Goal: Task Accomplishment & Management: Use online tool/utility

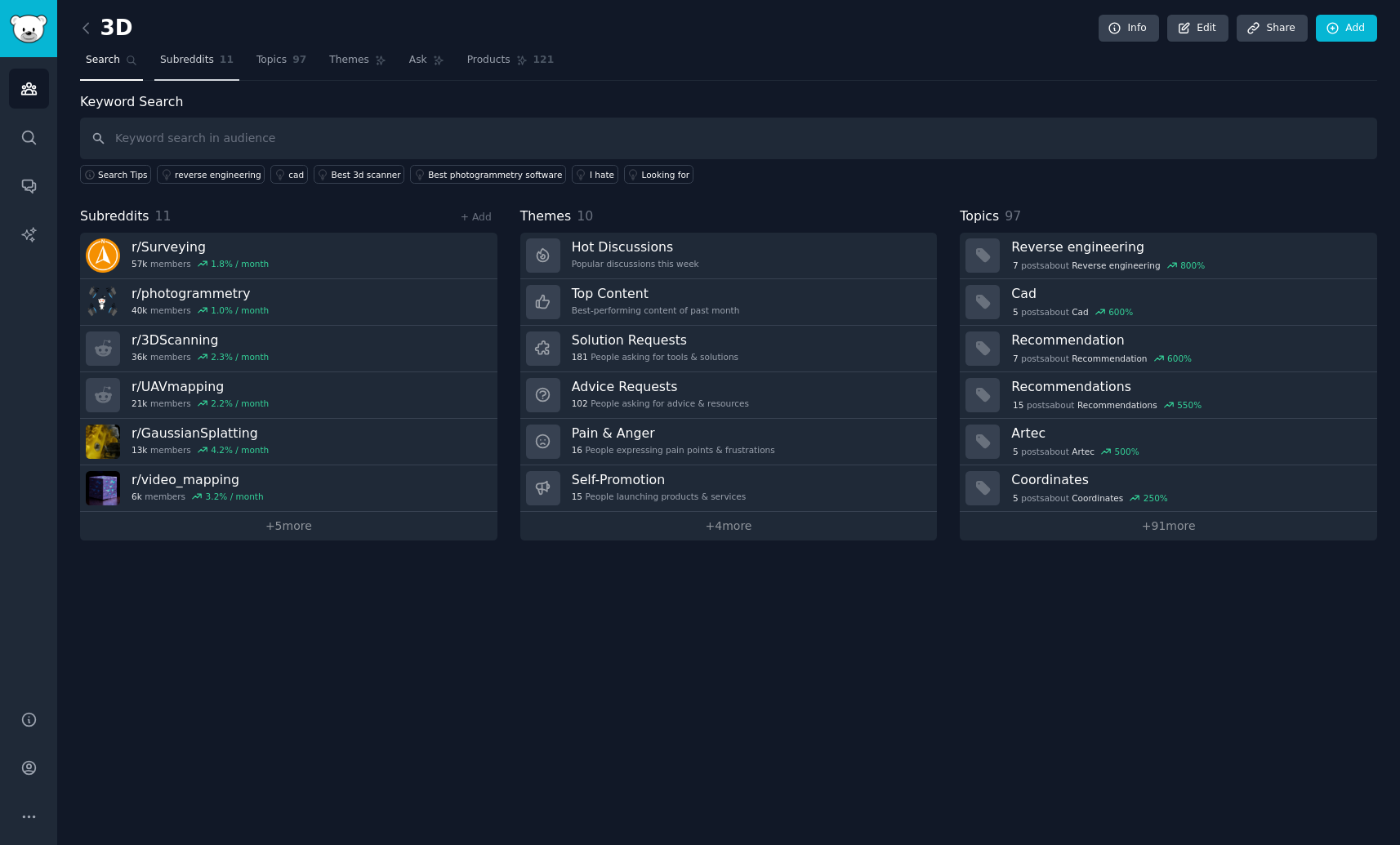
click at [200, 63] on span "Subreddits" at bounding box center [187, 60] width 54 height 15
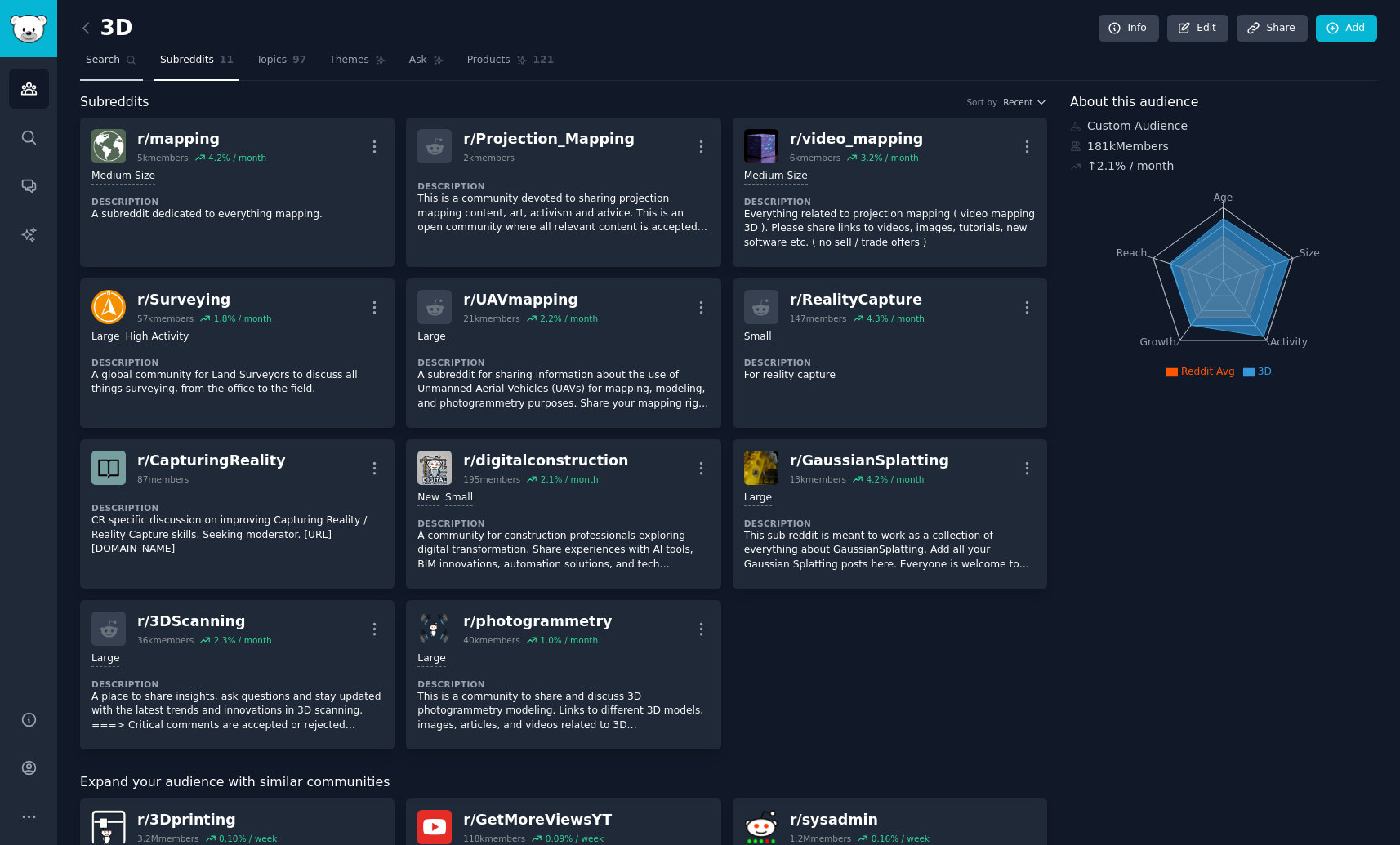
click at [133, 66] on link "Search" at bounding box center [112, 64] width 63 height 34
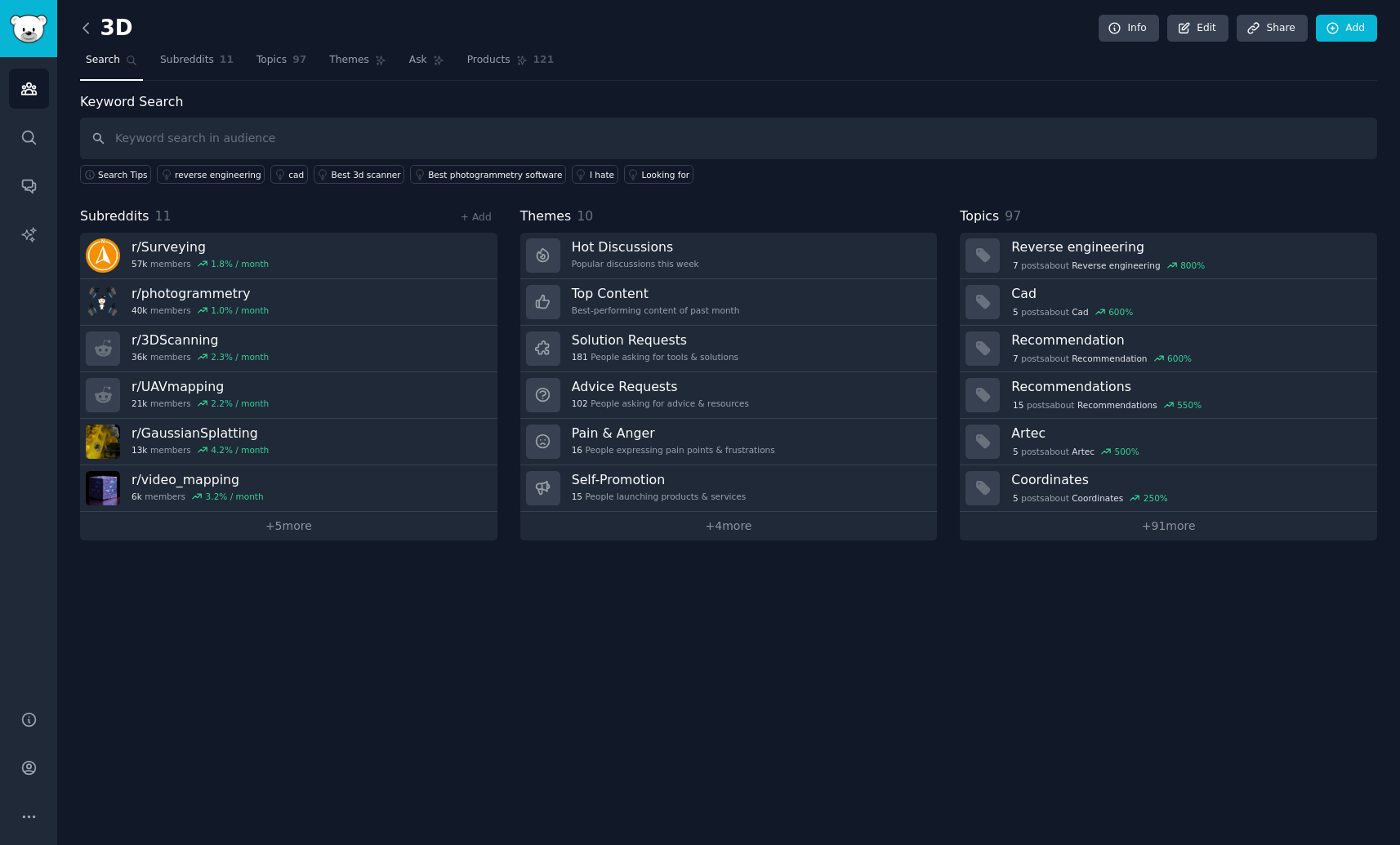
click at [82, 35] on icon at bounding box center [86, 28] width 17 height 17
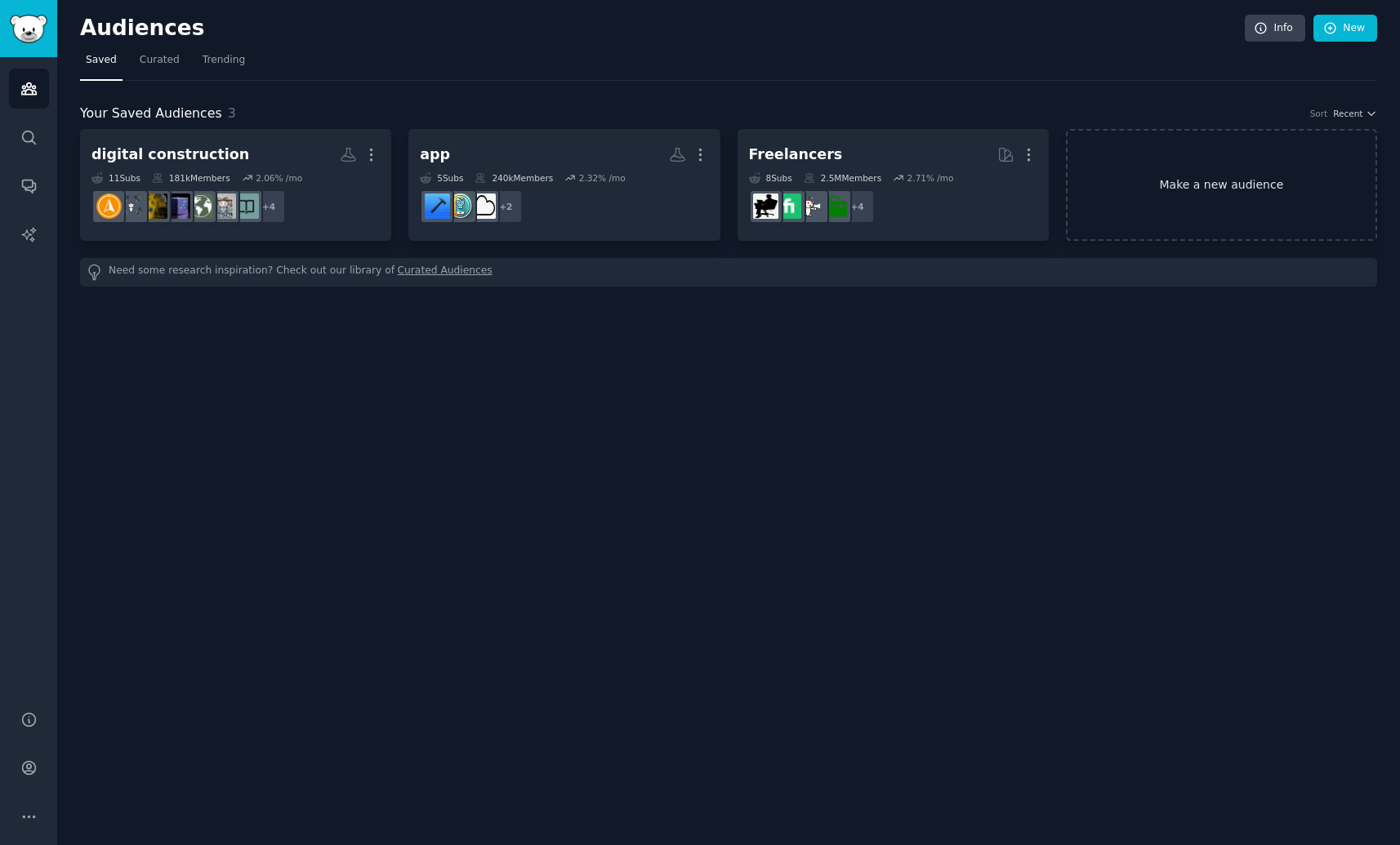
click at [1111, 202] on link "Make a new audience" at bounding box center [1221, 185] width 311 height 112
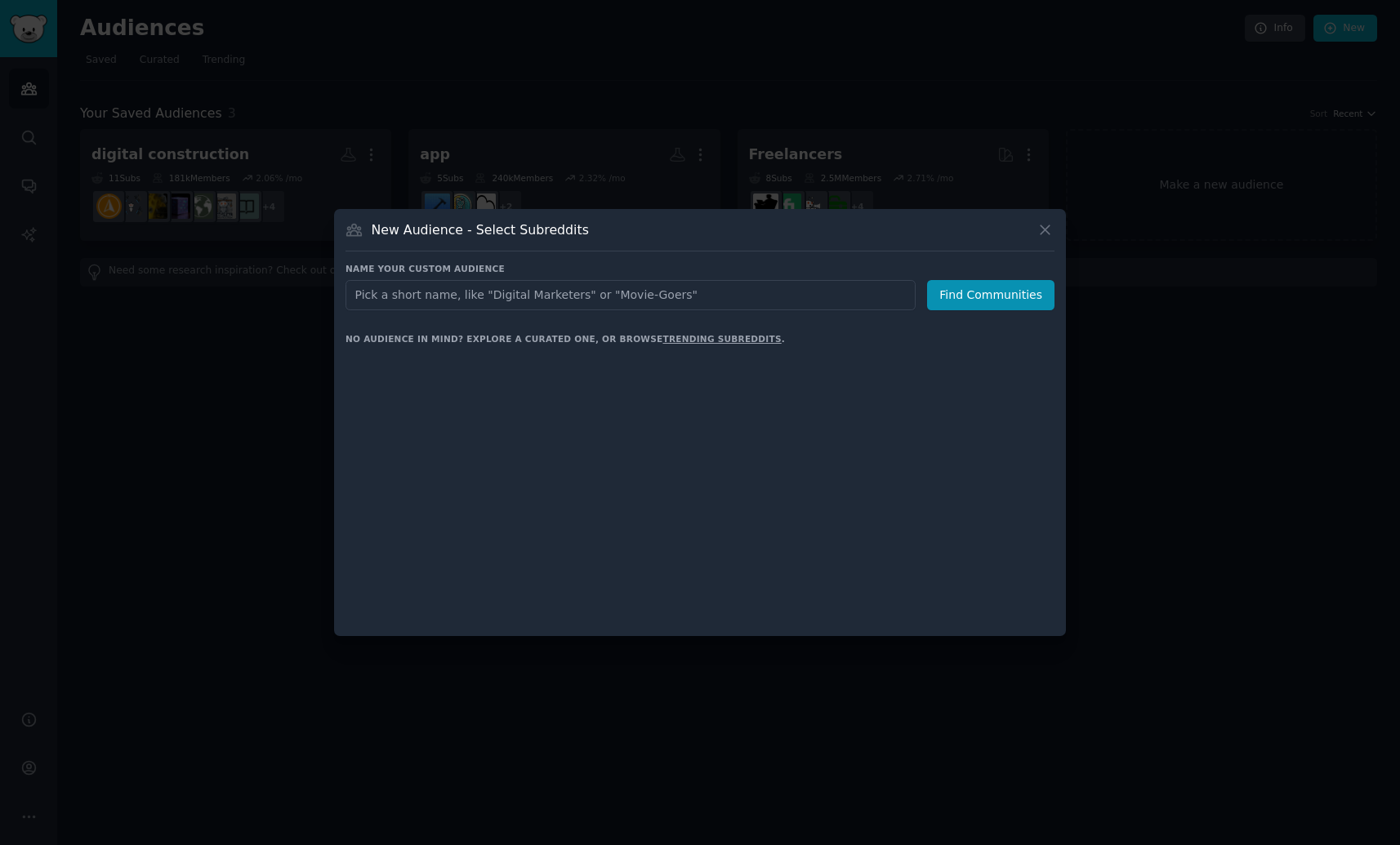
click at [671, 294] on input "text" at bounding box center [630, 295] width 570 height 30
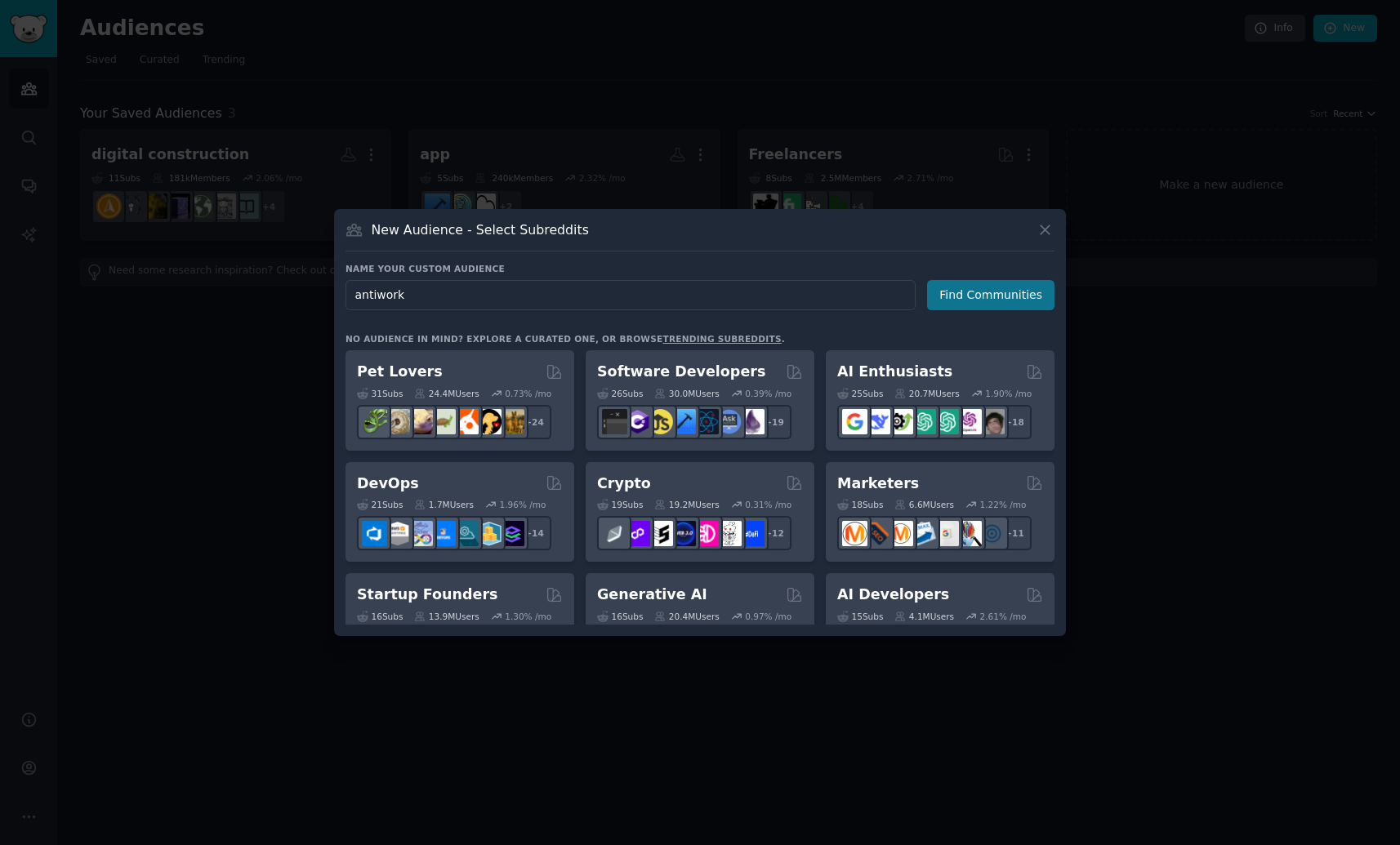
type input "antiwork"
click at [997, 297] on button "Find Communities" at bounding box center [990, 295] width 128 height 30
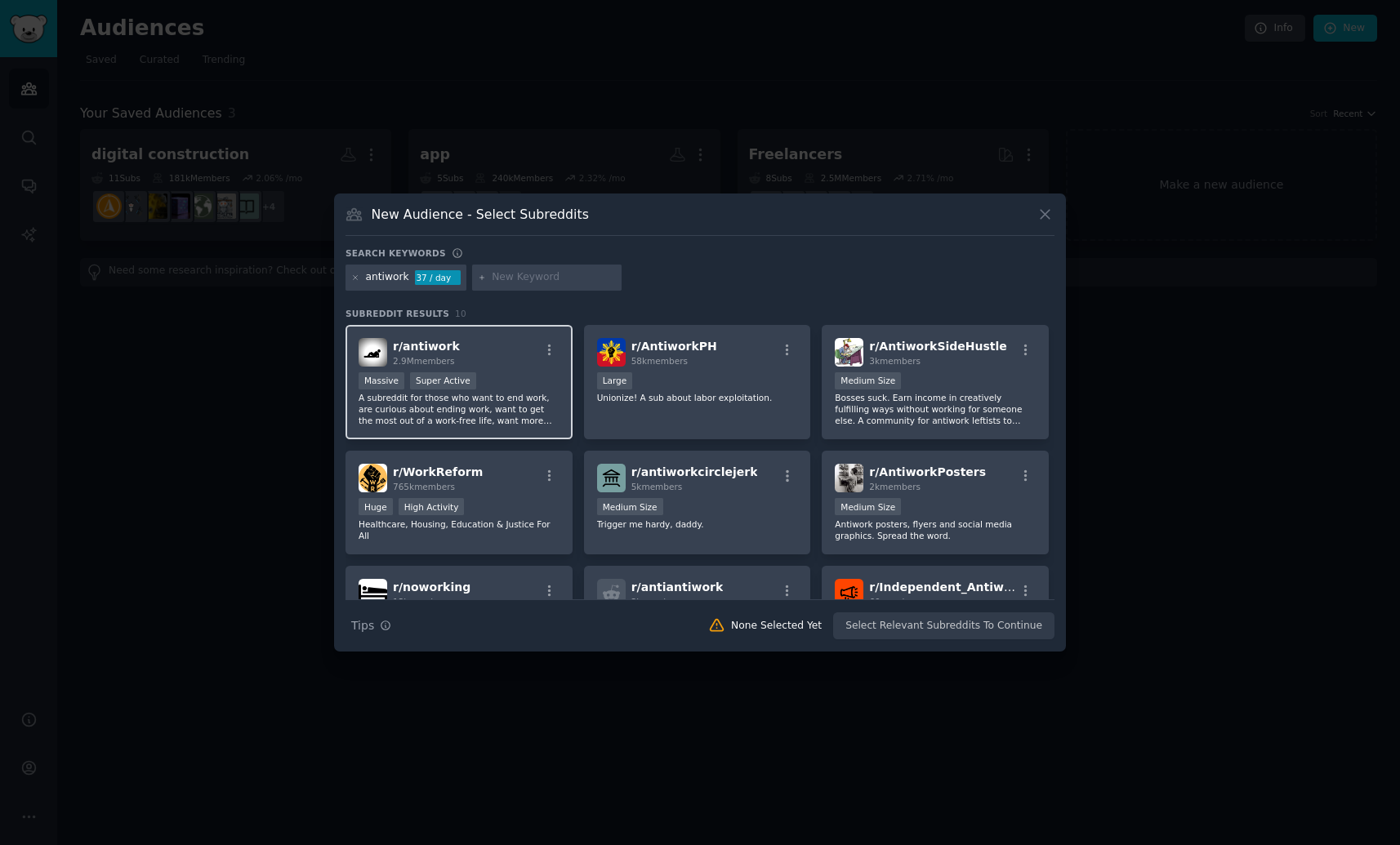
click at [499, 386] on div "Massive Super Active" at bounding box center [459, 382] width 201 height 20
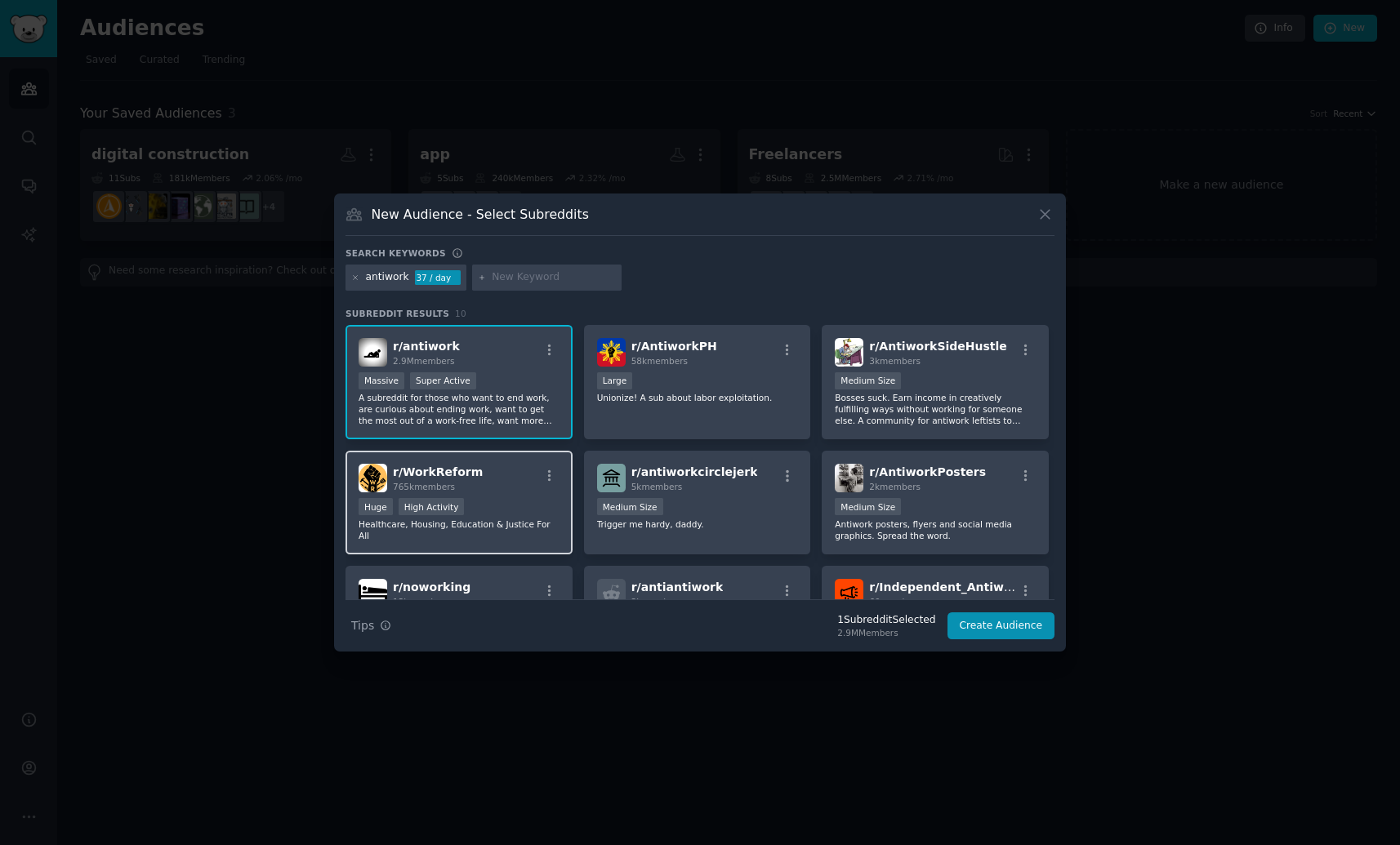
click at [492, 523] on p "Healthcare, Housing, Education & Justice For All" at bounding box center [459, 530] width 201 height 23
click at [509, 275] on input "text" at bounding box center [553, 277] width 124 height 15
type input "lifestyle"
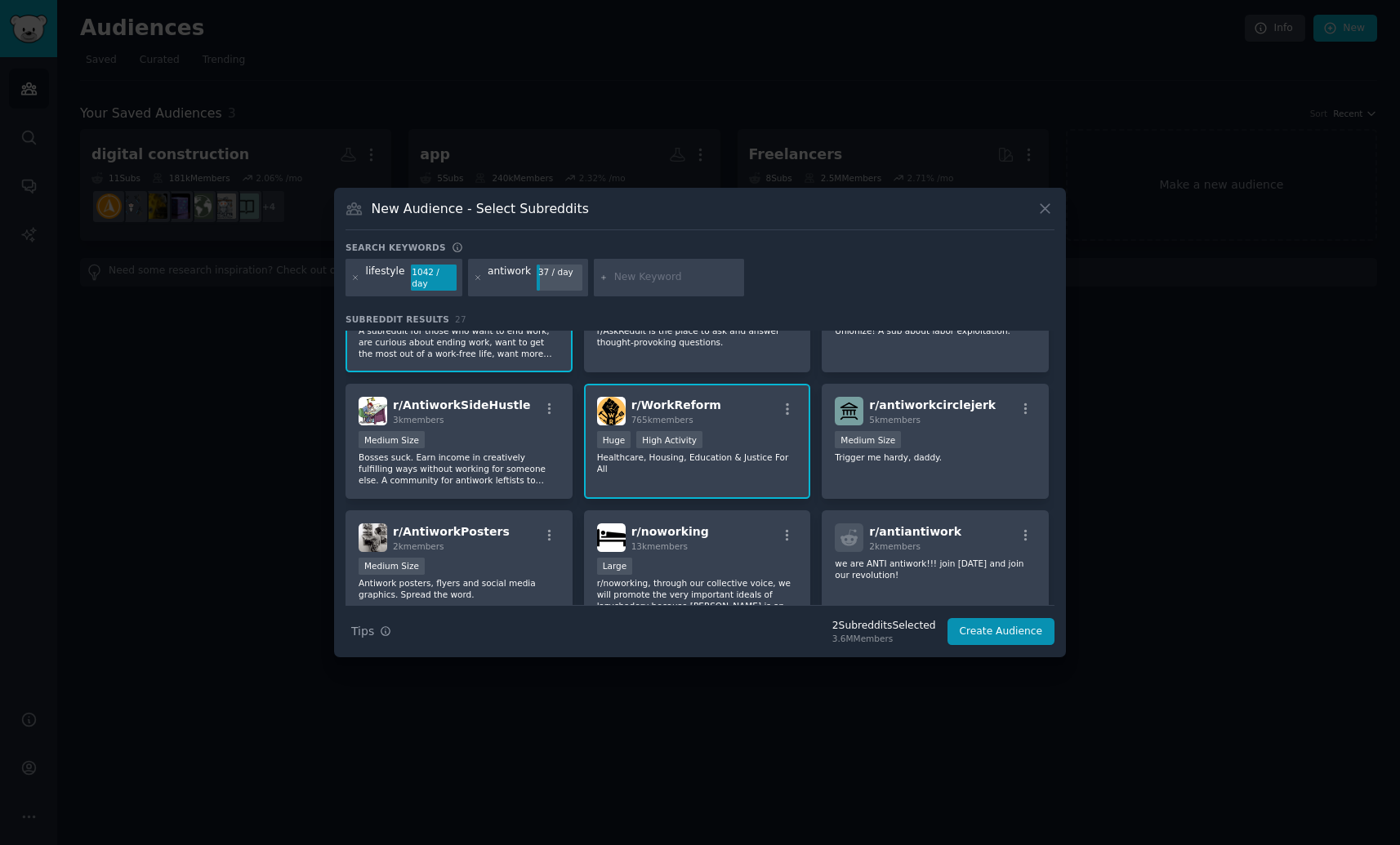
scroll to position [479, 0]
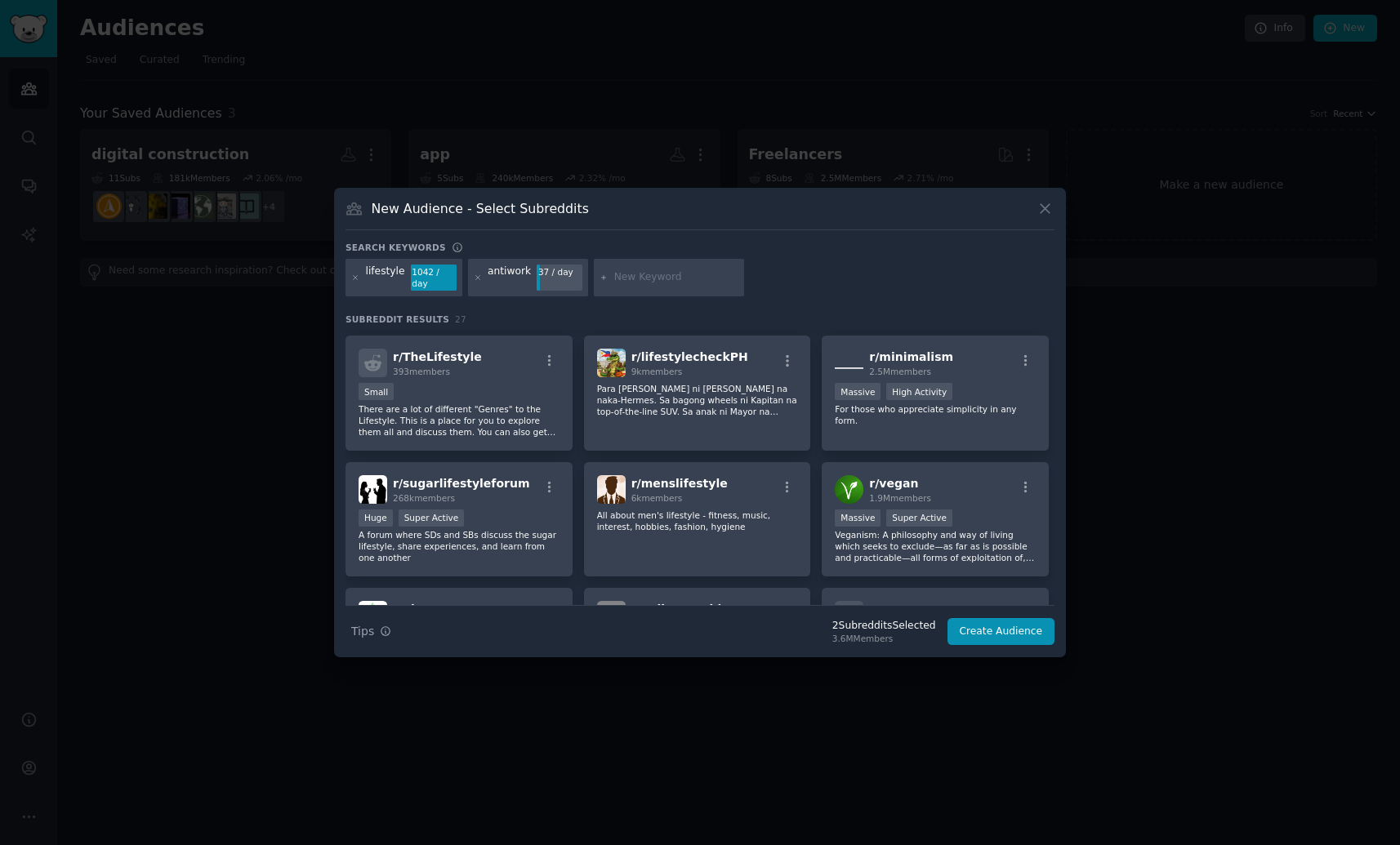
click at [644, 280] on input "text" at bounding box center [676, 277] width 124 height 15
type input "future"
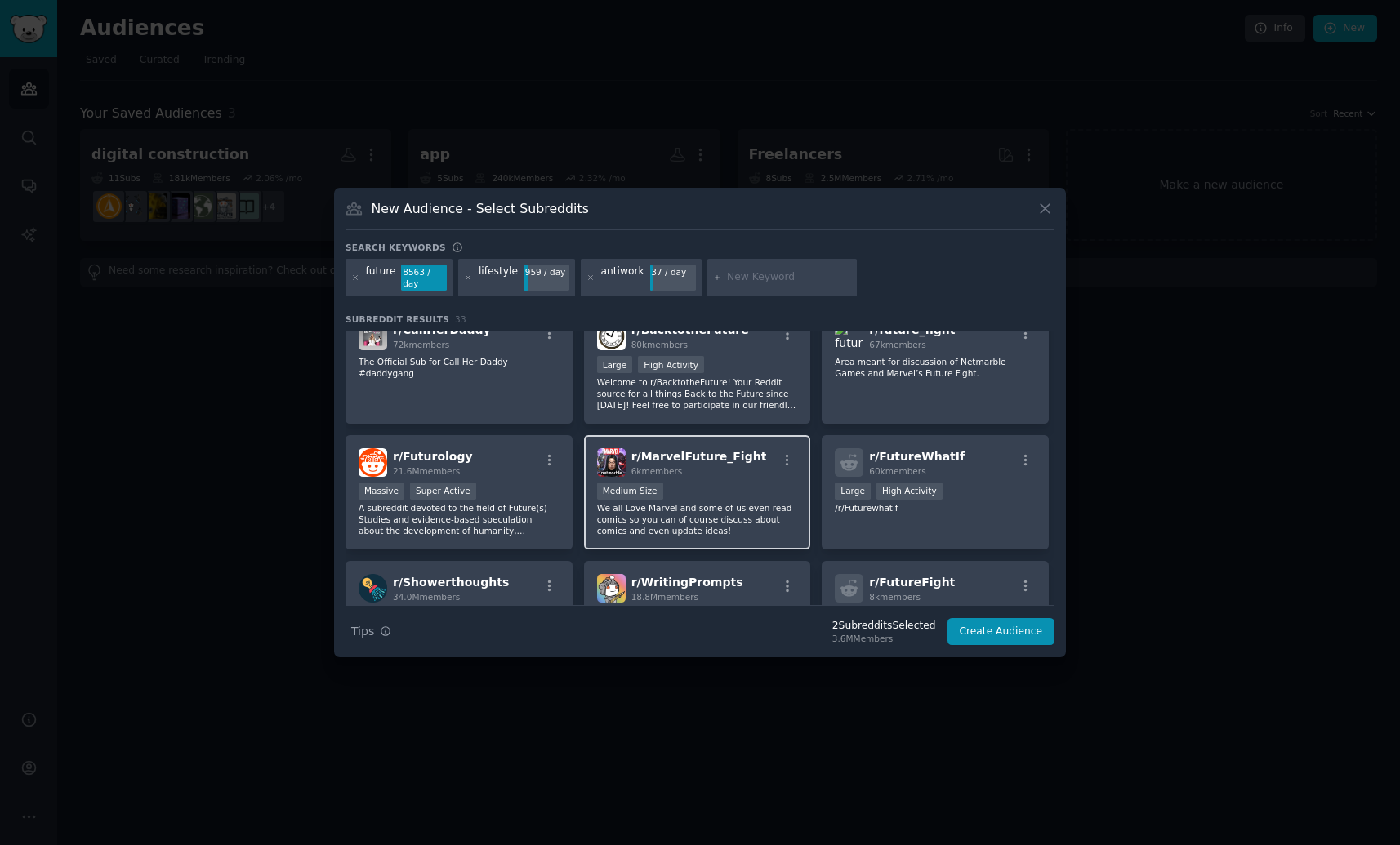
scroll to position [979, 0]
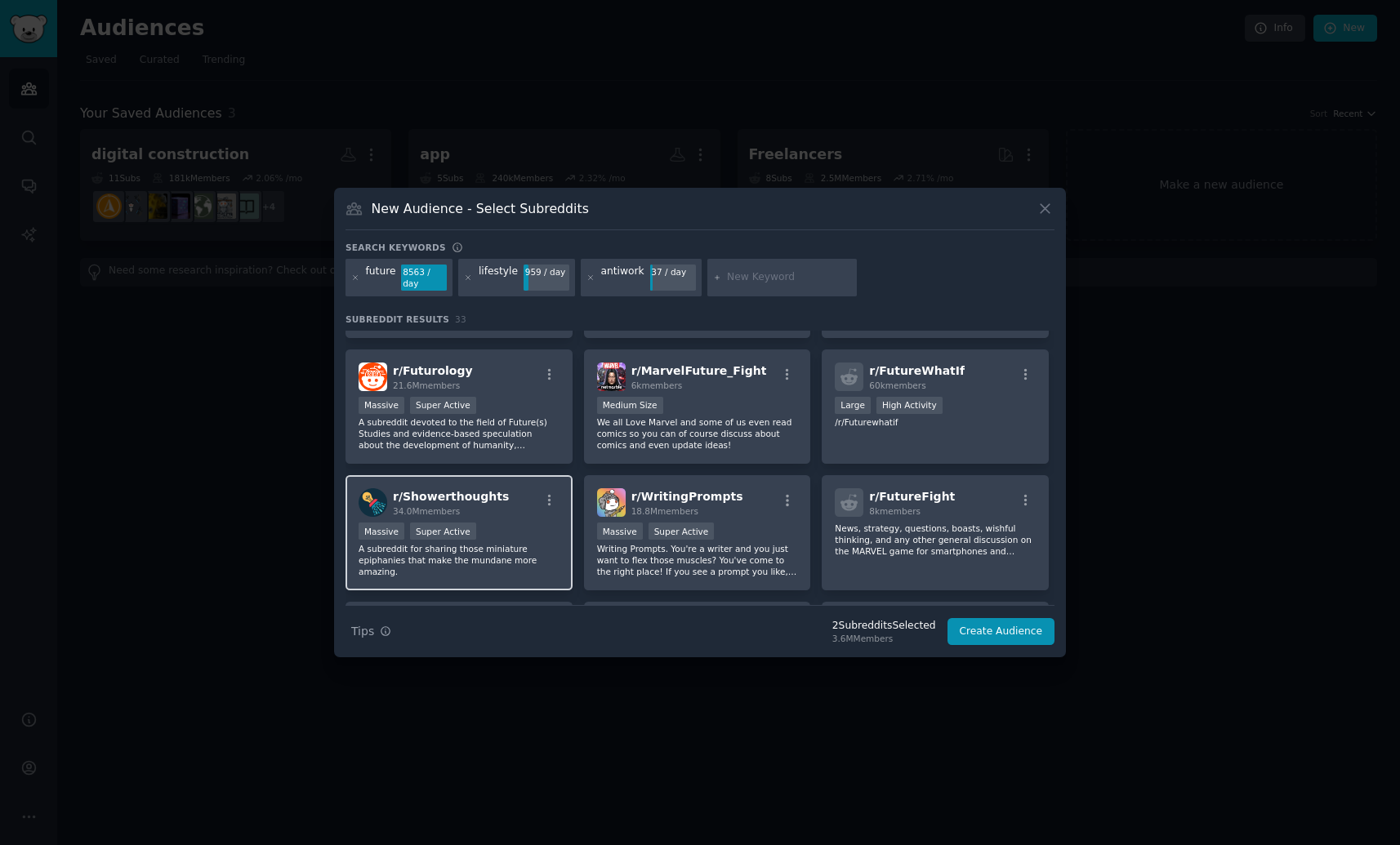
click at [505, 550] on p "A subreddit for sharing those miniature epiphanies that make the mundane more a…" at bounding box center [459, 559] width 201 height 34
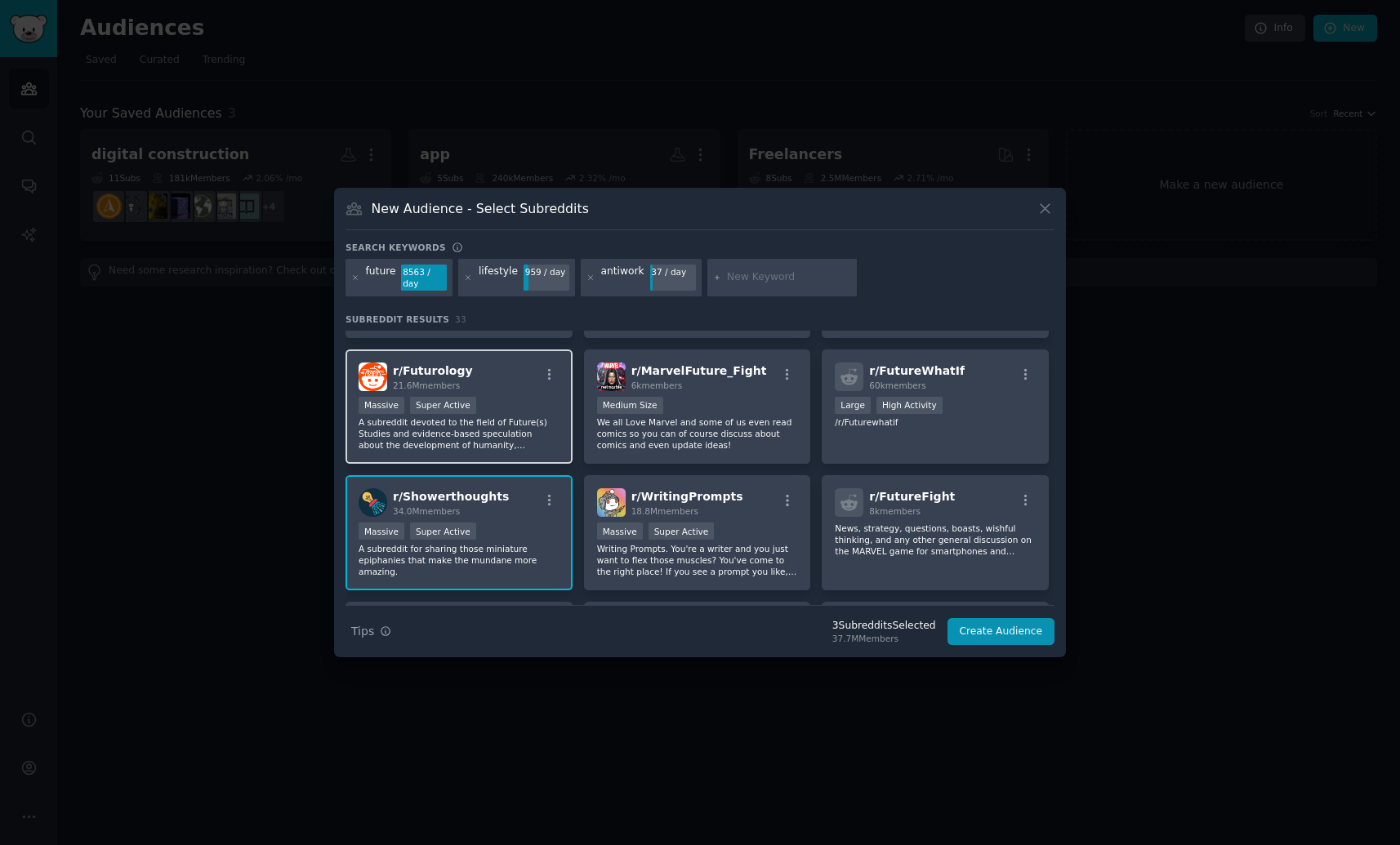
click at [486, 436] on p "A subreddit devoted to the field of Future(s) Studies and evidence-based specul…" at bounding box center [459, 433] width 201 height 34
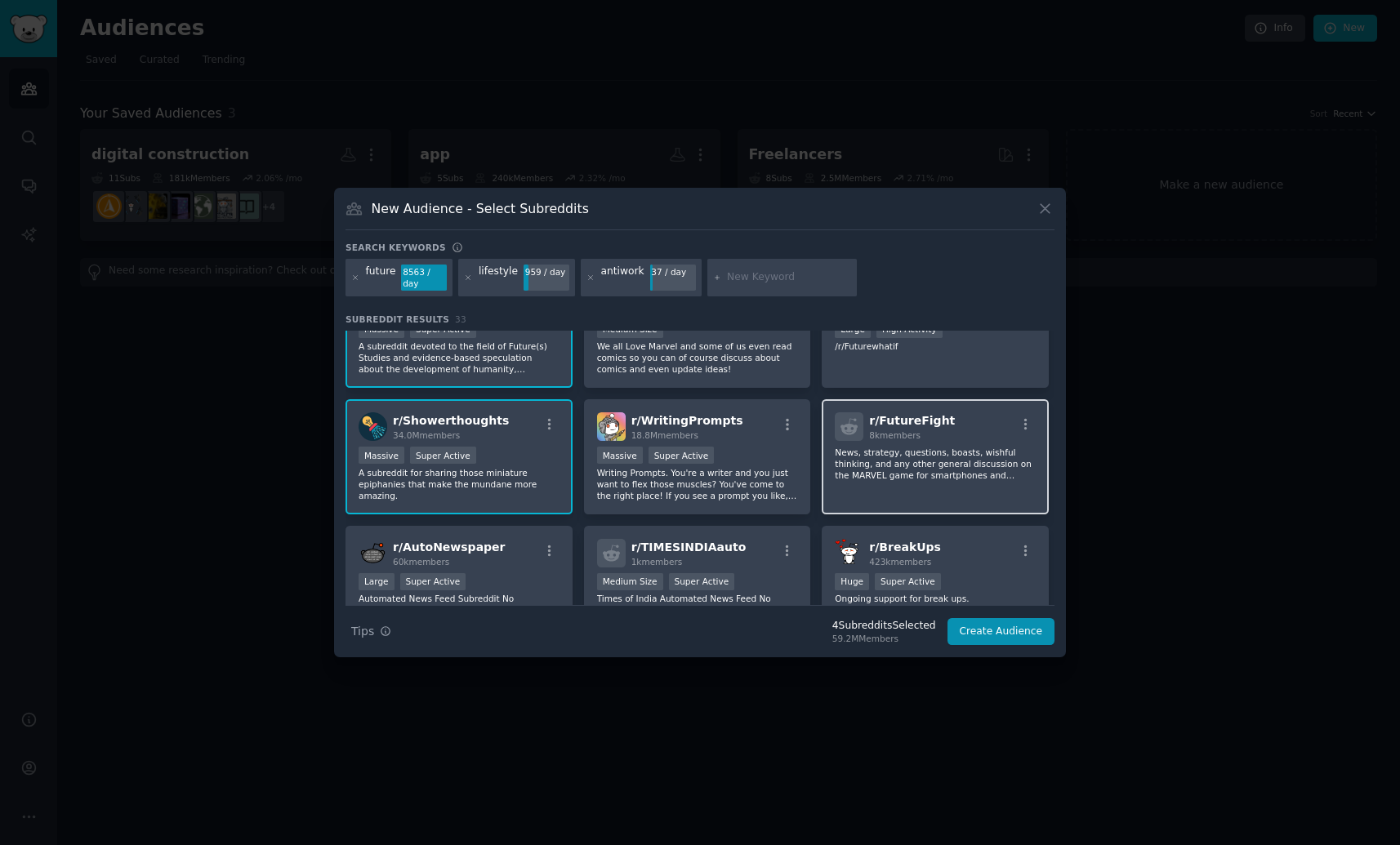
scroll to position [1087, 0]
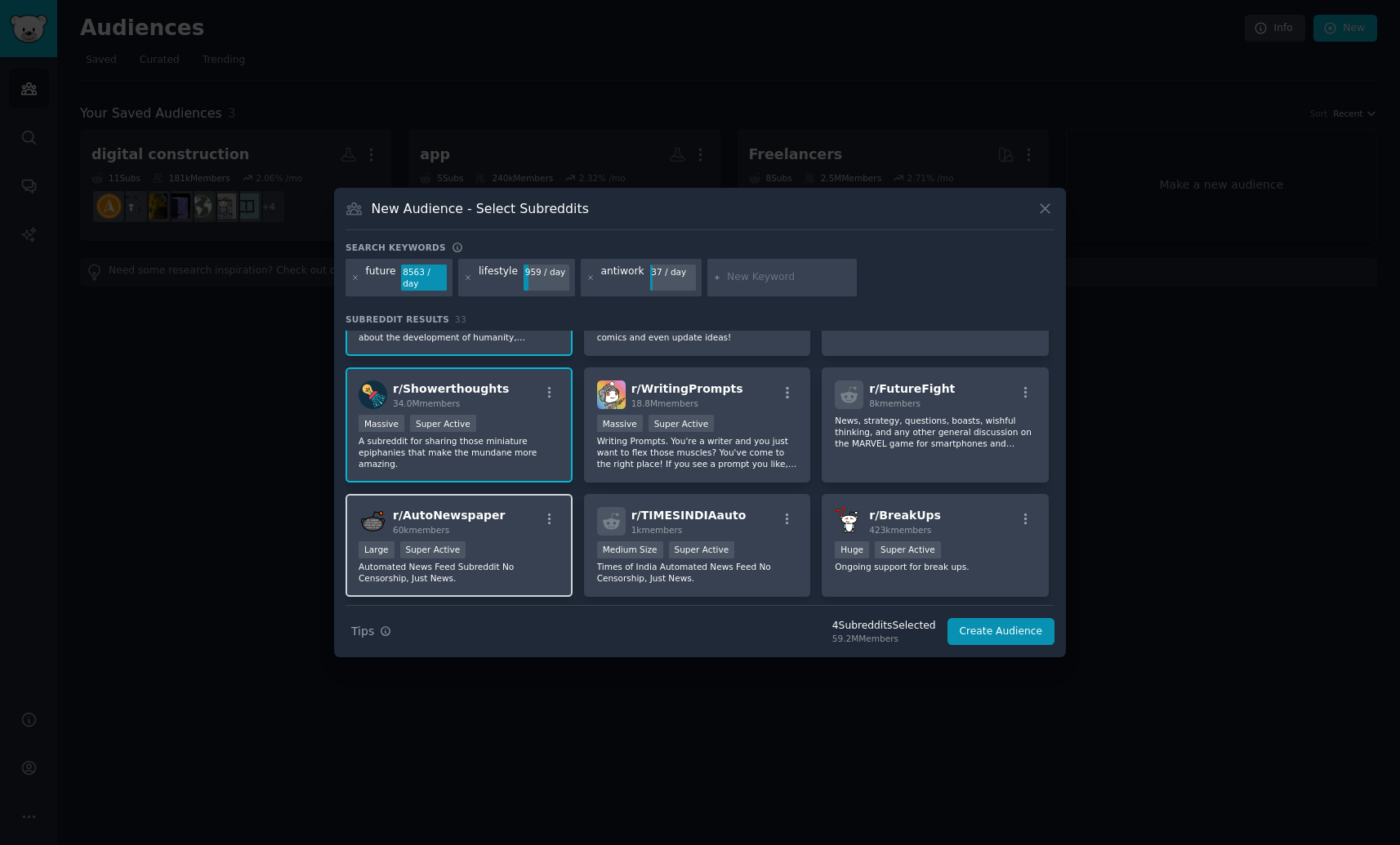
click at [534, 571] on p "Automated News Feed Subreddit No Censorship, Just News." at bounding box center [459, 572] width 201 height 23
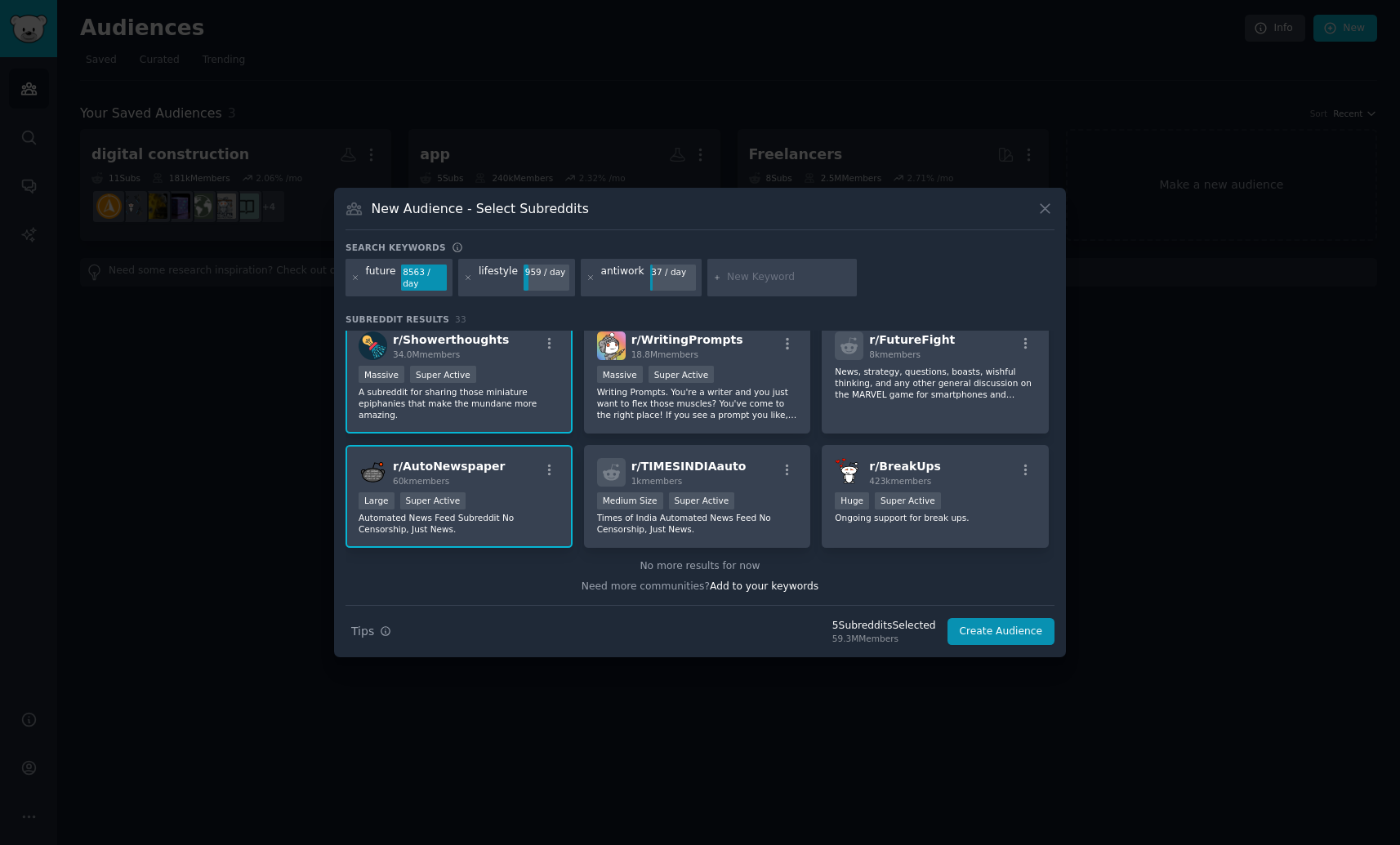
click at [774, 277] on input "text" at bounding box center [788, 277] width 124 height 15
type input "oppurtunities"
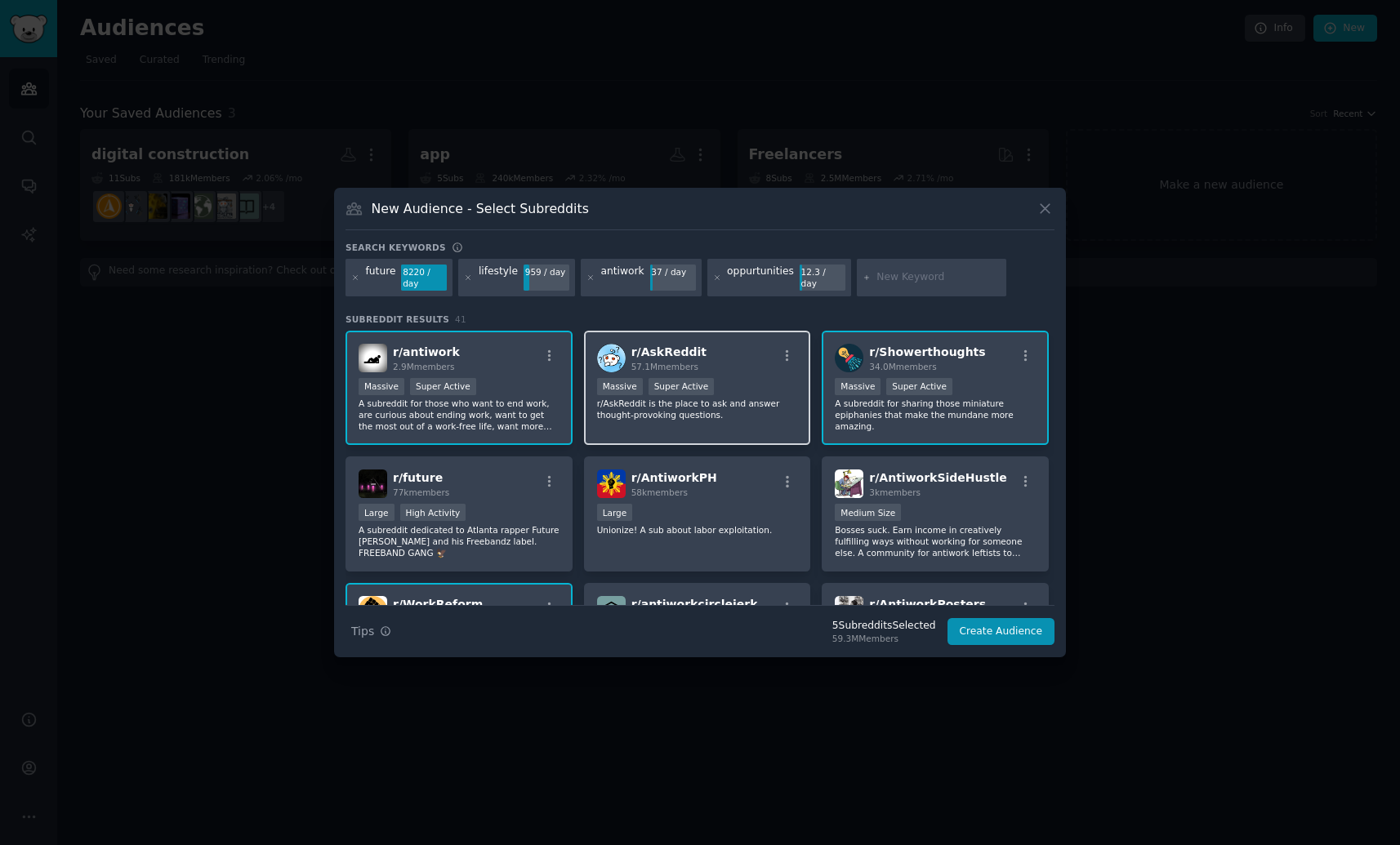
click at [753, 424] on div "r/ AskReddit 57.1M members Massive Super Active r/AskReddit is the place to ask…" at bounding box center [697, 388] width 227 height 115
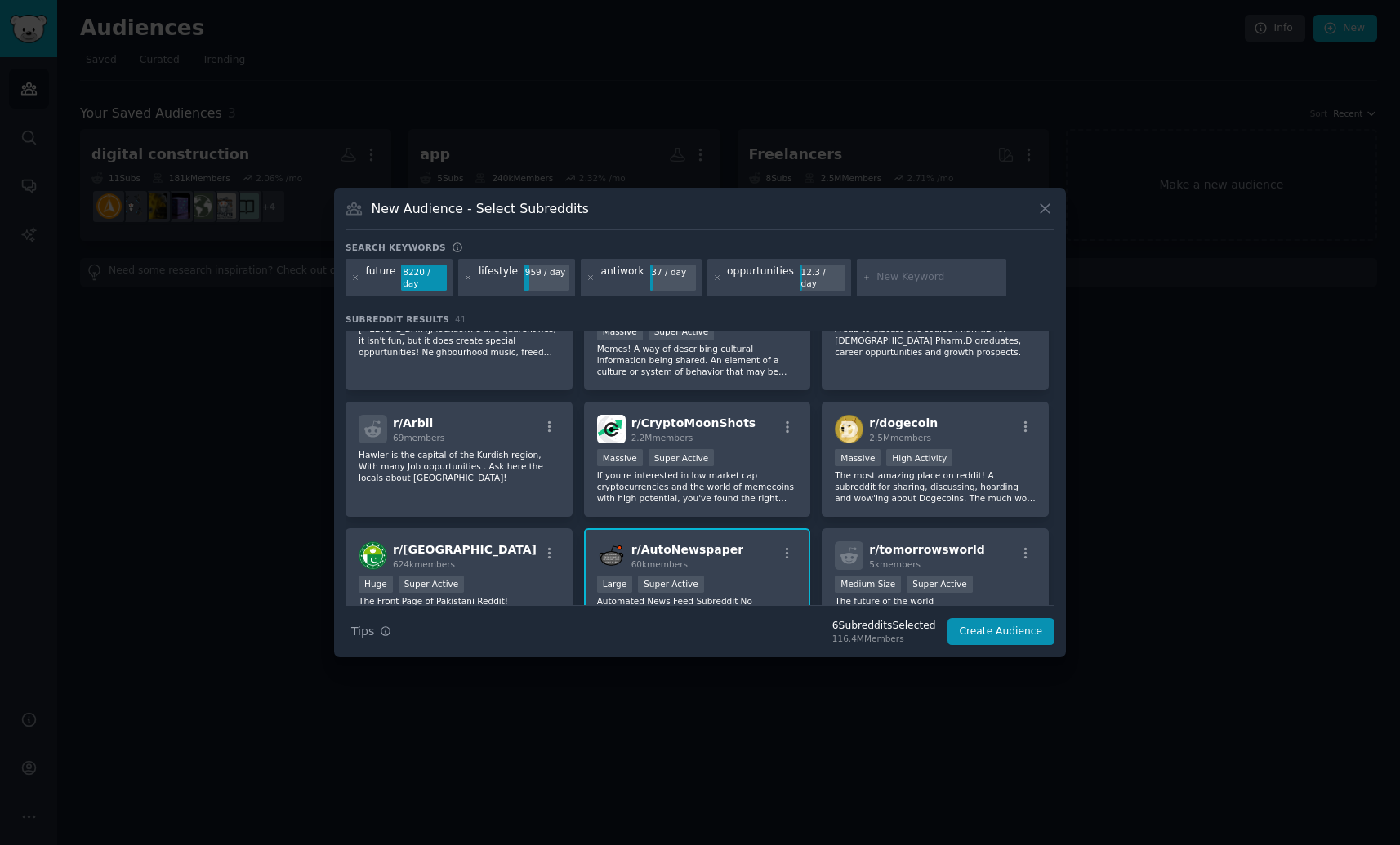
scroll to position [1503, 0]
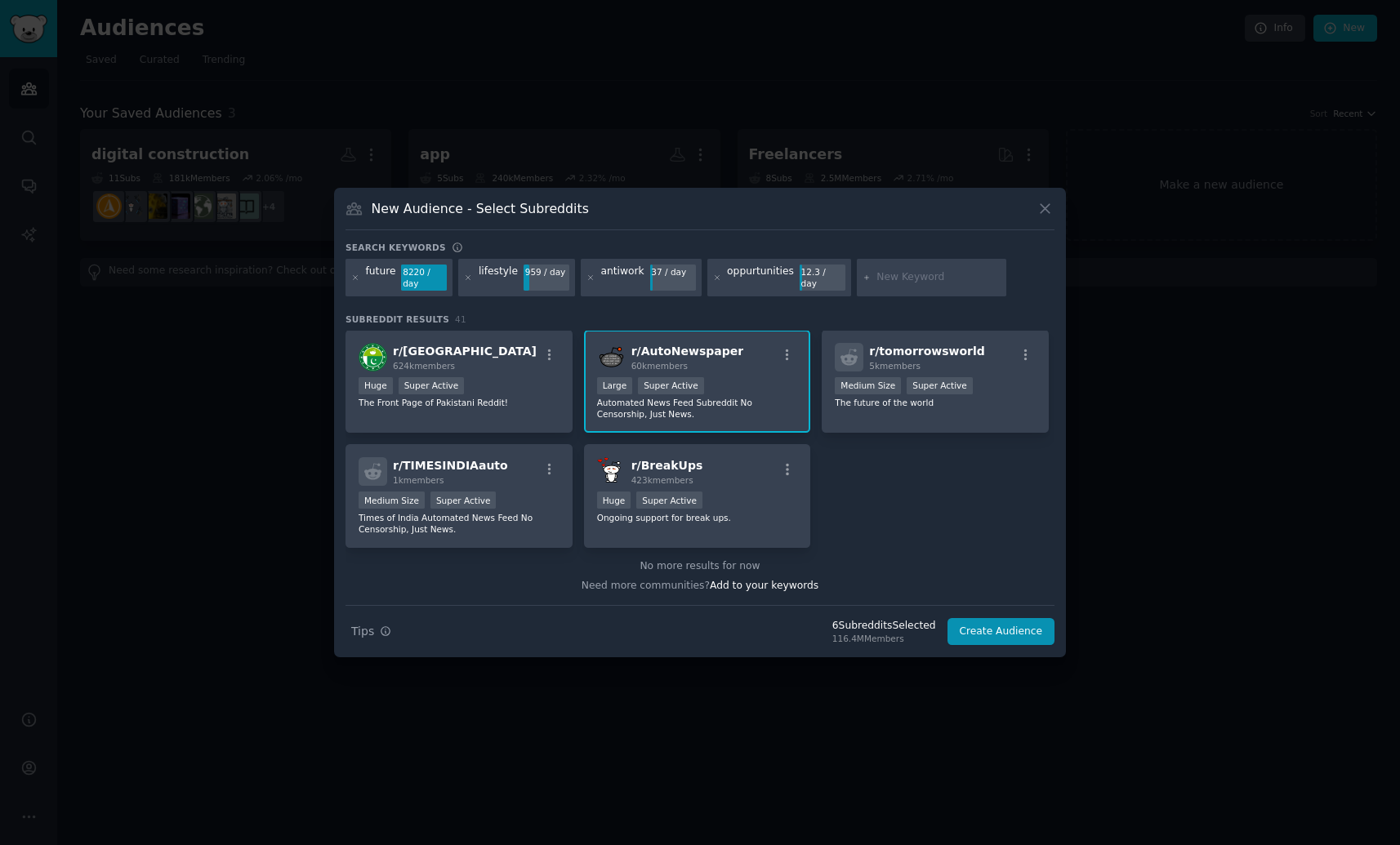
click at [899, 278] on input "text" at bounding box center [937, 277] width 124 height 15
type input "sidehustles"
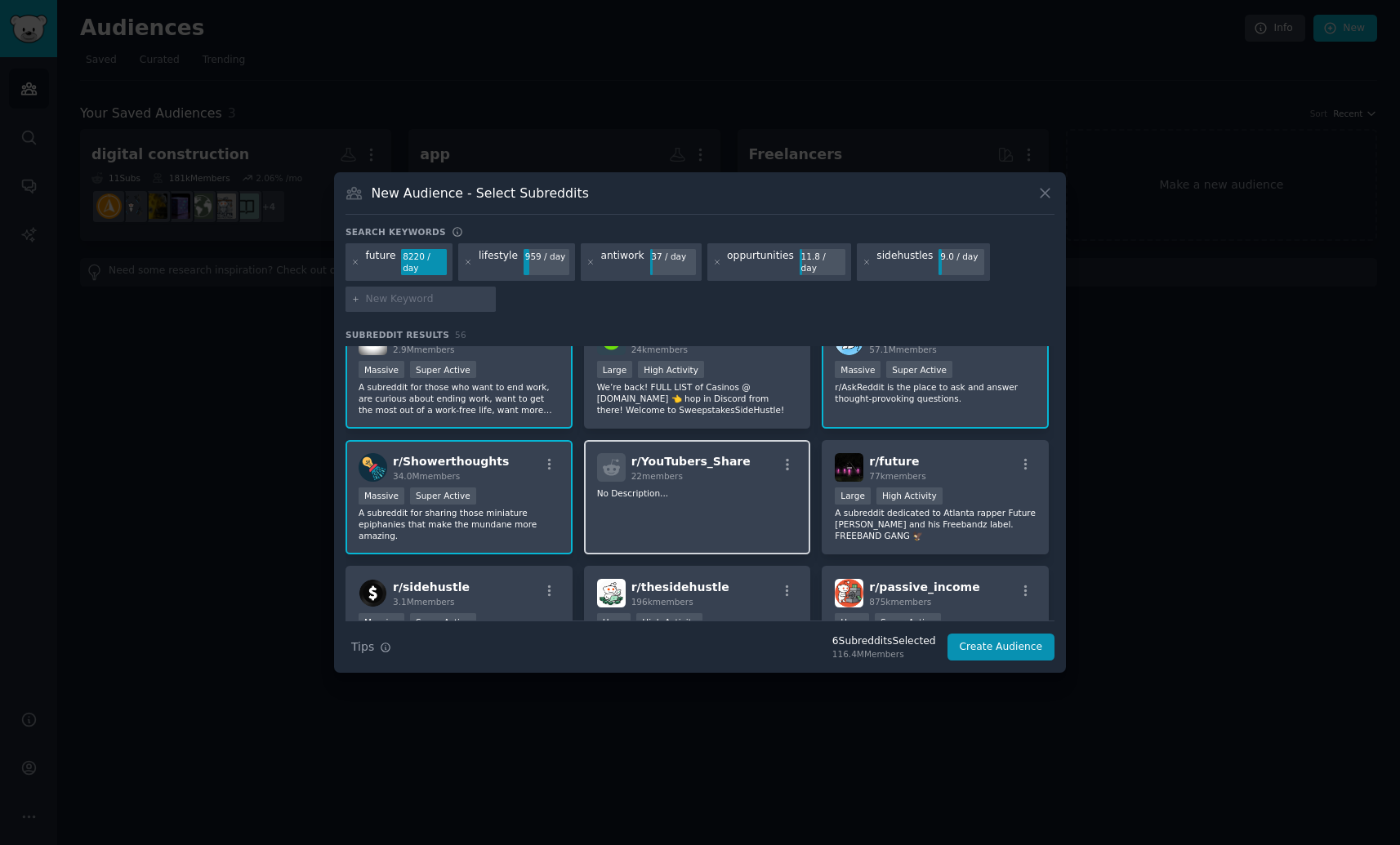
scroll to position [43, 0]
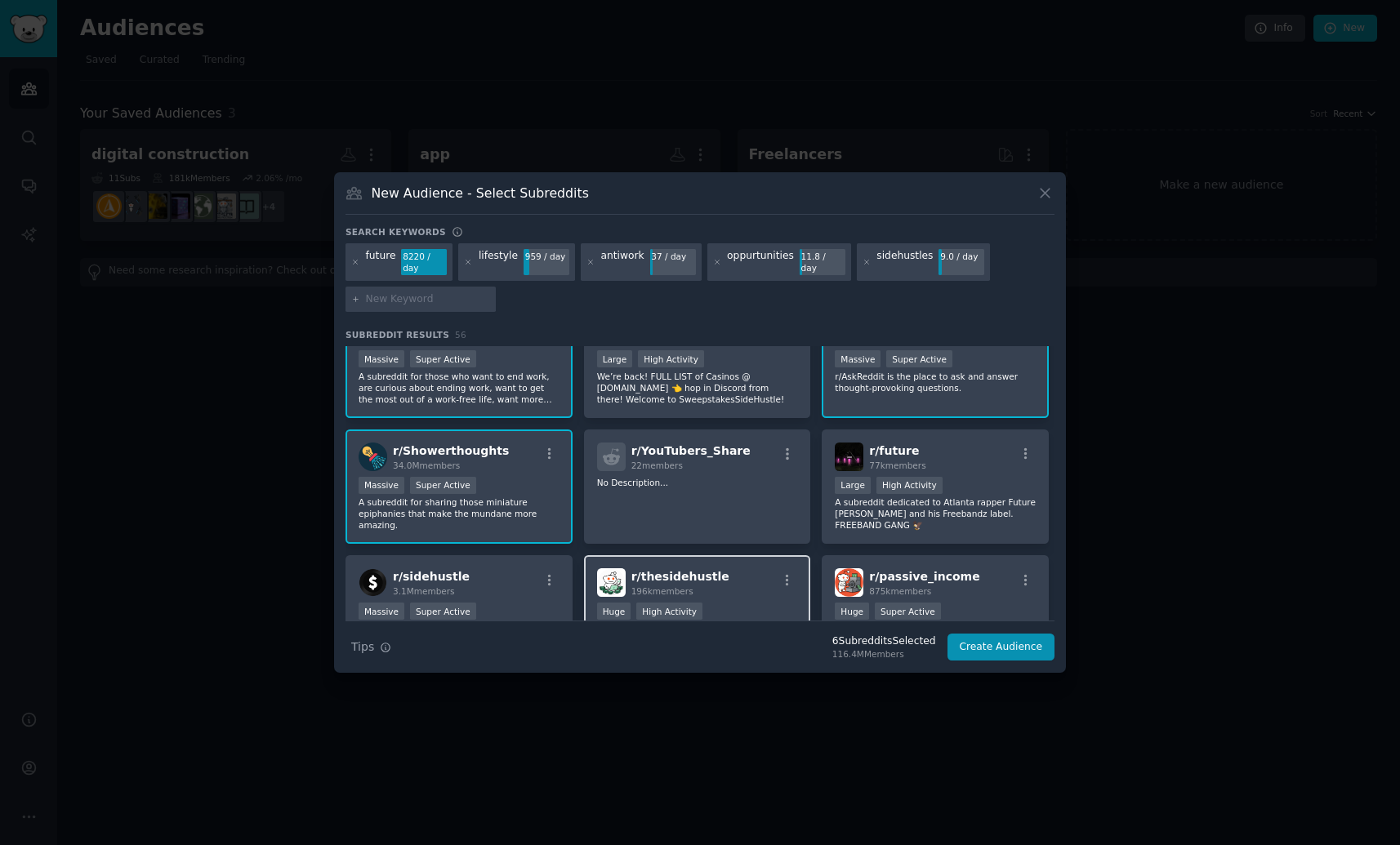
click at [749, 582] on div "r/ thesidehustle 196k members" at bounding box center [697, 583] width 201 height 29
click at [505, 583] on div "r/ sidehustle 3.1M members" at bounding box center [459, 583] width 201 height 29
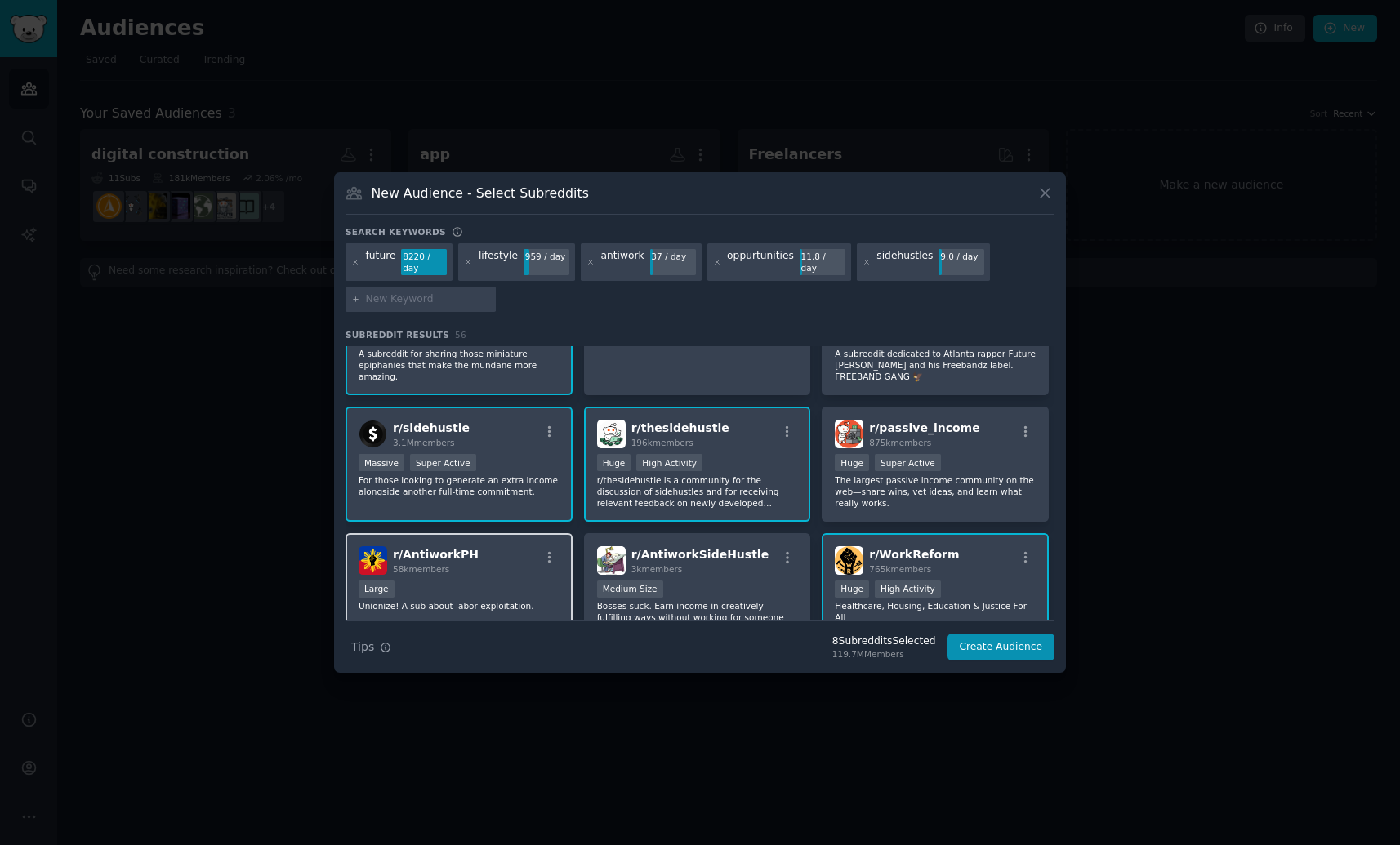
scroll to position [213, 0]
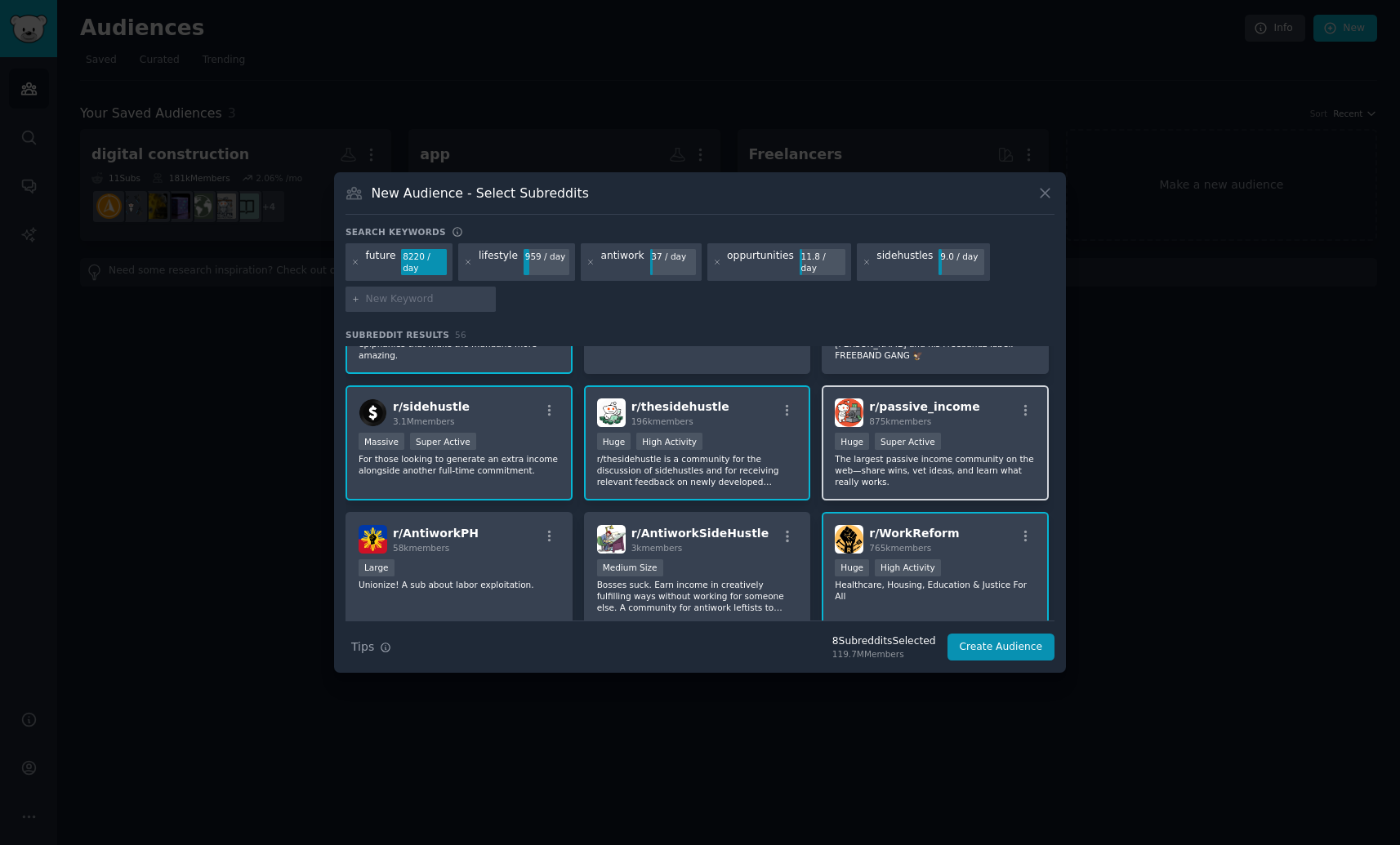
click at [984, 470] on p "The largest passive income community on the web—share wins, vet ideas, and lear…" at bounding box center [935, 470] width 201 height 34
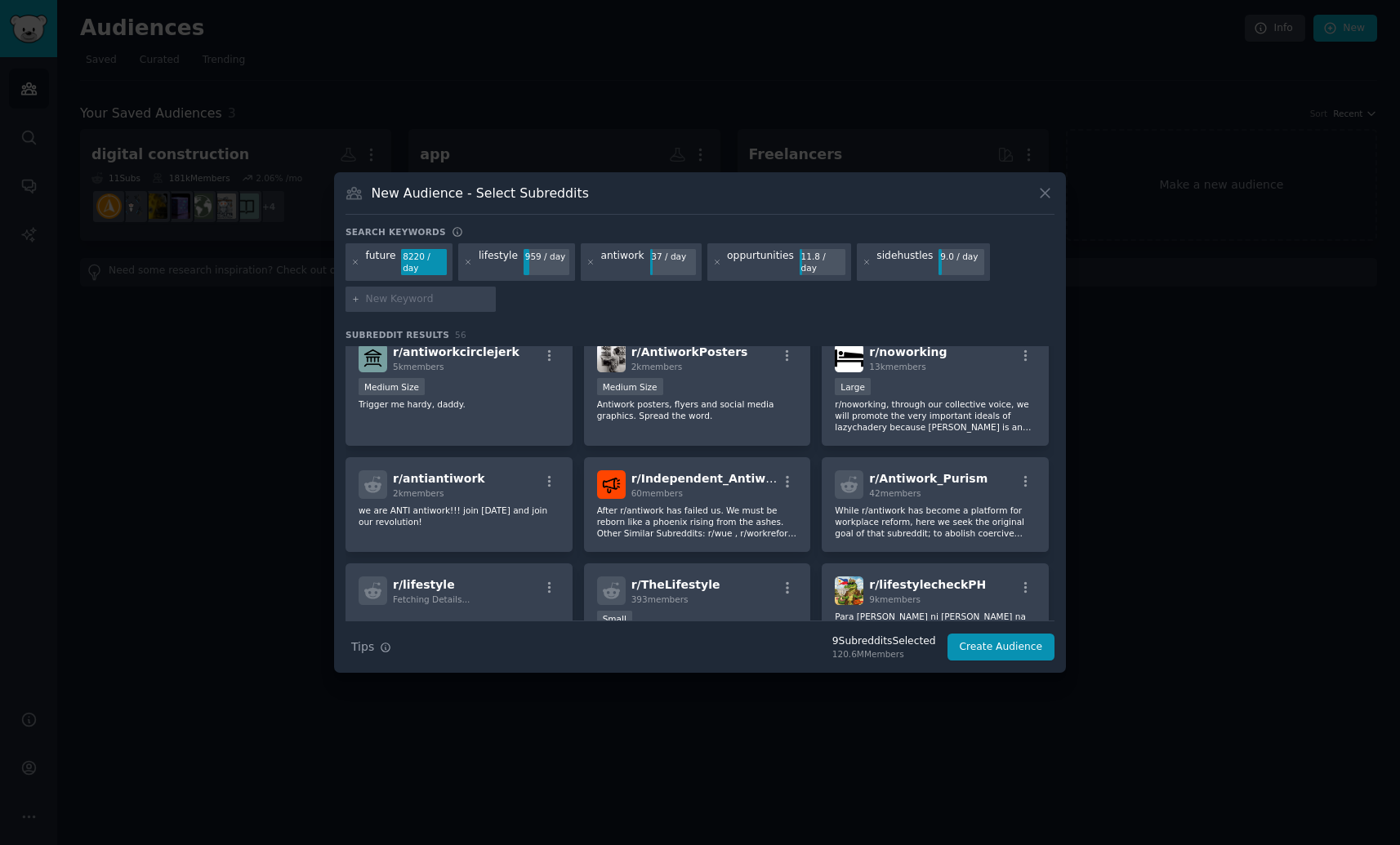
scroll to position [530, 0]
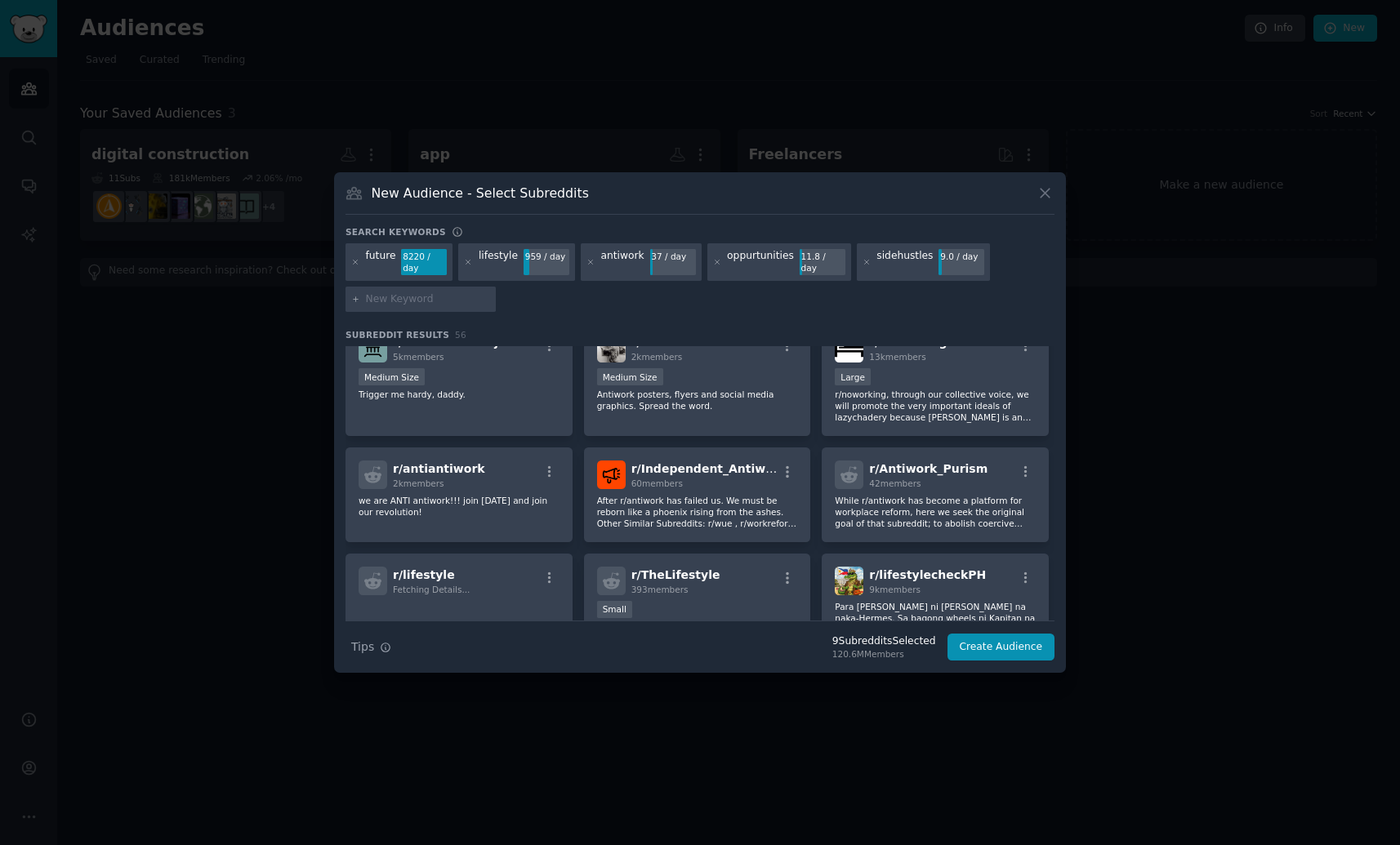
click at [447, 298] on input "text" at bounding box center [427, 300] width 124 height 15
type input "startup"
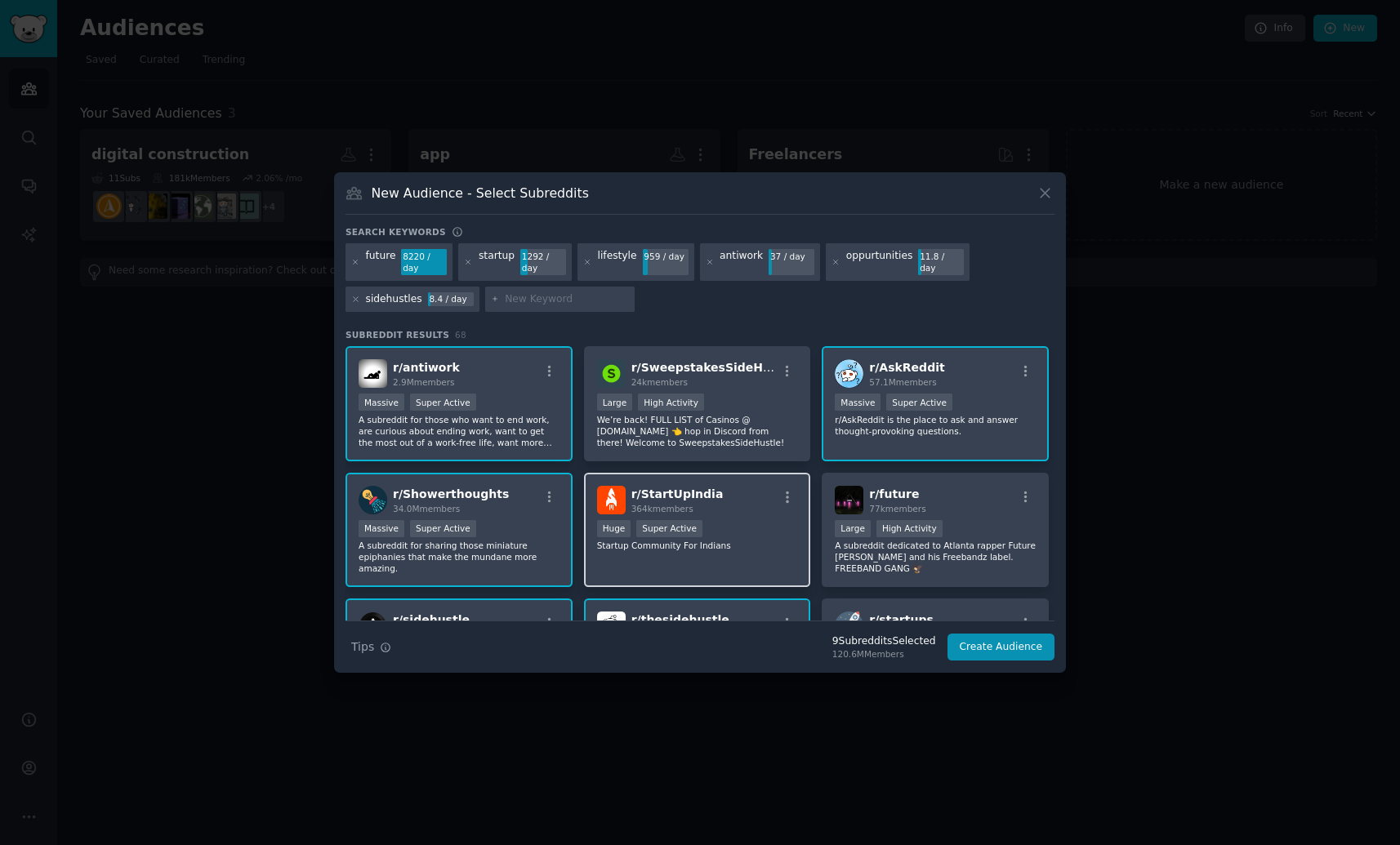
scroll to position [203, 0]
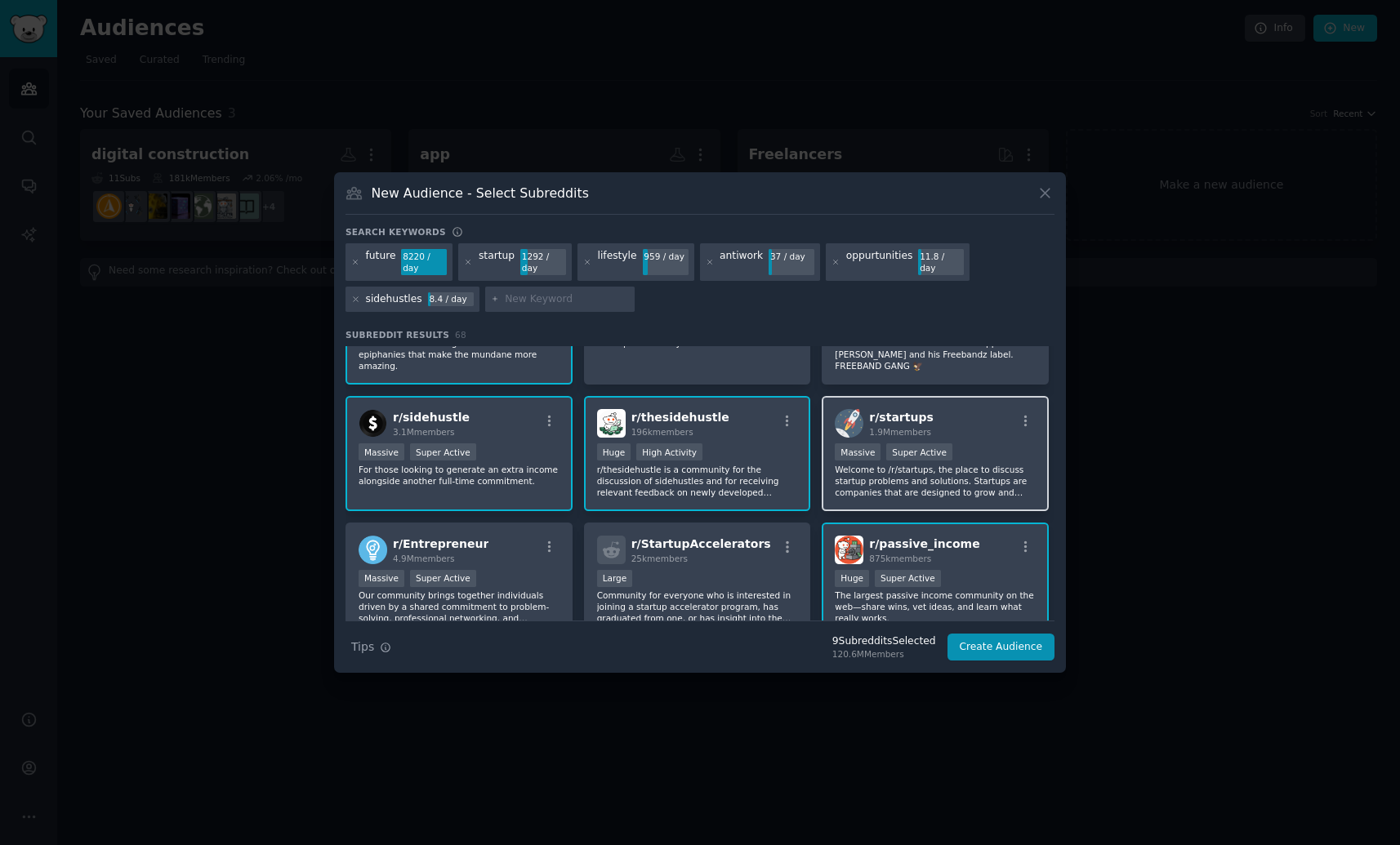
click at [879, 485] on p "Welcome to /r/startups, the place to discuss startup problems and solutions. St…" at bounding box center [935, 480] width 201 height 34
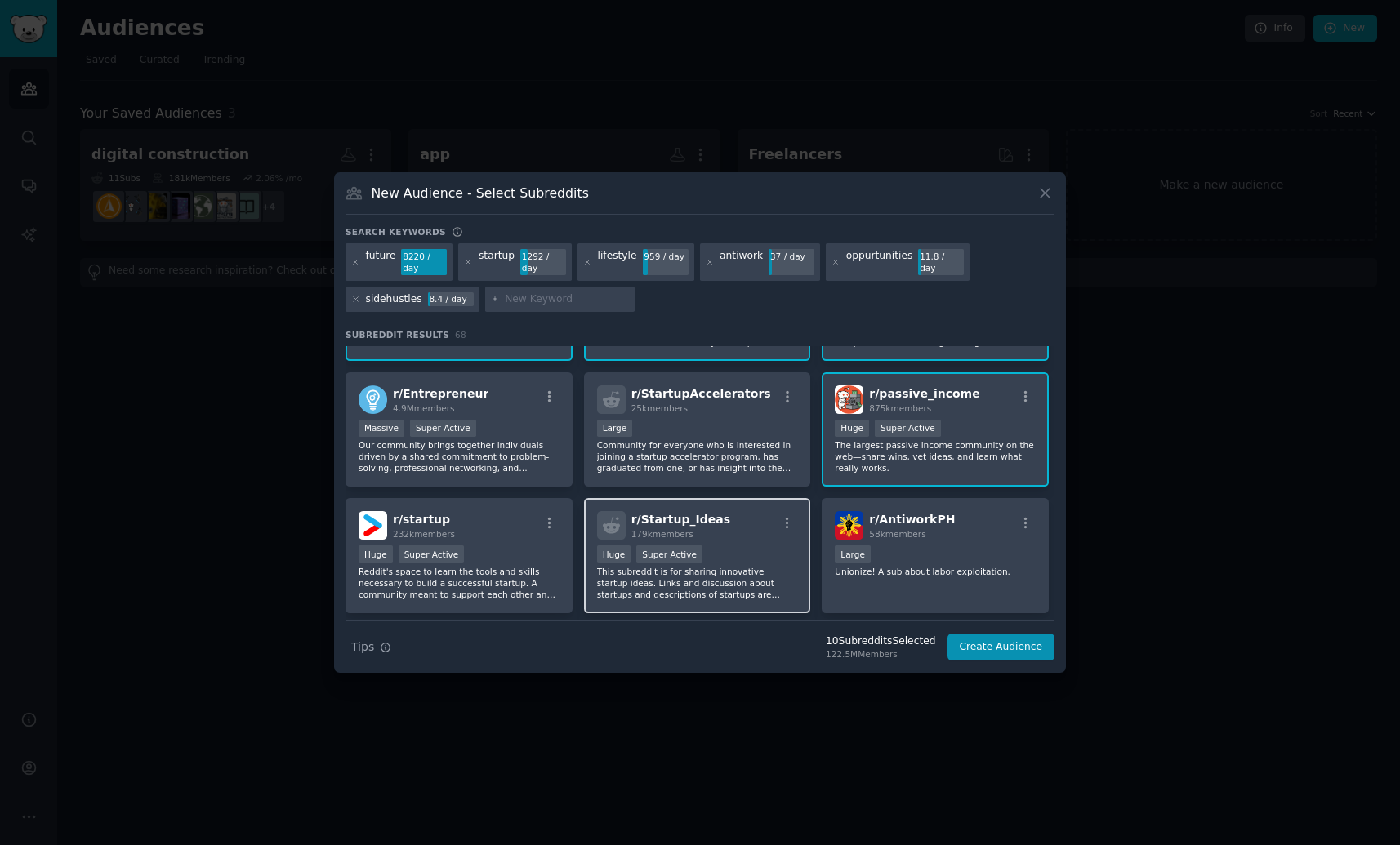
scroll to position [363, 0]
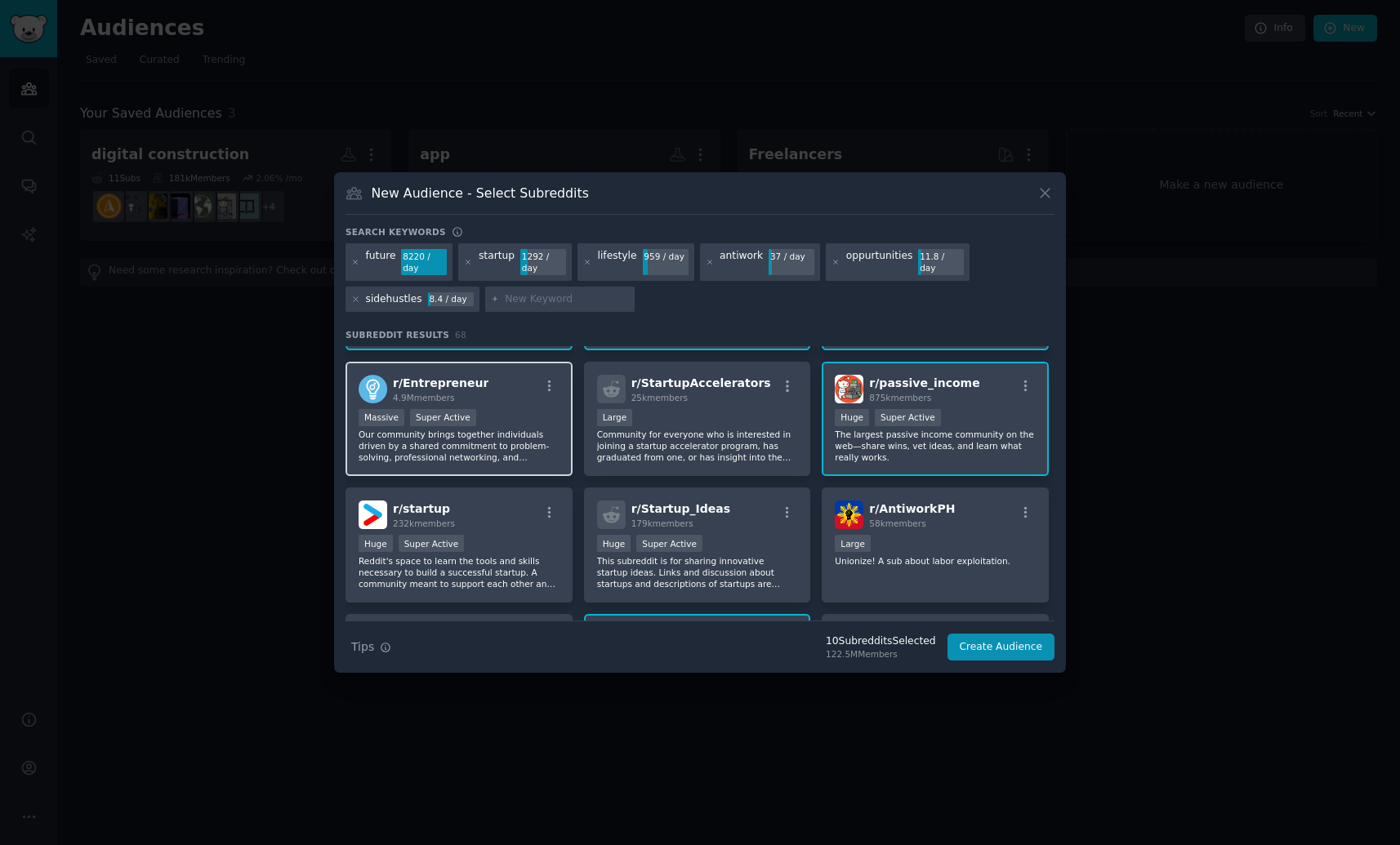
click at [499, 438] on p "Our community brings together individuals driven by a shared commitment to prob…" at bounding box center [459, 446] width 201 height 34
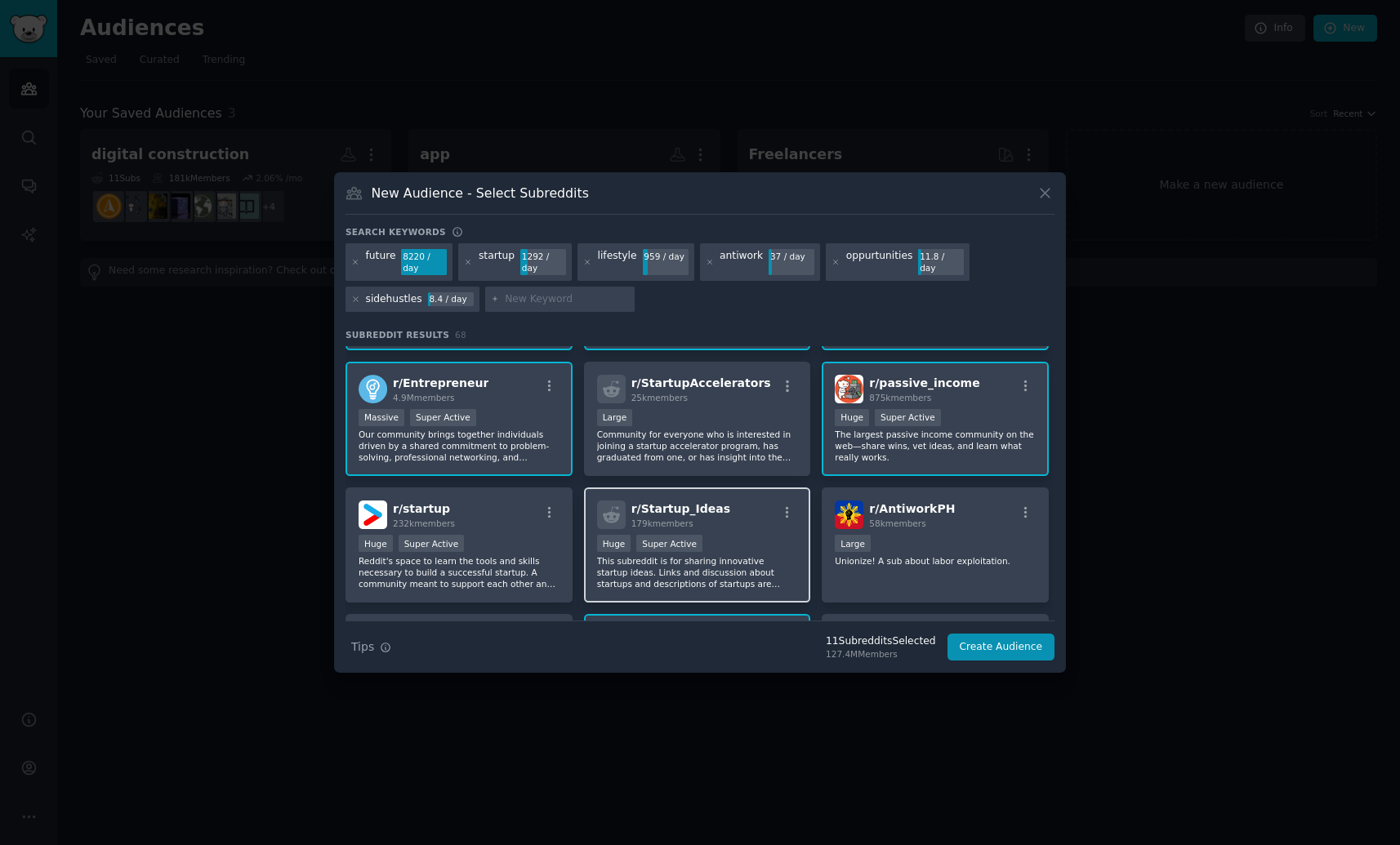
click at [690, 579] on p "This subreddit is for sharing innovative startup ideas. Links and discussion ab…" at bounding box center [697, 571] width 201 height 34
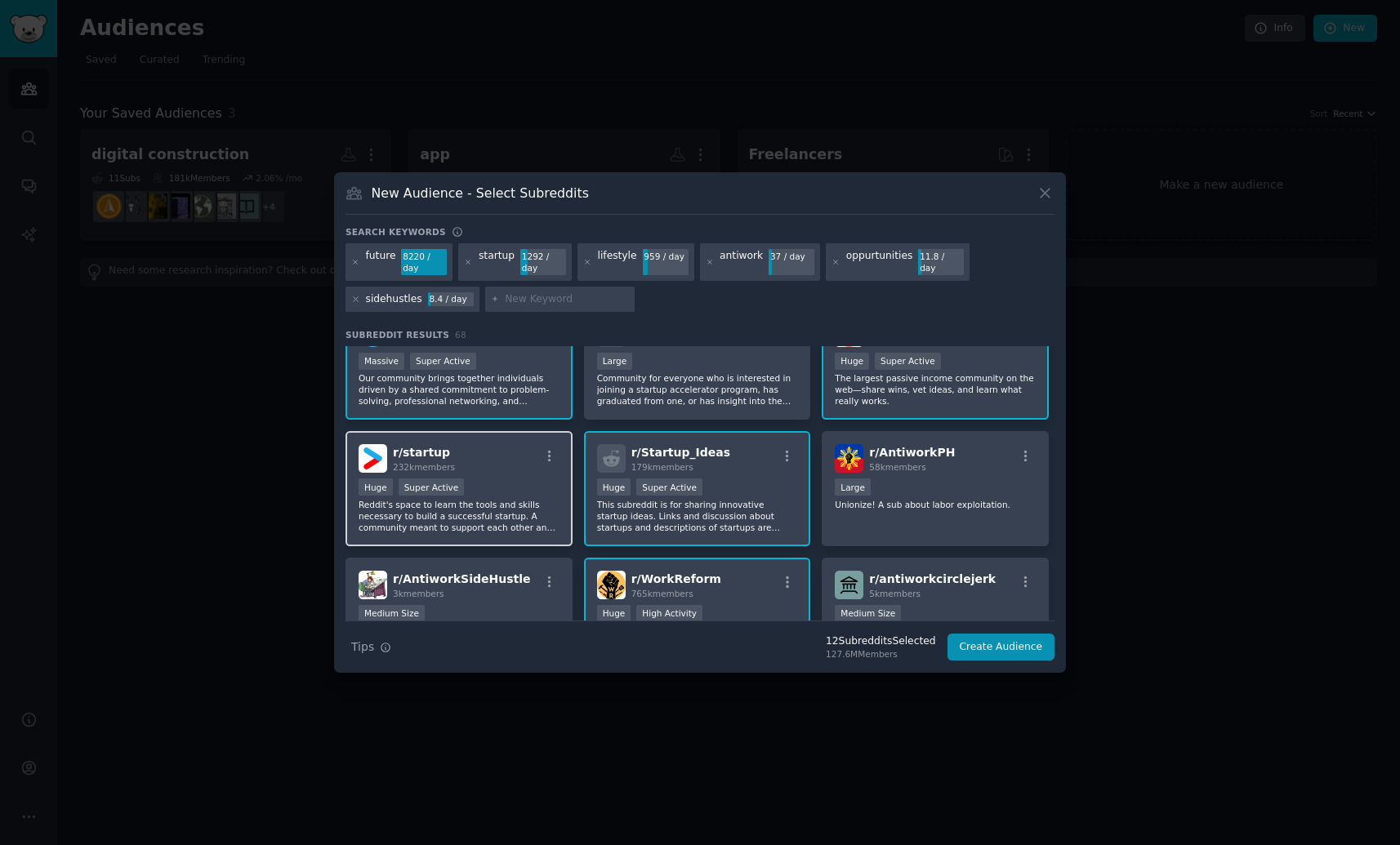
click at [534, 512] on p "Reddit's space to learn the tools and skills necessary to build a successful st…" at bounding box center [459, 516] width 201 height 34
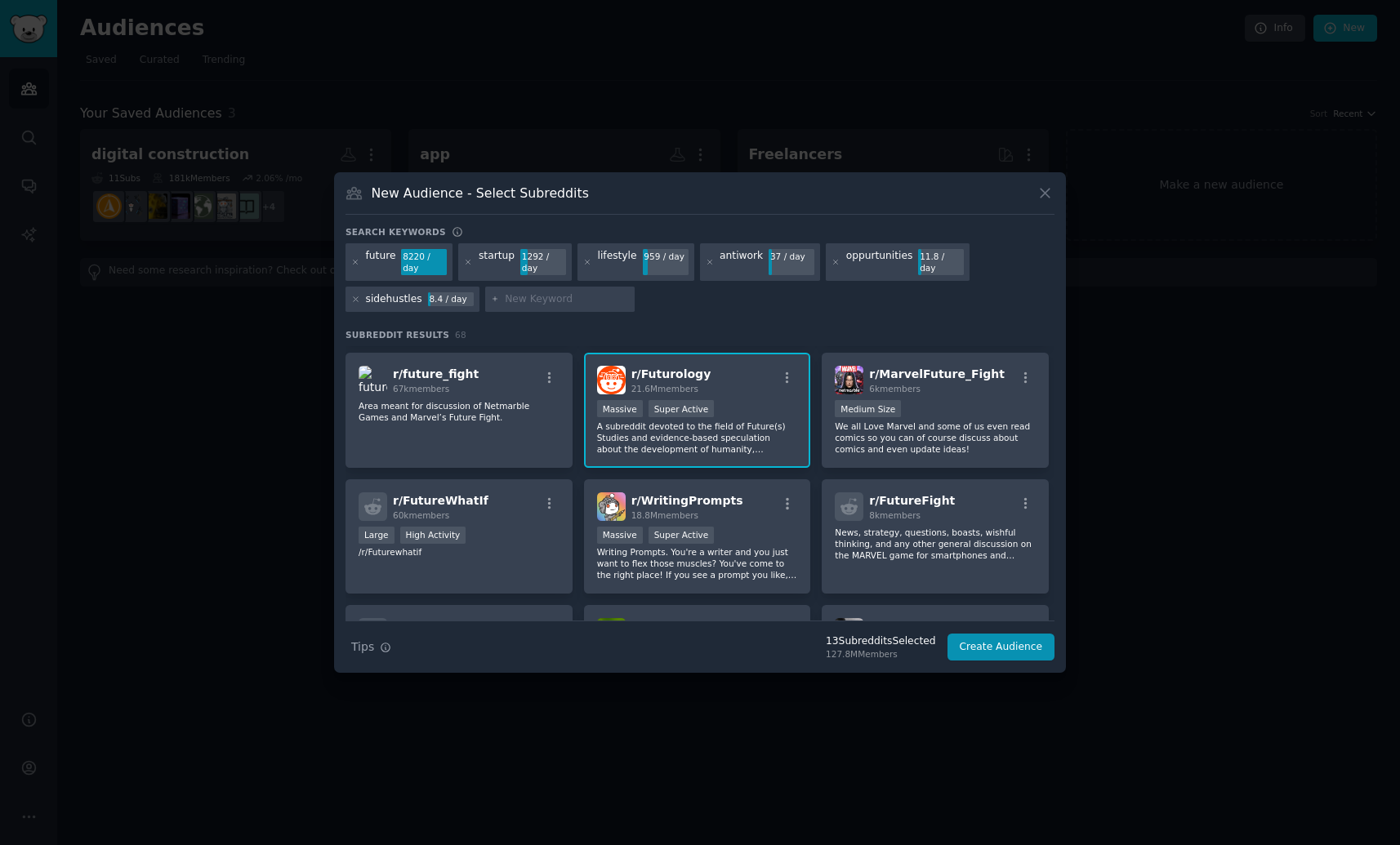
scroll to position [1526, 0]
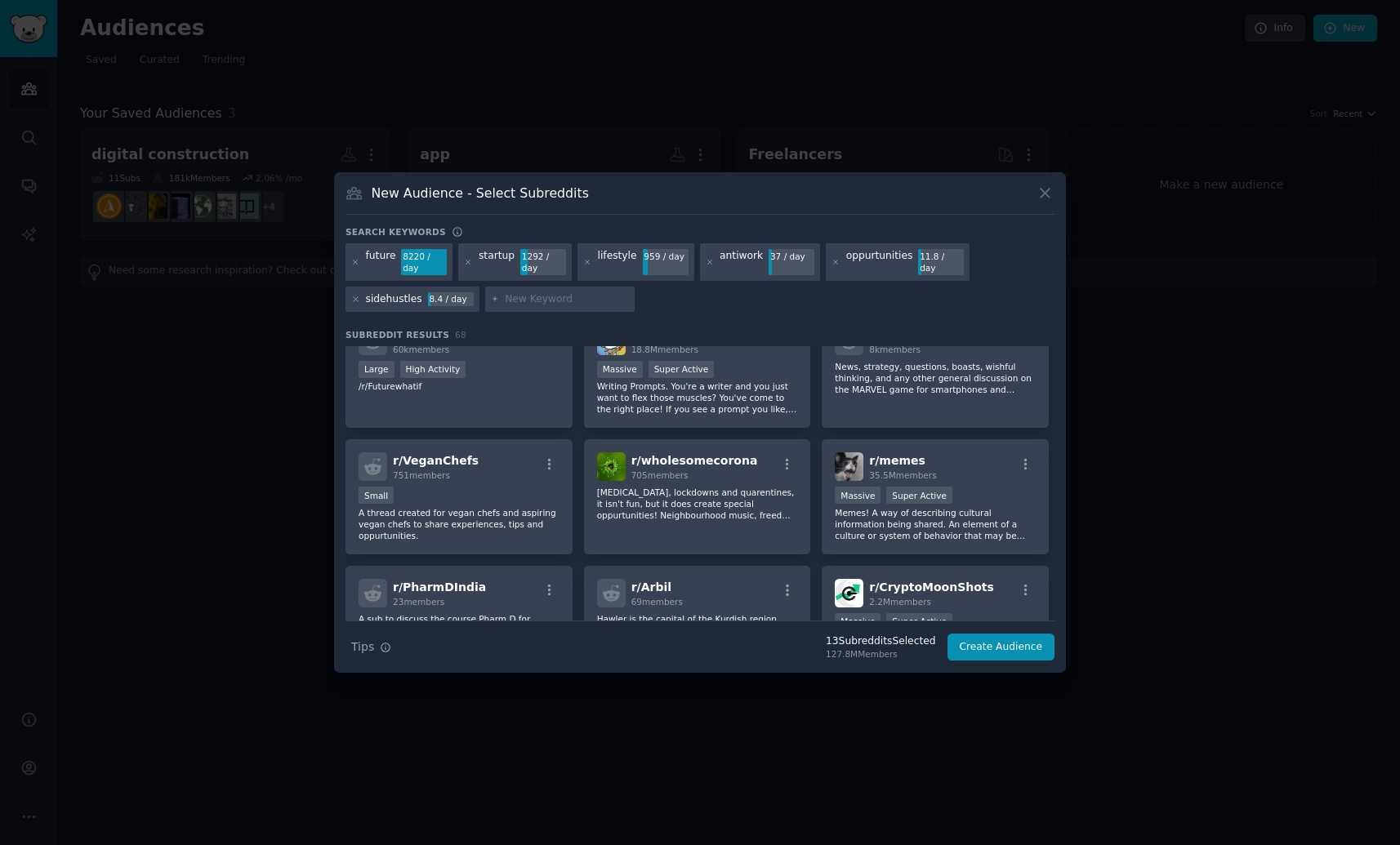
click at [562, 297] on input "text" at bounding box center [566, 300] width 124 height 15
type input "improvements desired"
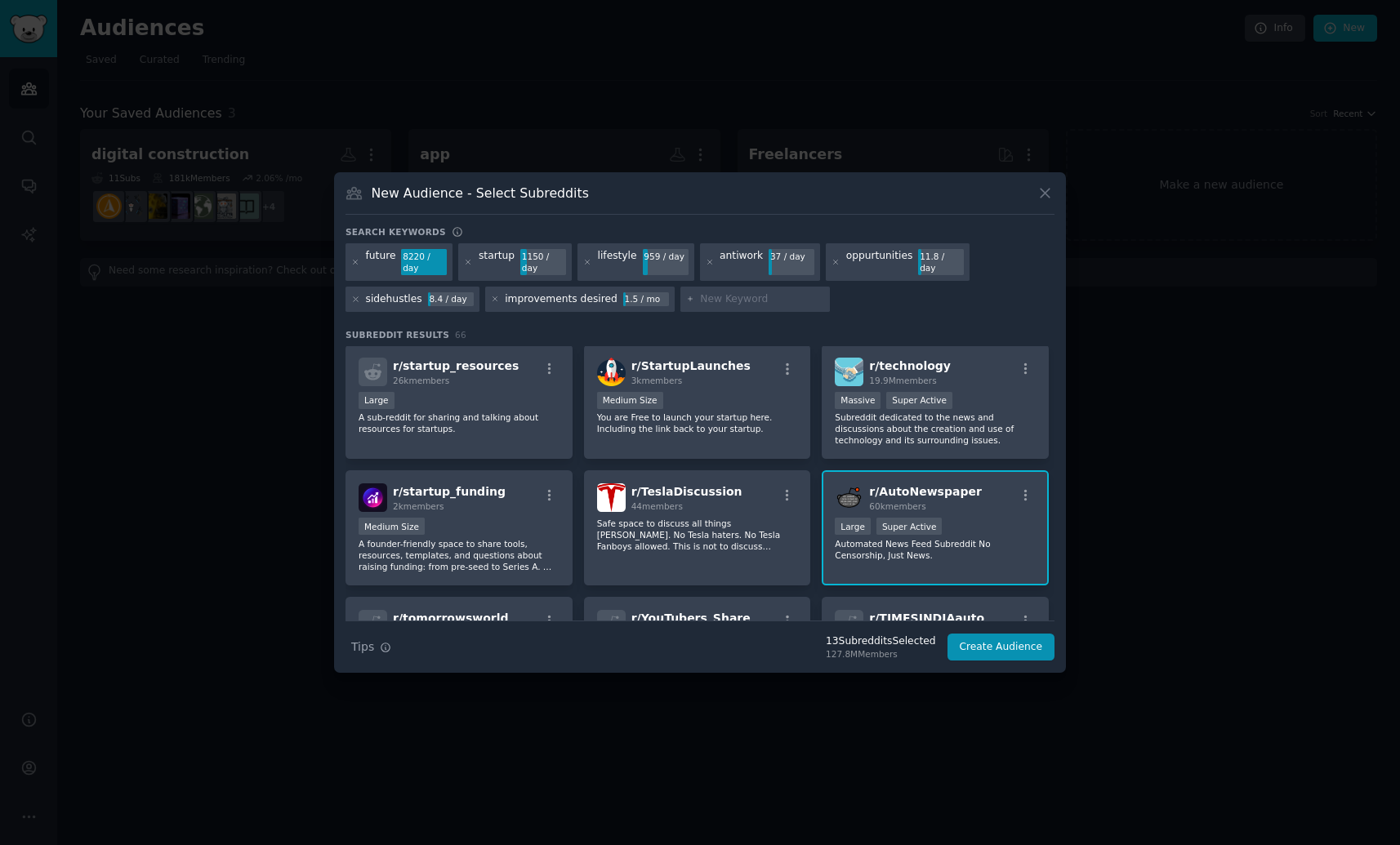
scroll to position [2495, 0]
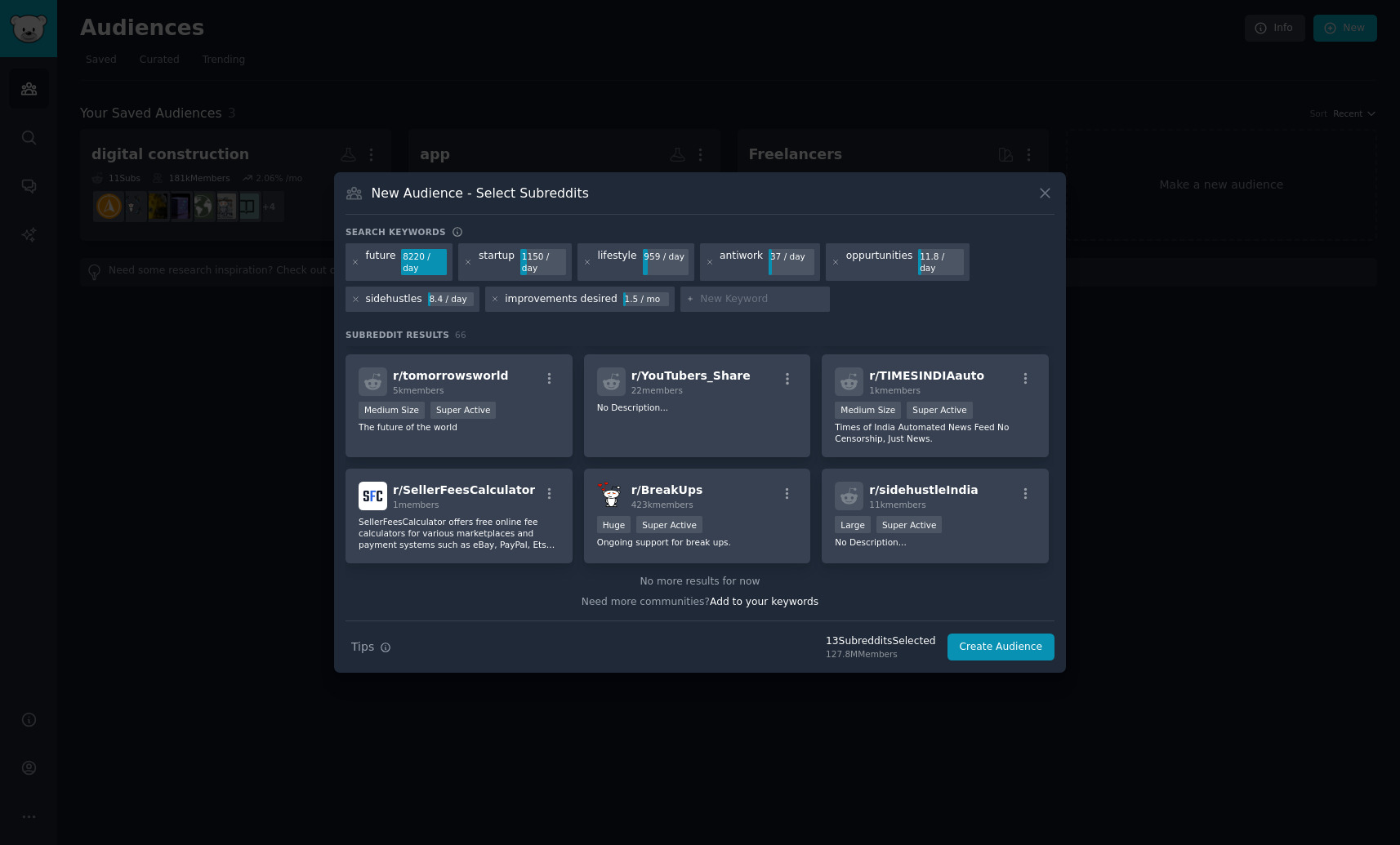
click at [584, 301] on div "improvements desired" at bounding box center [560, 300] width 113 height 15
click at [491, 299] on icon at bounding box center [495, 300] width 9 height 9
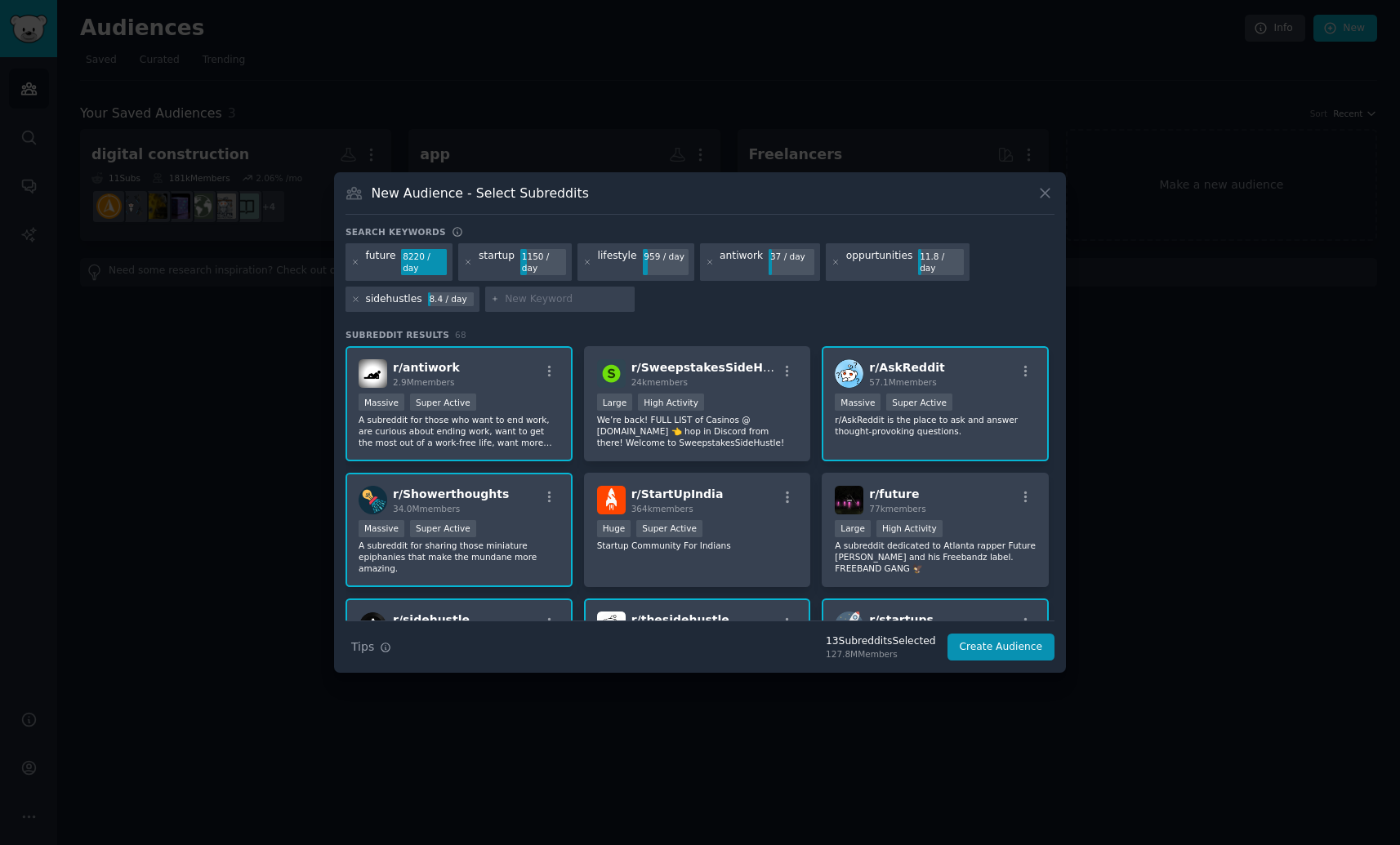
click at [603, 302] on input "text" at bounding box center [566, 300] width 124 height 15
type input "Needs improvement"
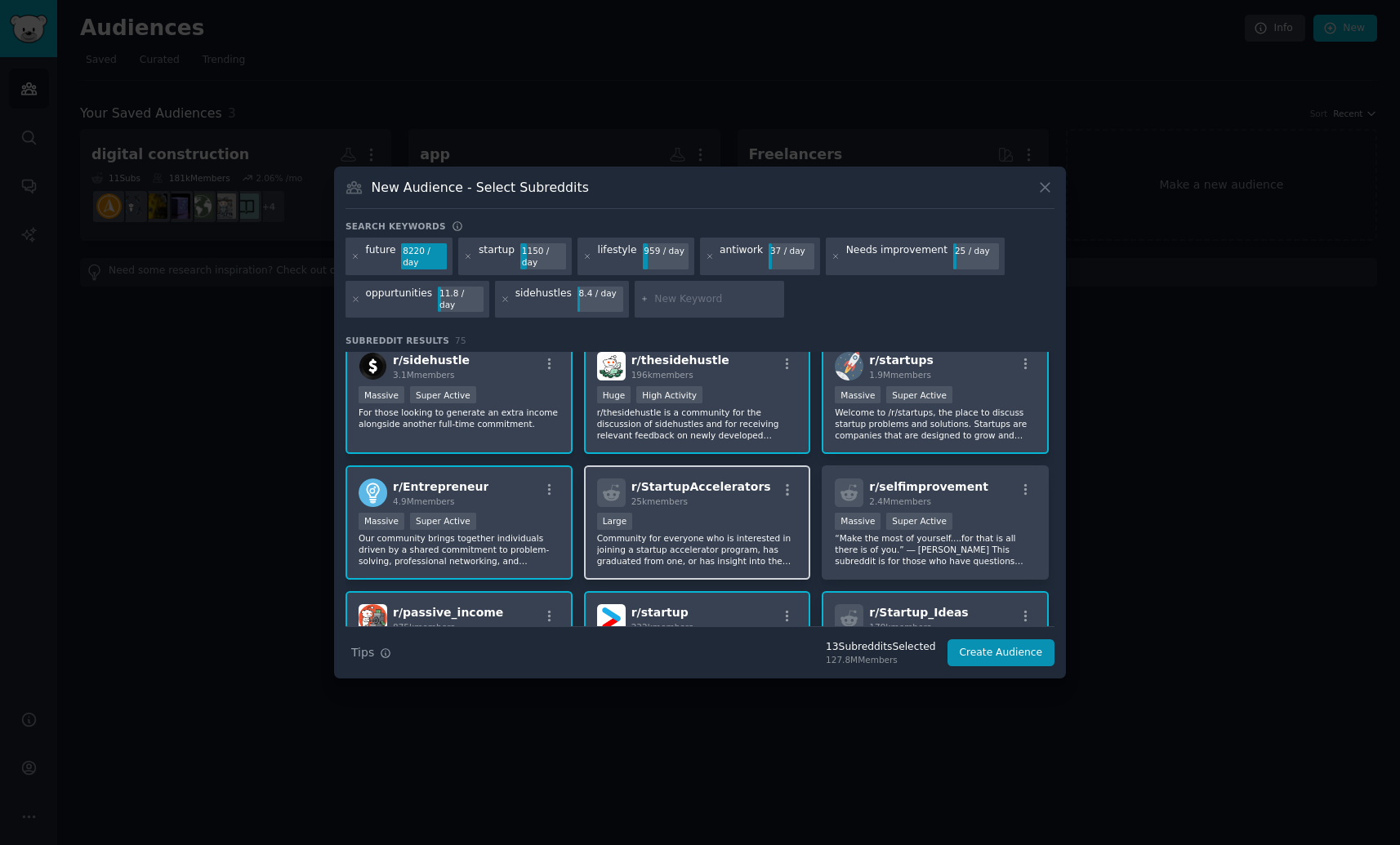
scroll to position [317, 0]
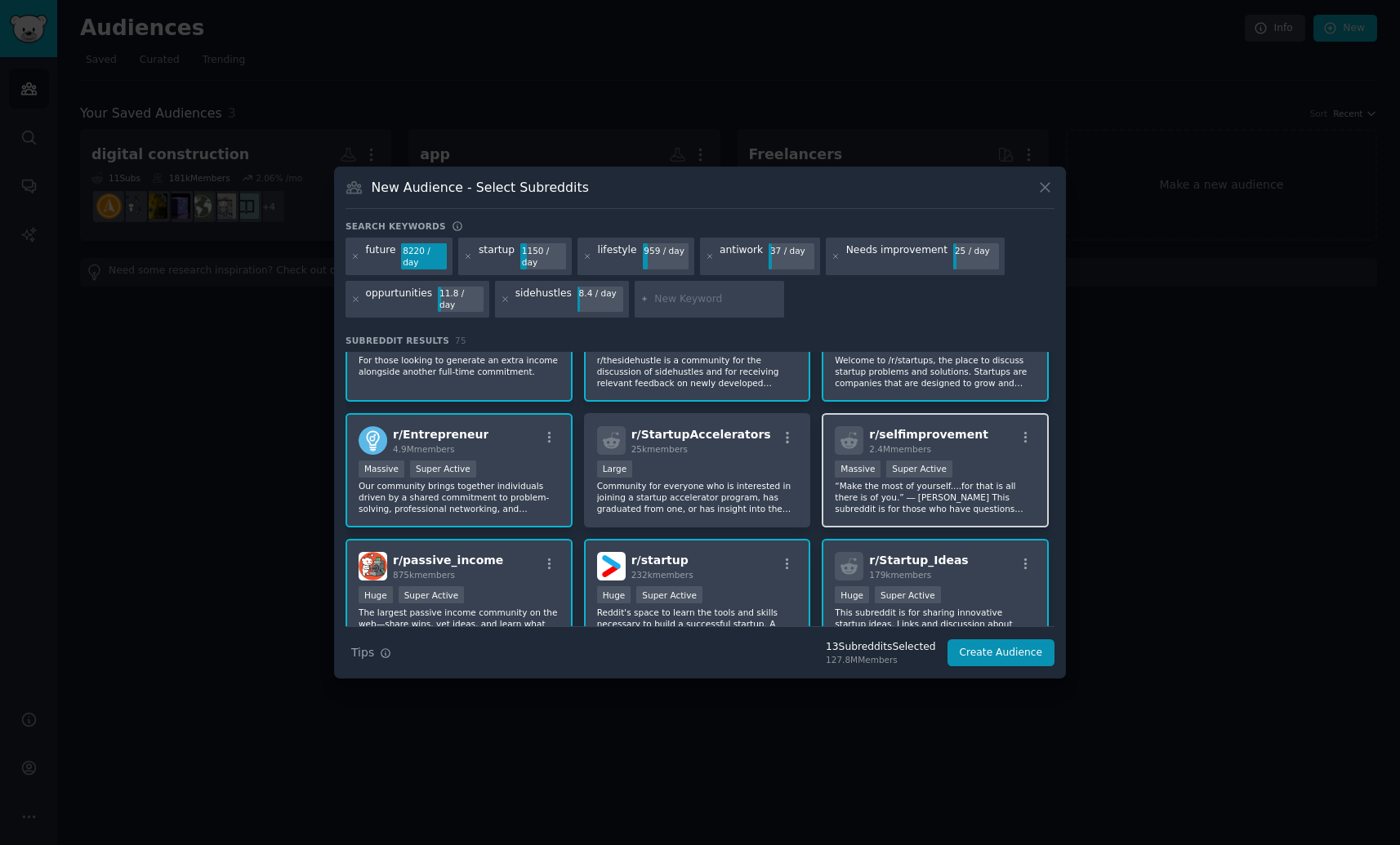
click at [922, 495] on p "“Make the most of yourself....for that is all there is of you.” ― [PERSON_NAME]…" at bounding box center [935, 497] width 201 height 34
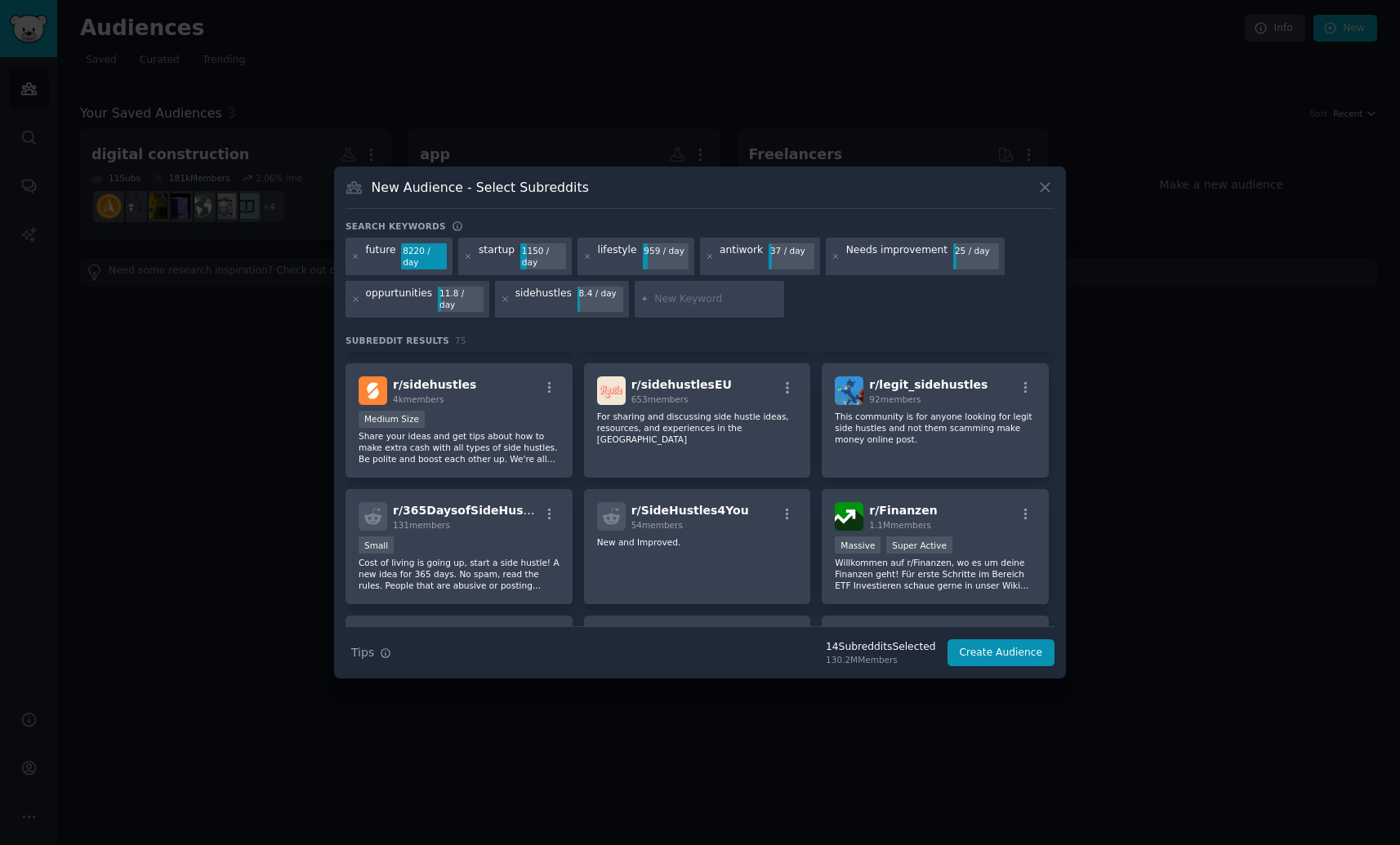
scroll to position [2363, 0]
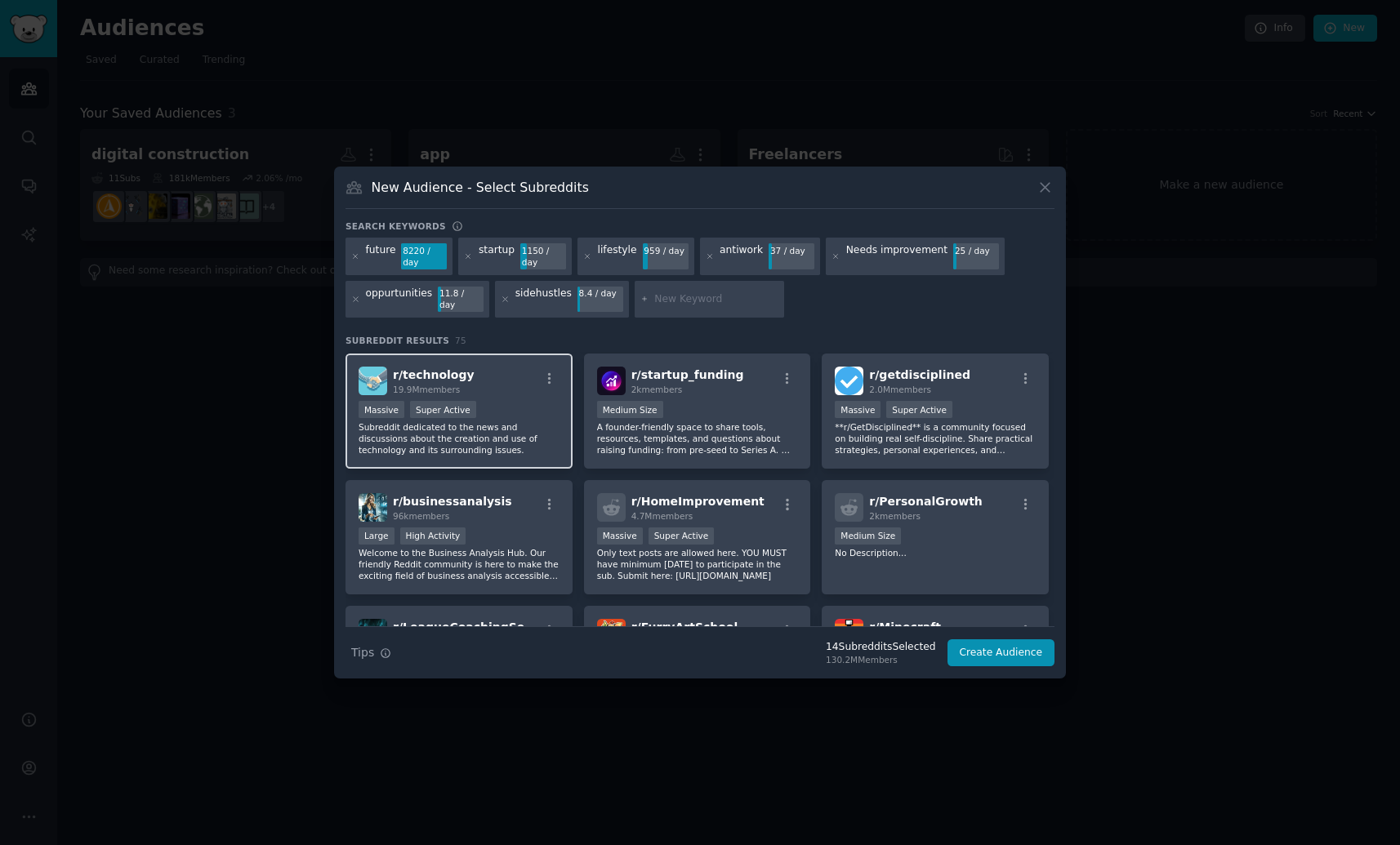
click at [508, 440] on p "Subreddit dedicated to the news and discussions about the creation and use of t…" at bounding box center [459, 438] width 201 height 34
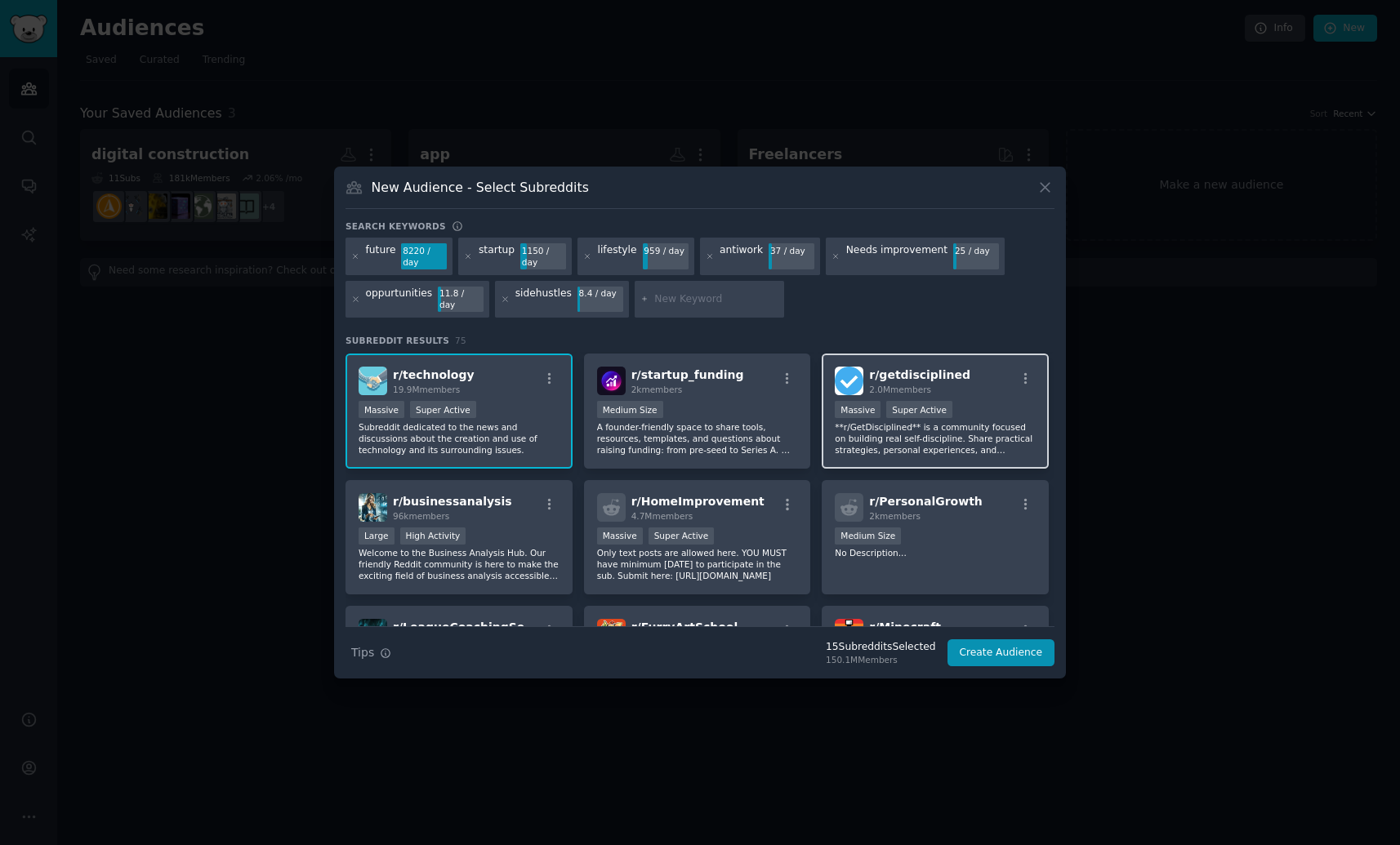
click at [954, 445] on p "**r/GetDisciplined** is a community focused on building real self-discipline. S…" at bounding box center [935, 438] width 201 height 34
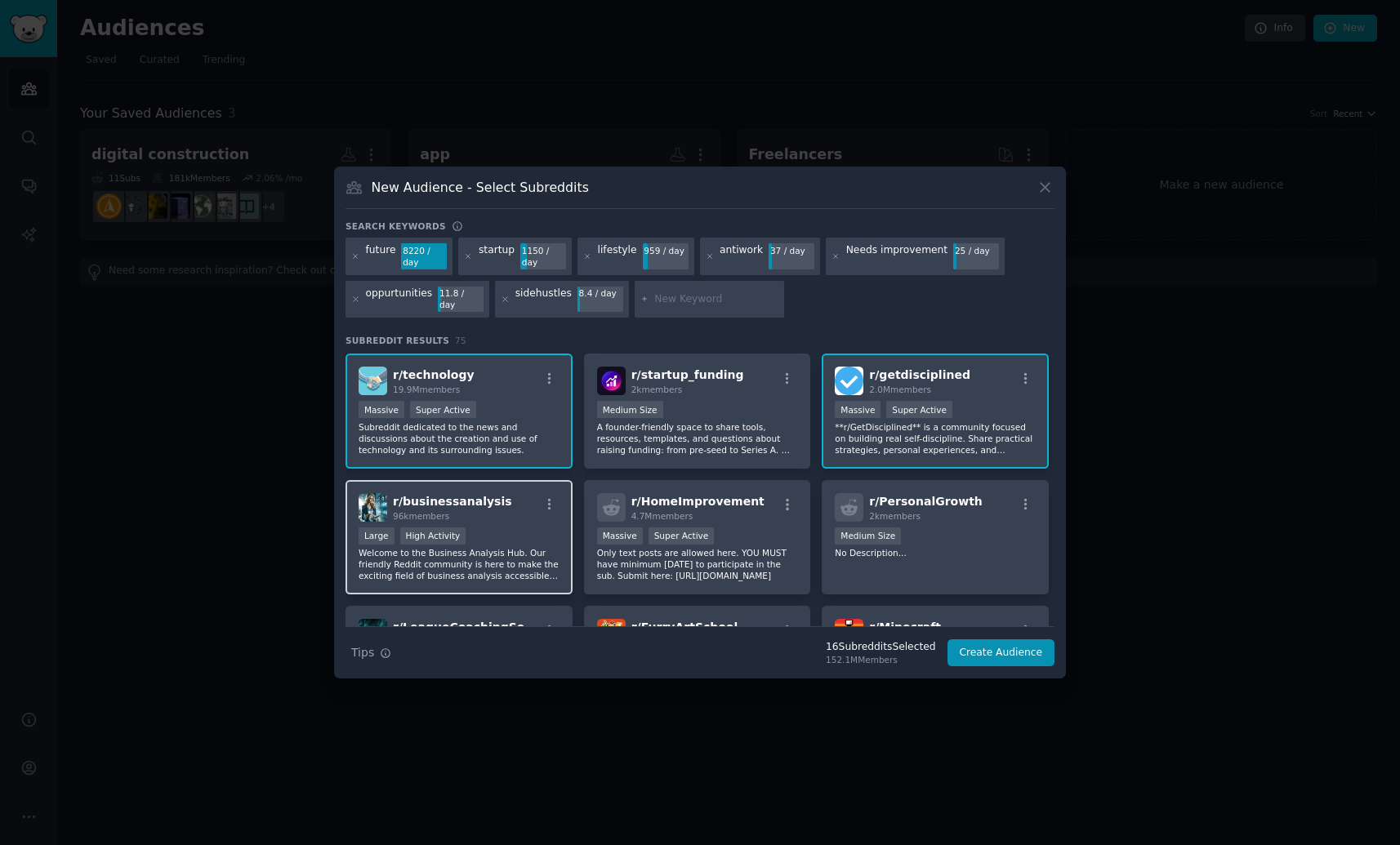
click at [524, 549] on p "Welcome to the Business Analysis Hub. Our friendly Reddit community is here to …" at bounding box center [459, 564] width 201 height 34
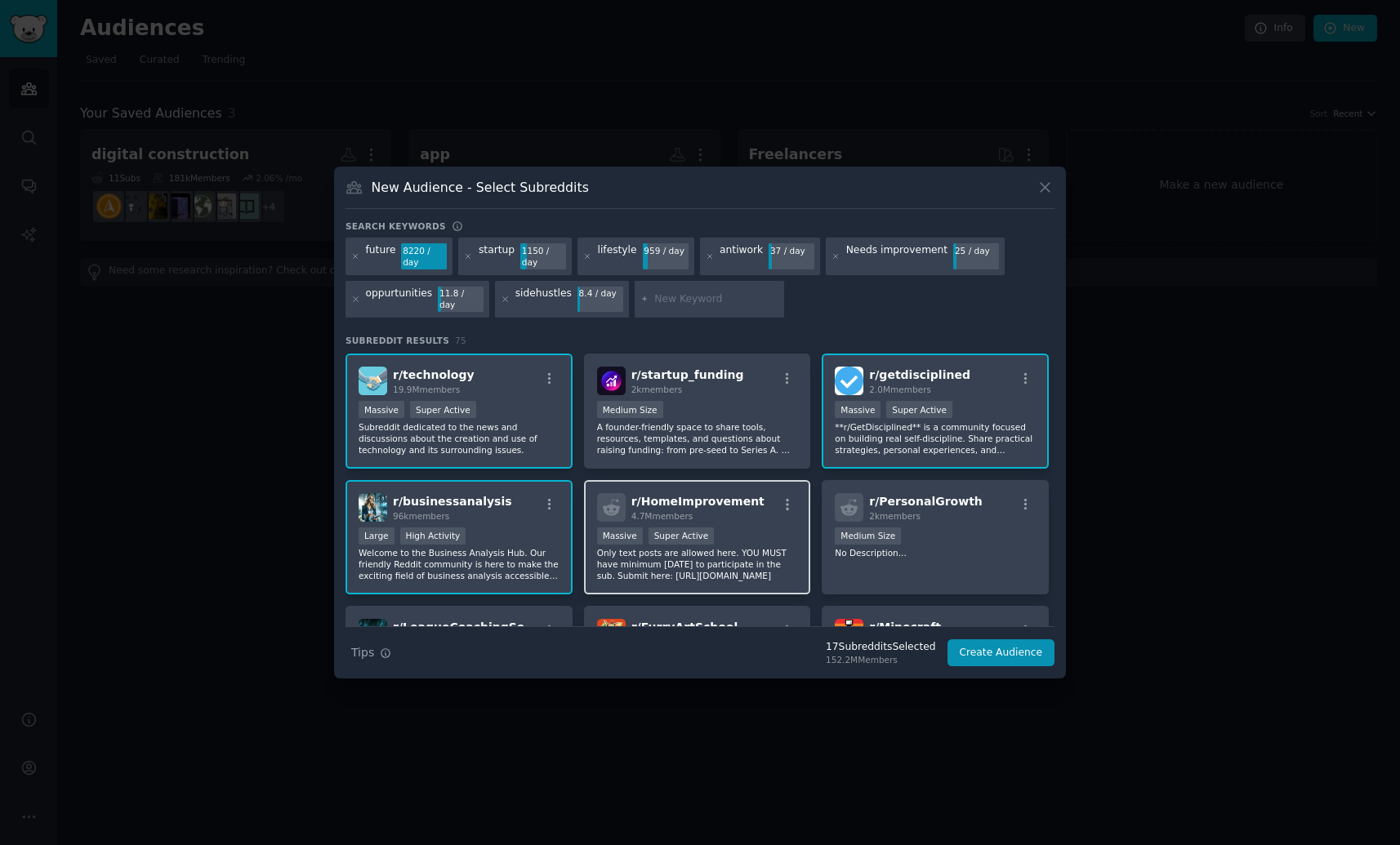
click at [704, 567] on p "Only text posts are allowed here. YOU MUST have minimum [DATE] to participate i…" at bounding box center [697, 564] width 201 height 34
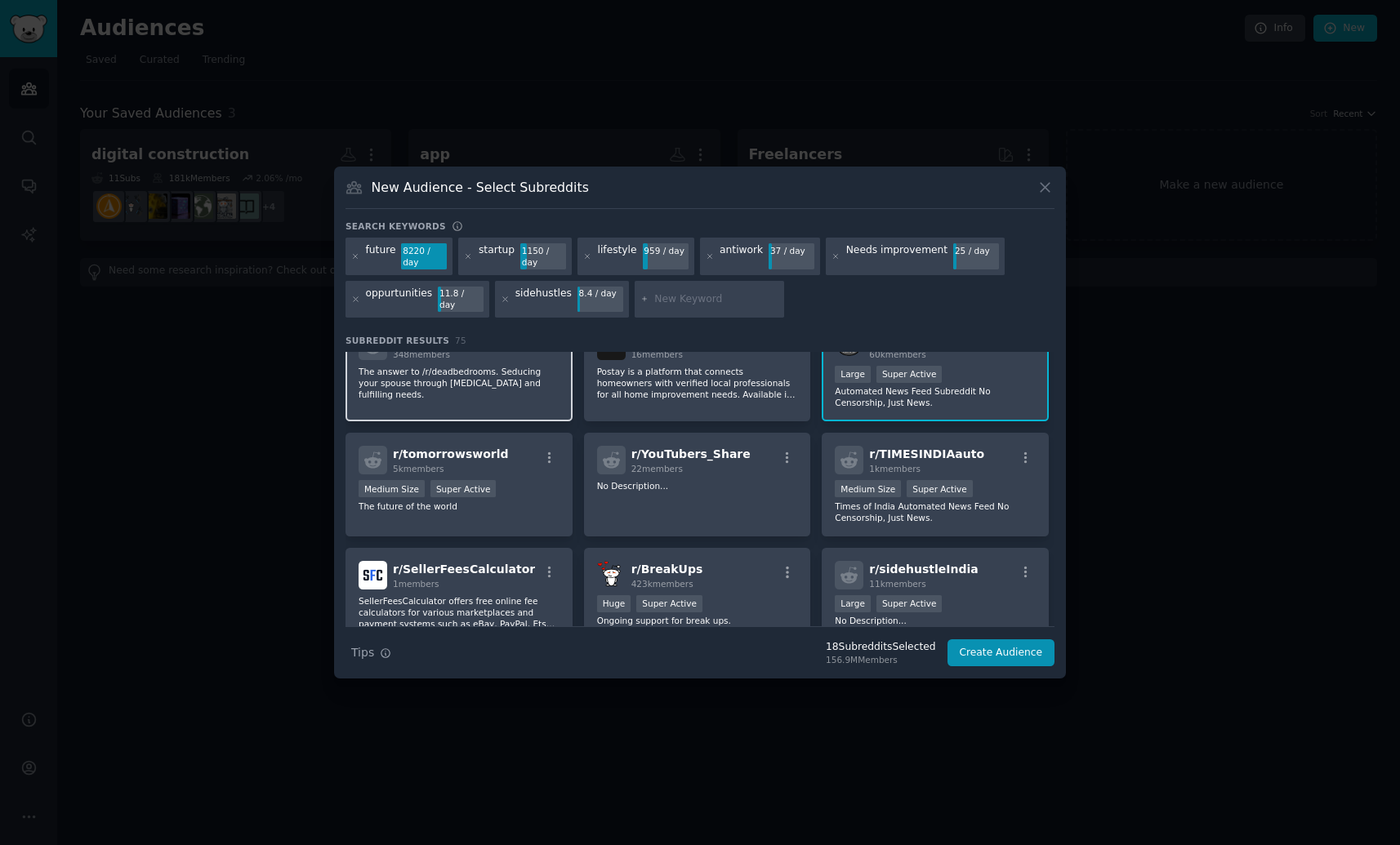
scroll to position [2656, 0]
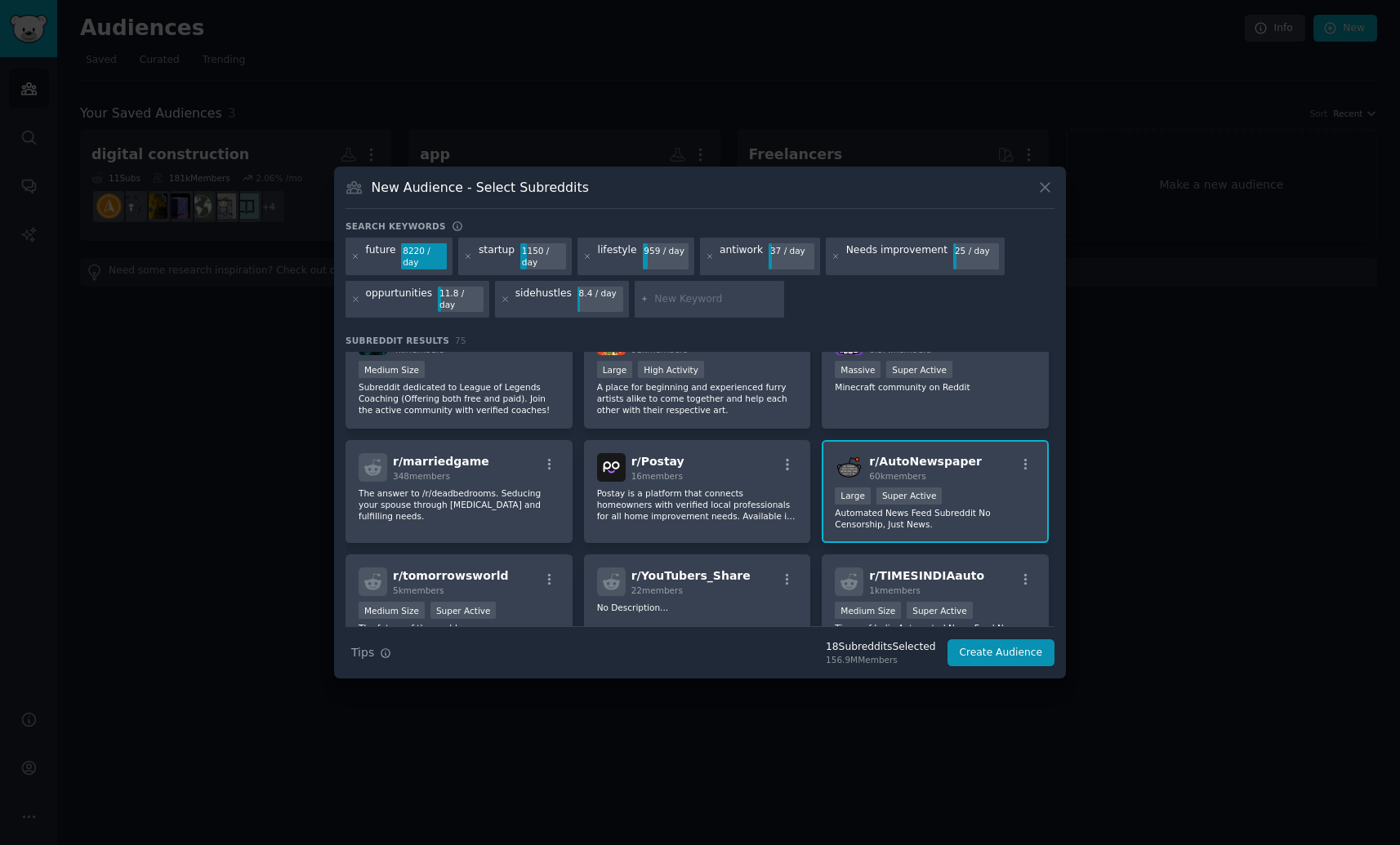
click at [678, 304] on input "text" at bounding box center [716, 300] width 124 height 15
type input "technologies"
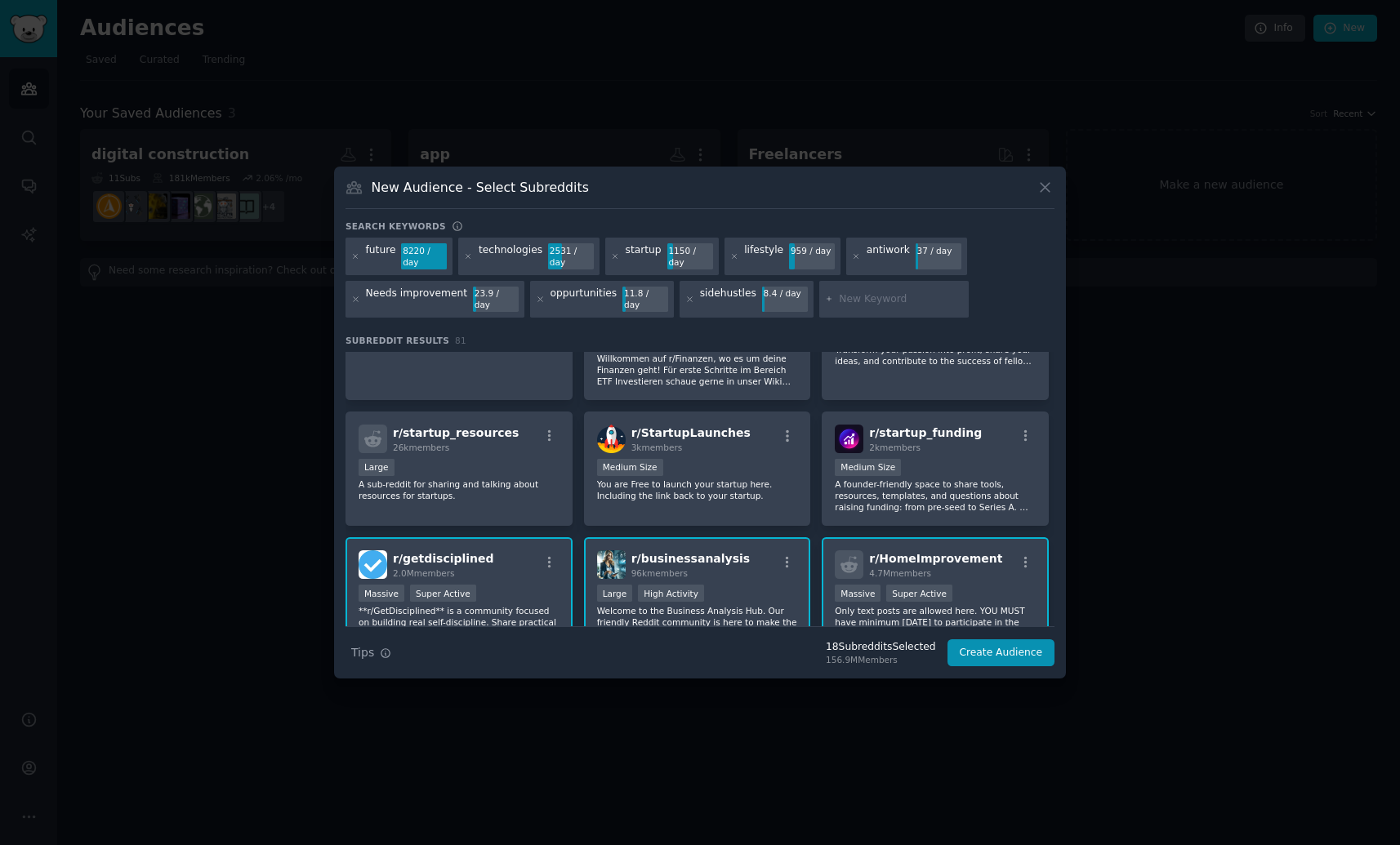
scroll to position [2347, 0]
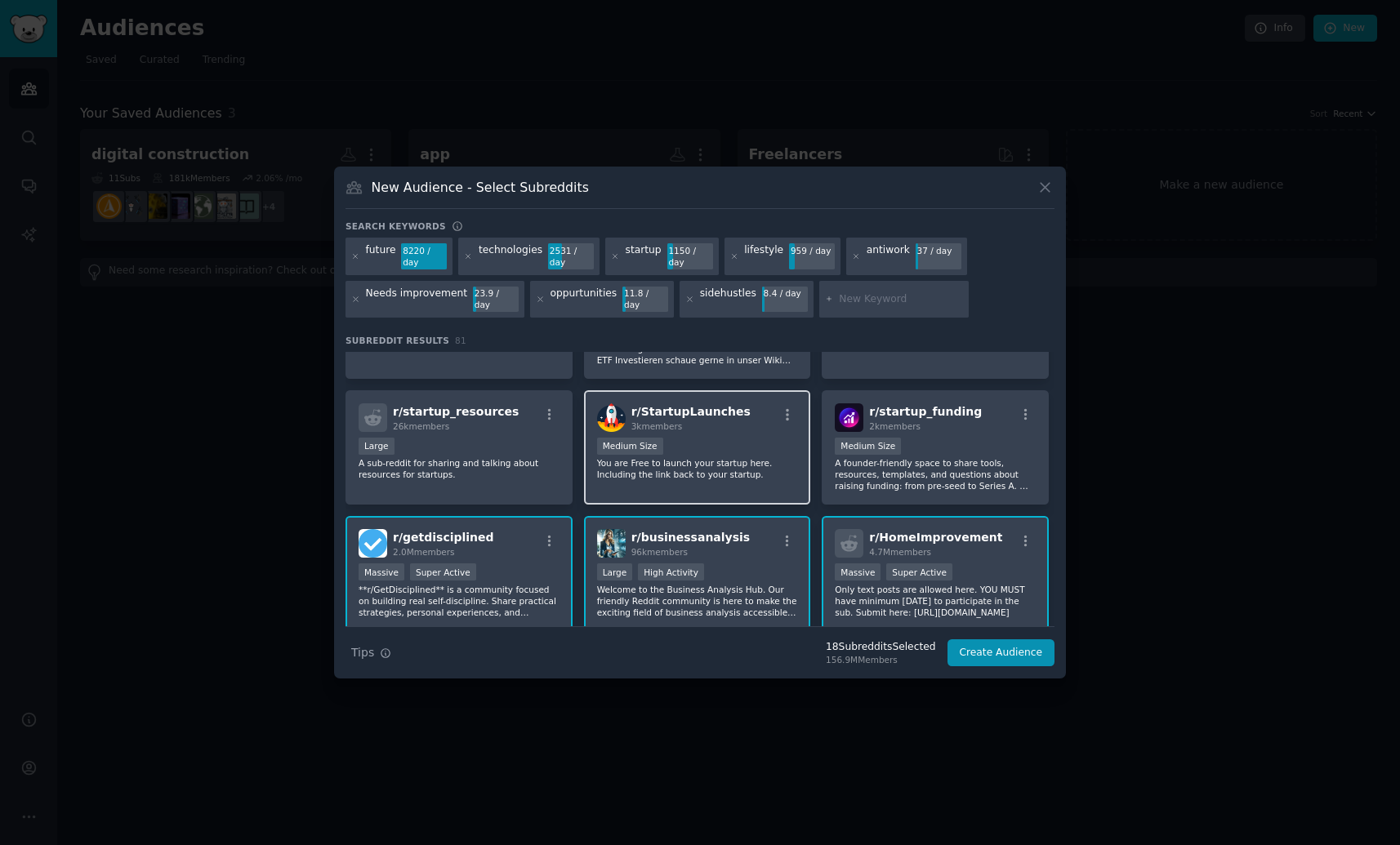
click at [761, 481] on div "r/ StartupLaunches 3k members Medium Size You are Free to launch your startup h…" at bounding box center [697, 448] width 227 height 115
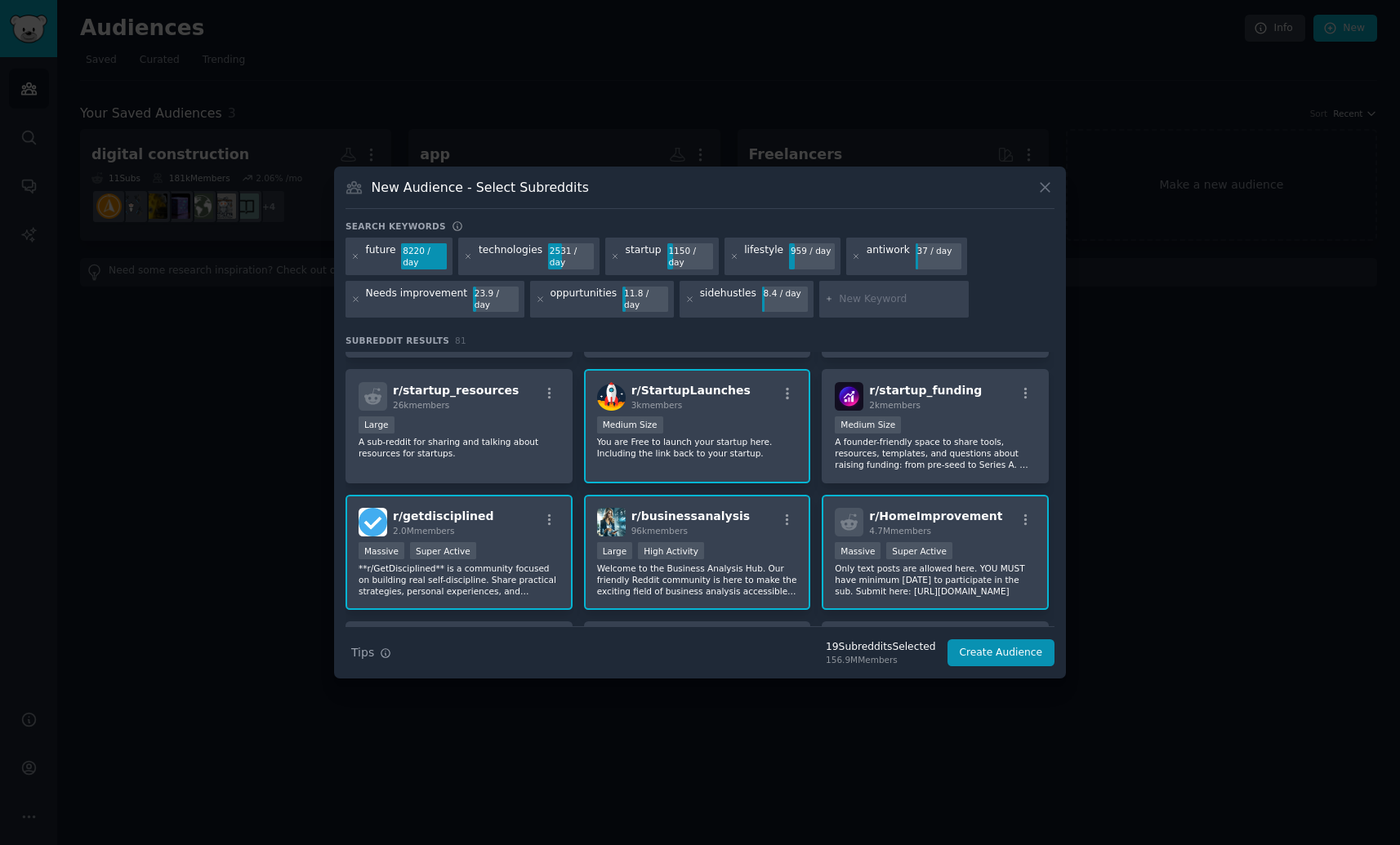
scroll to position [2379, 0]
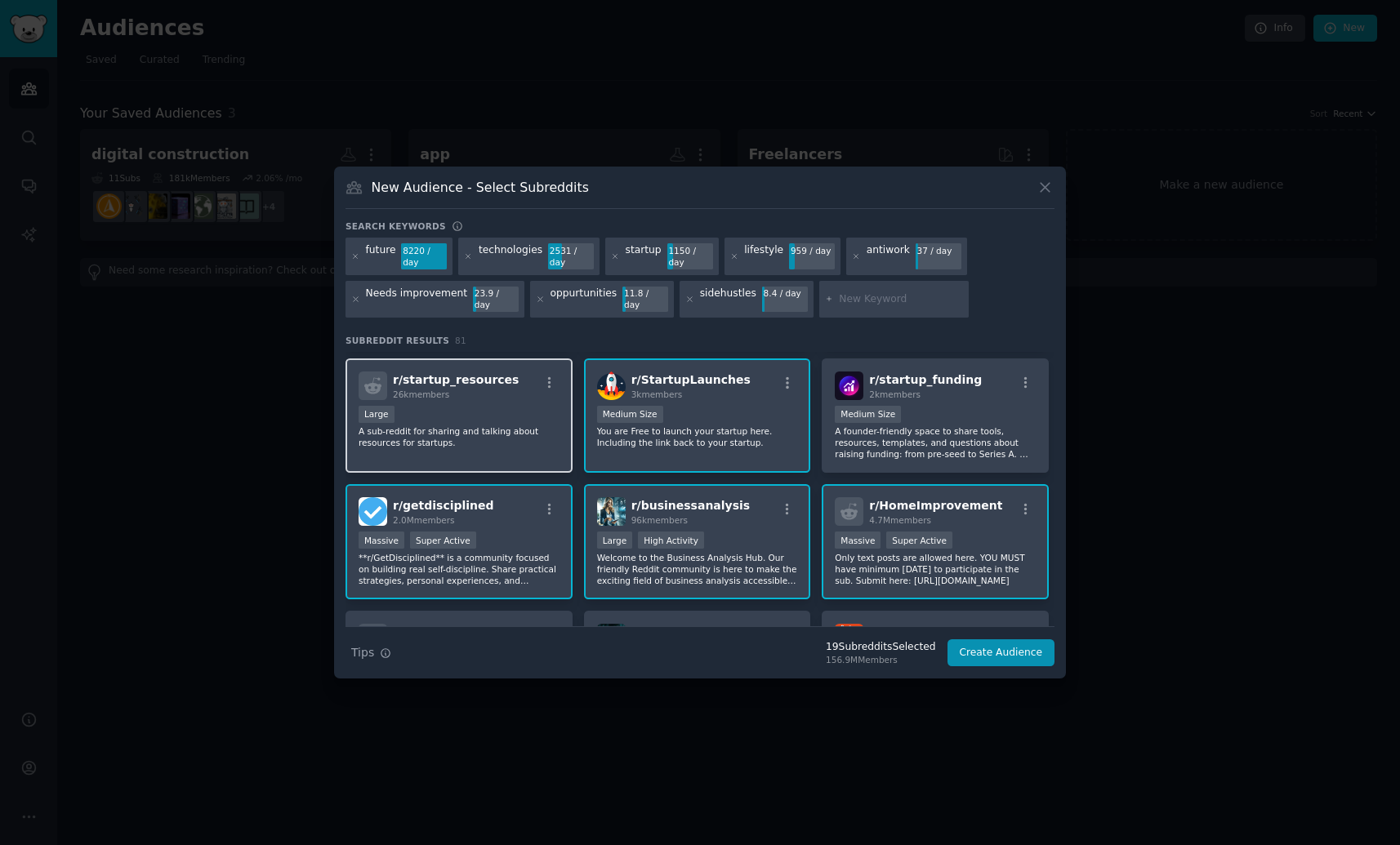
click at [476, 446] on div "r/ startup_resources 26k members Large A sub-reddit for sharing and talking abo…" at bounding box center [459, 416] width 227 height 115
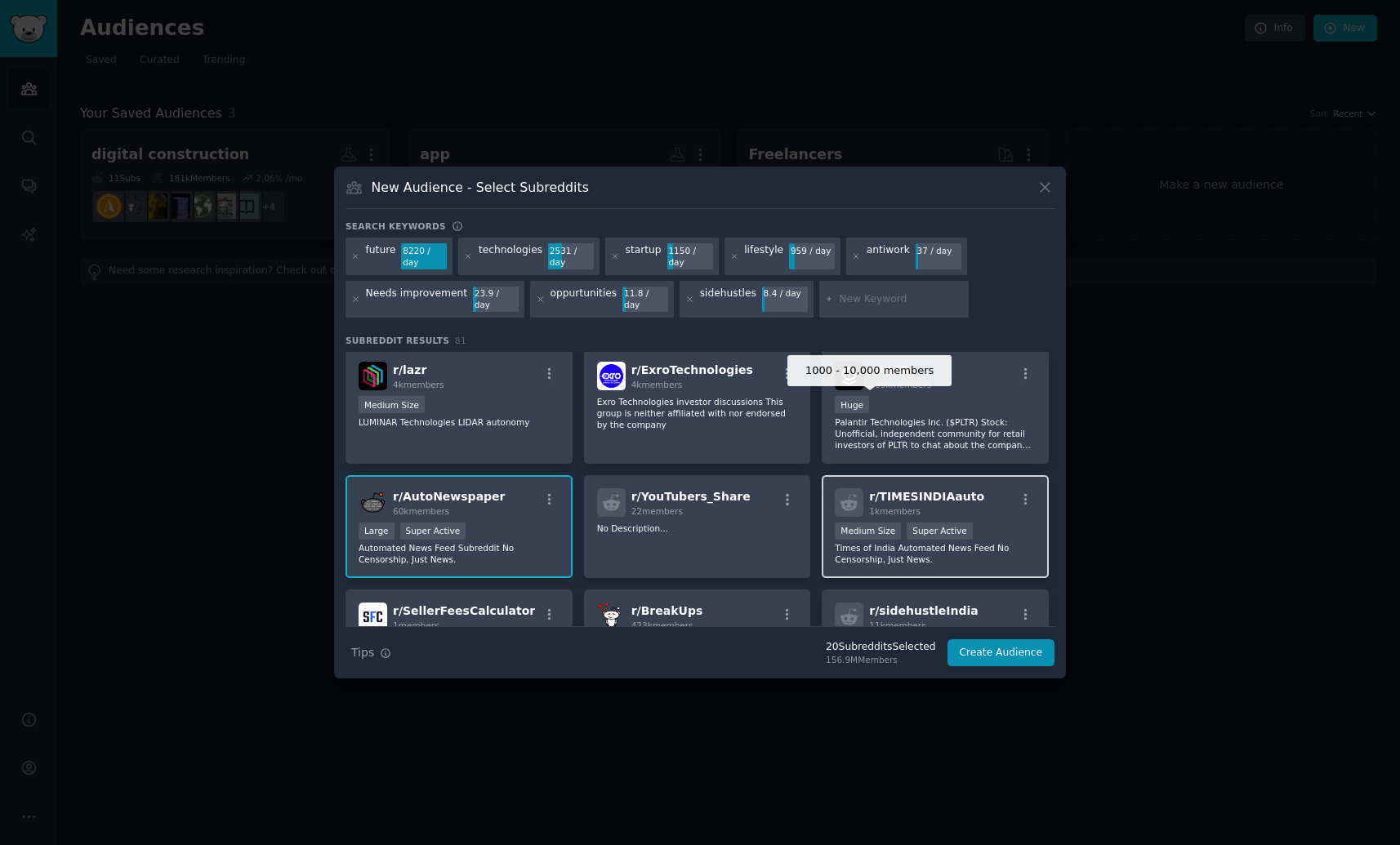
scroll to position [3094, 0]
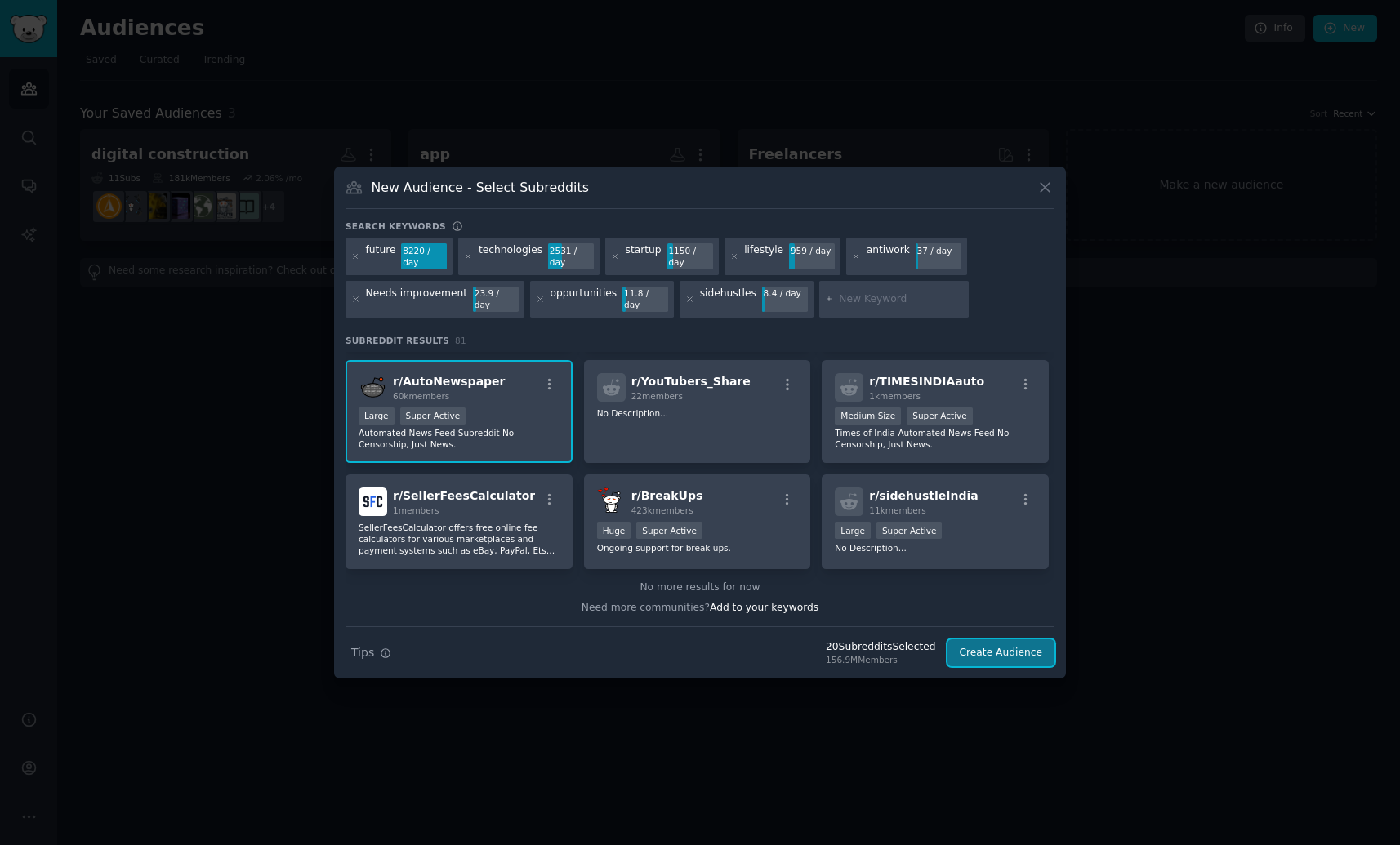
click at [996, 645] on button "Create Audience" at bounding box center [1002, 653] width 108 height 28
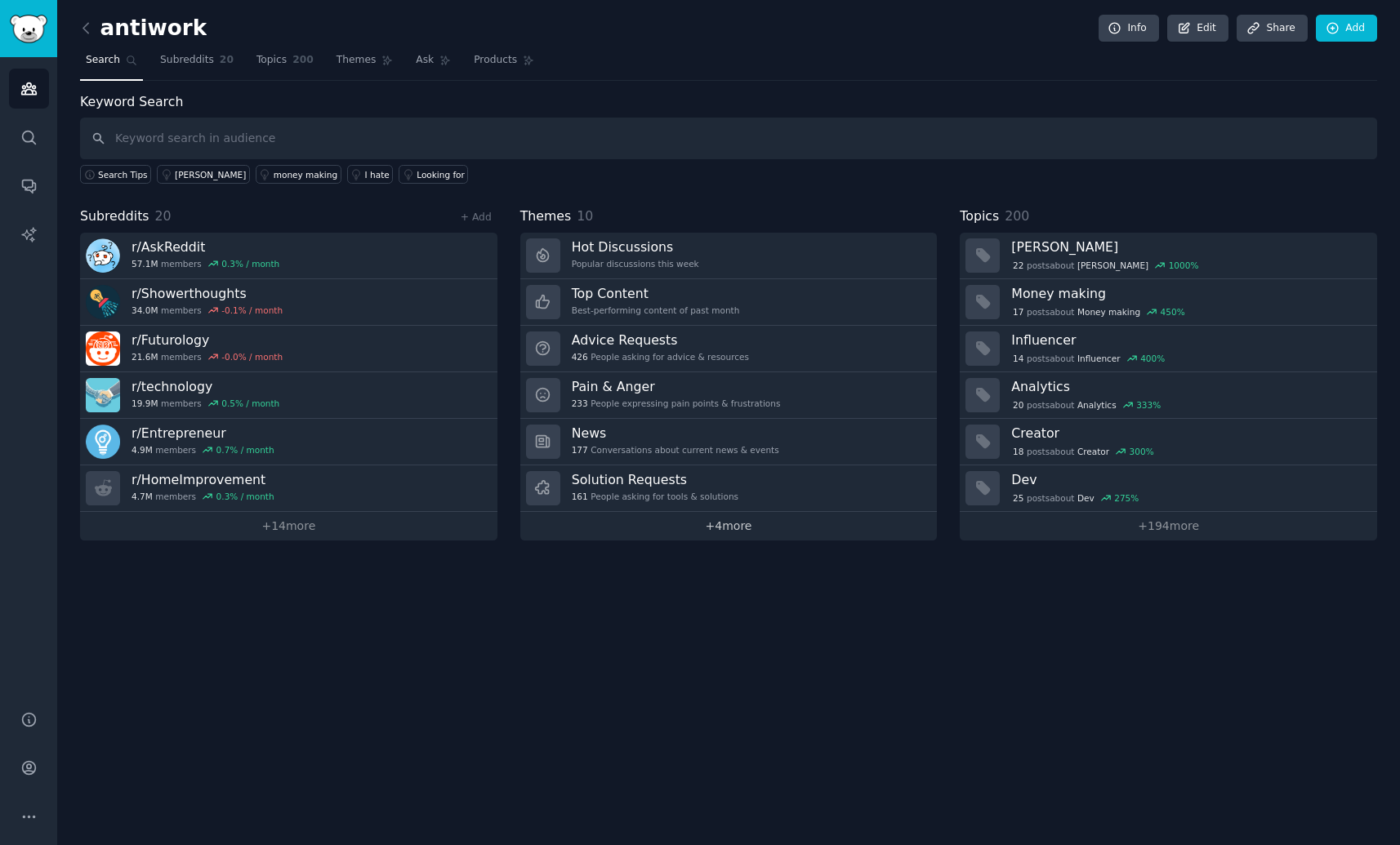
click at [708, 523] on link "+ 4 more" at bounding box center [729, 526] width 417 height 29
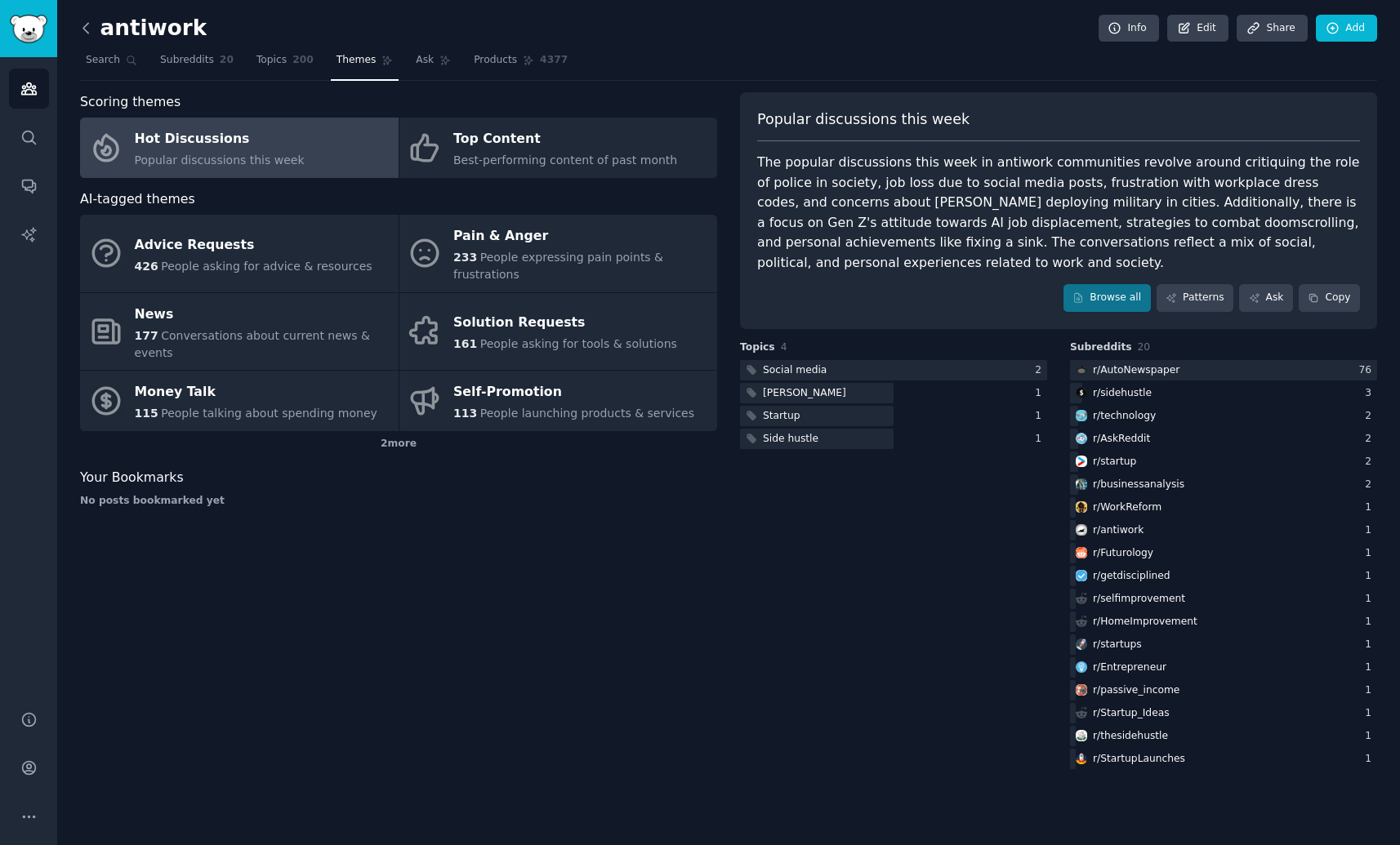
click at [86, 28] on icon at bounding box center [86, 28] width 17 height 17
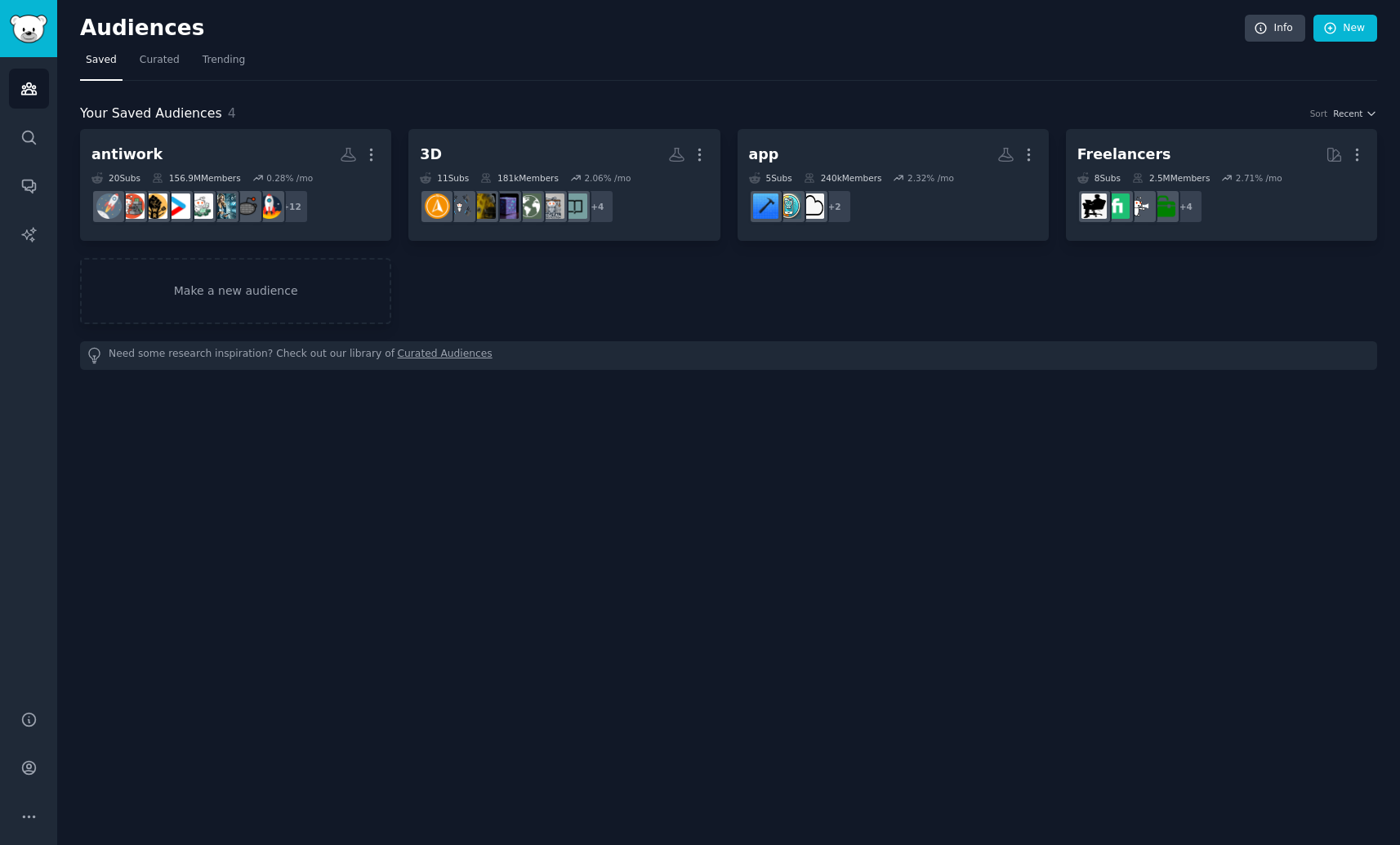
click at [426, 355] on link "Curated Audiences" at bounding box center [445, 355] width 95 height 17
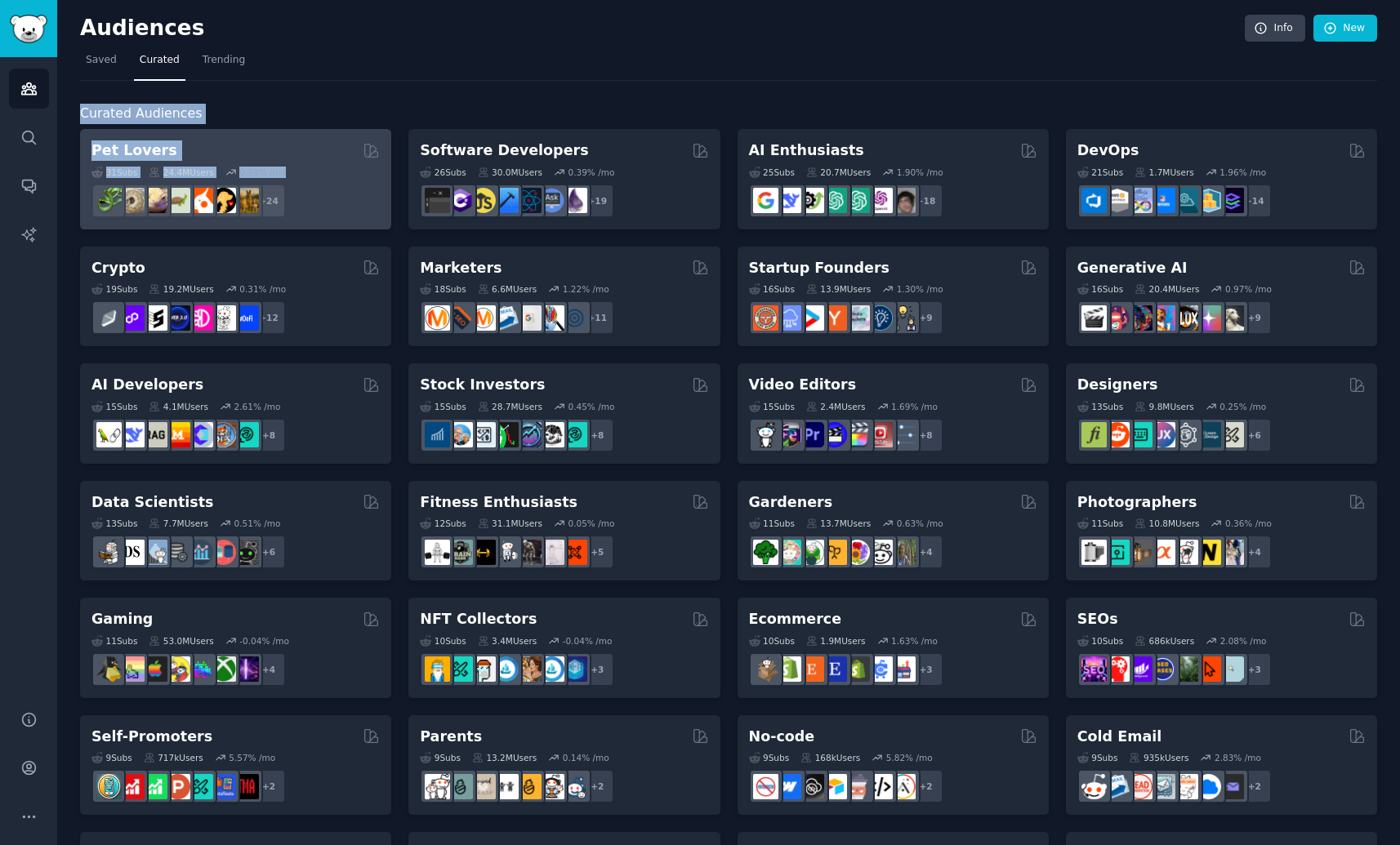
drag, startPoint x: 77, startPoint y: 97, endPoint x: 367, endPoint y: 167, distance: 298.3
click at [367, 167] on div "Audiences Info New Saved Curated Trending Curated Audiences Pet Lovers 31 Sub s…" at bounding box center [728, 653] width 1342 height 1307
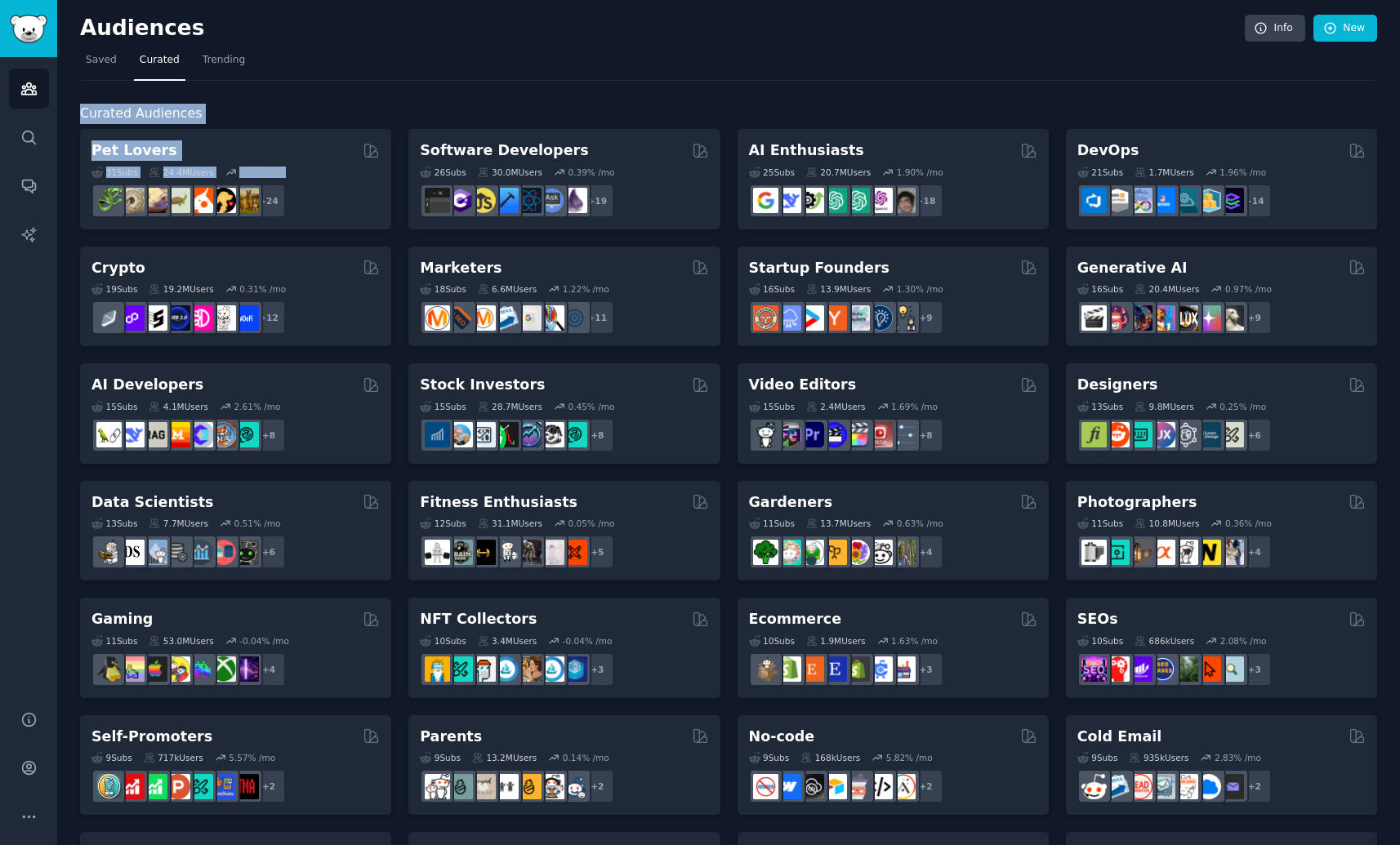
click at [395, 85] on div "Curated Audiences Pet Lovers 31 Sub s 24.4M Users 0.73 % /mo r/herpetology + 24…" at bounding box center [728, 682] width 1297 height 1203
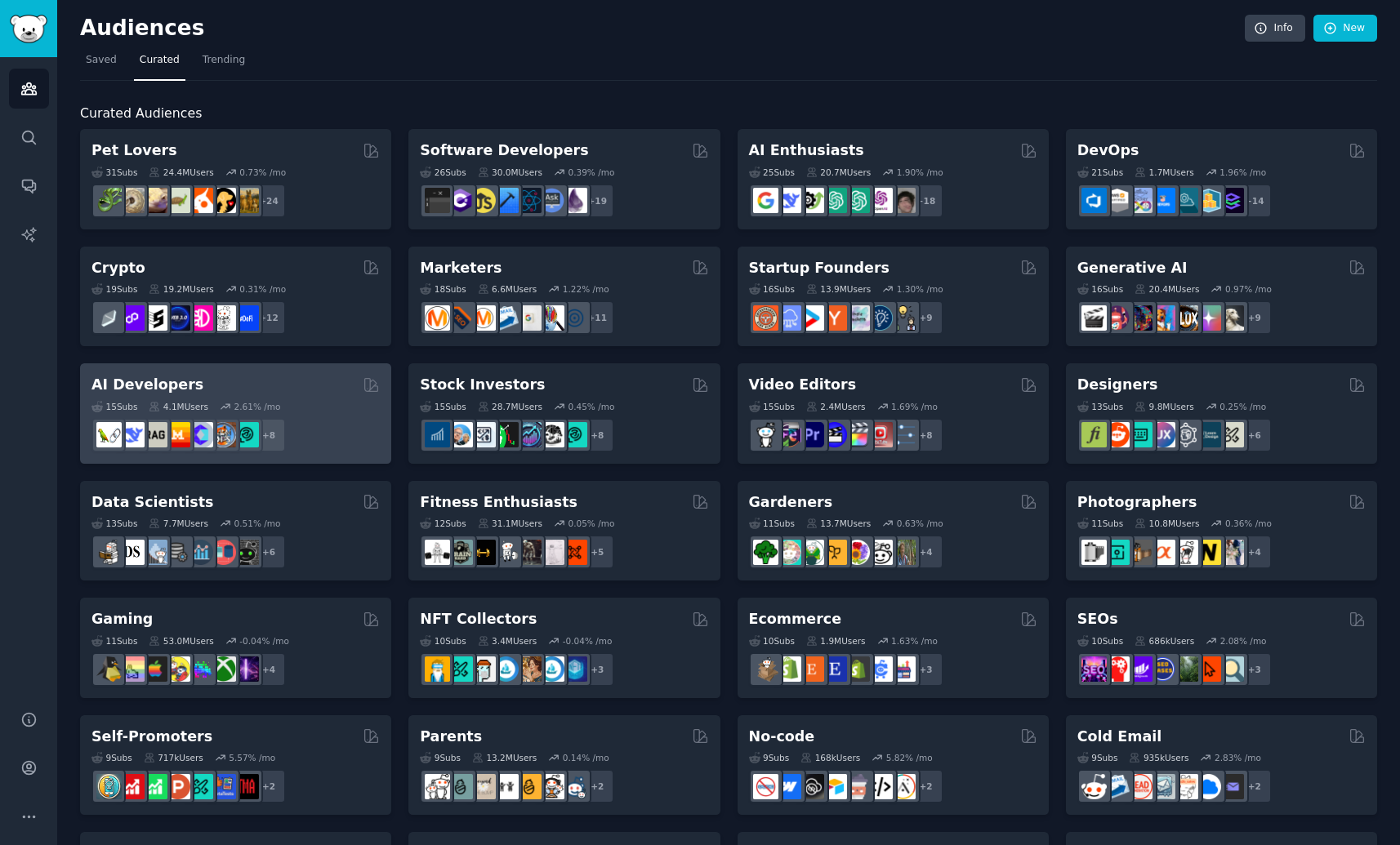
click at [311, 436] on div "+ 8" at bounding box center [236, 435] width 289 height 34
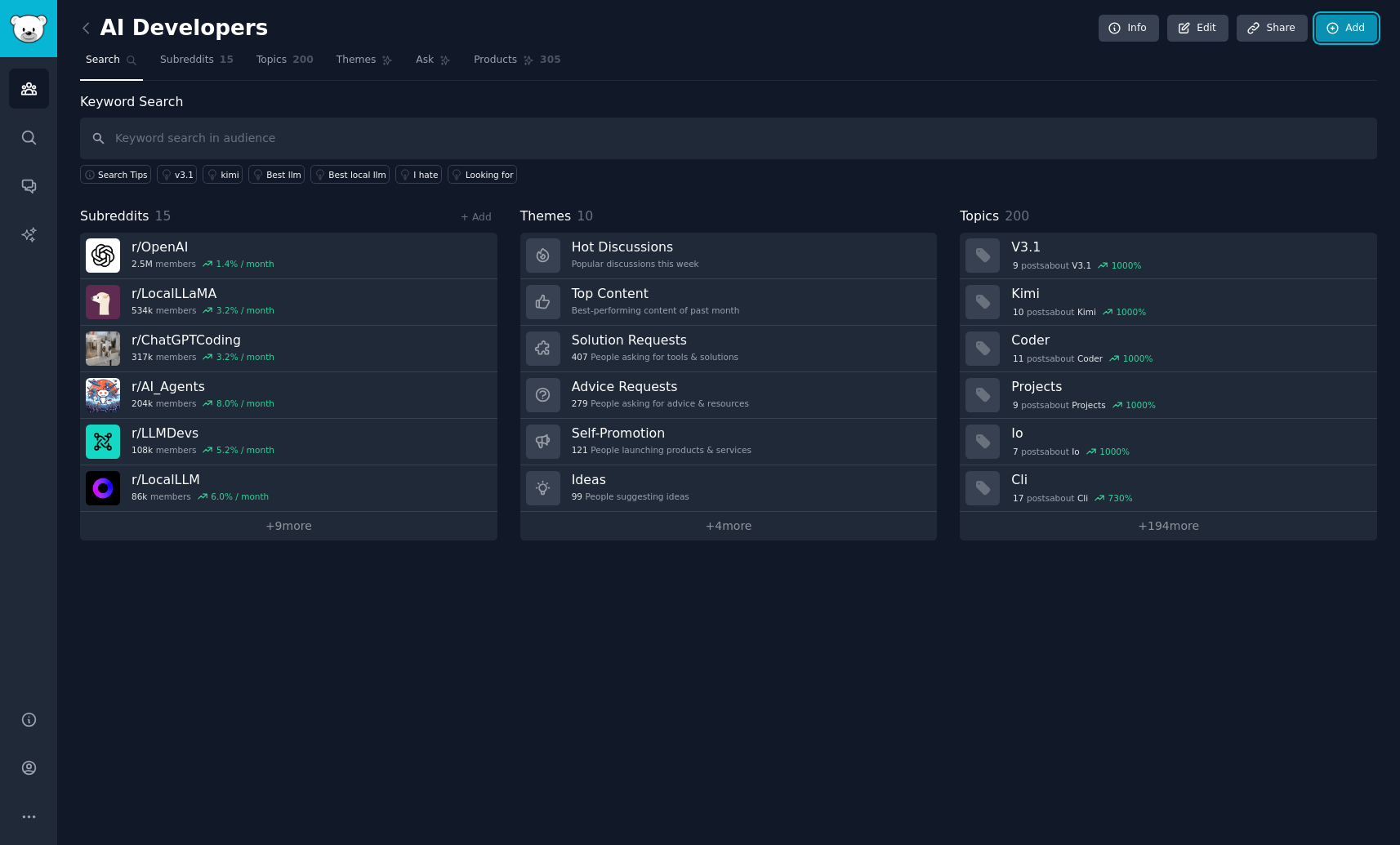
click at [1339, 31] on link "Add" at bounding box center [1346, 29] width 61 height 28
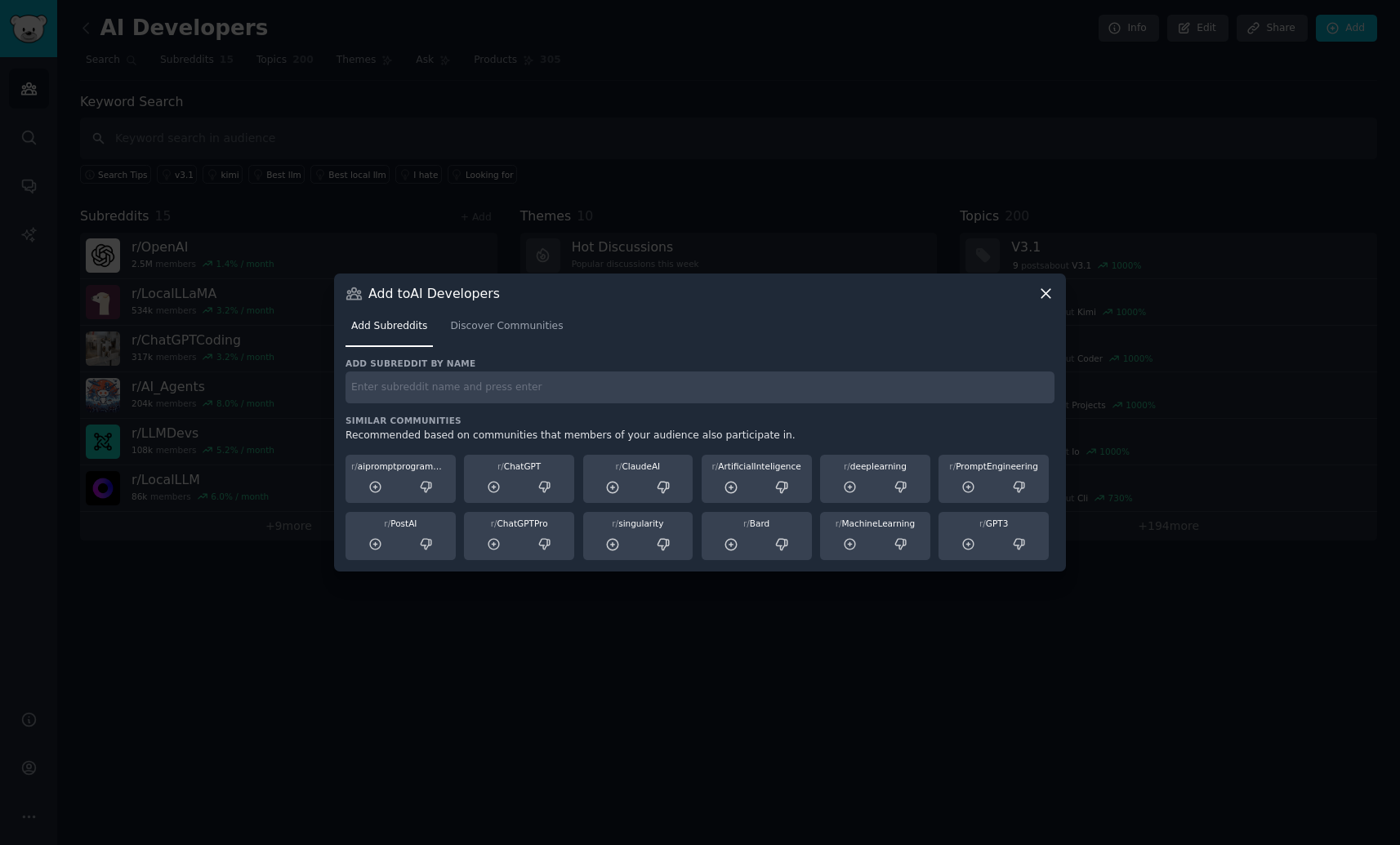
click at [601, 386] on input "text" at bounding box center [699, 387] width 708 height 32
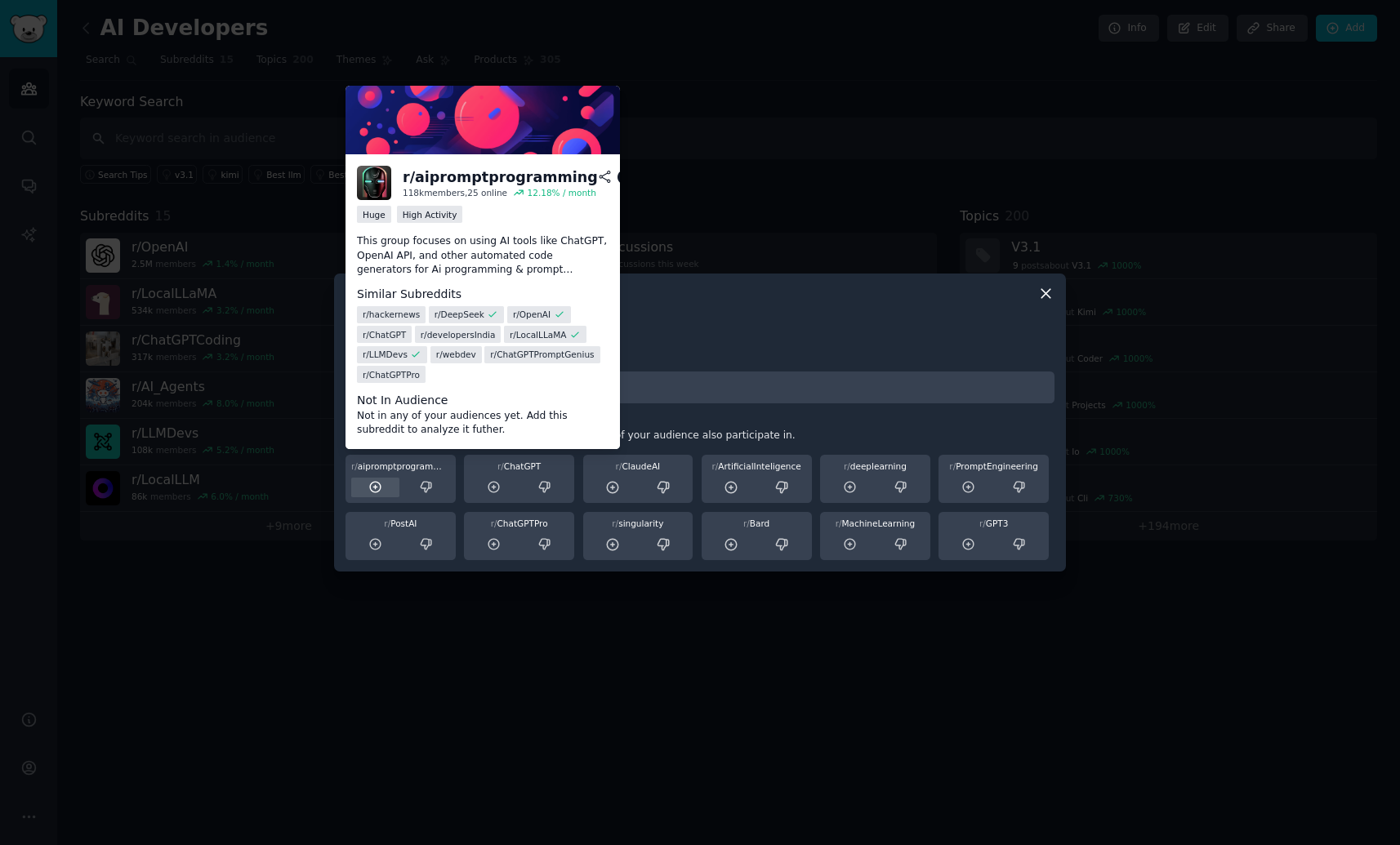
click at [379, 489] on icon at bounding box center [374, 487] width 10 height 10
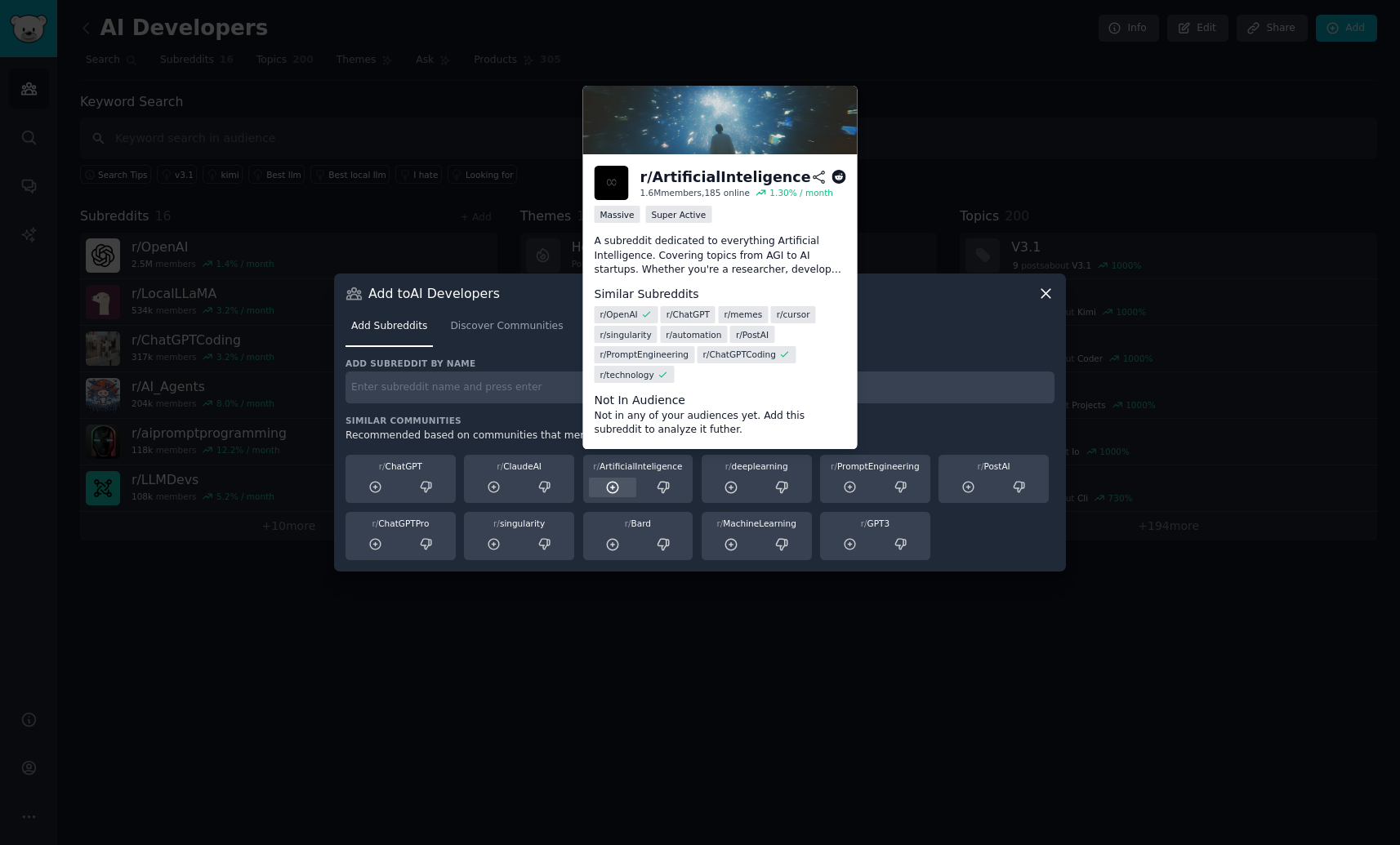
click at [612, 486] on icon at bounding box center [612, 487] width 10 height 10
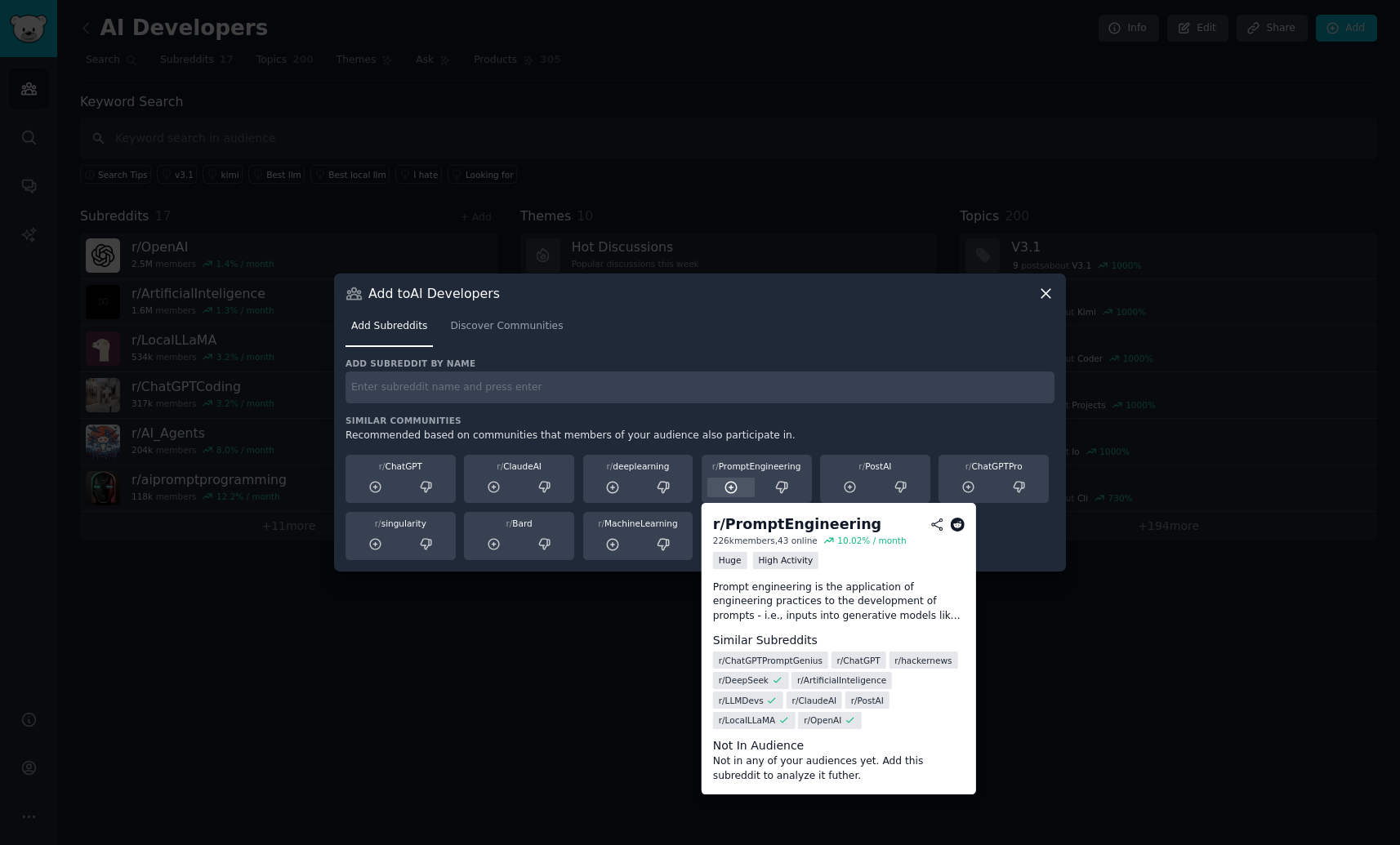
click at [724, 486] on icon at bounding box center [731, 488] width 15 height 15
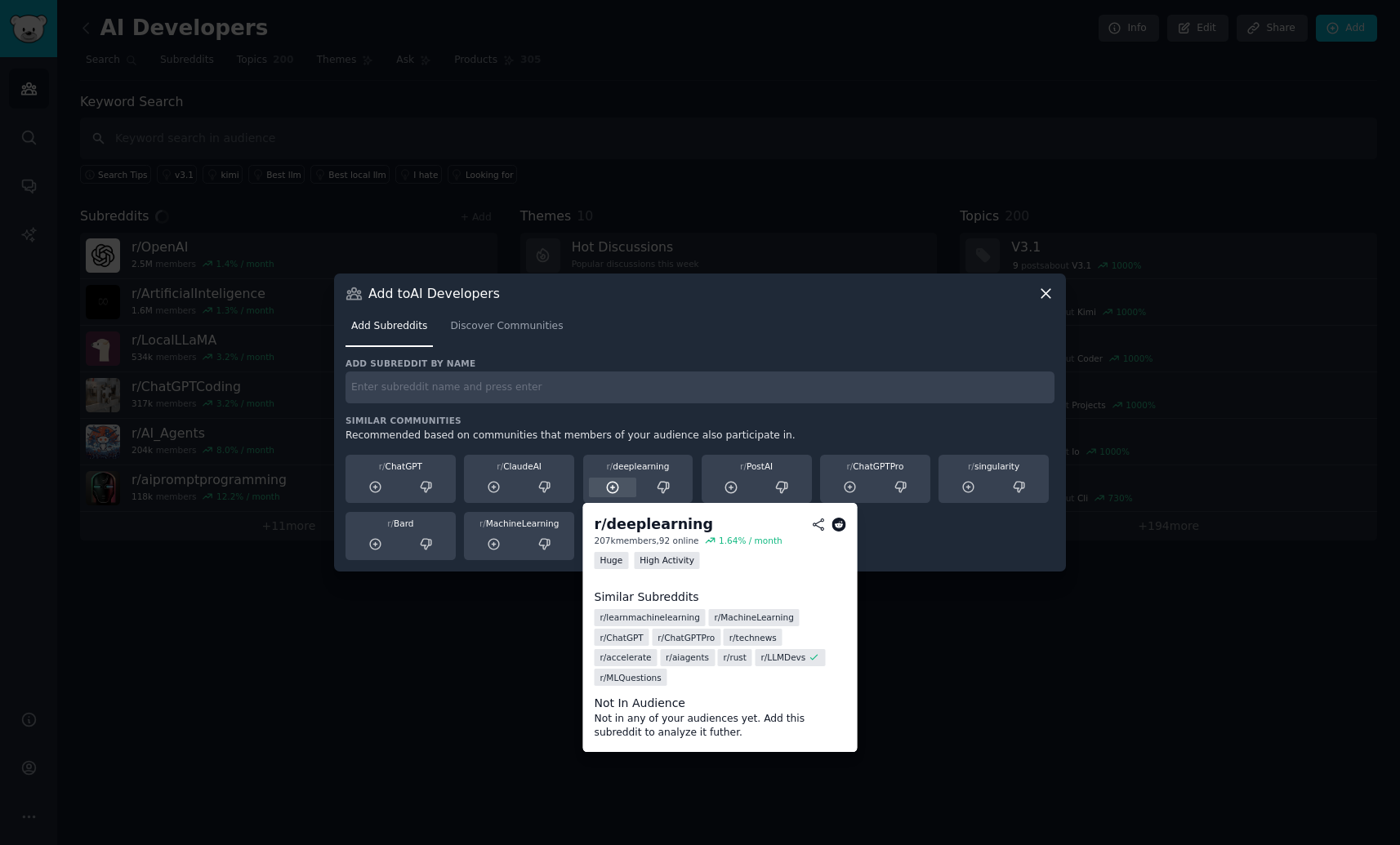
click at [621, 485] on div at bounding box center [612, 488] width 48 height 20
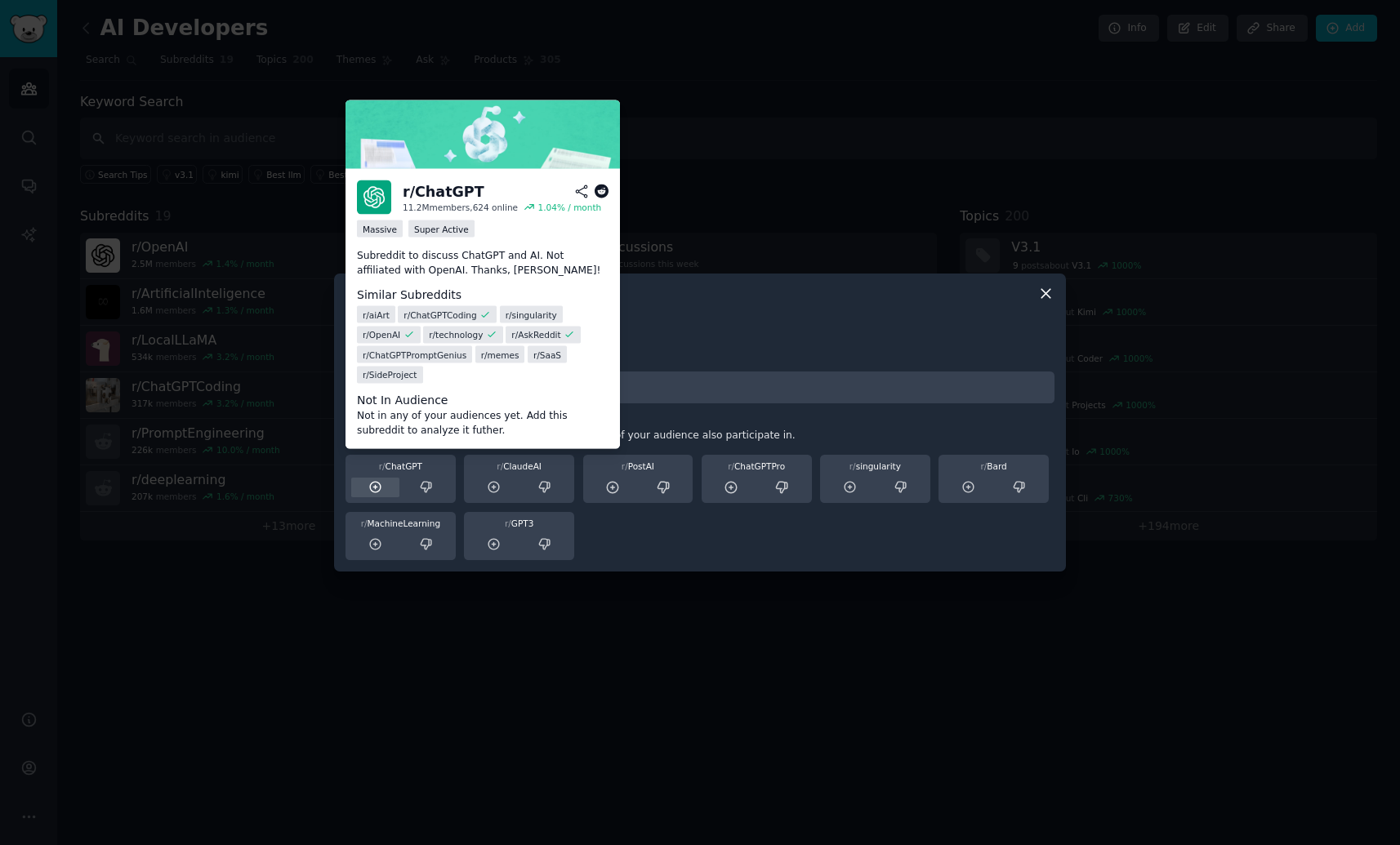
click at [386, 489] on div at bounding box center [375, 488] width 48 height 20
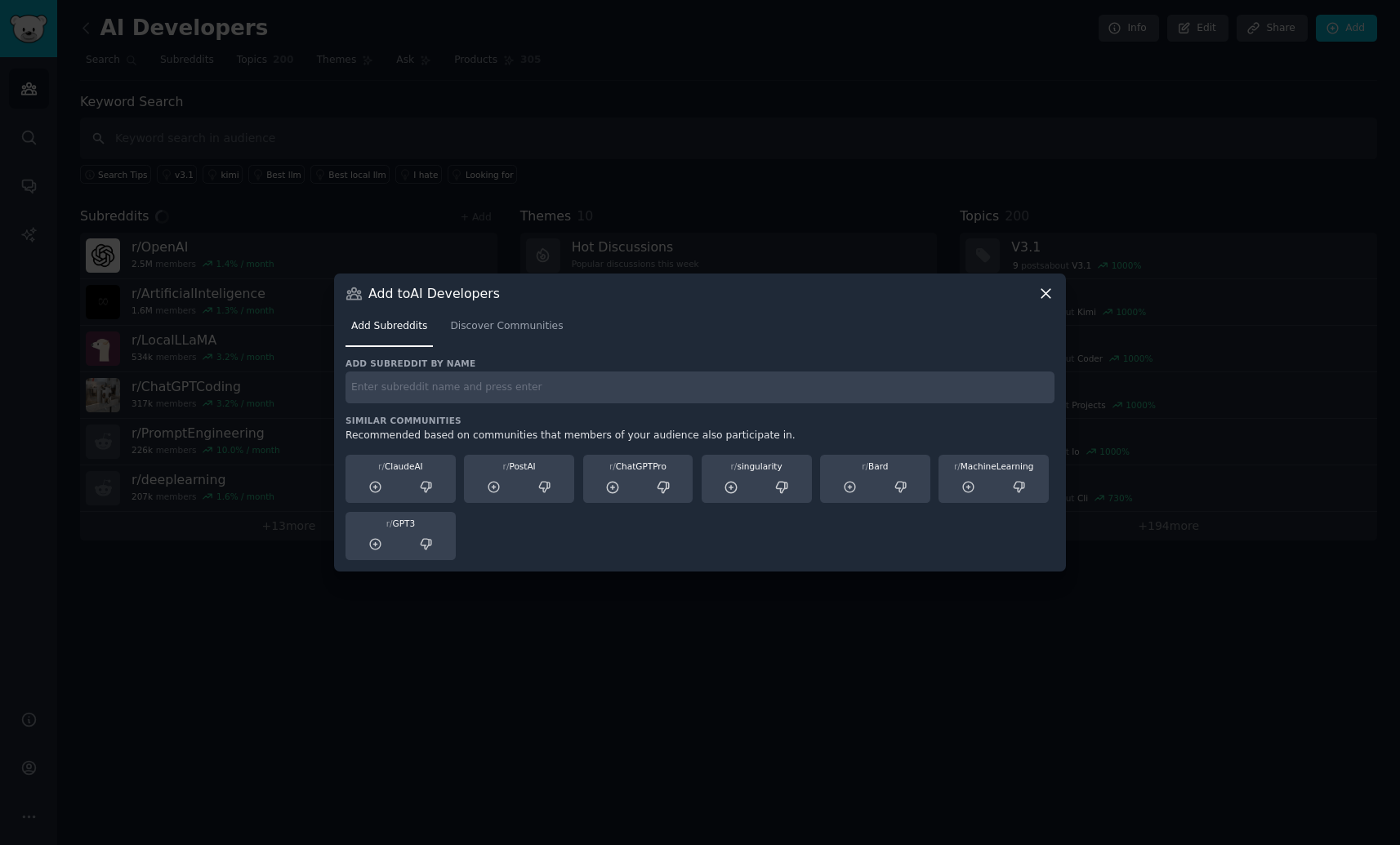
click at [386, 489] on div at bounding box center [375, 488] width 48 height 20
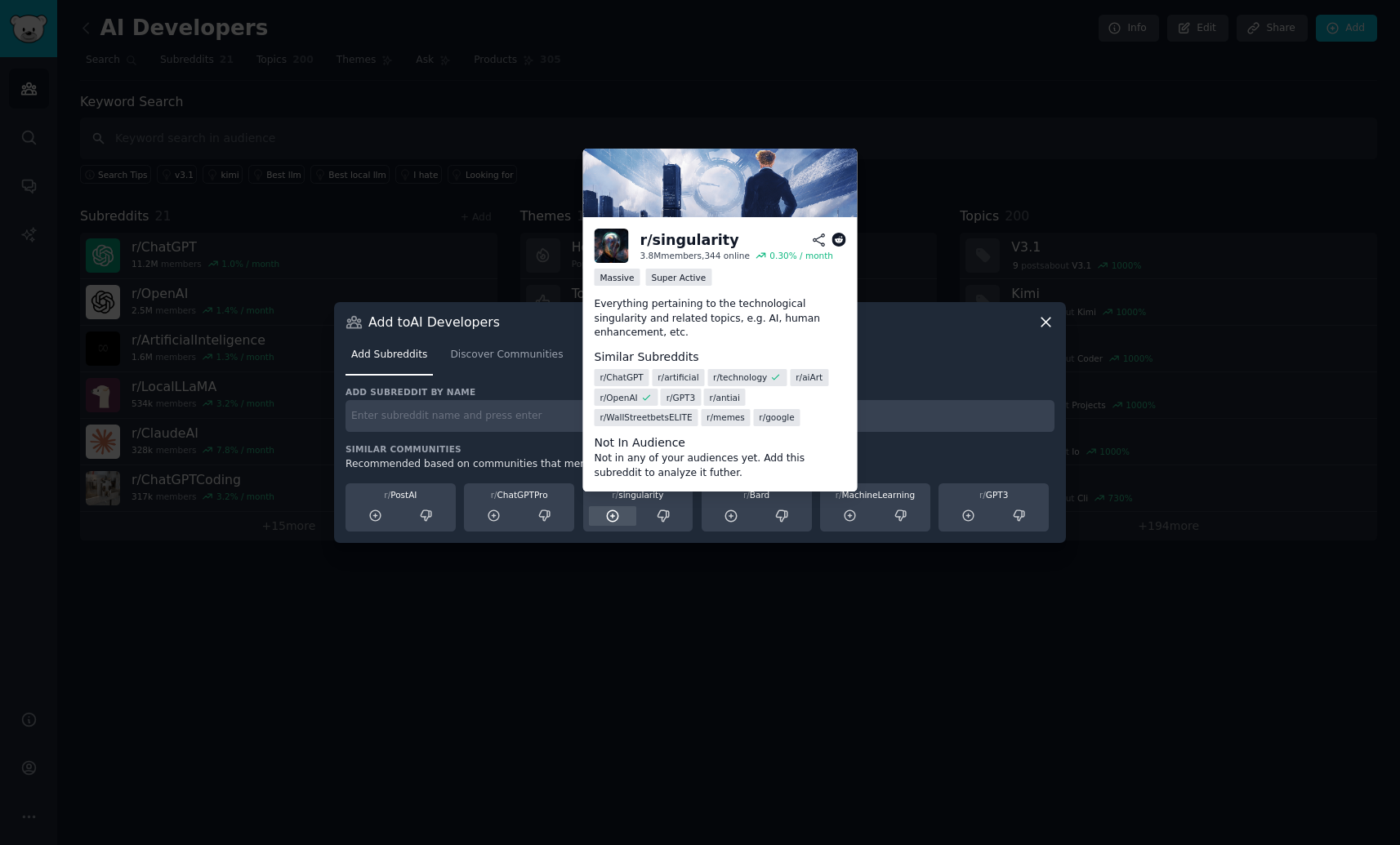
click at [620, 516] on div at bounding box center [612, 516] width 48 height 20
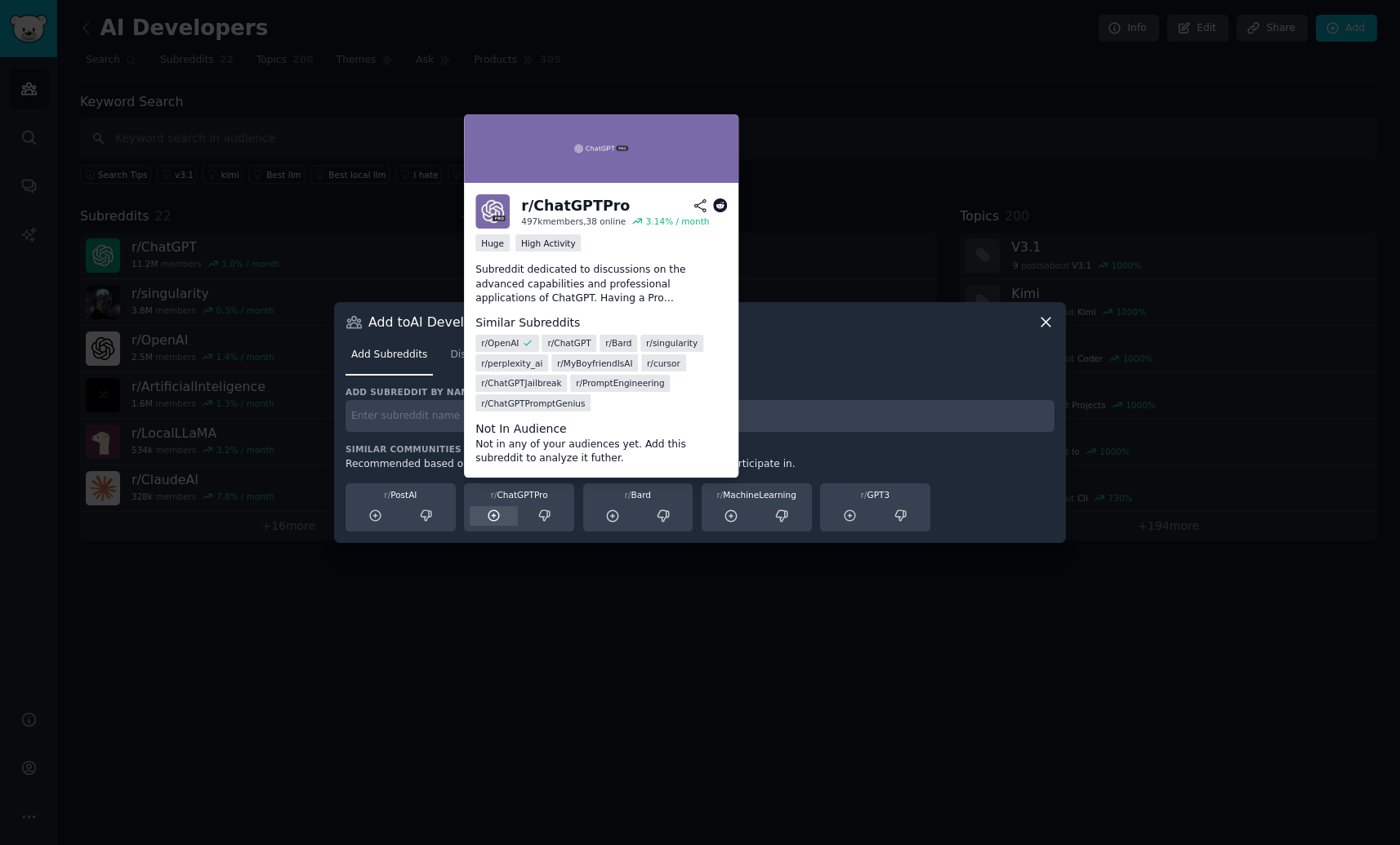
click at [511, 518] on div at bounding box center [493, 516] width 48 height 20
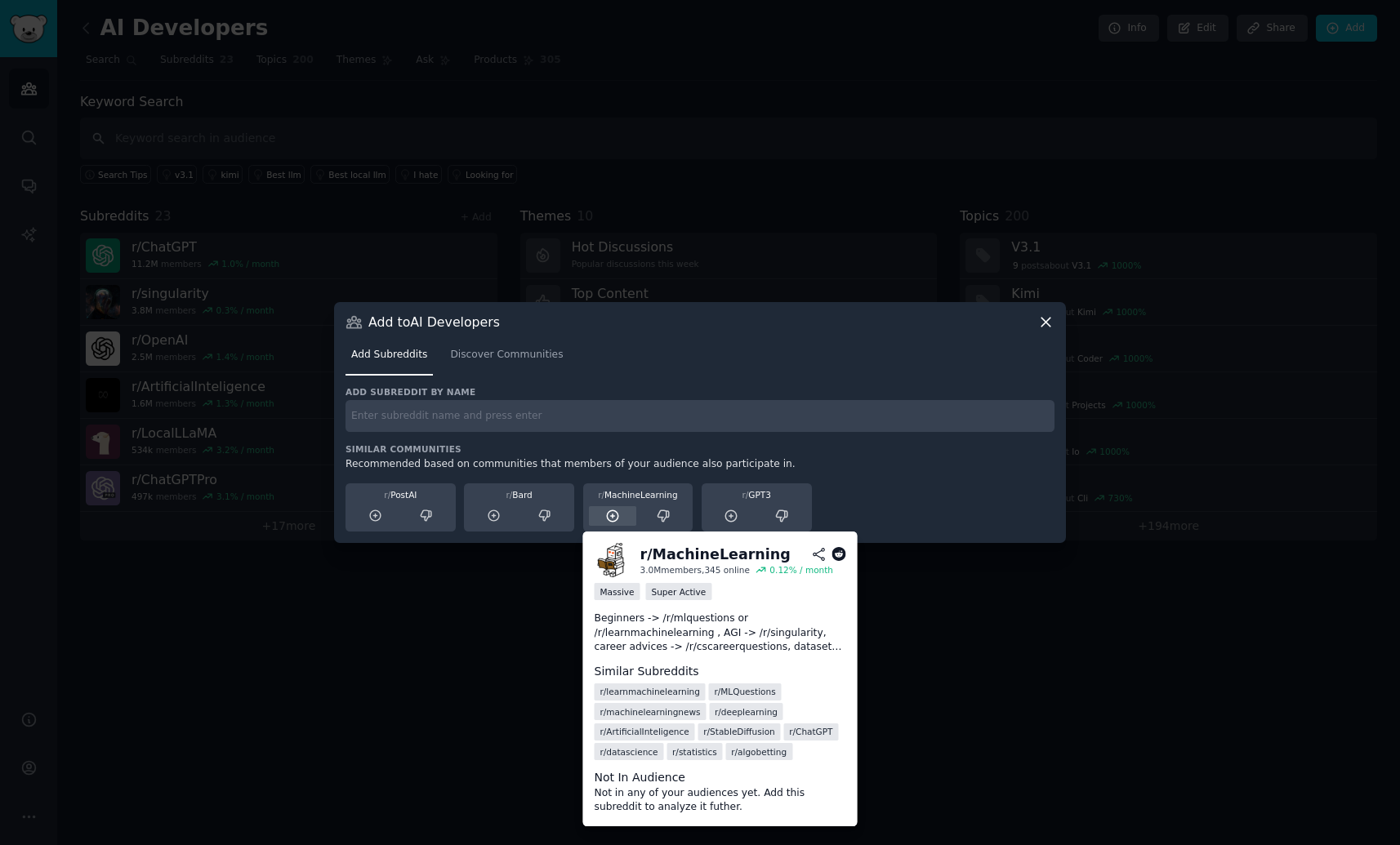
click at [605, 512] on icon at bounding box center [612, 516] width 15 height 15
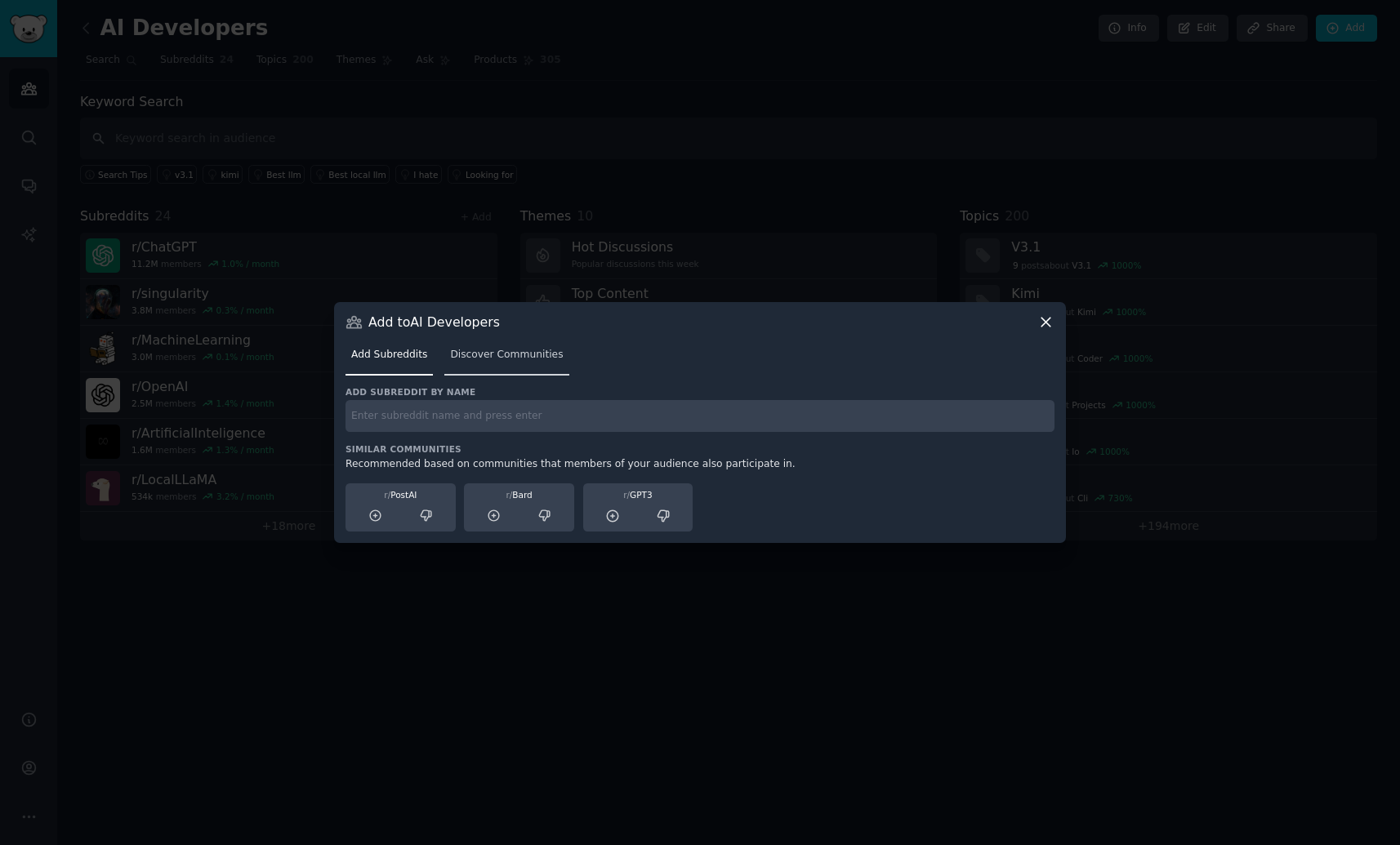
click at [515, 353] on span "Discover Communities" at bounding box center [505, 355] width 113 height 15
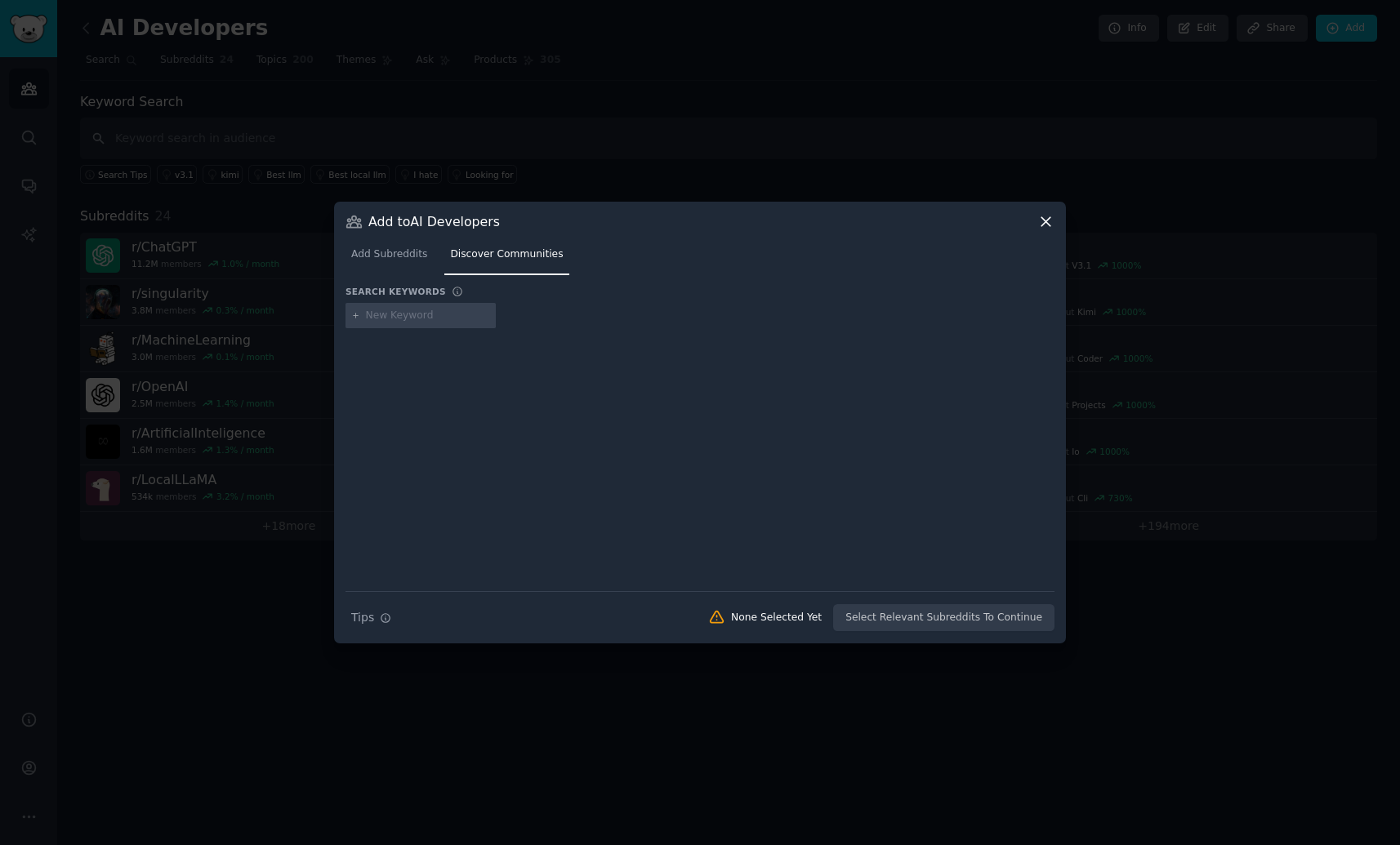
click at [434, 309] on input "text" at bounding box center [427, 316] width 124 height 15
type input "sidehustle"
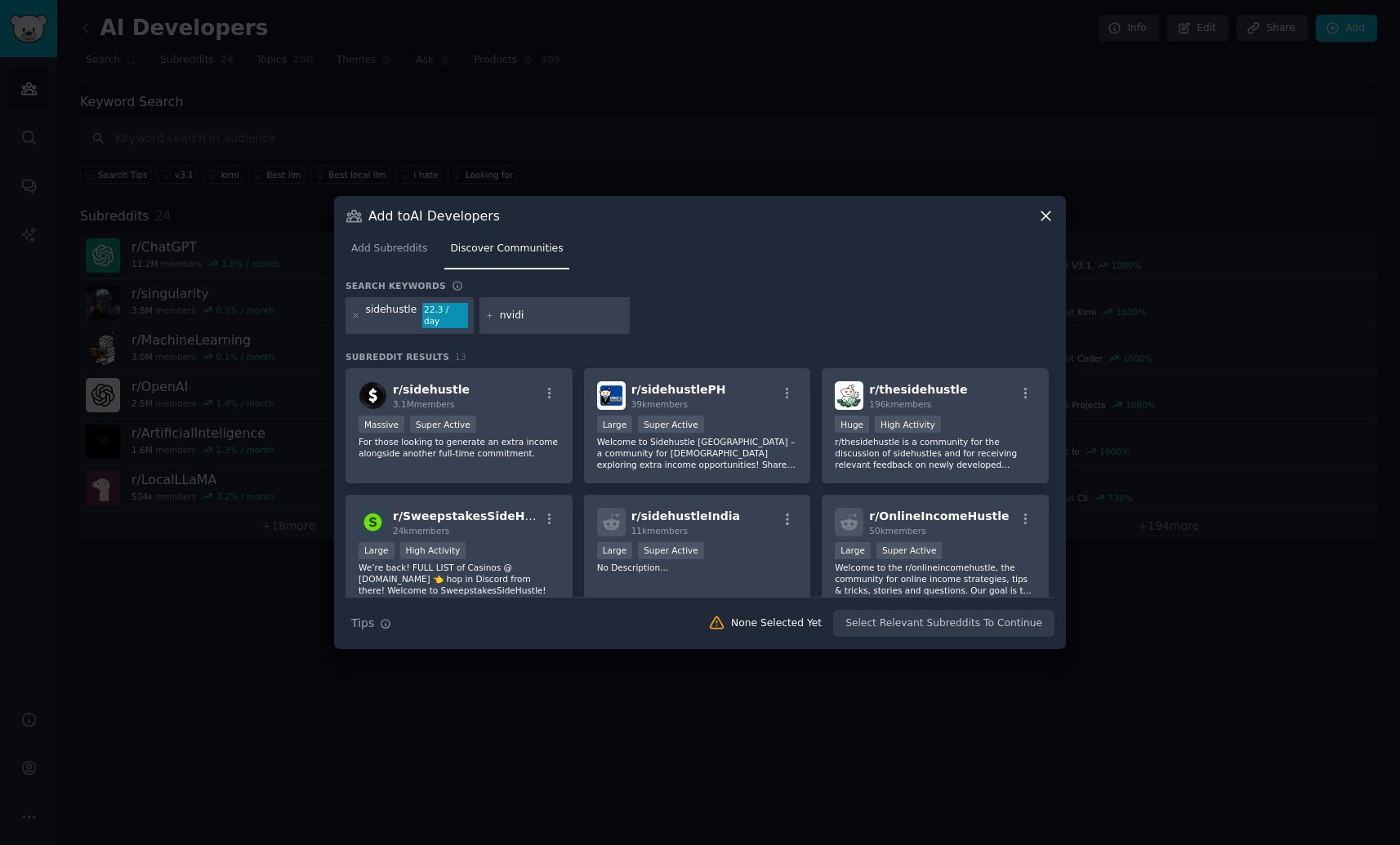
type input "nvidia"
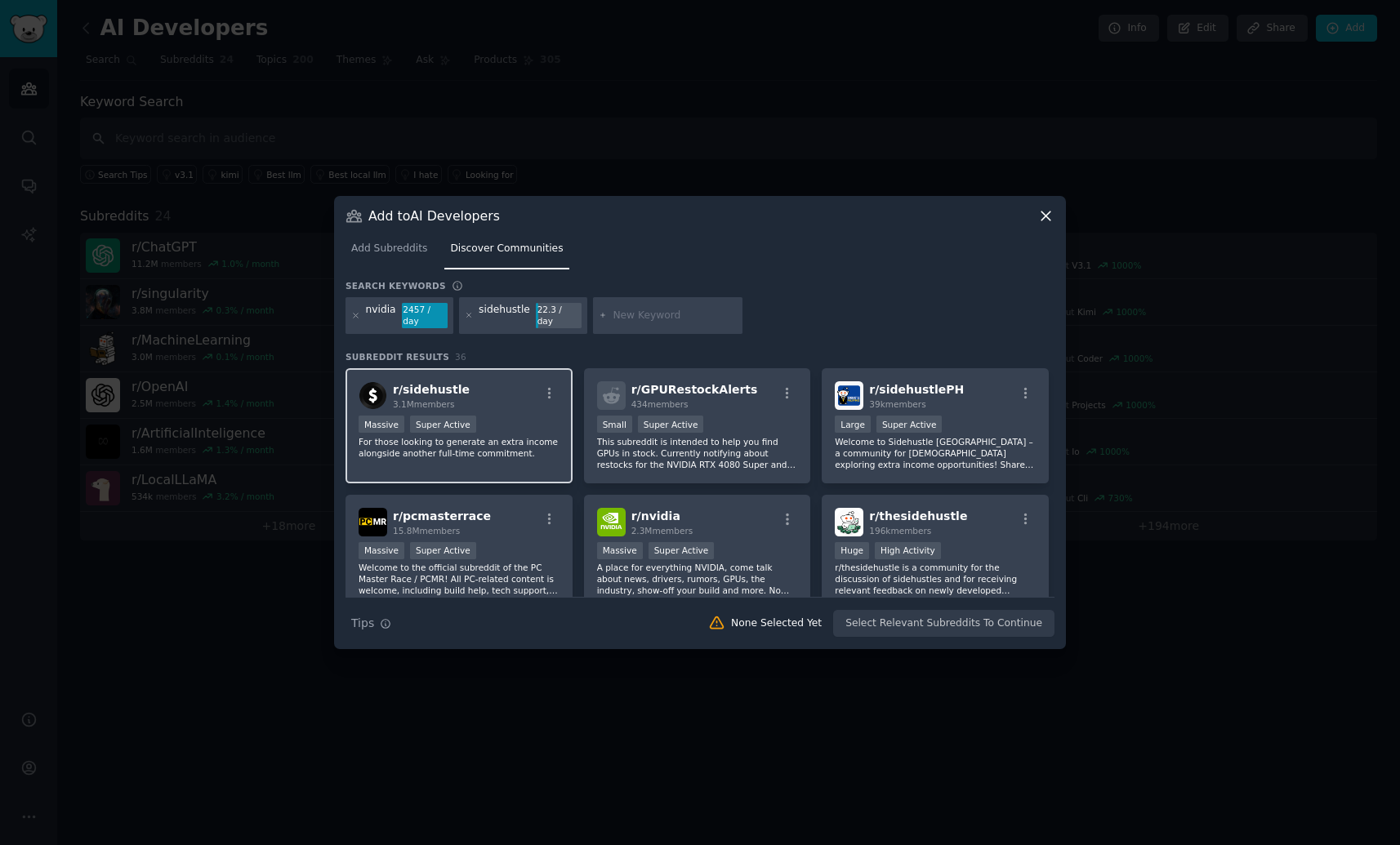
click at [521, 439] on p "For those looking to generate an extra income alongside another full-time commi…" at bounding box center [459, 447] width 201 height 23
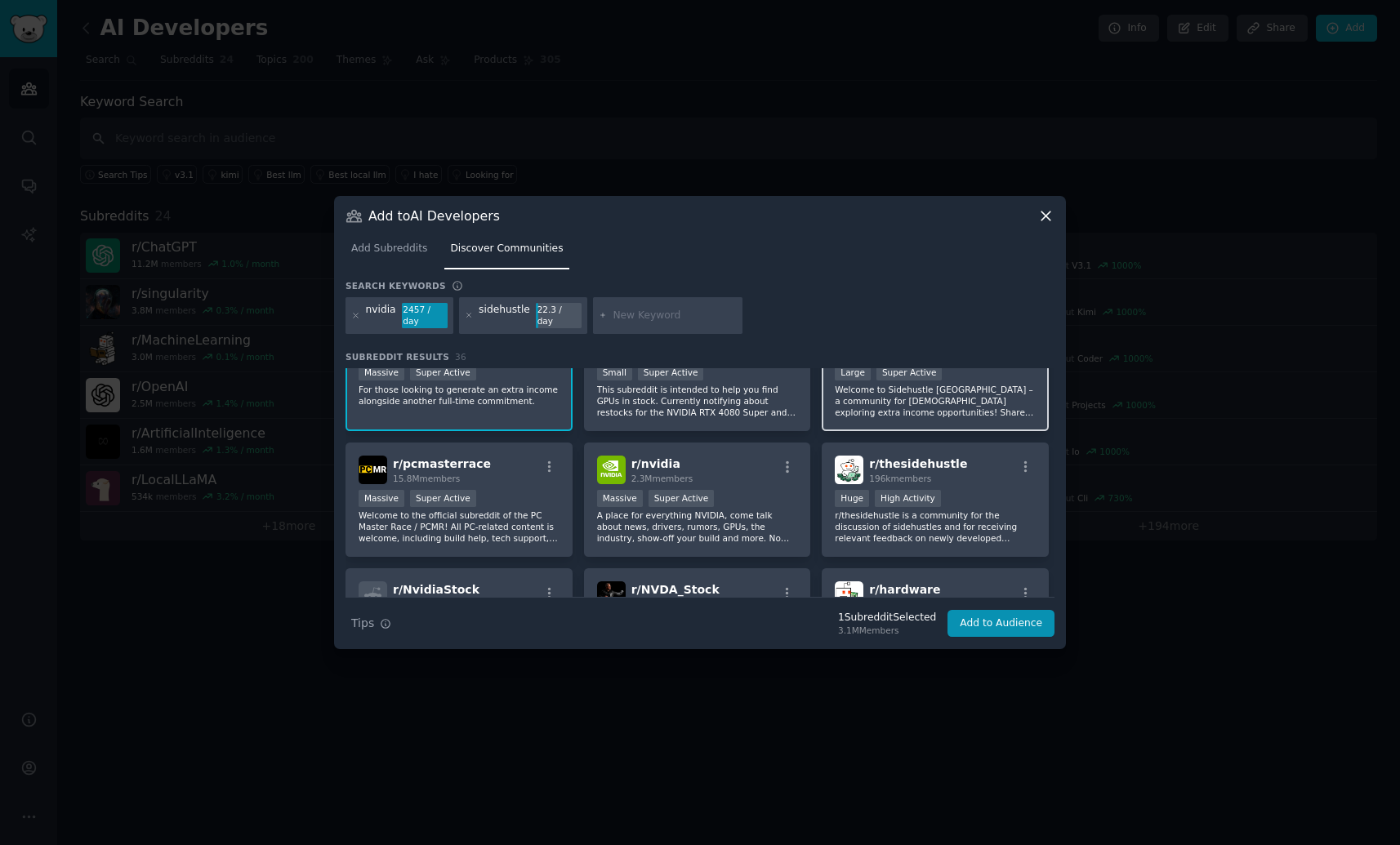
scroll to position [63, 0]
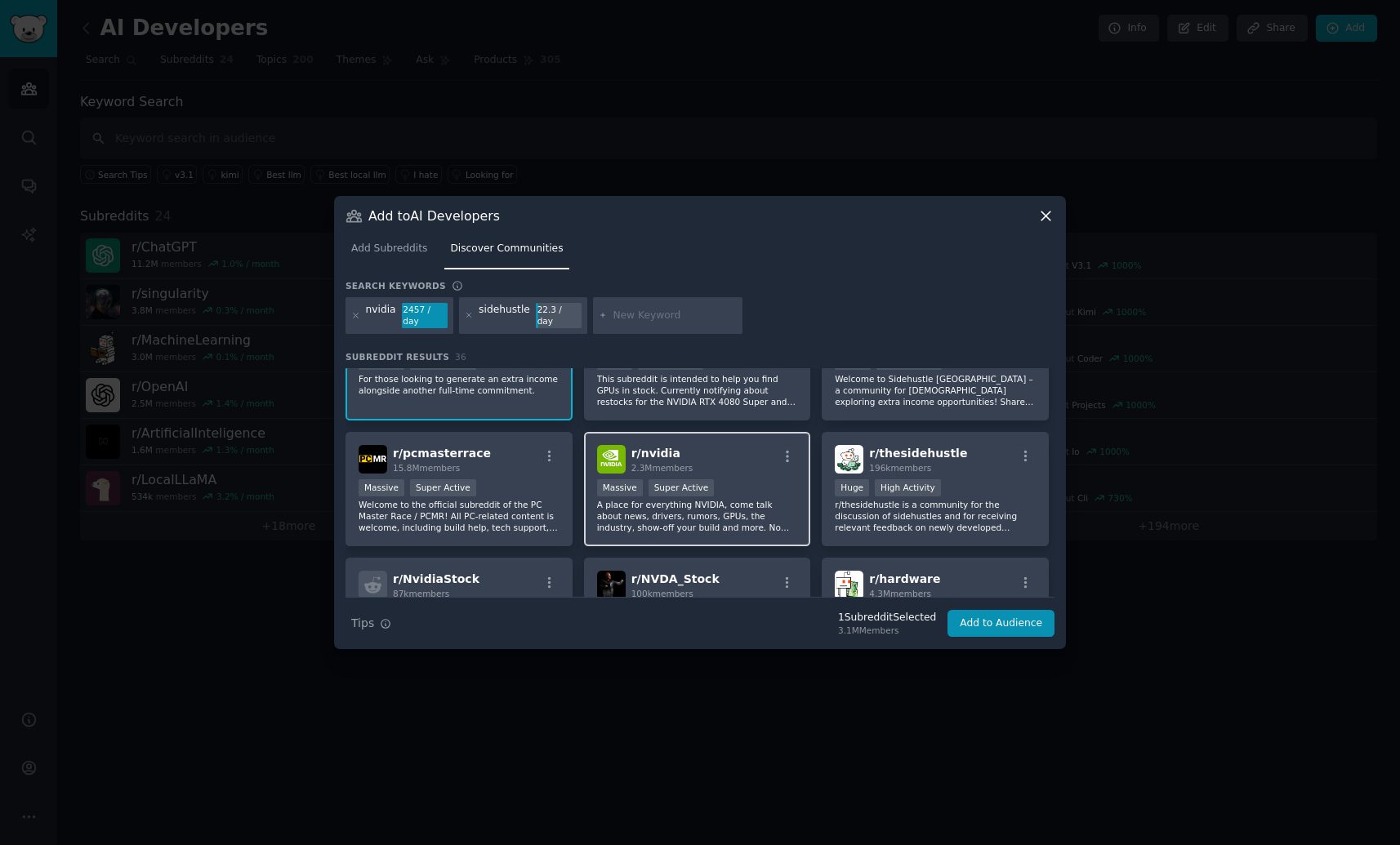
click at [634, 518] on p "A place for everything NVIDIA, come talk about news, drivers, rumors, GPUs, the…" at bounding box center [697, 516] width 201 height 34
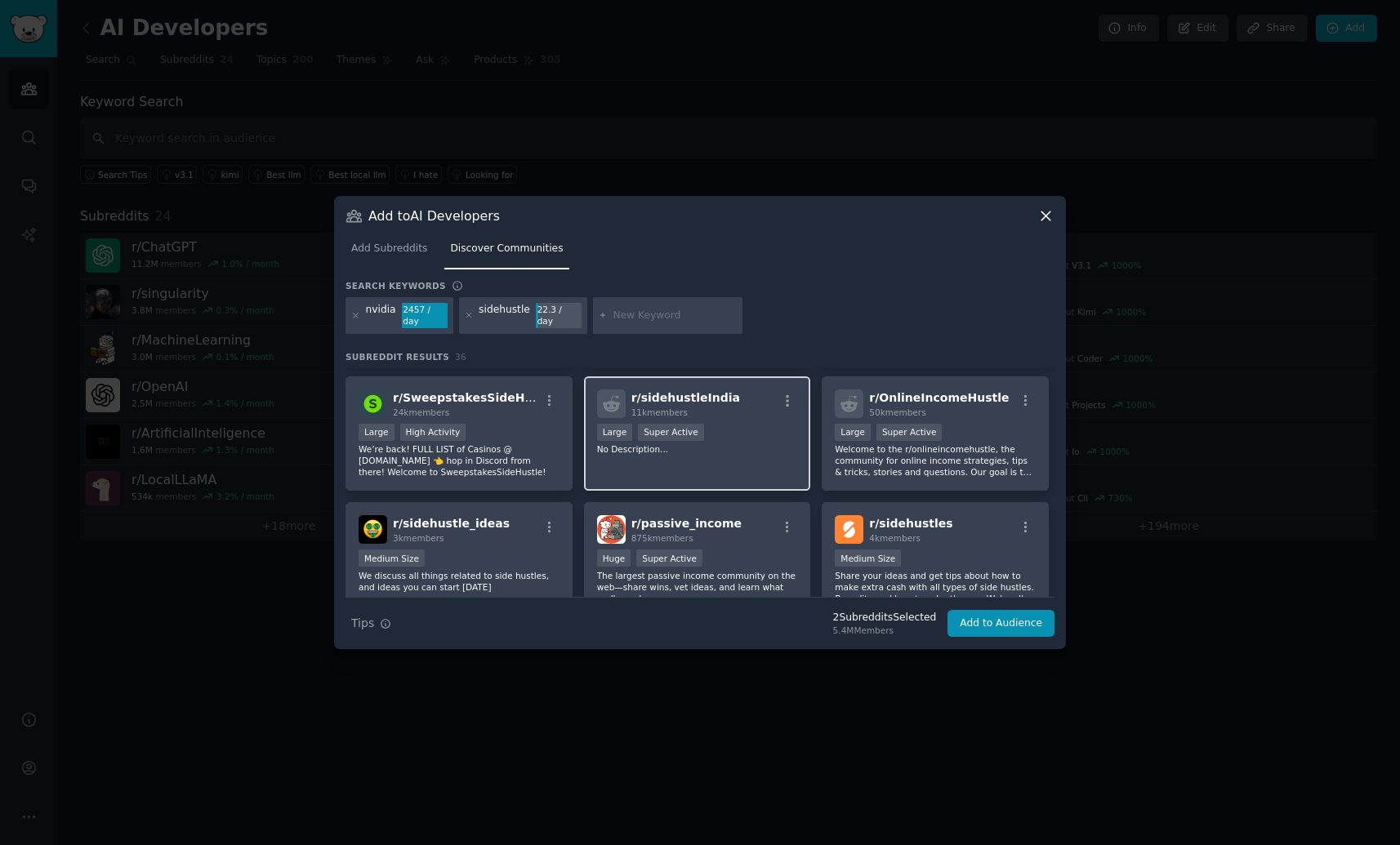
scroll to position [382, 0]
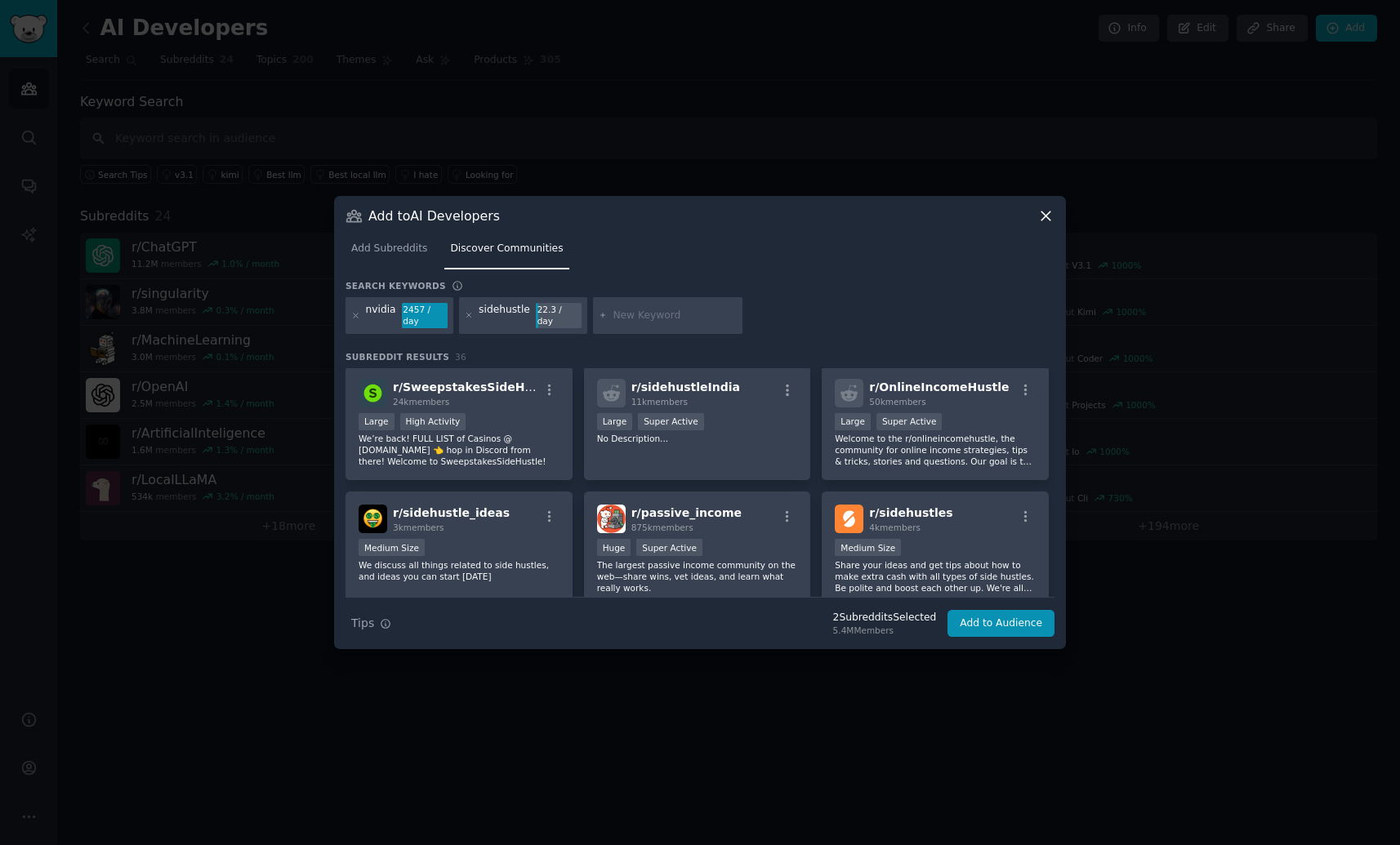
click at [654, 316] on input "text" at bounding box center [674, 316] width 124 height 15
type input "cutting edge"
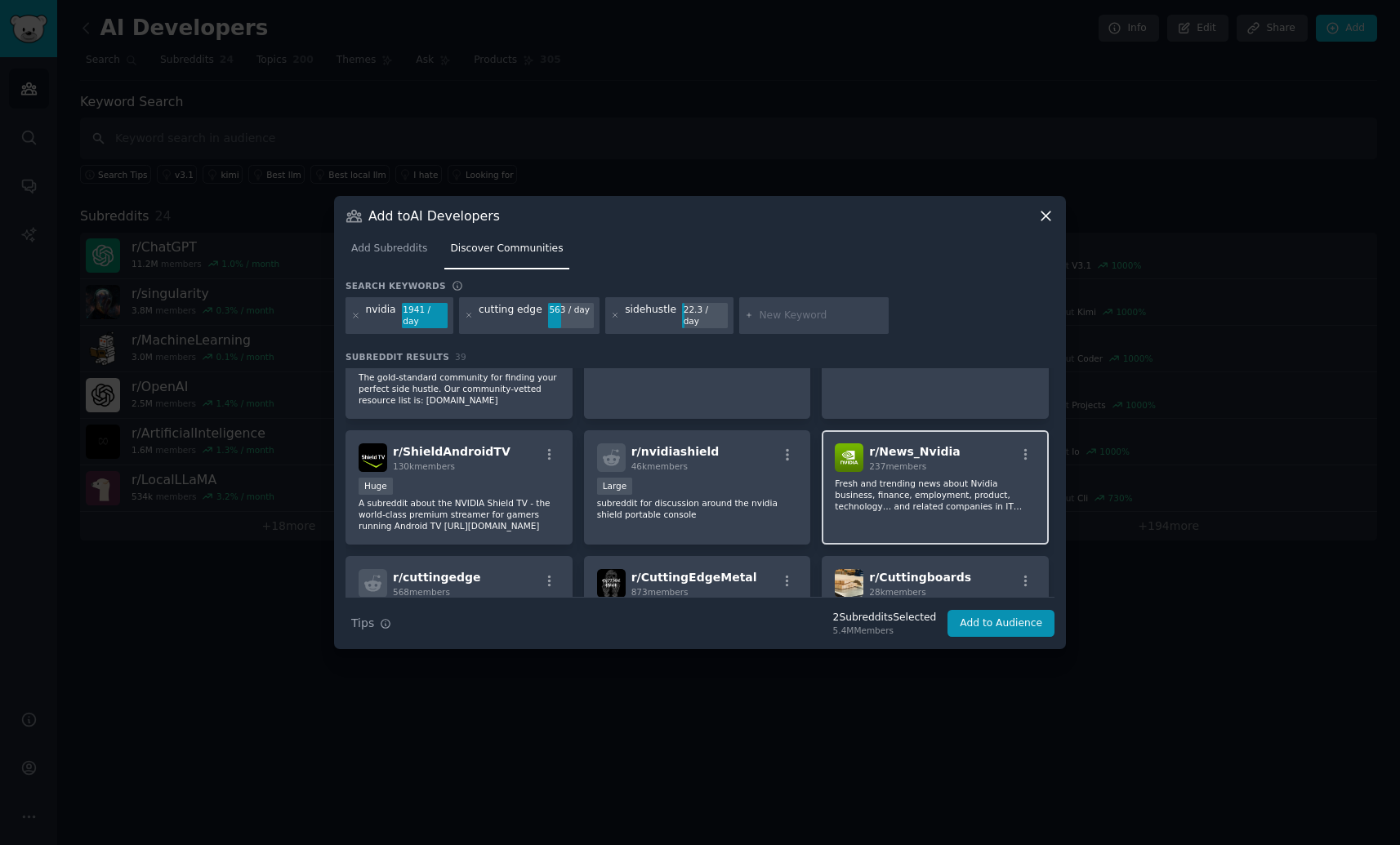
scroll to position [775, 0]
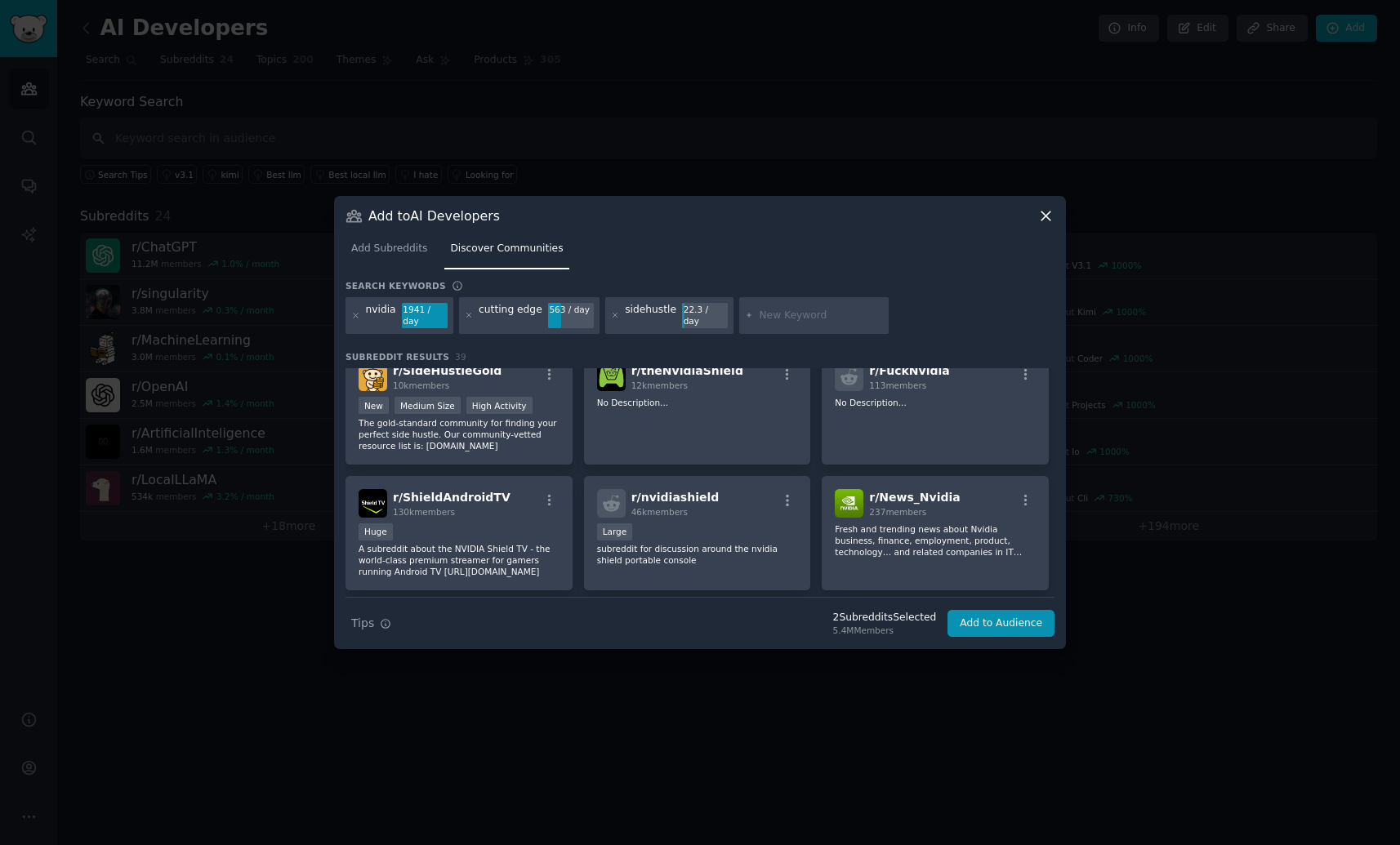
click at [612, 316] on div "sidehustle 22.3 / day" at bounding box center [669, 315] width 128 height 37
click at [786, 316] on input "text" at bounding box center [820, 316] width 124 height 15
type input "digital product"
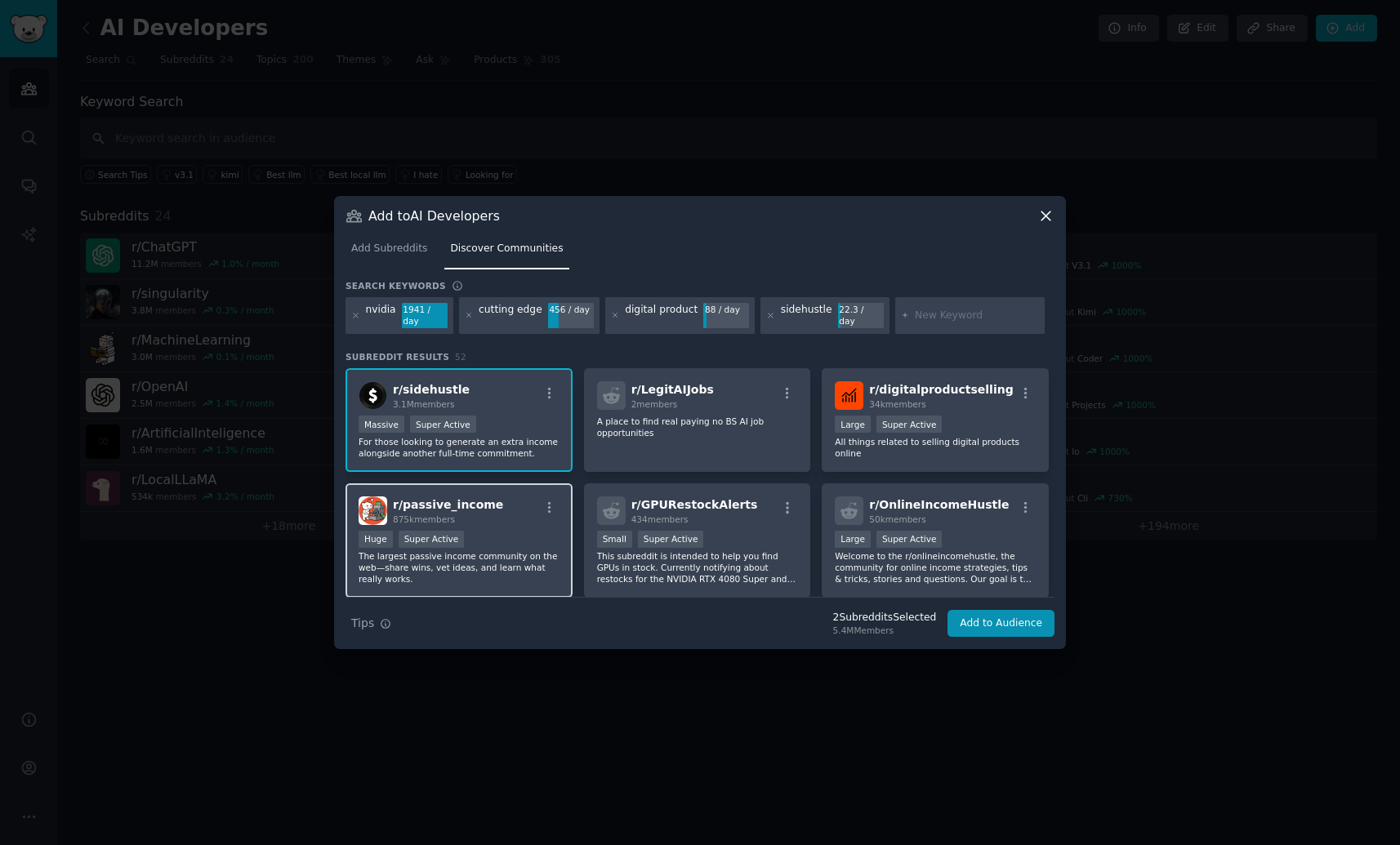
click at [493, 530] on div "Huge Super Active" at bounding box center [459, 541] width 201 height 20
click at [989, 424] on div "Large Super Active" at bounding box center [935, 425] width 201 height 20
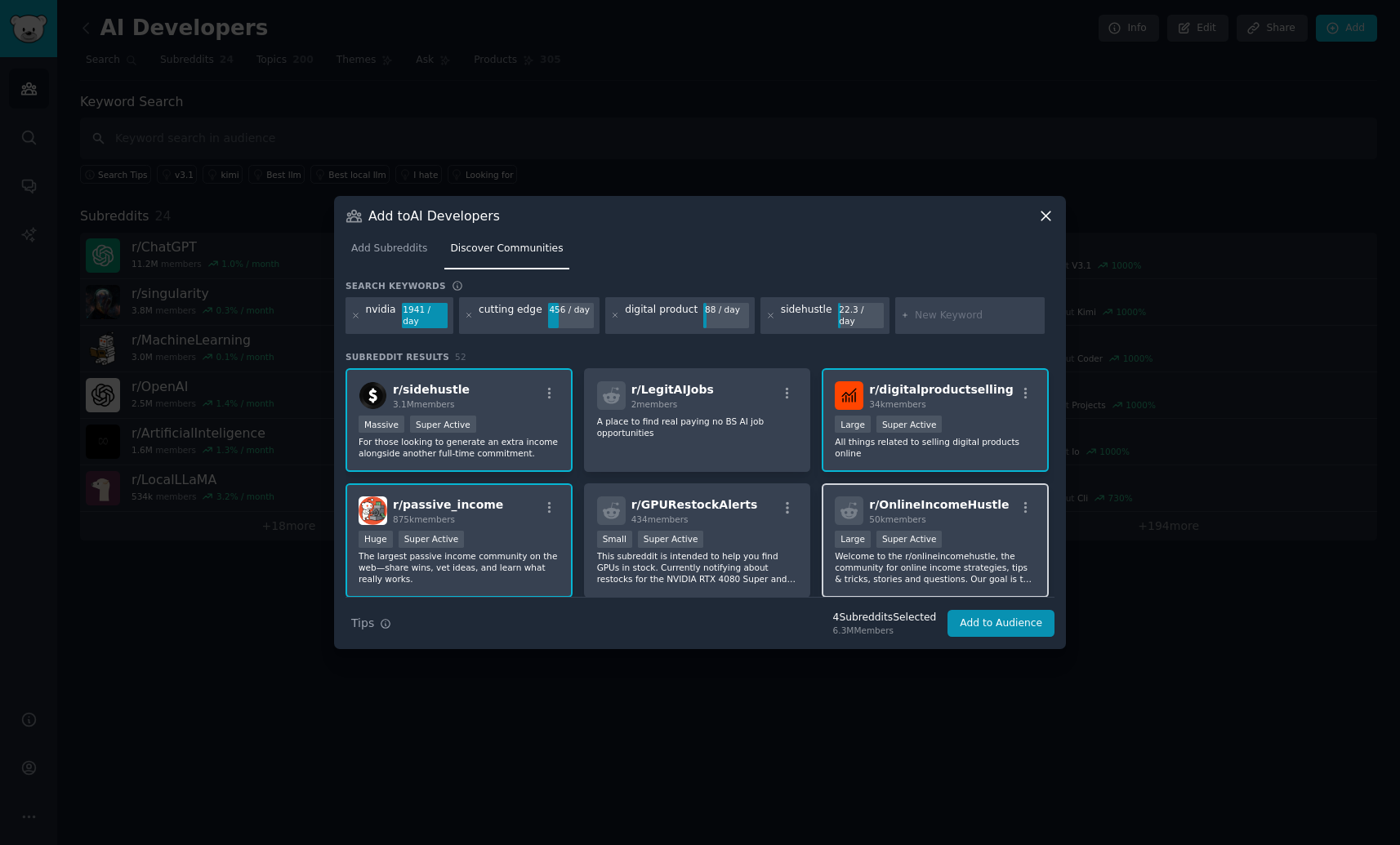
click at [976, 530] on div "Large Super Active" at bounding box center [935, 541] width 201 height 20
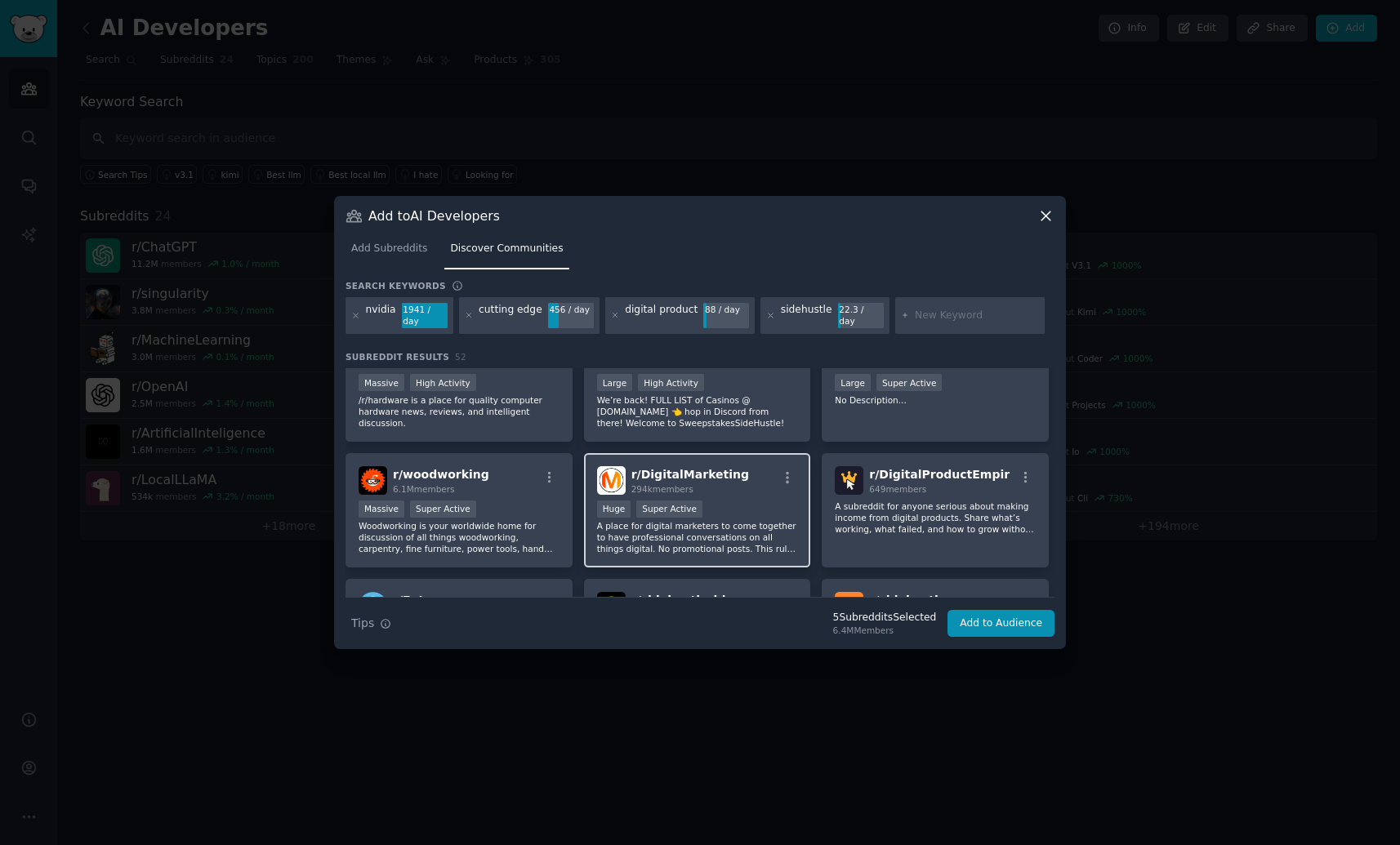
scroll to position [525, 0]
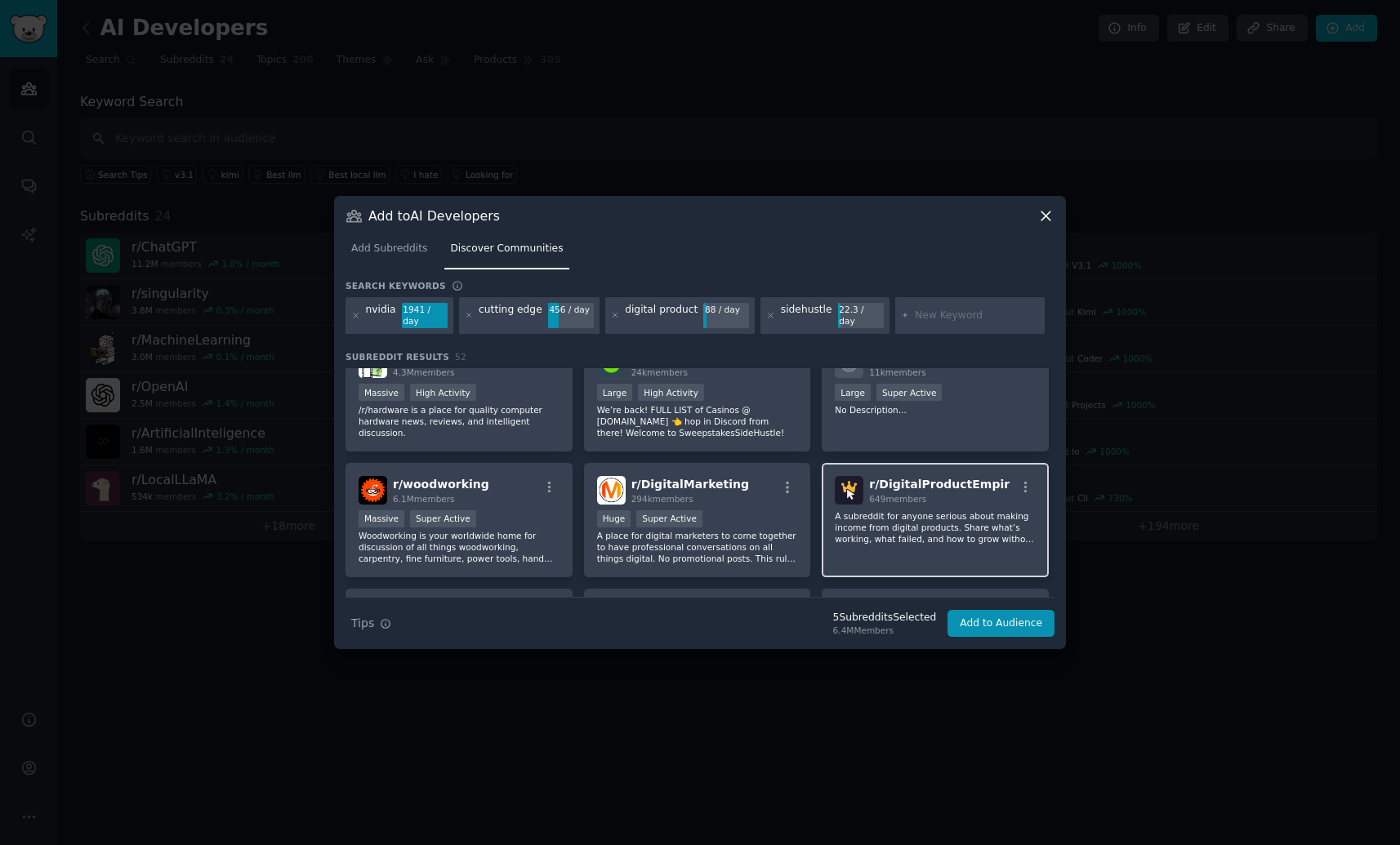
click at [951, 531] on p "A subreddit for anyone serious about making income from digital products. Share…" at bounding box center [935, 527] width 201 height 34
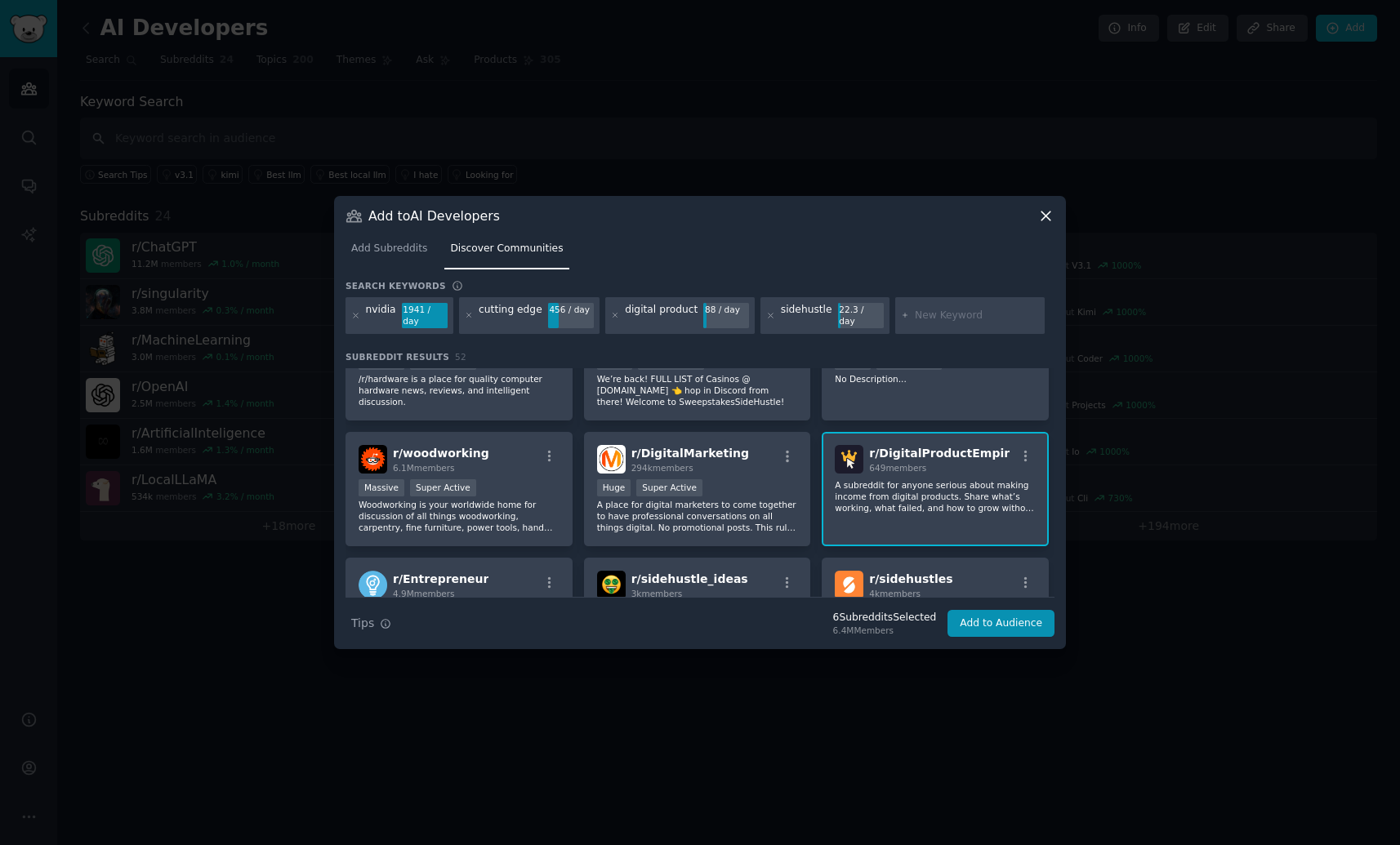
scroll to position [588, 0]
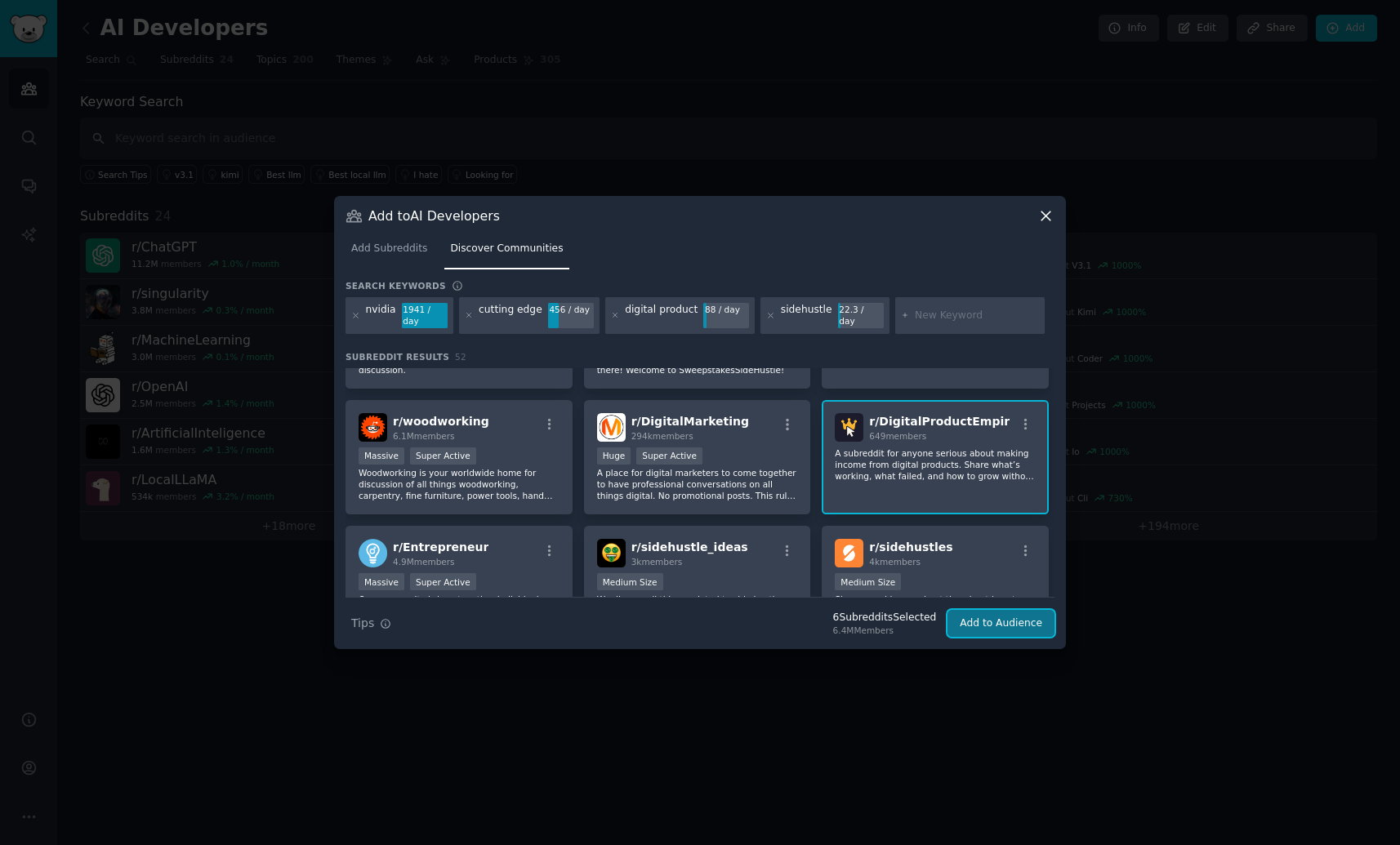
click at [1023, 616] on button "Add to Audience" at bounding box center [1001, 624] width 107 height 28
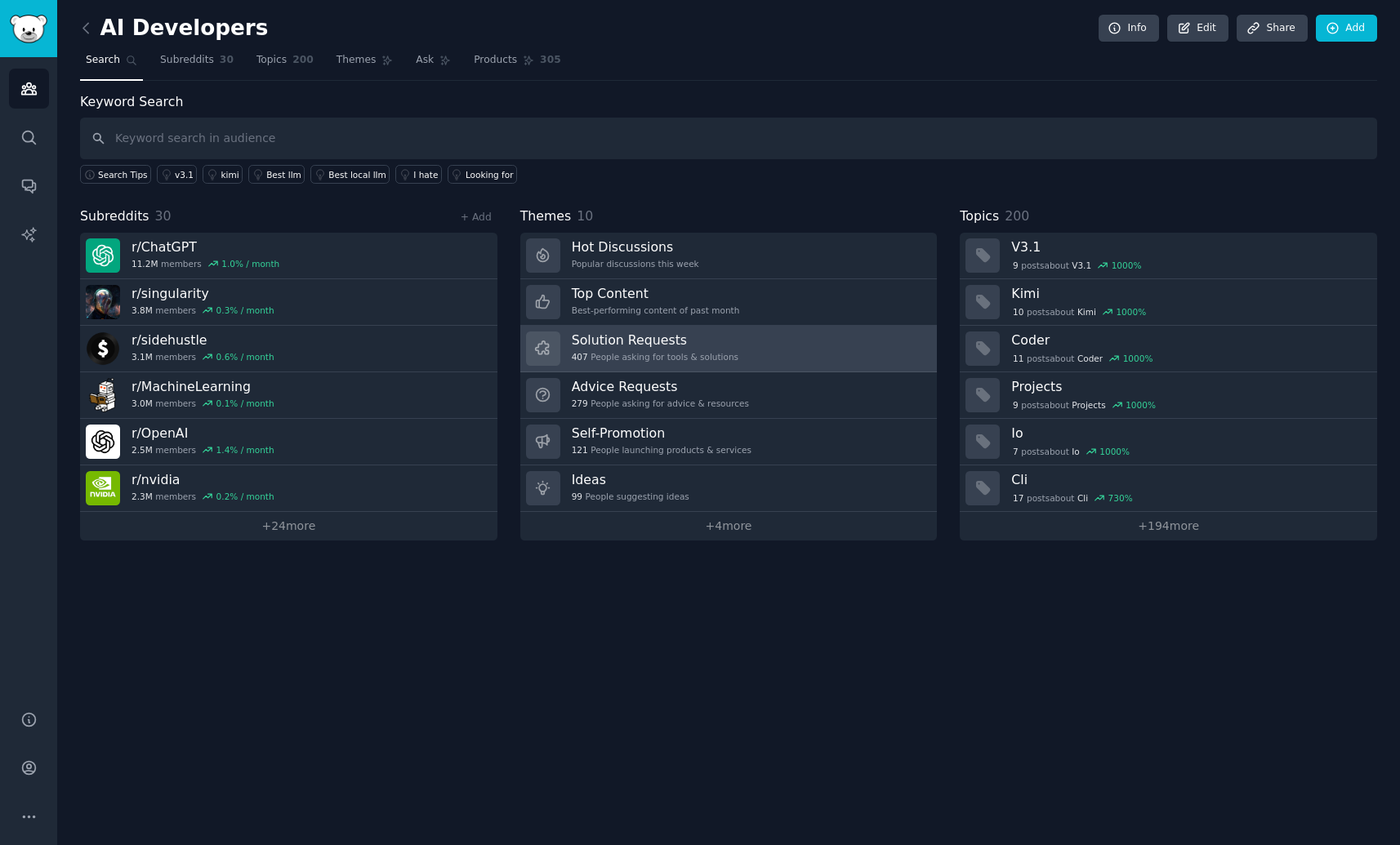
click at [812, 349] on link "Solution Requests 407 People asking for tools & solutions" at bounding box center [729, 349] width 417 height 47
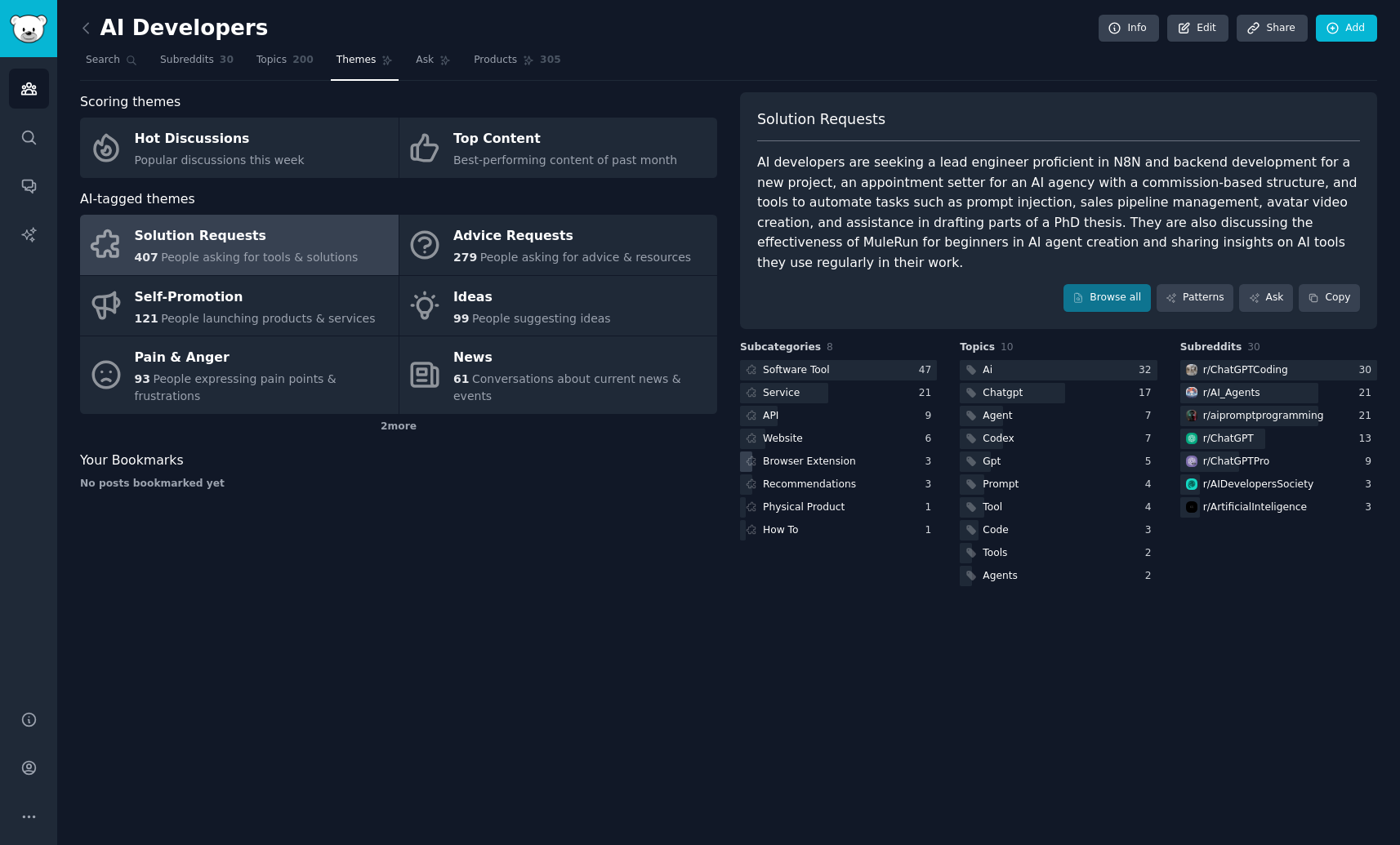
click at [759, 451] on div "Browser Extension" at bounding box center [799, 462] width 118 height 20
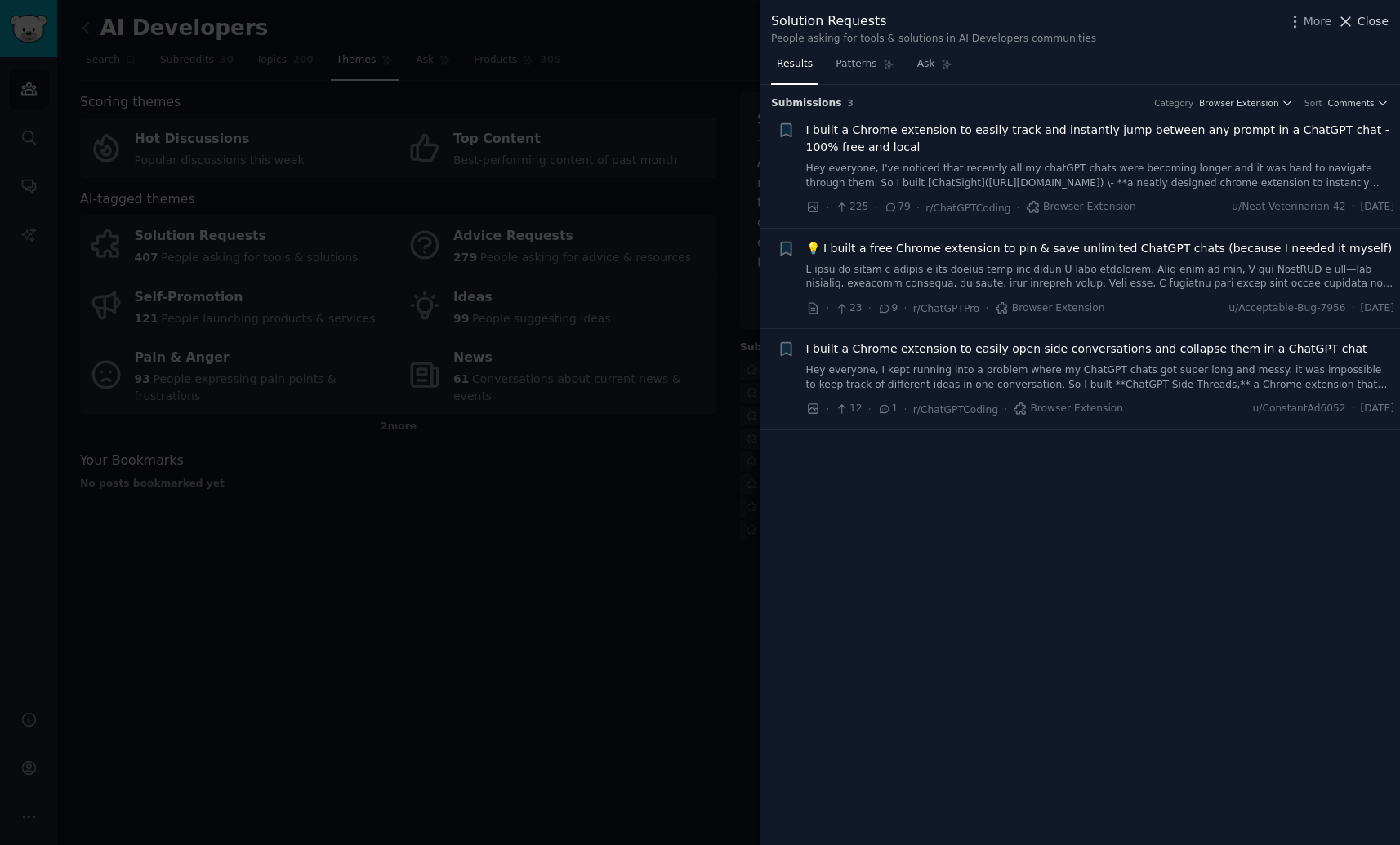
click at [1374, 18] on span "Close" at bounding box center [1372, 21] width 31 height 17
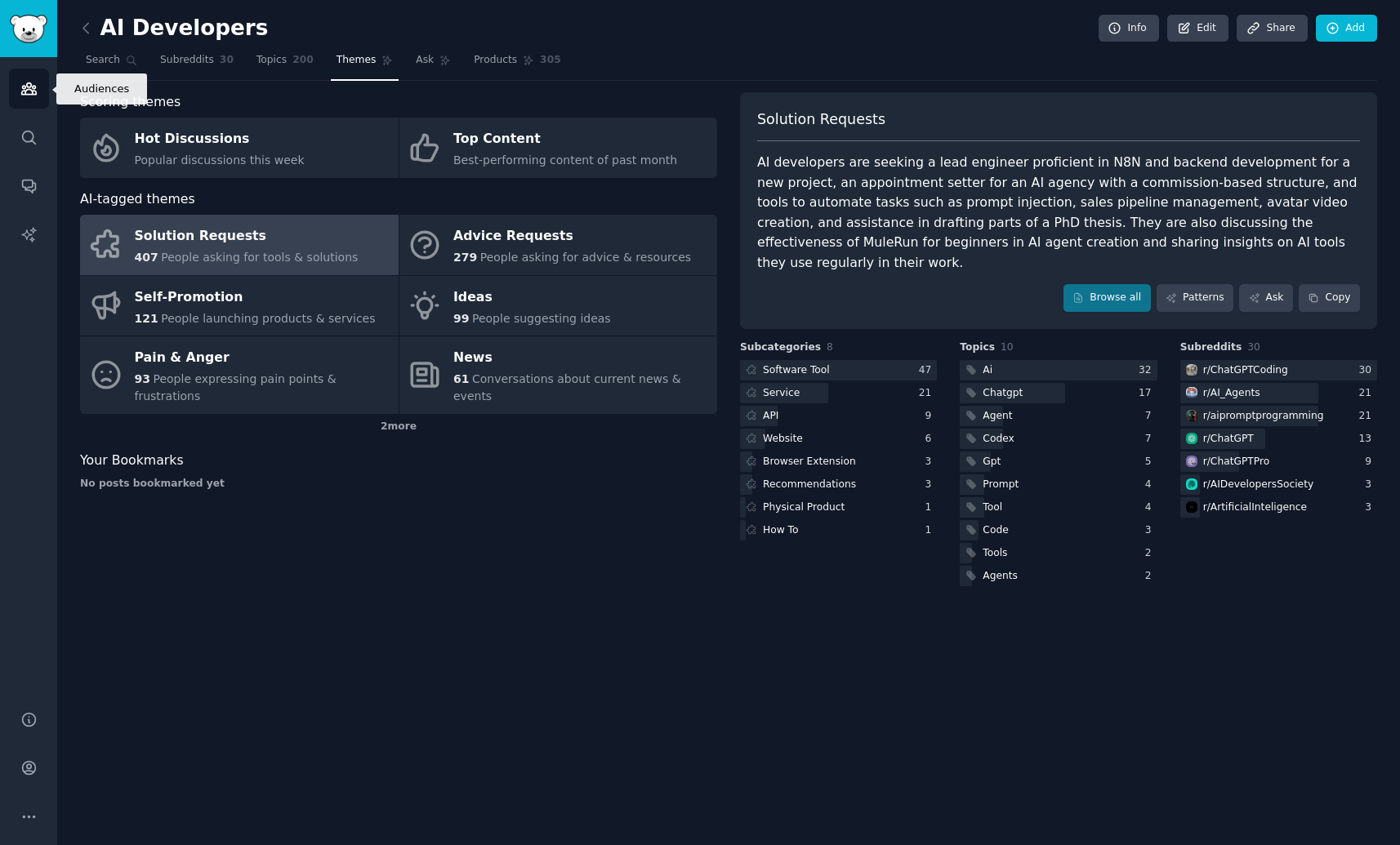
click at [38, 90] on link "Audiences" at bounding box center [29, 88] width 40 height 40
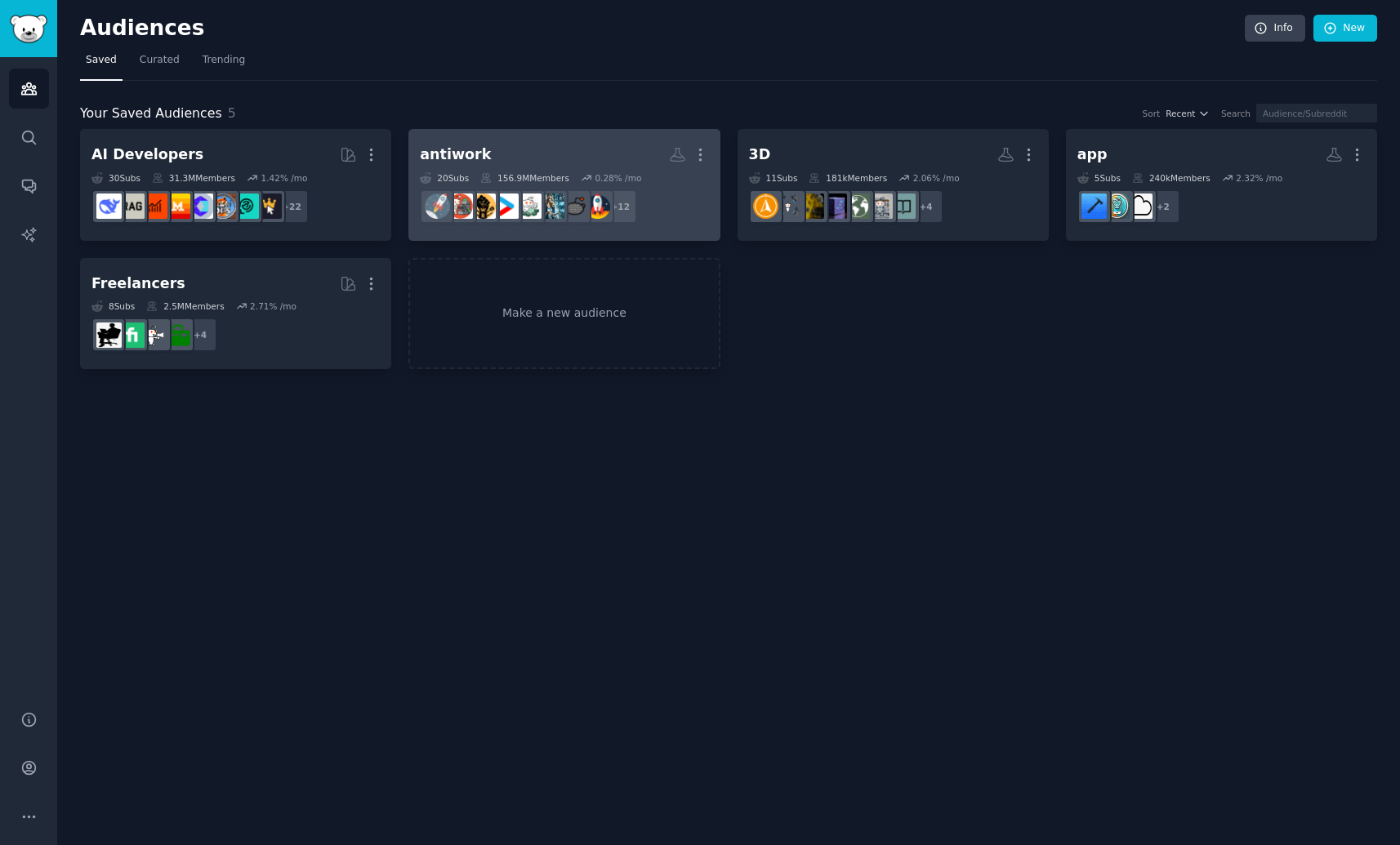
click at [567, 168] on h2 "antiwork More" at bounding box center [564, 154] width 289 height 29
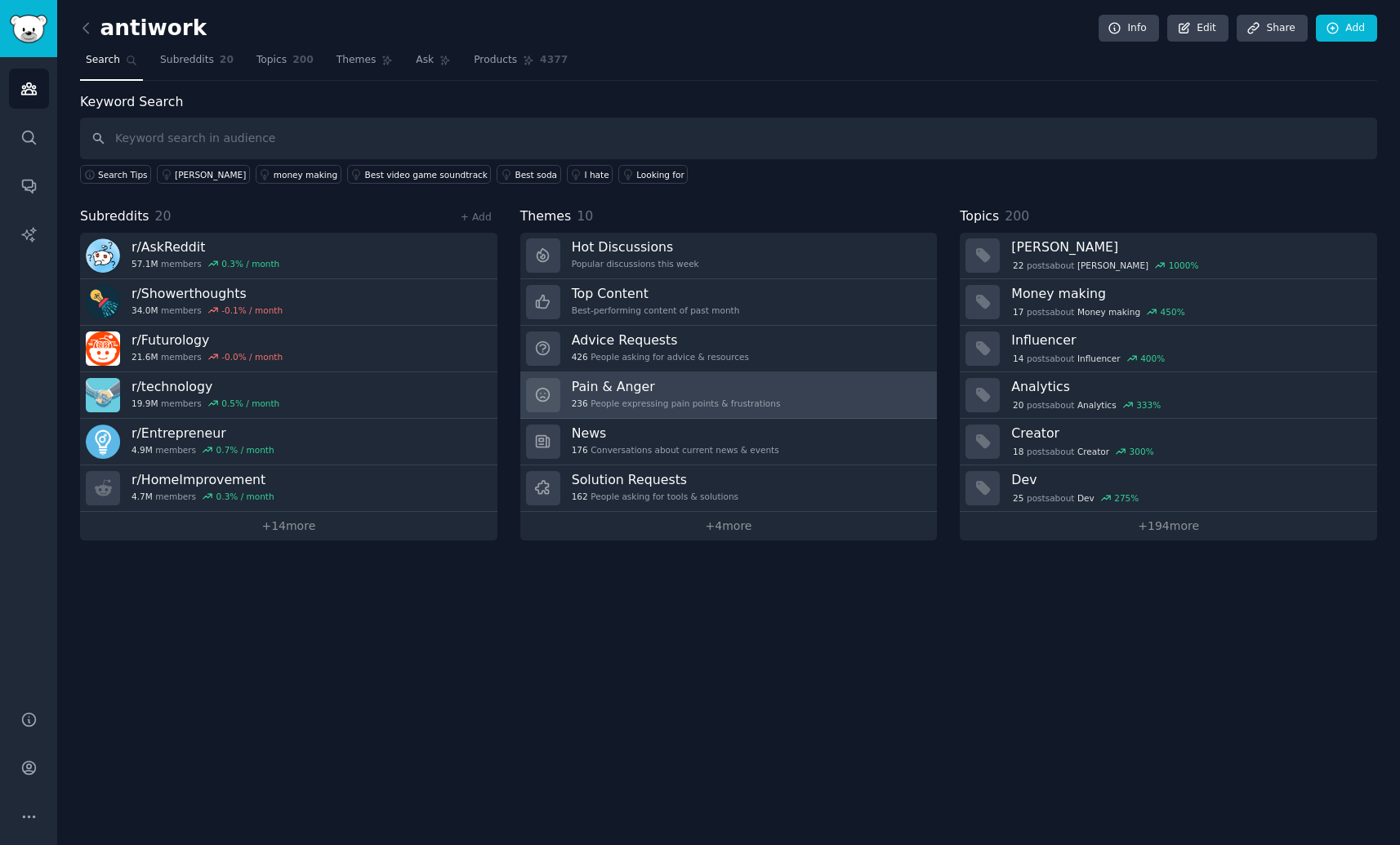
click at [808, 407] on link "Pain & Anger 236 People expressing pain points & frustrations" at bounding box center [729, 396] width 417 height 47
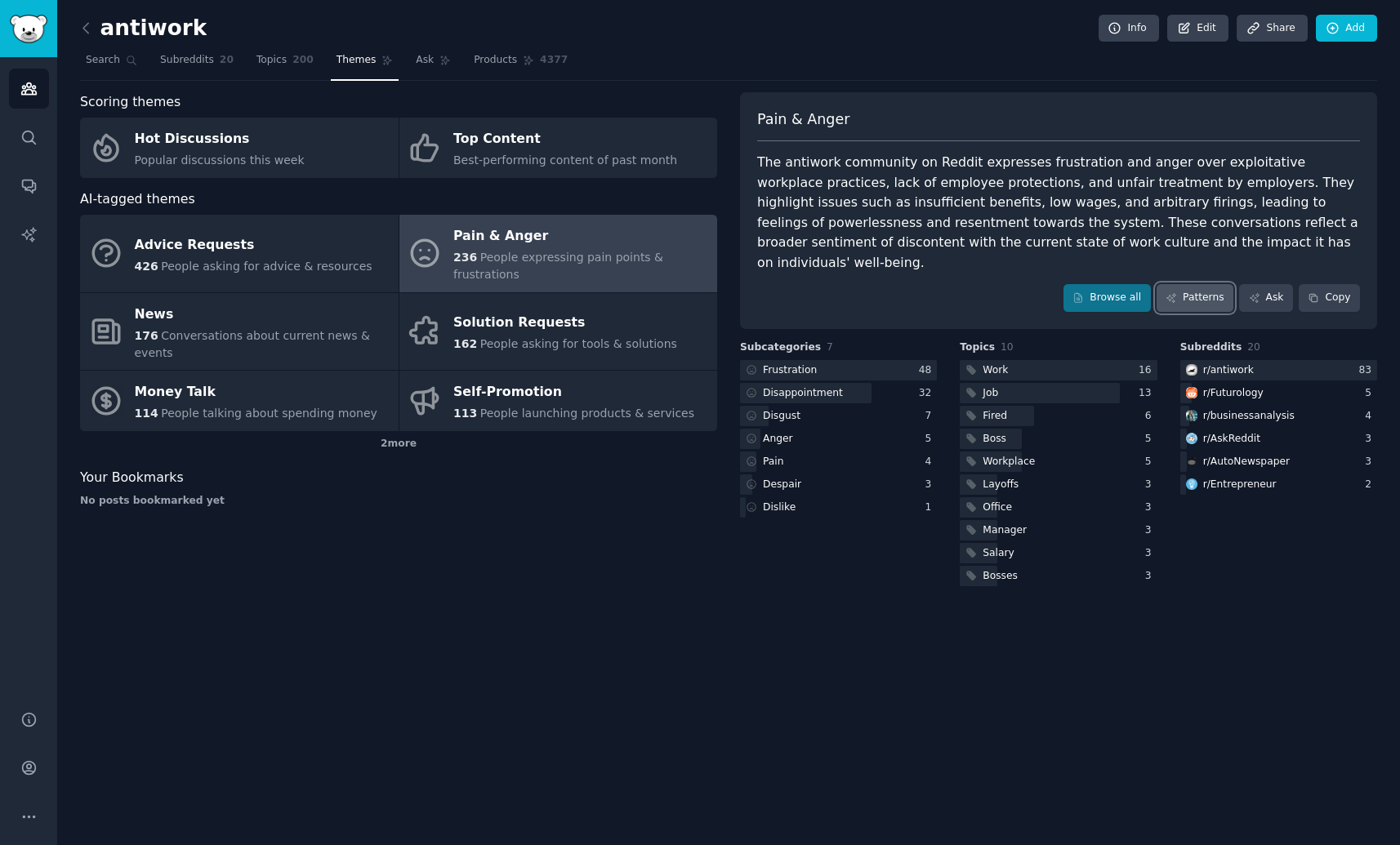
click at [1213, 284] on link "Patterns" at bounding box center [1194, 298] width 76 height 28
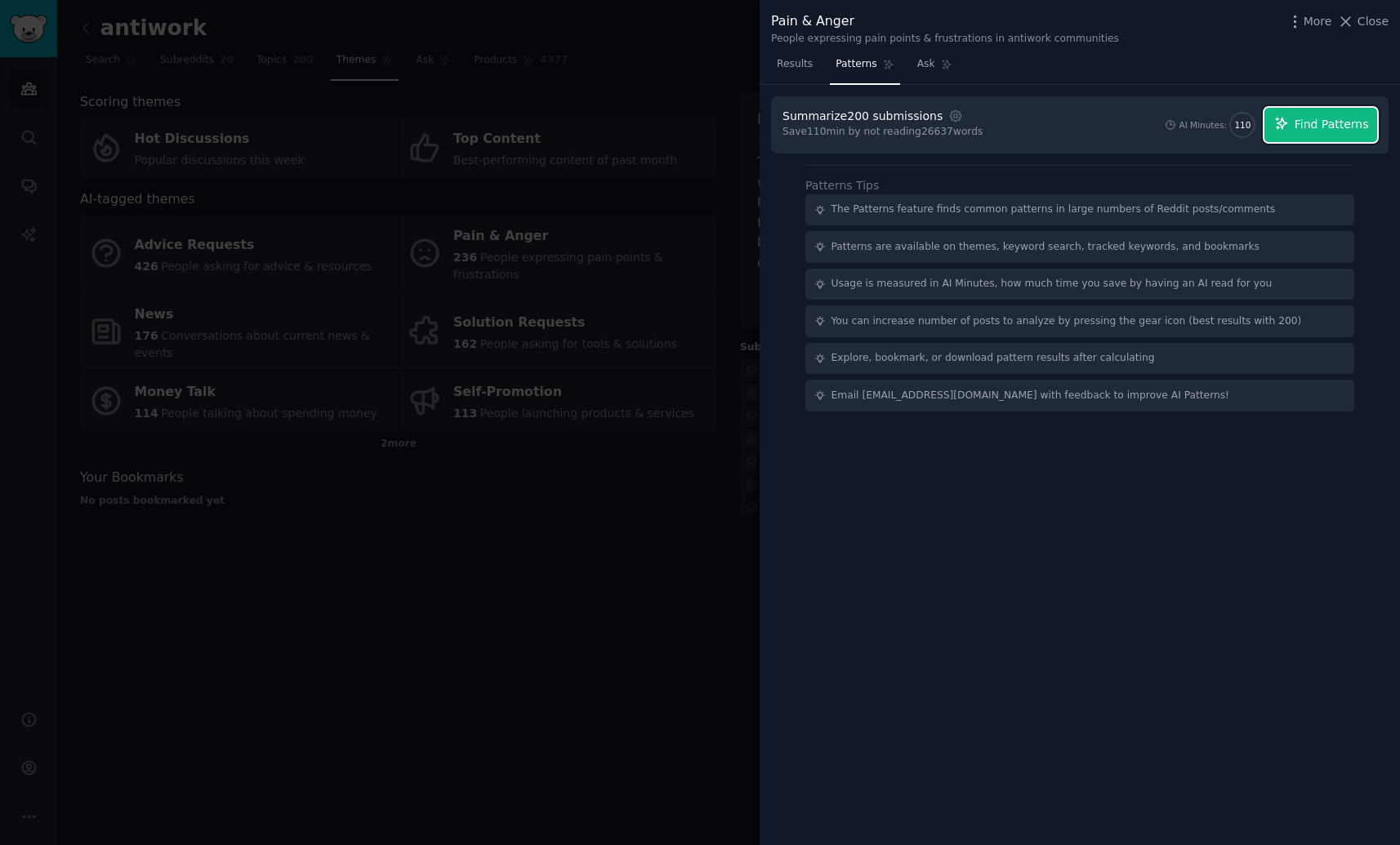
click at [1283, 131] on button "Find Patterns" at bounding box center [1320, 125] width 113 height 34
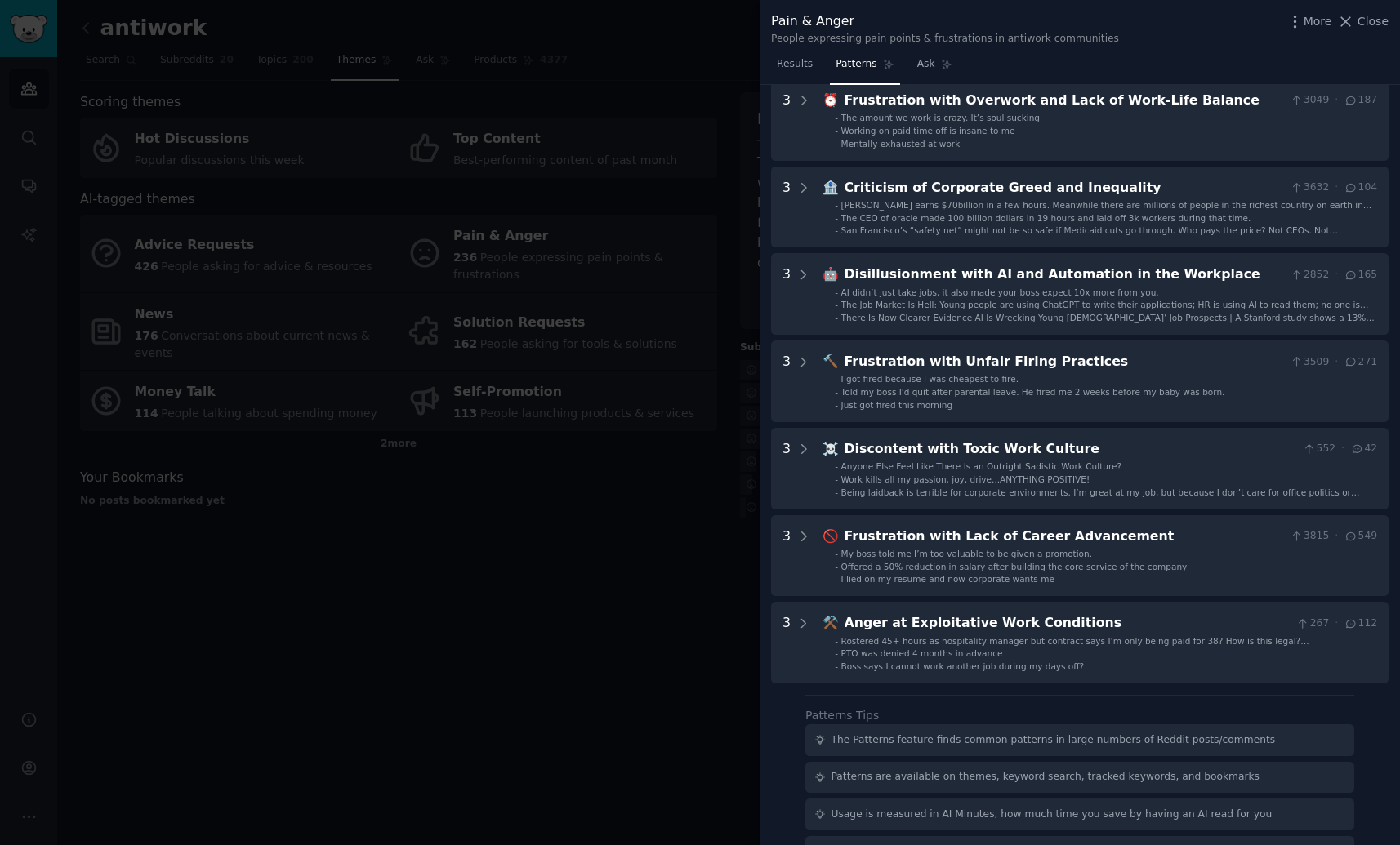
scroll to position [455, 0]
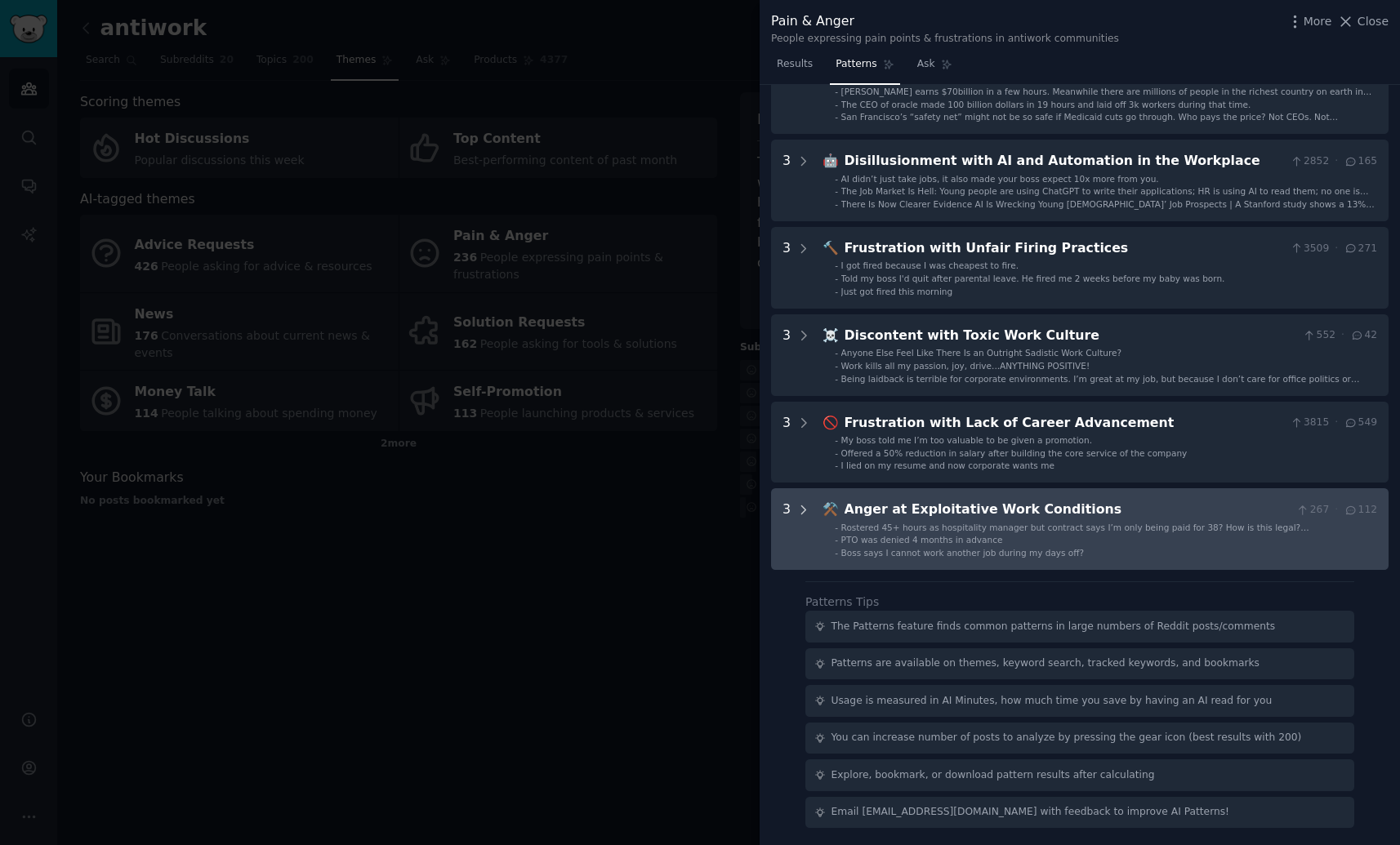
click at [801, 509] on icon at bounding box center [803, 510] width 15 height 15
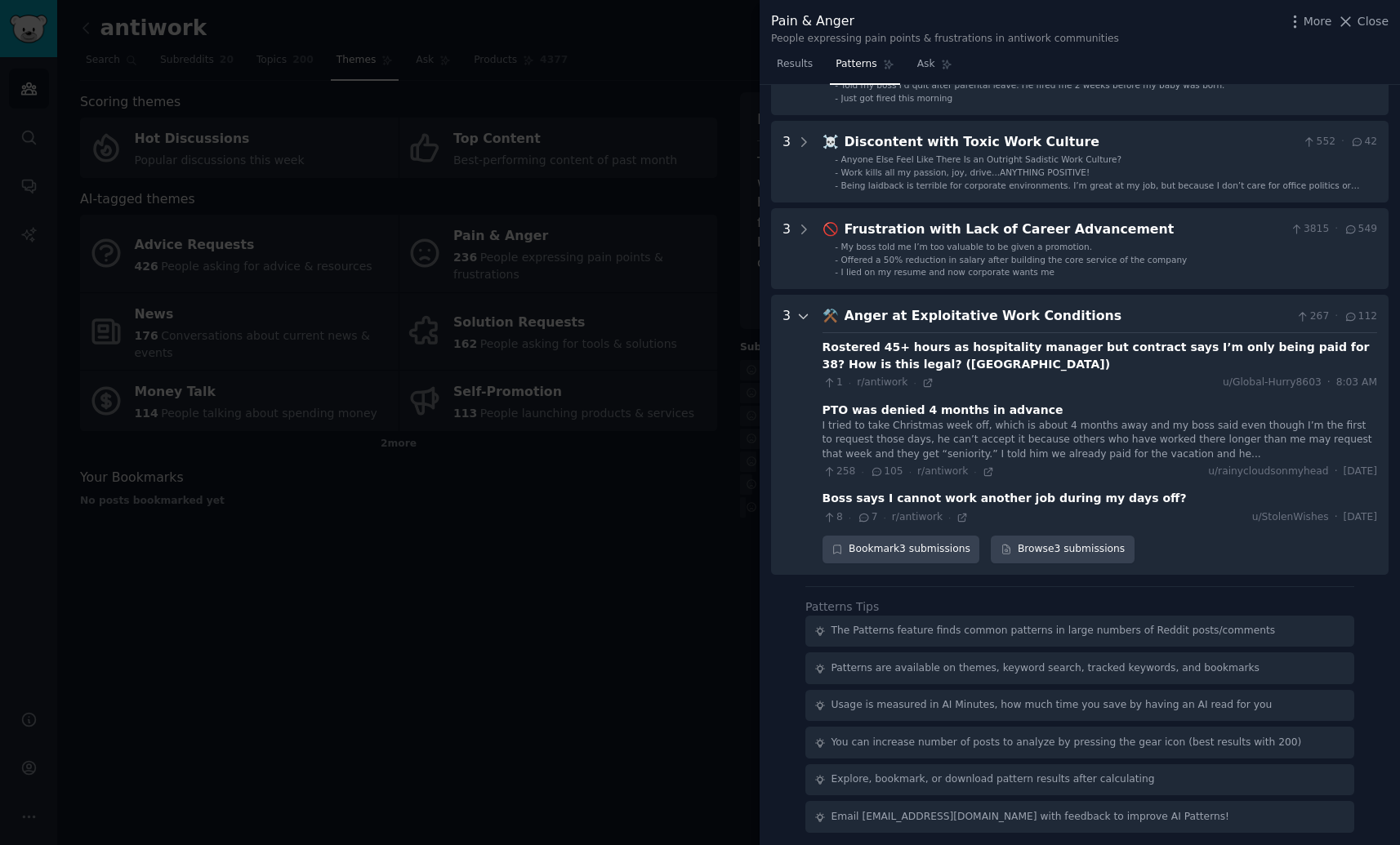
scroll to position [652, 0]
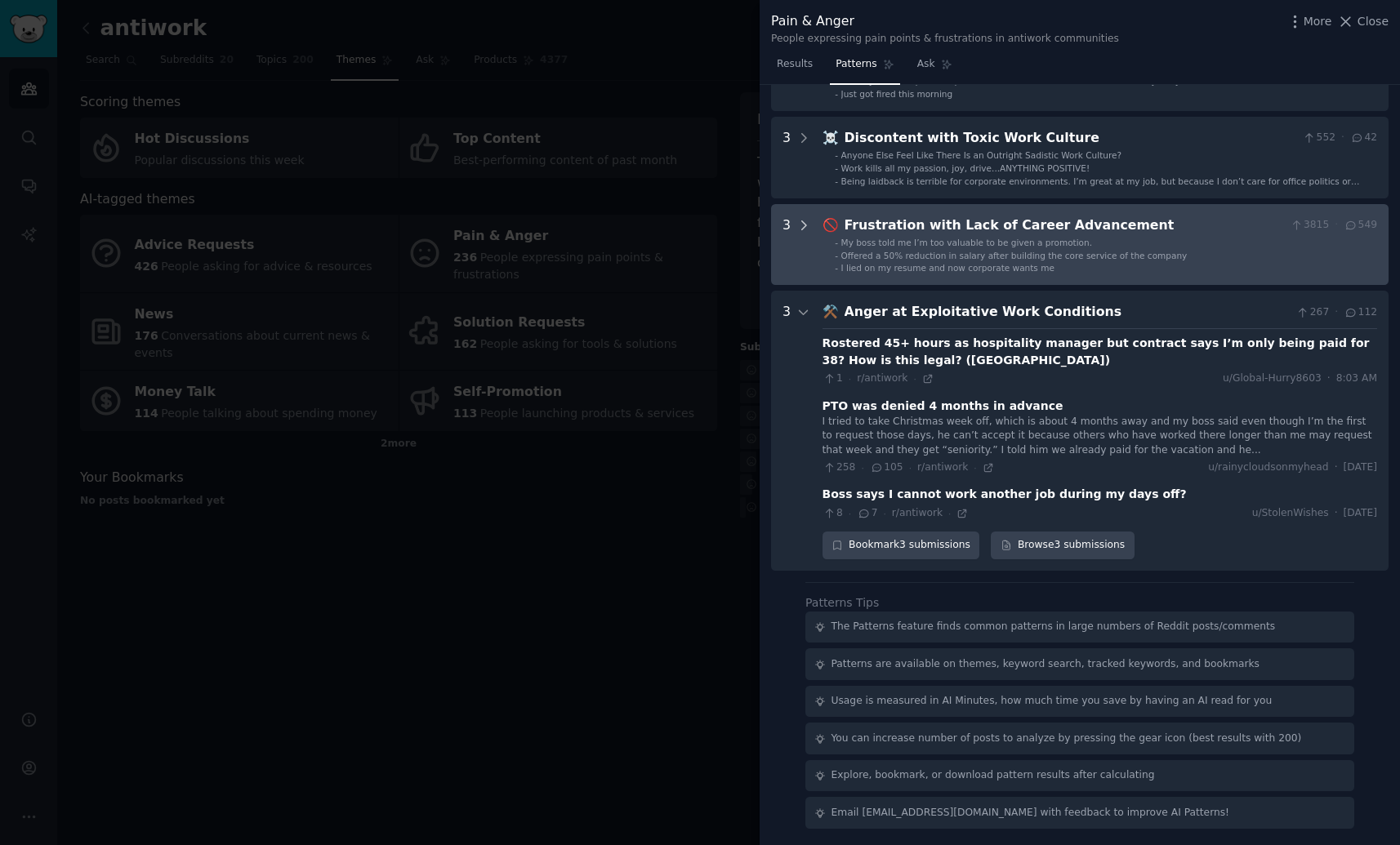
click at [798, 224] on icon at bounding box center [803, 225] width 15 height 15
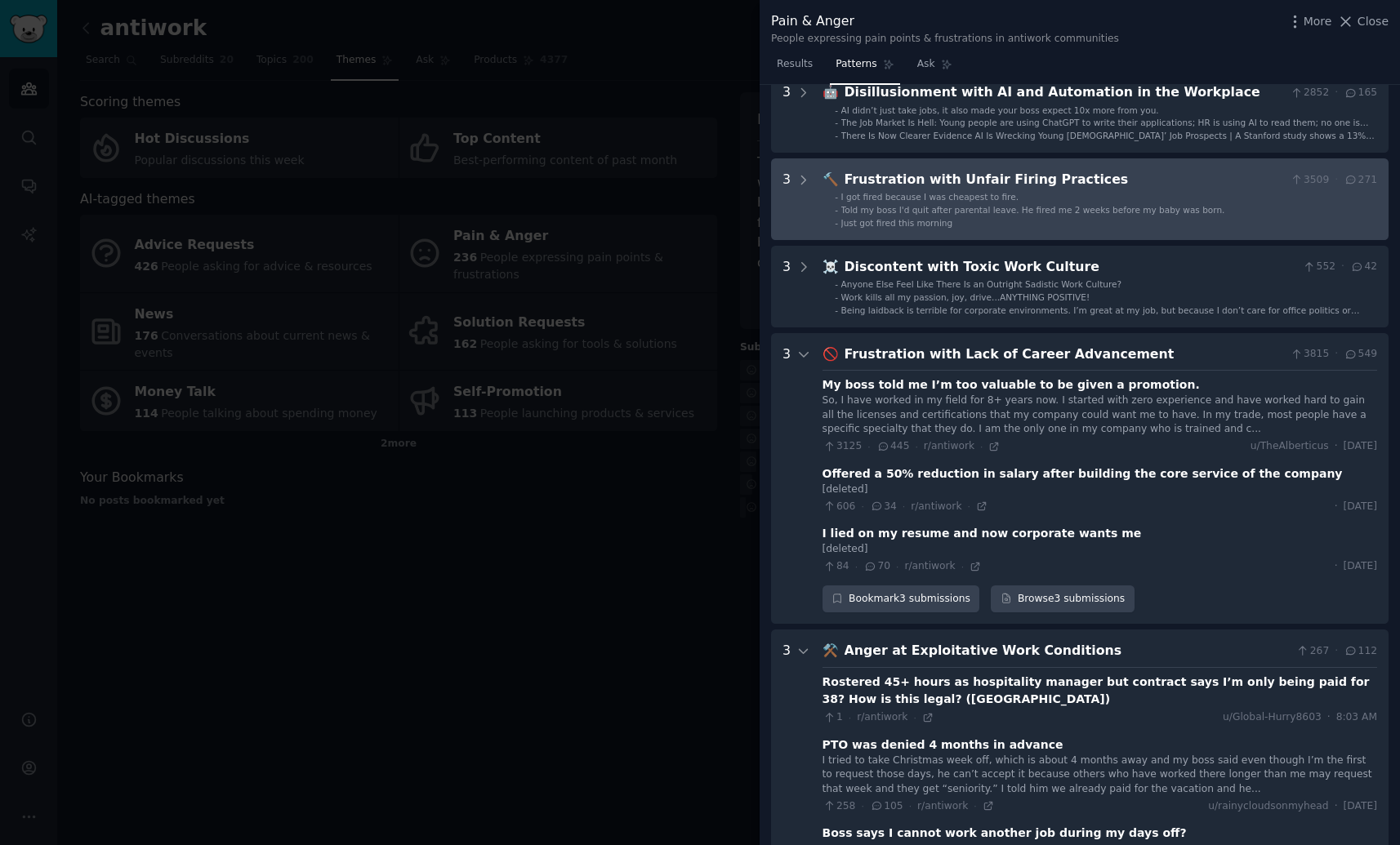
scroll to position [439, 0]
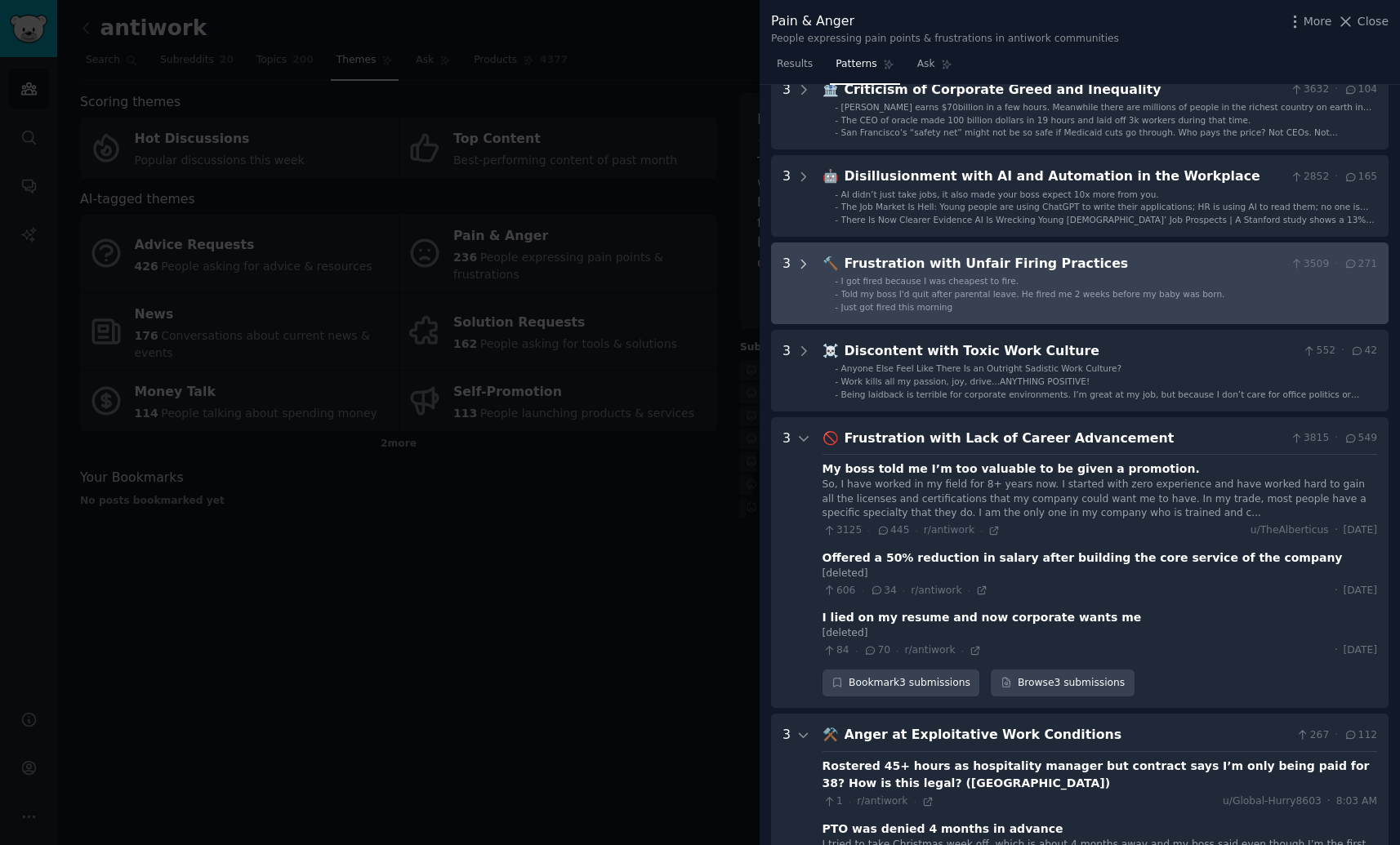
click at [803, 262] on icon at bounding box center [803, 263] width 4 height 8
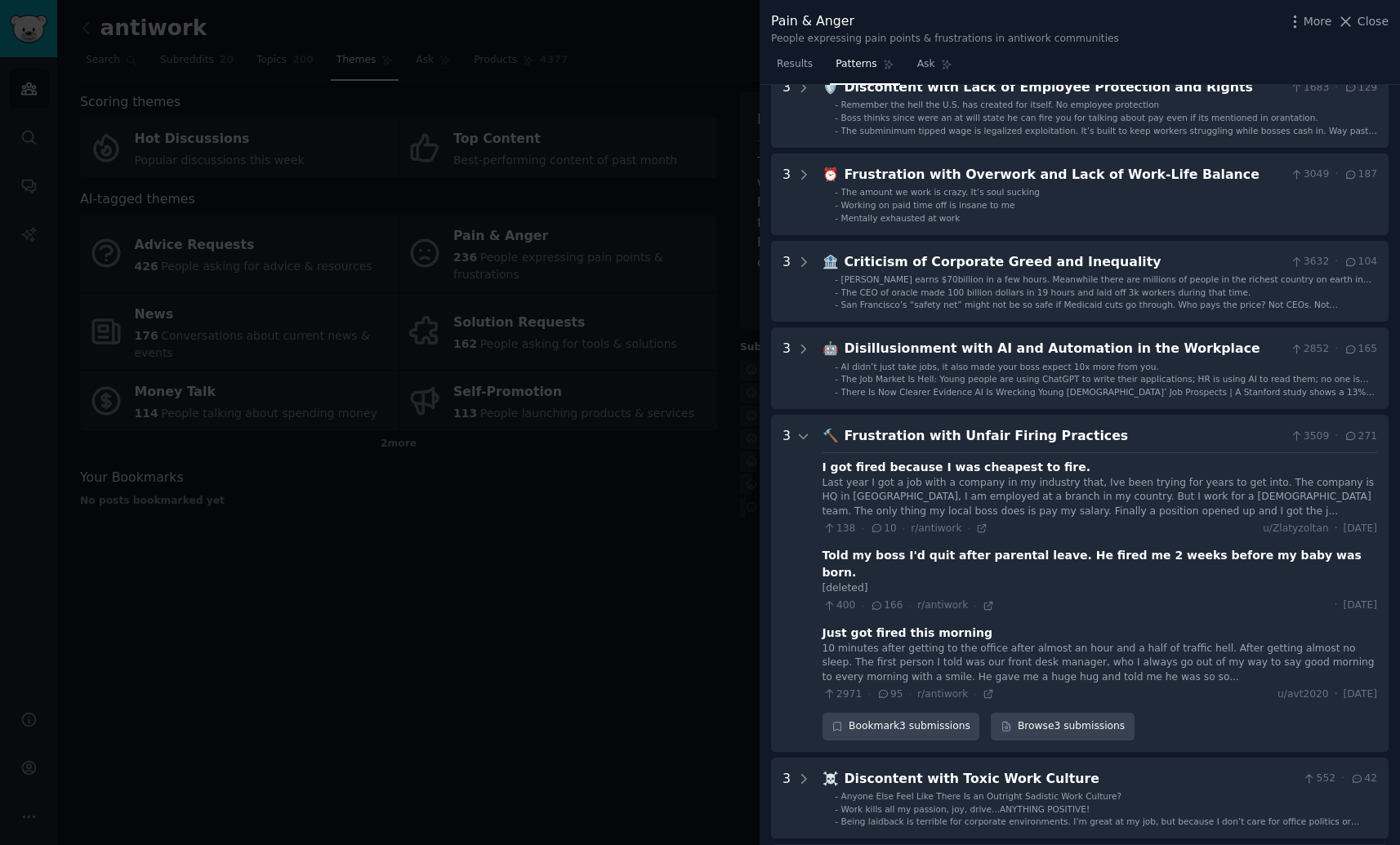
scroll to position [99, 0]
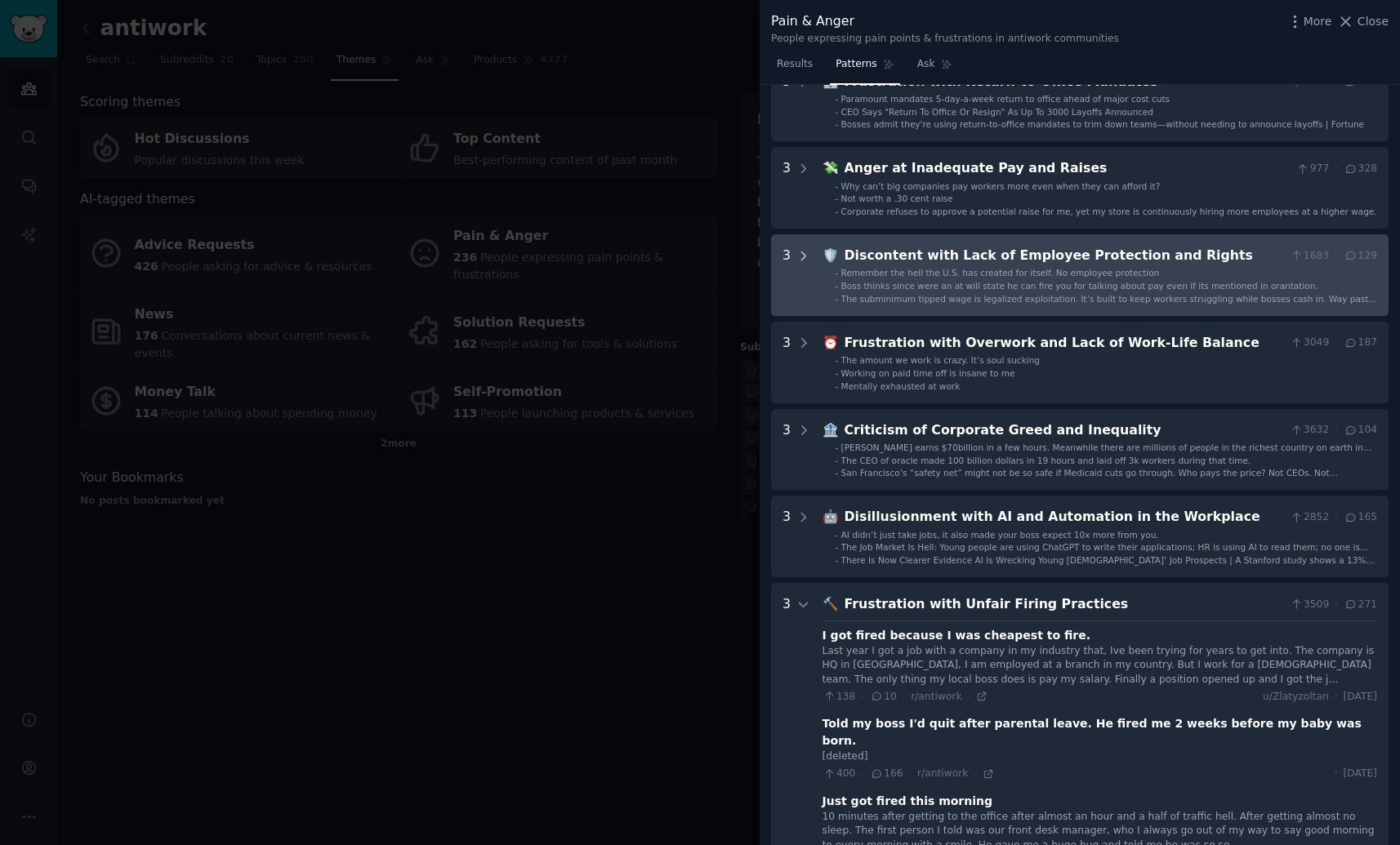
click at [803, 260] on icon at bounding box center [803, 257] width 15 height 15
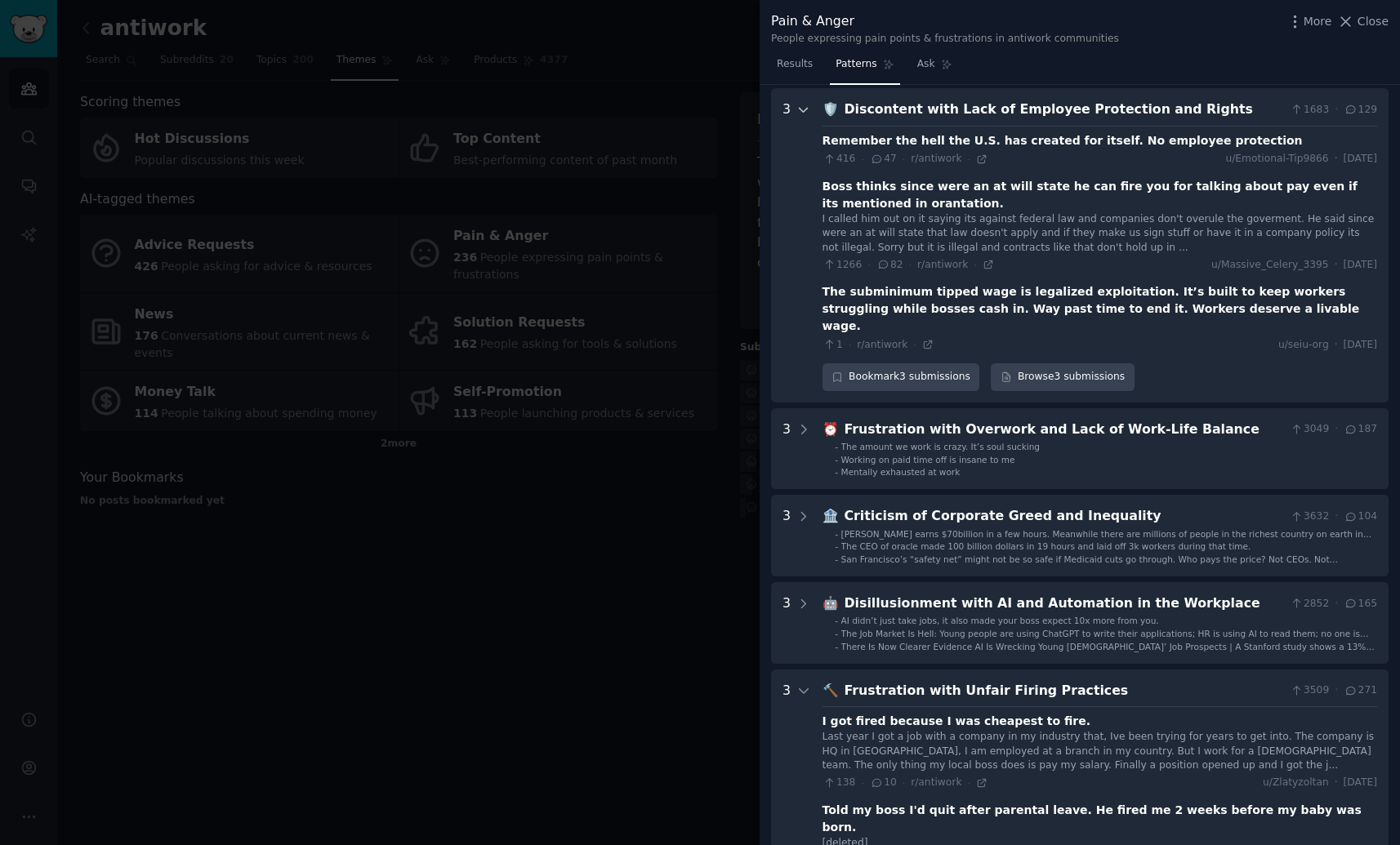
scroll to position [249, 0]
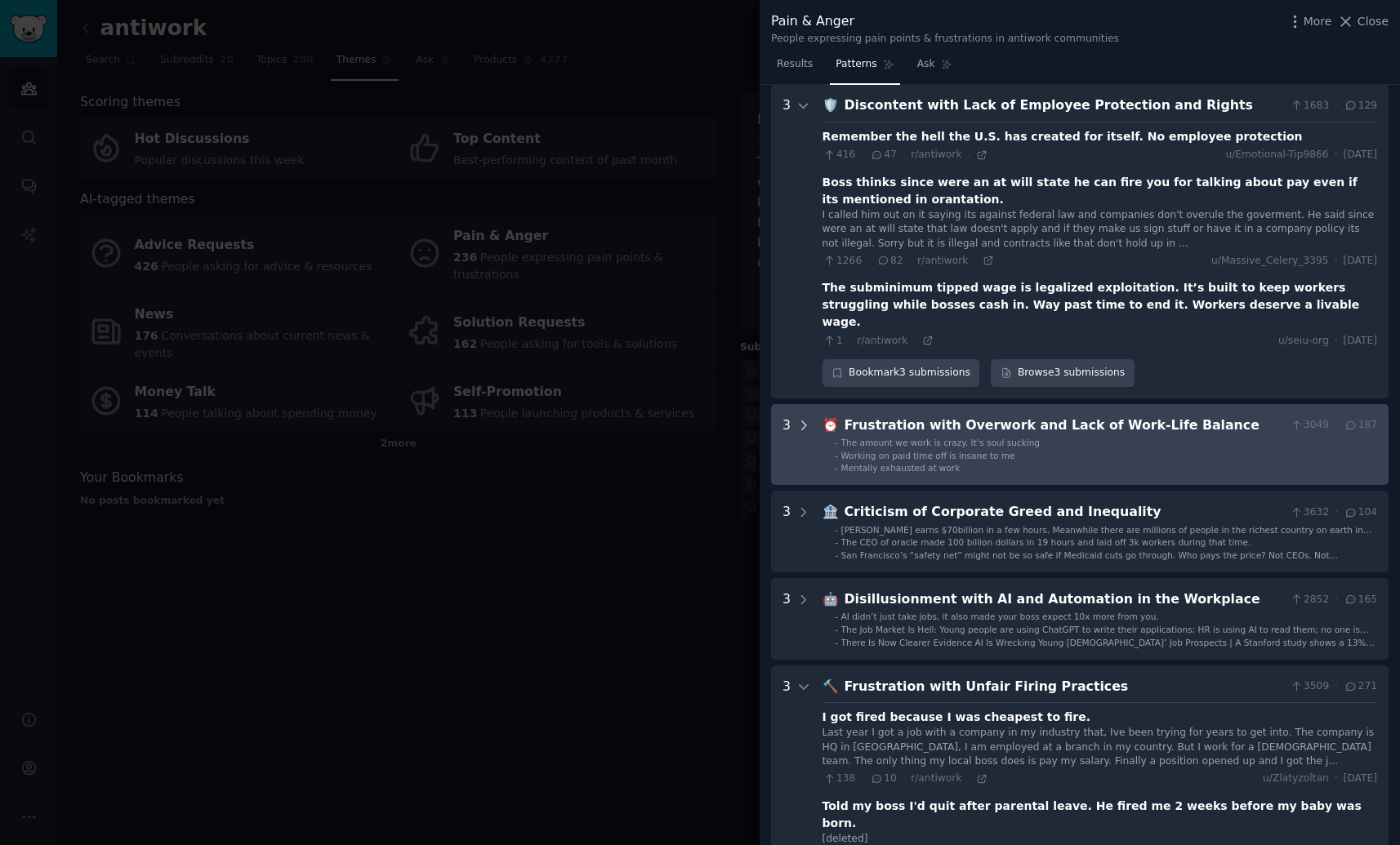
click at [808, 418] on icon at bounding box center [803, 425] width 15 height 15
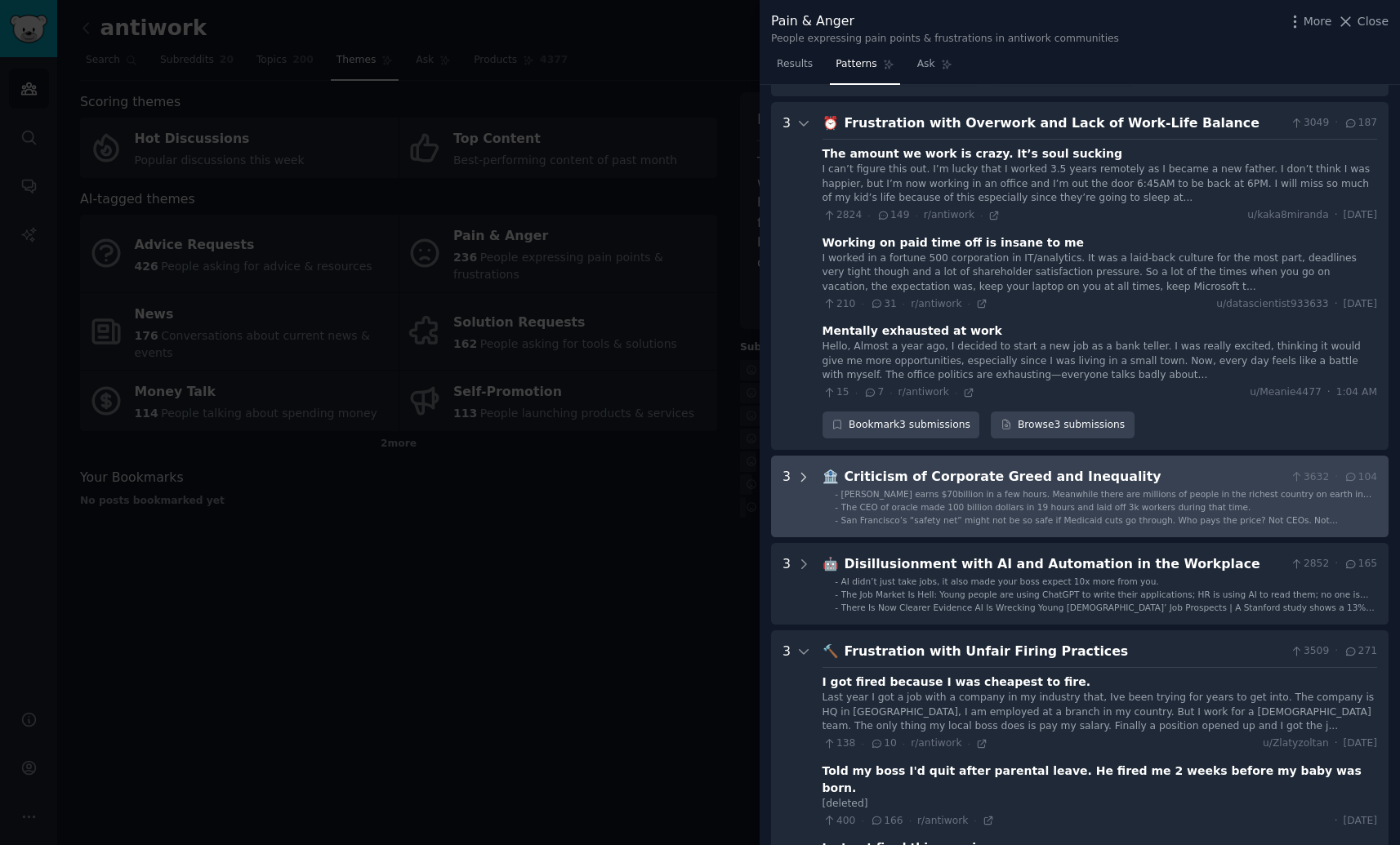
click at [804, 470] on icon at bounding box center [803, 477] width 15 height 15
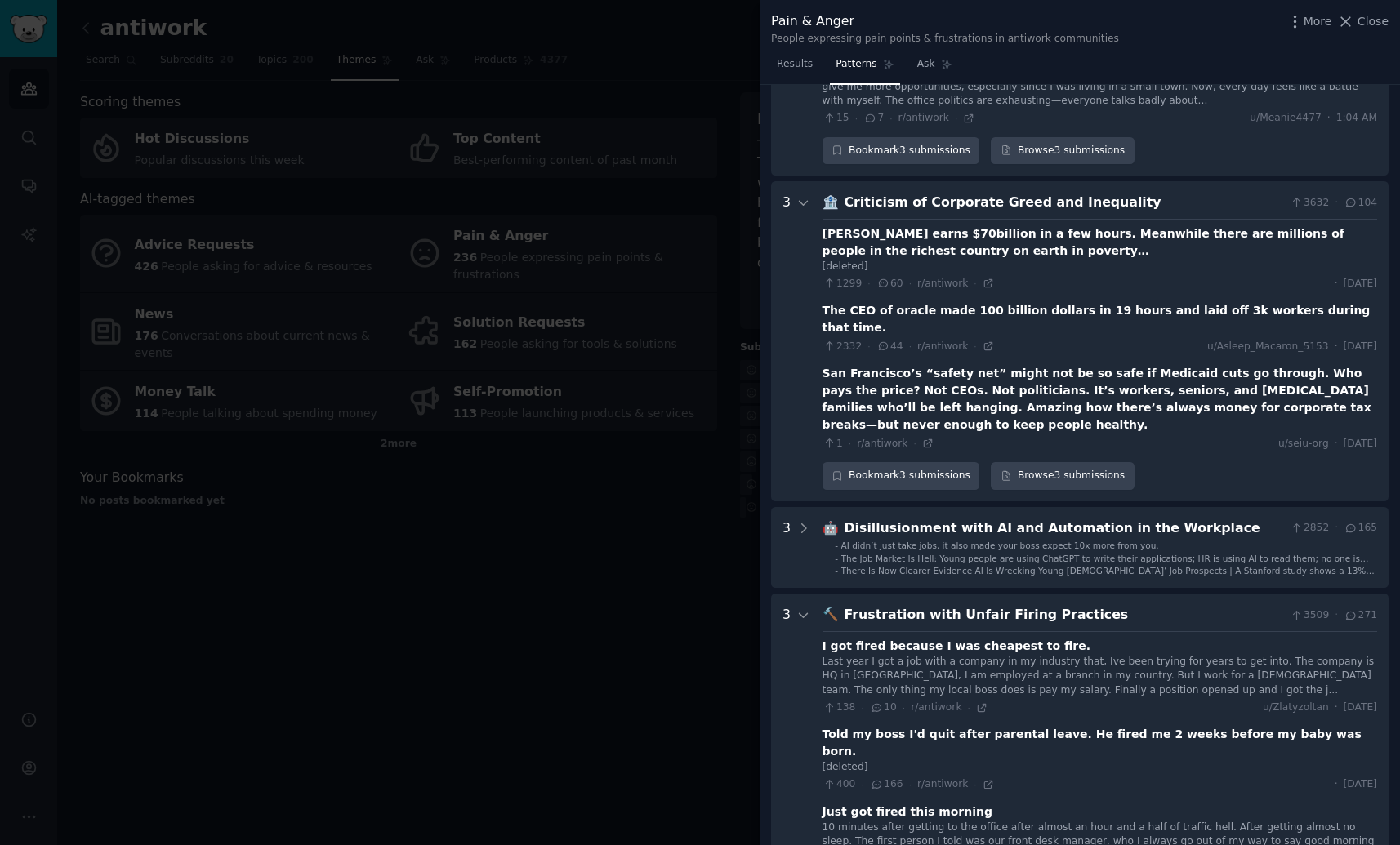
scroll to position [905, 0]
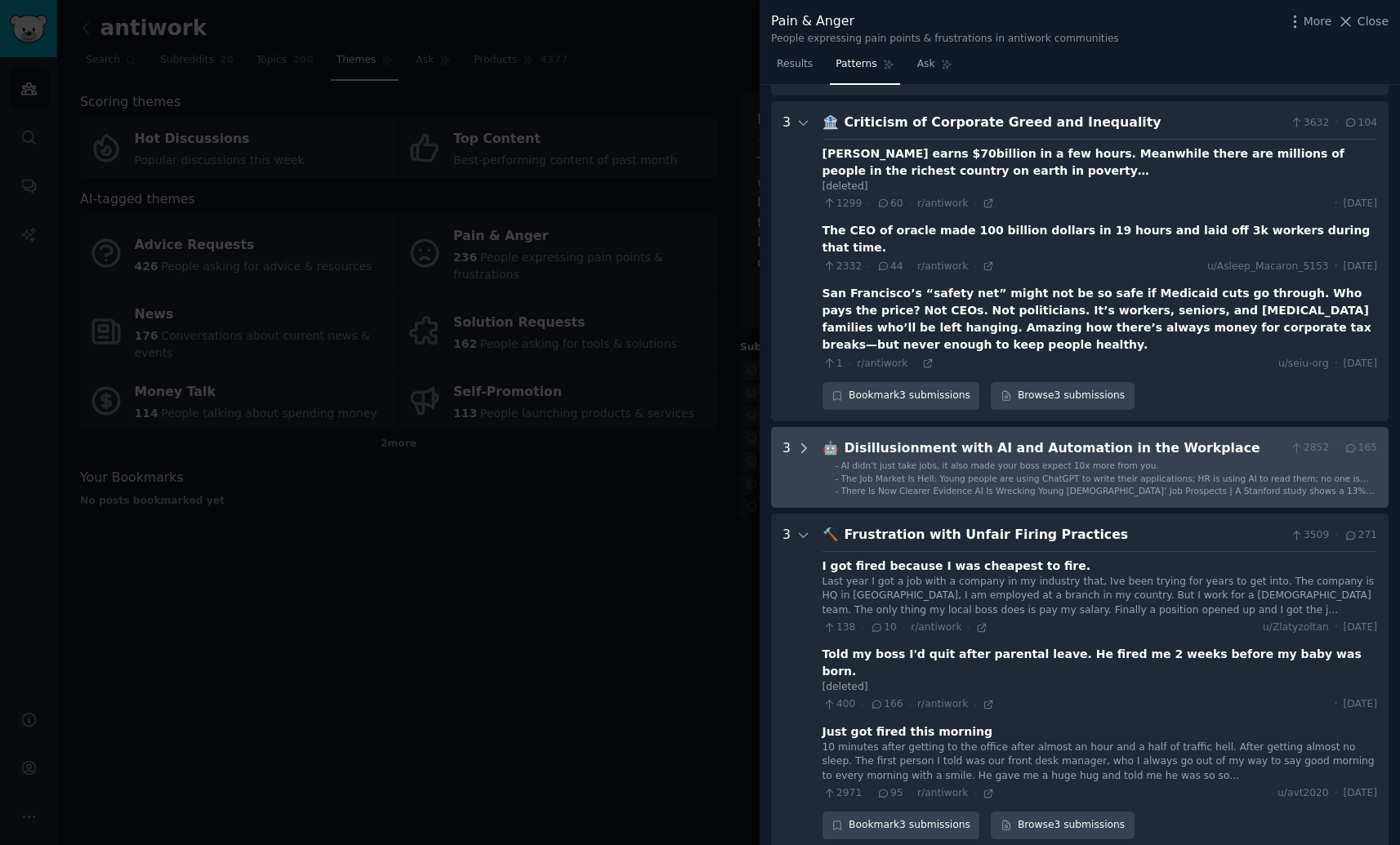
click at [798, 441] on icon at bounding box center [803, 449] width 15 height 15
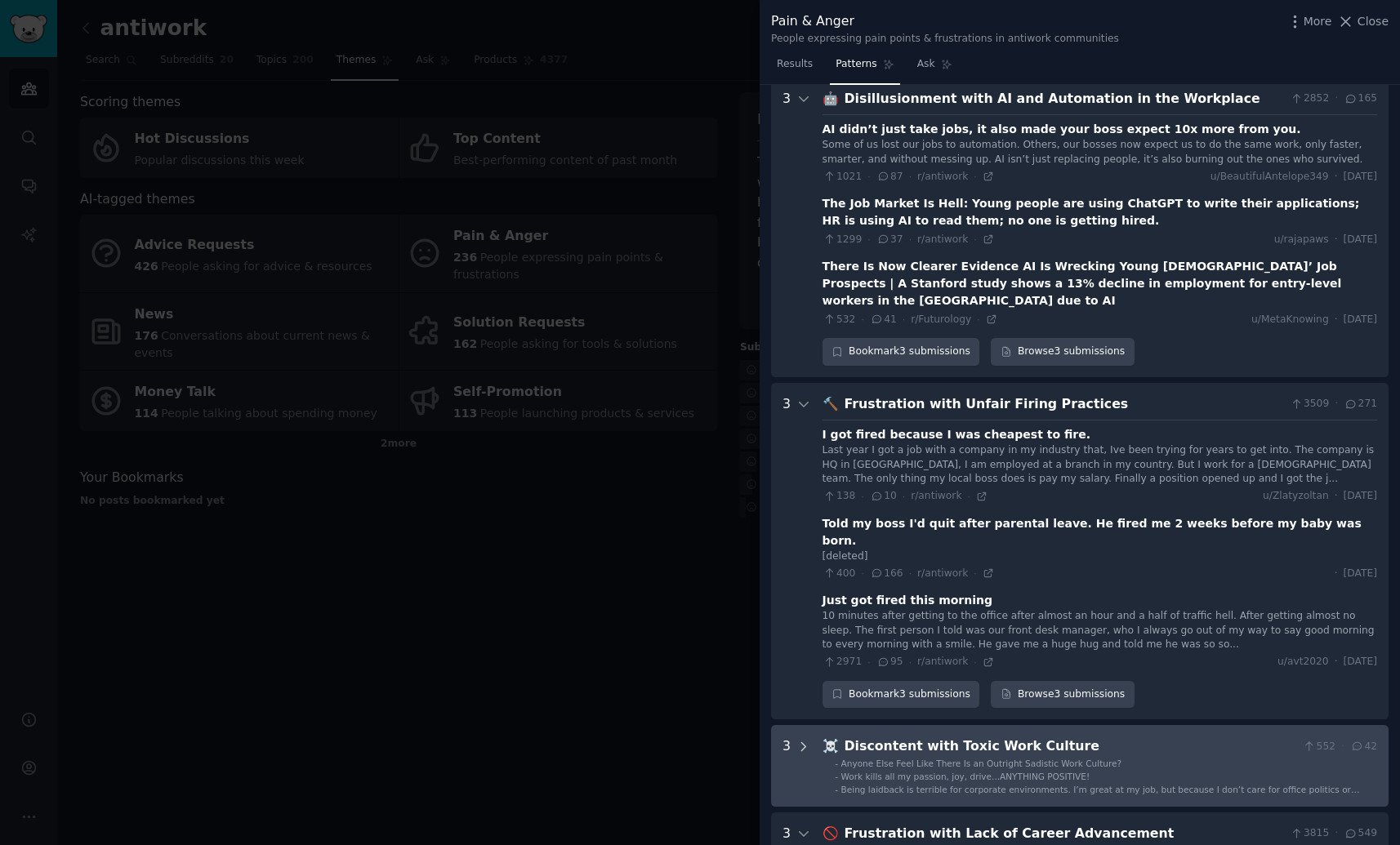
click at [804, 736] on div at bounding box center [803, 765] width 15 height 59
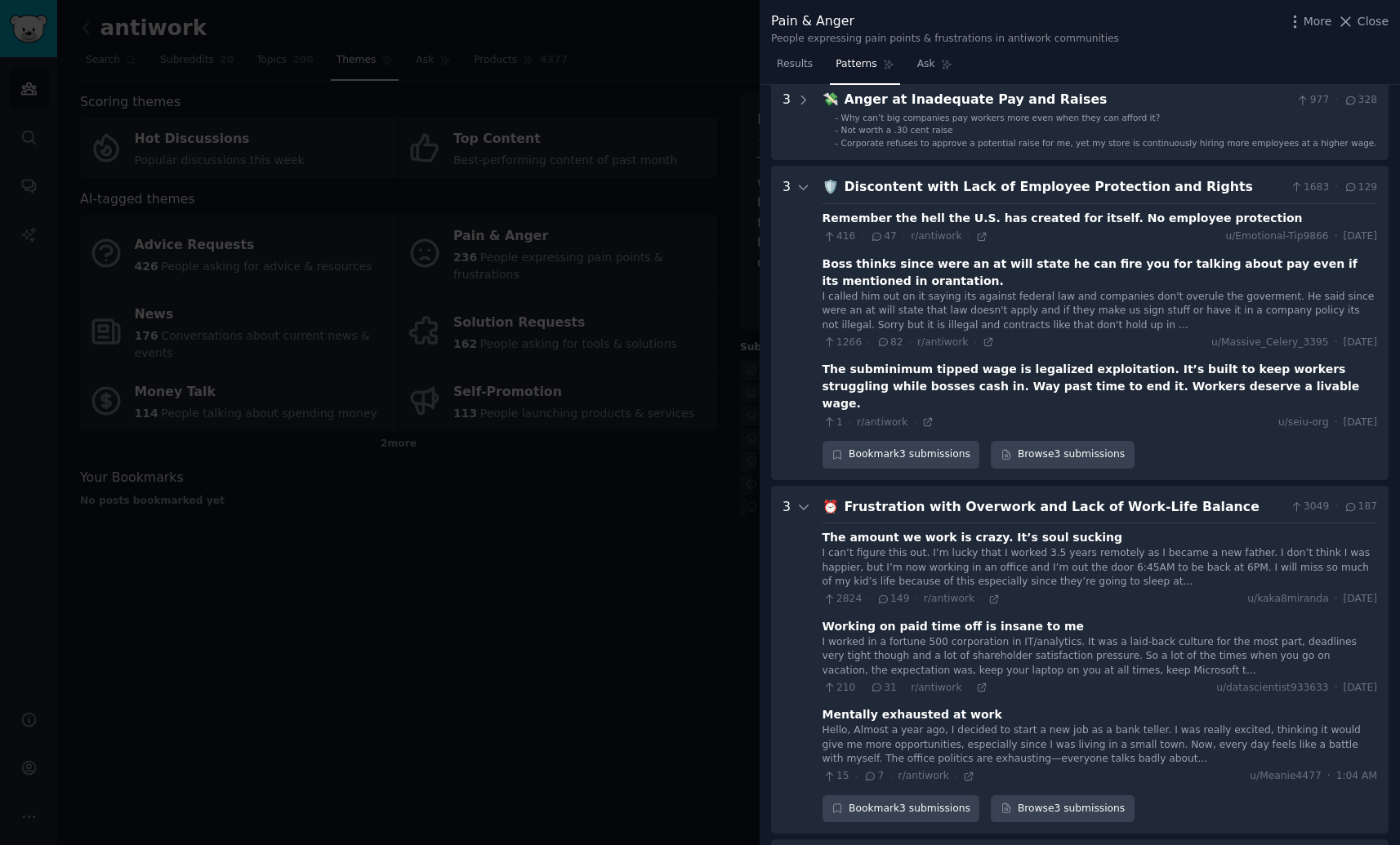
scroll to position [0, 0]
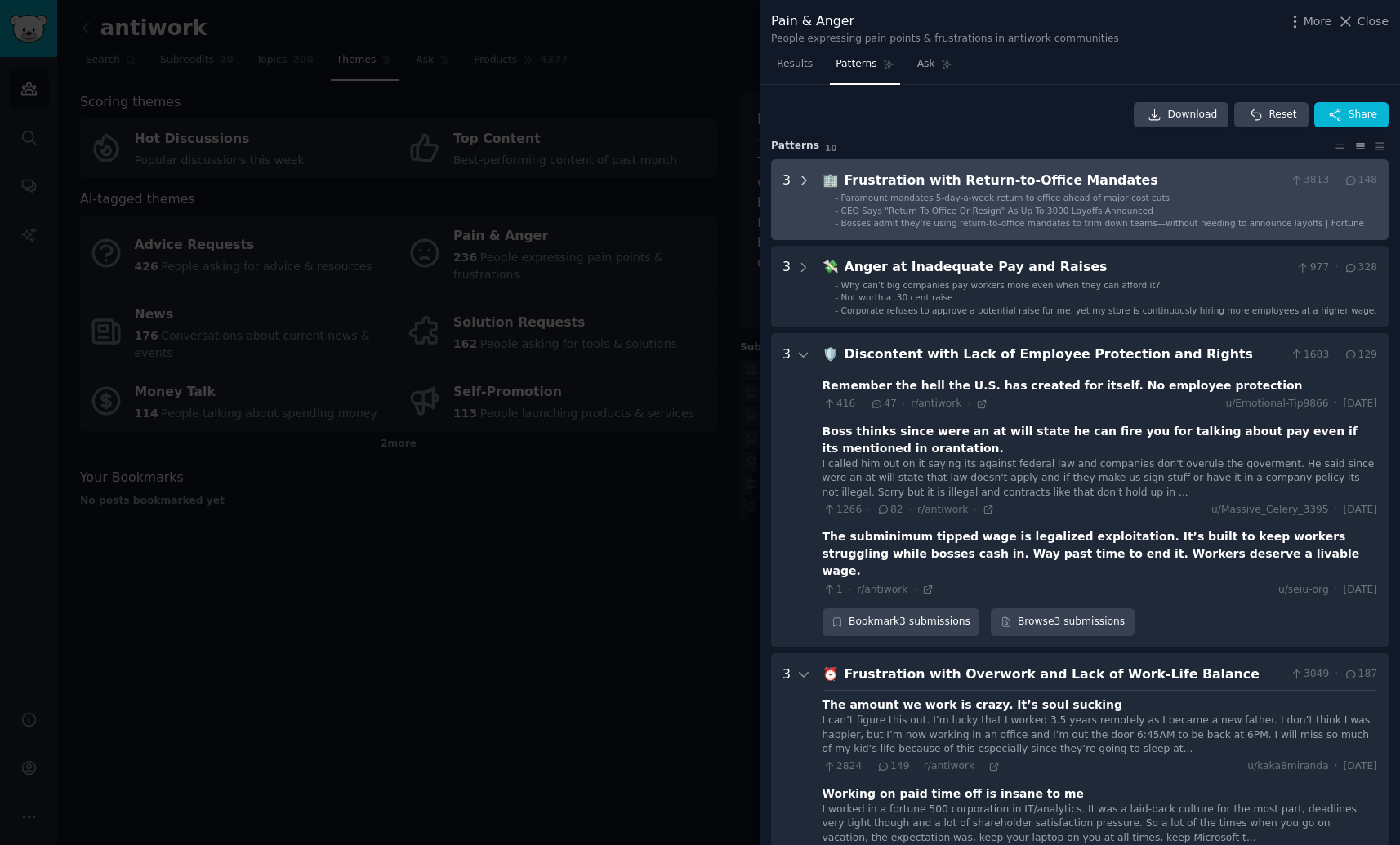
click at [807, 186] on icon at bounding box center [803, 181] width 15 height 15
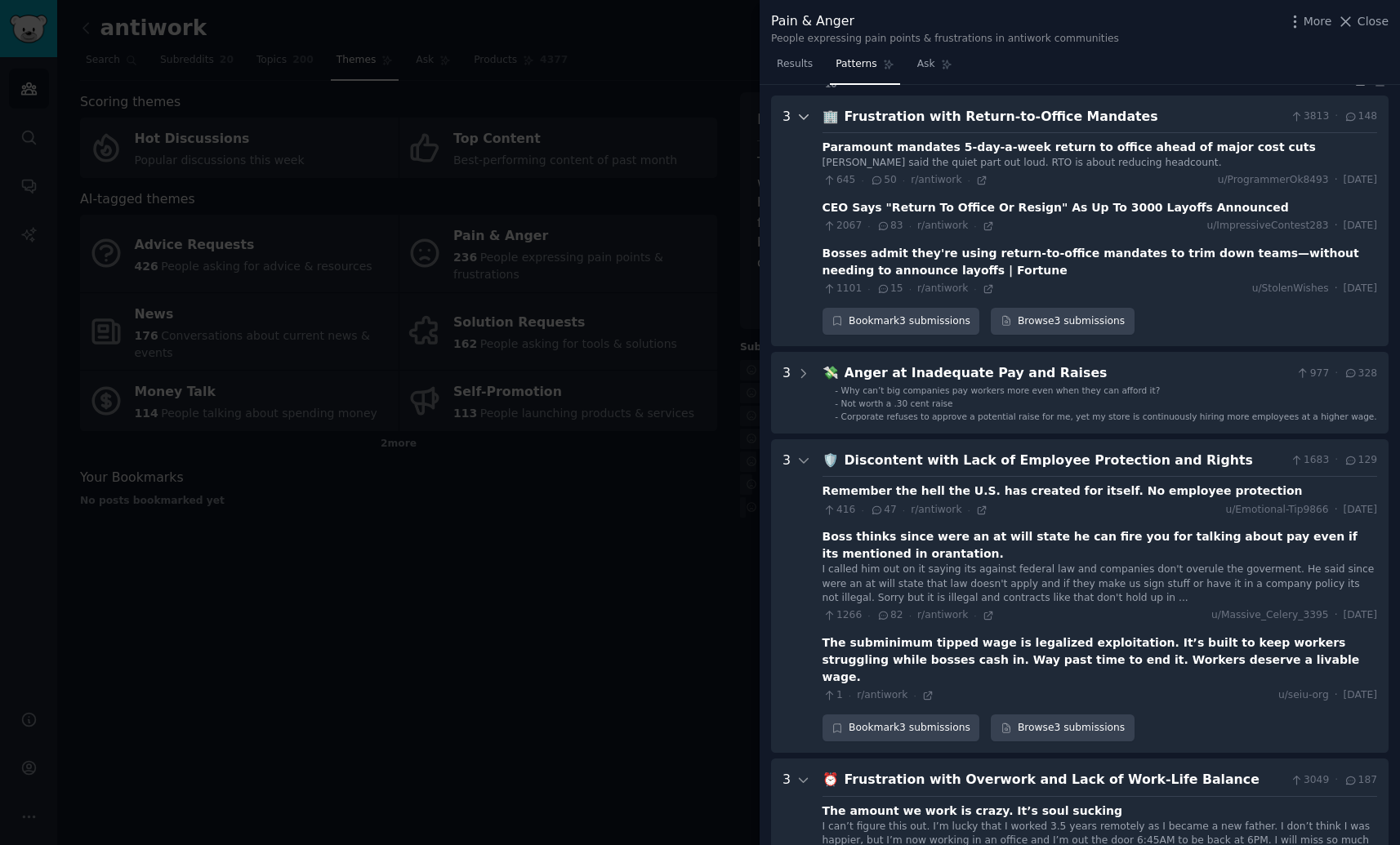
scroll to position [74, 0]
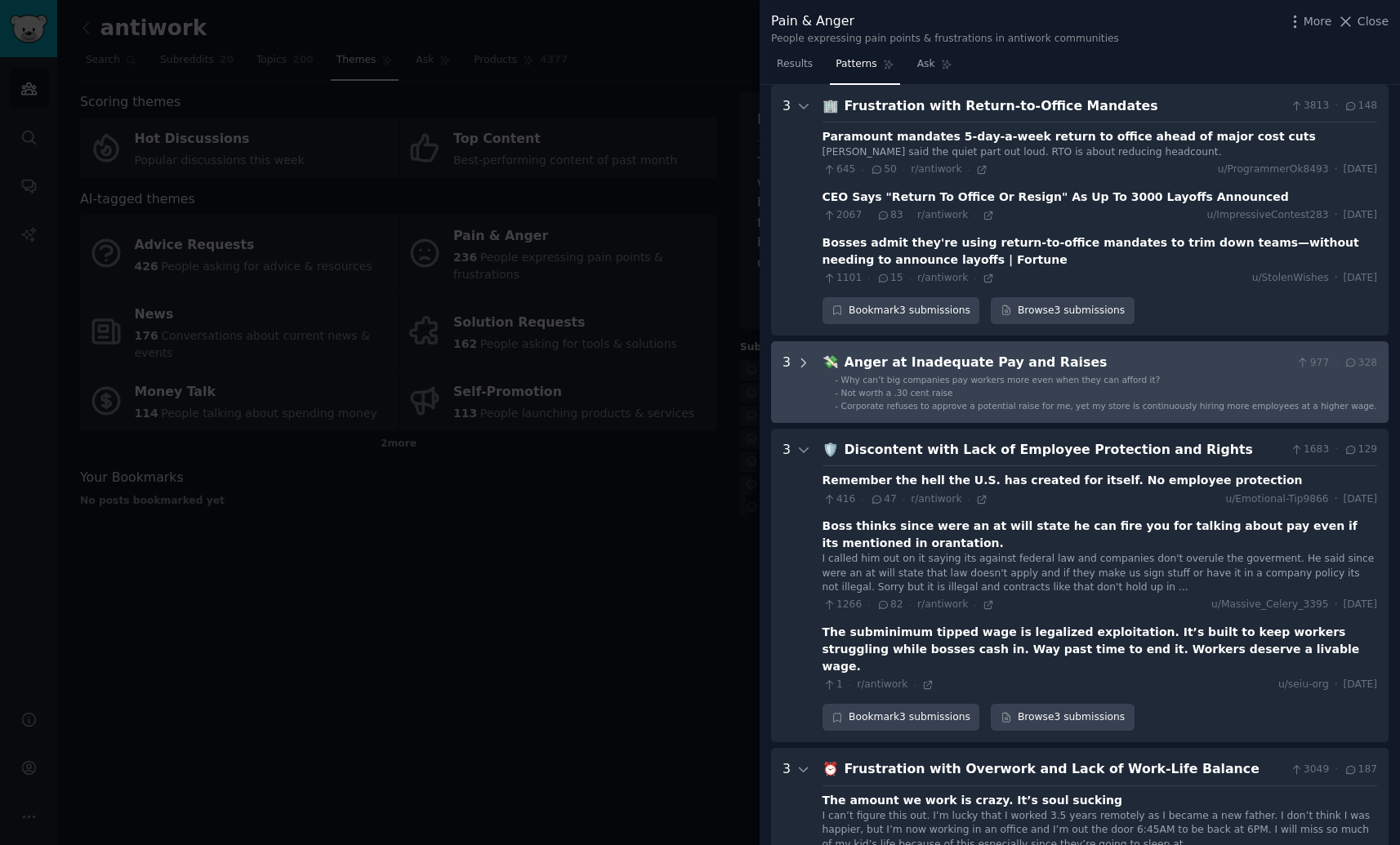
click at [801, 358] on icon at bounding box center [803, 362] width 4 height 8
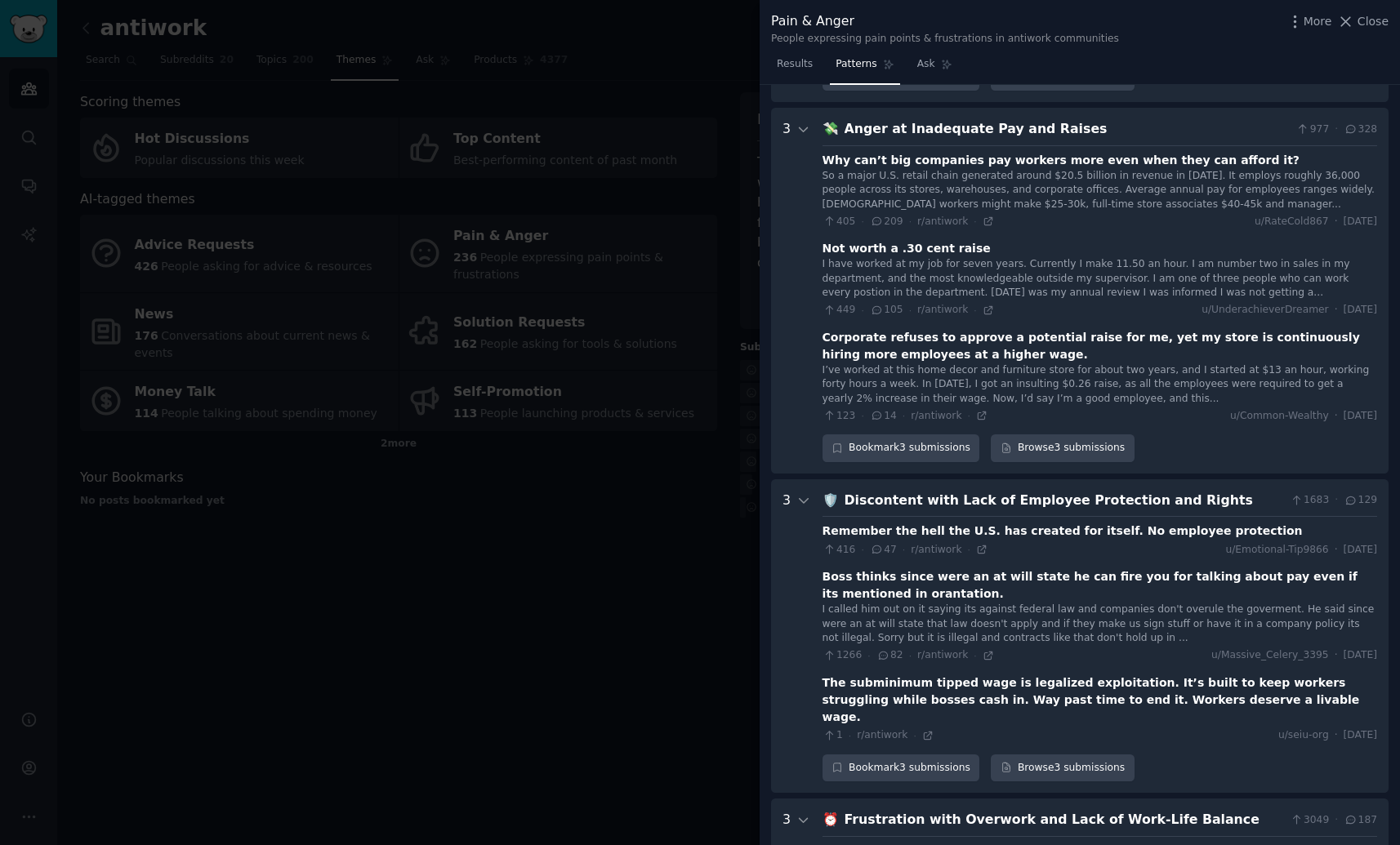
scroll to position [331, 0]
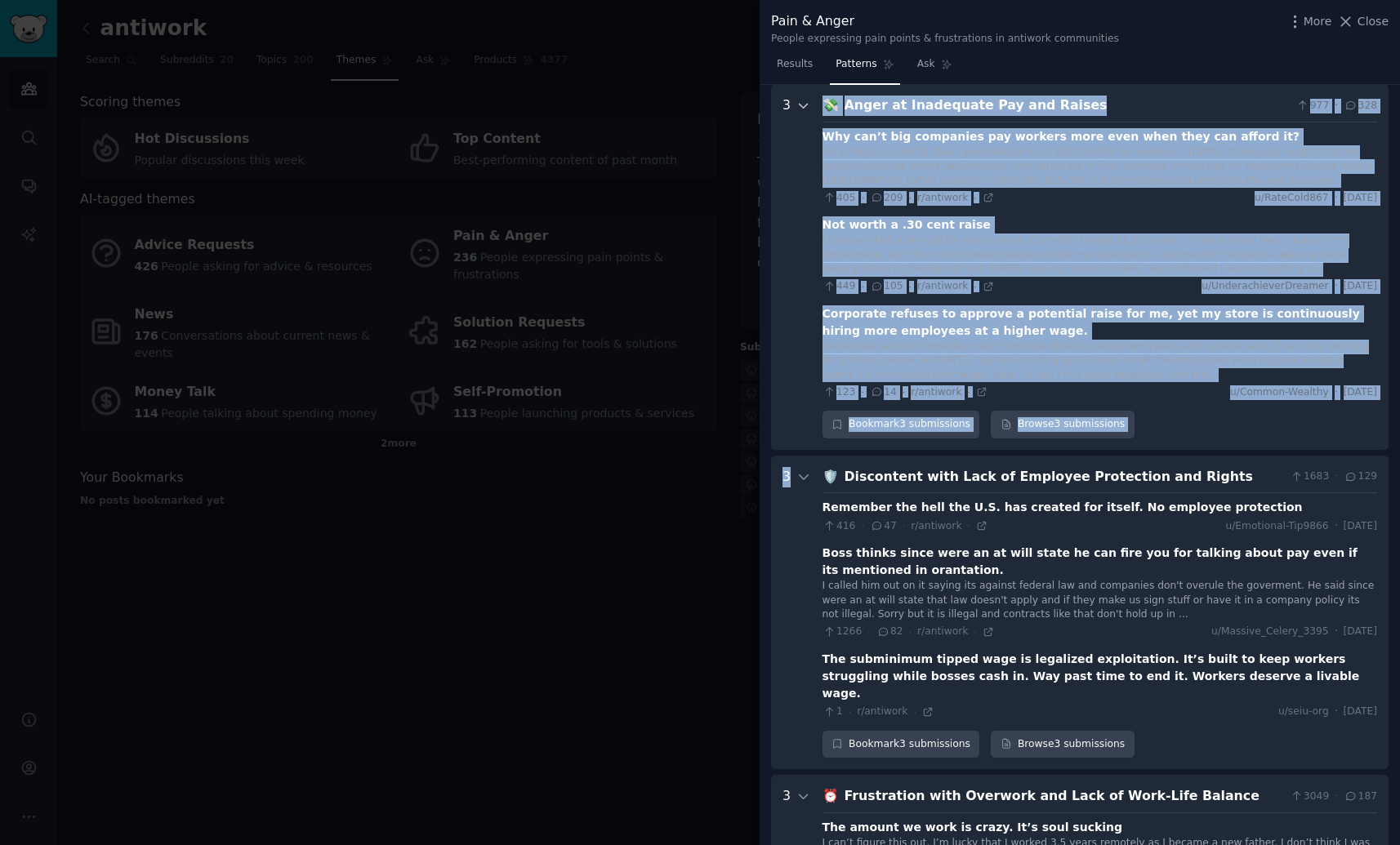
drag, startPoint x: 802, startPoint y: 468, endPoint x: 806, endPoint y: 396, distance: 72.1
click at [794, 626] on div "3" at bounding box center [796, 612] width 29 height 291
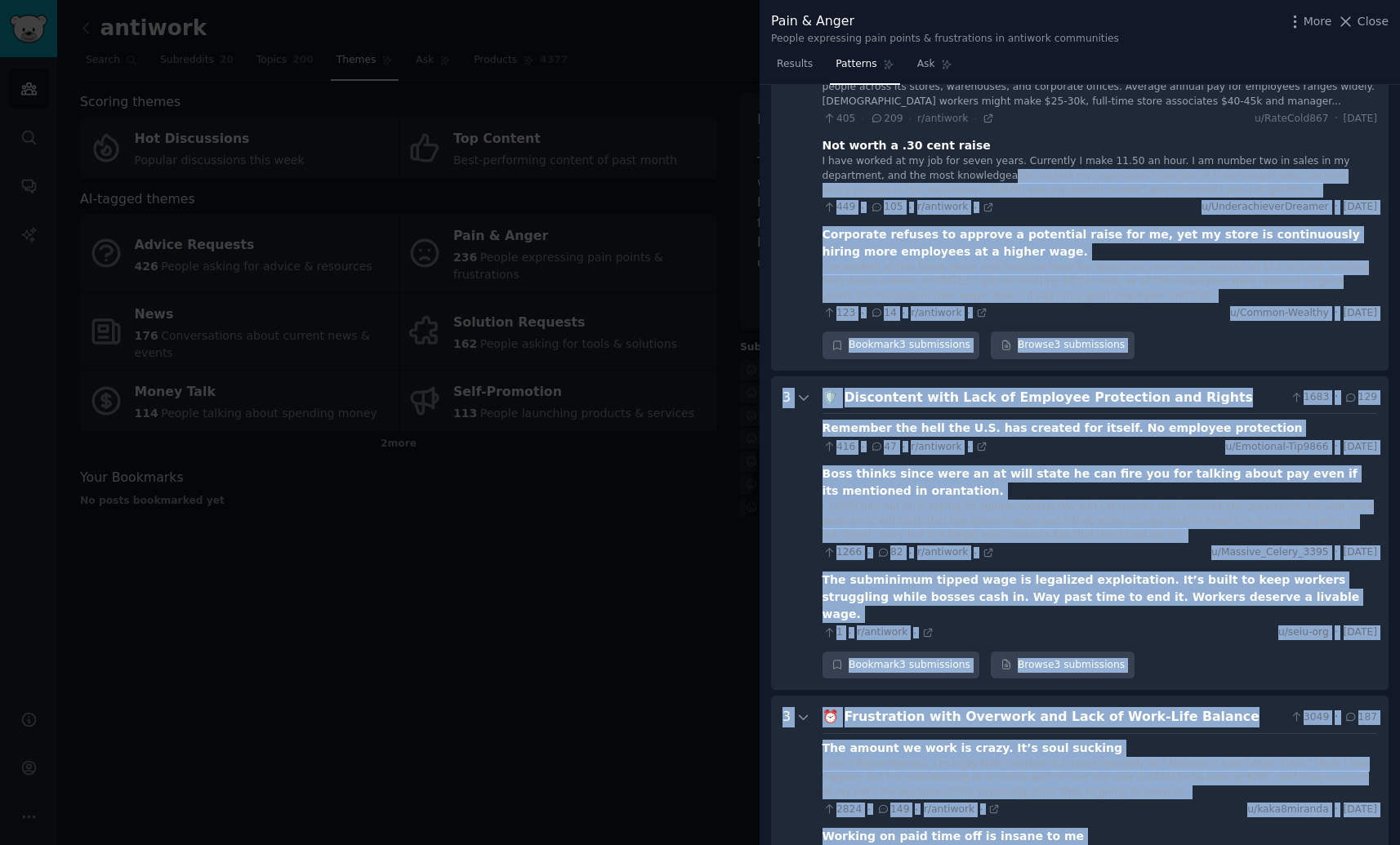
scroll to position [0, 0]
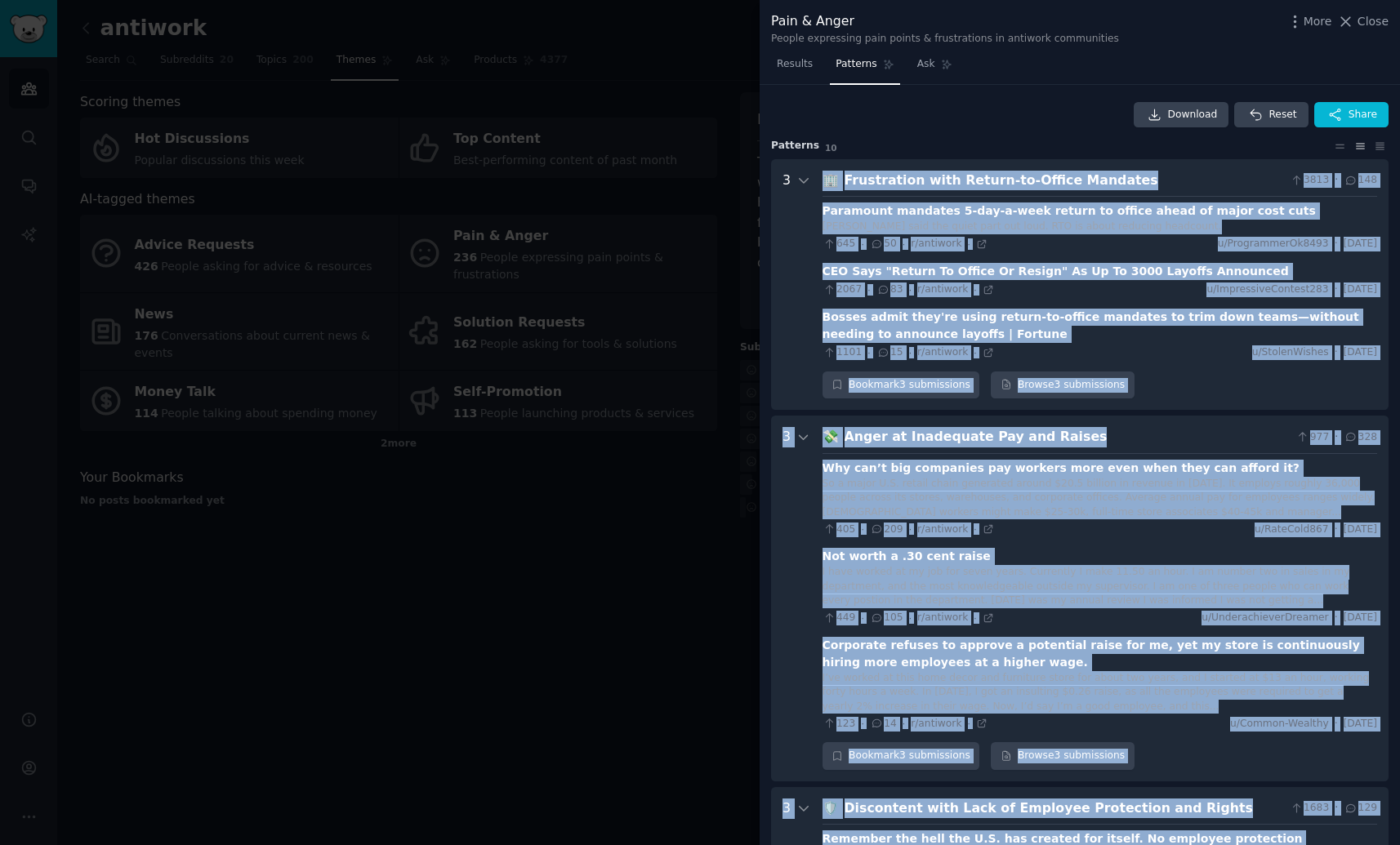
drag, startPoint x: 1206, startPoint y: 635, endPoint x: 818, endPoint y: 181, distance: 597.2
copy div "🏢 Loremipsumd sita Consec-ad-Elitse Doeiusmo 7178 · 965 Temporinc utlabore 7-et…"
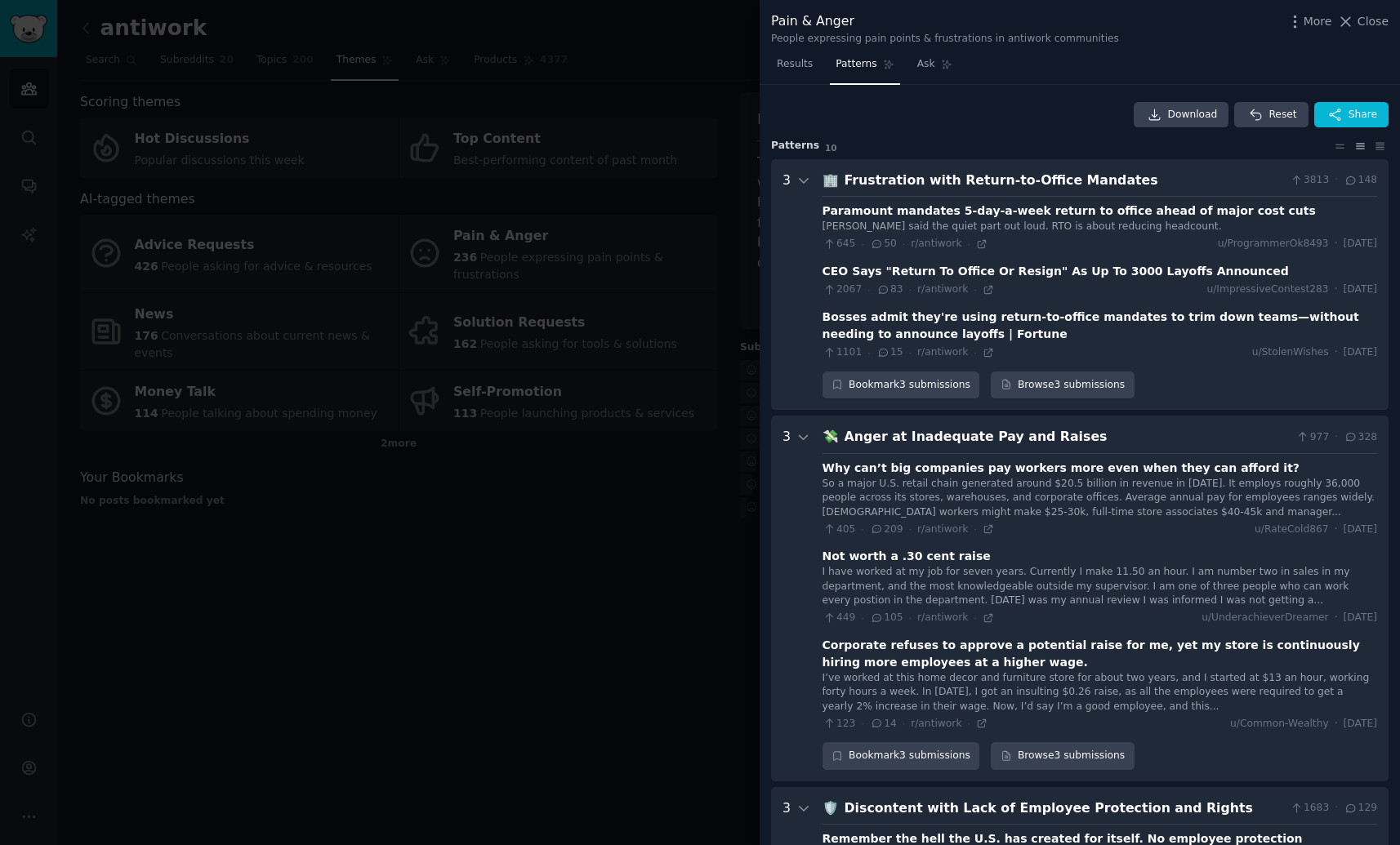
click at [273, 47] on div at bounding box center [700, 422] width 1400 height 845
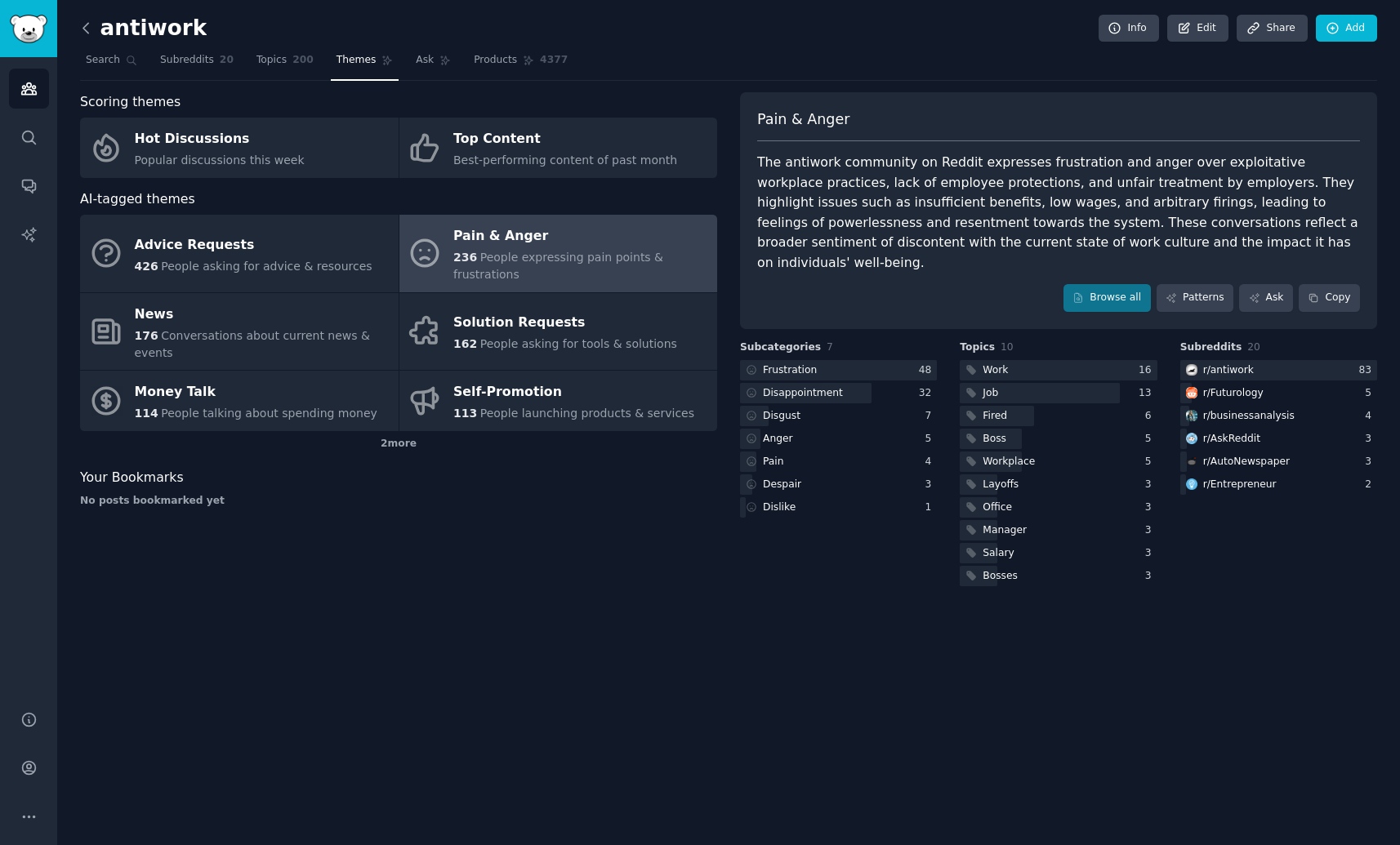
click at [89, 30] on icon at bounding box center [86, 28] width 17 height 17
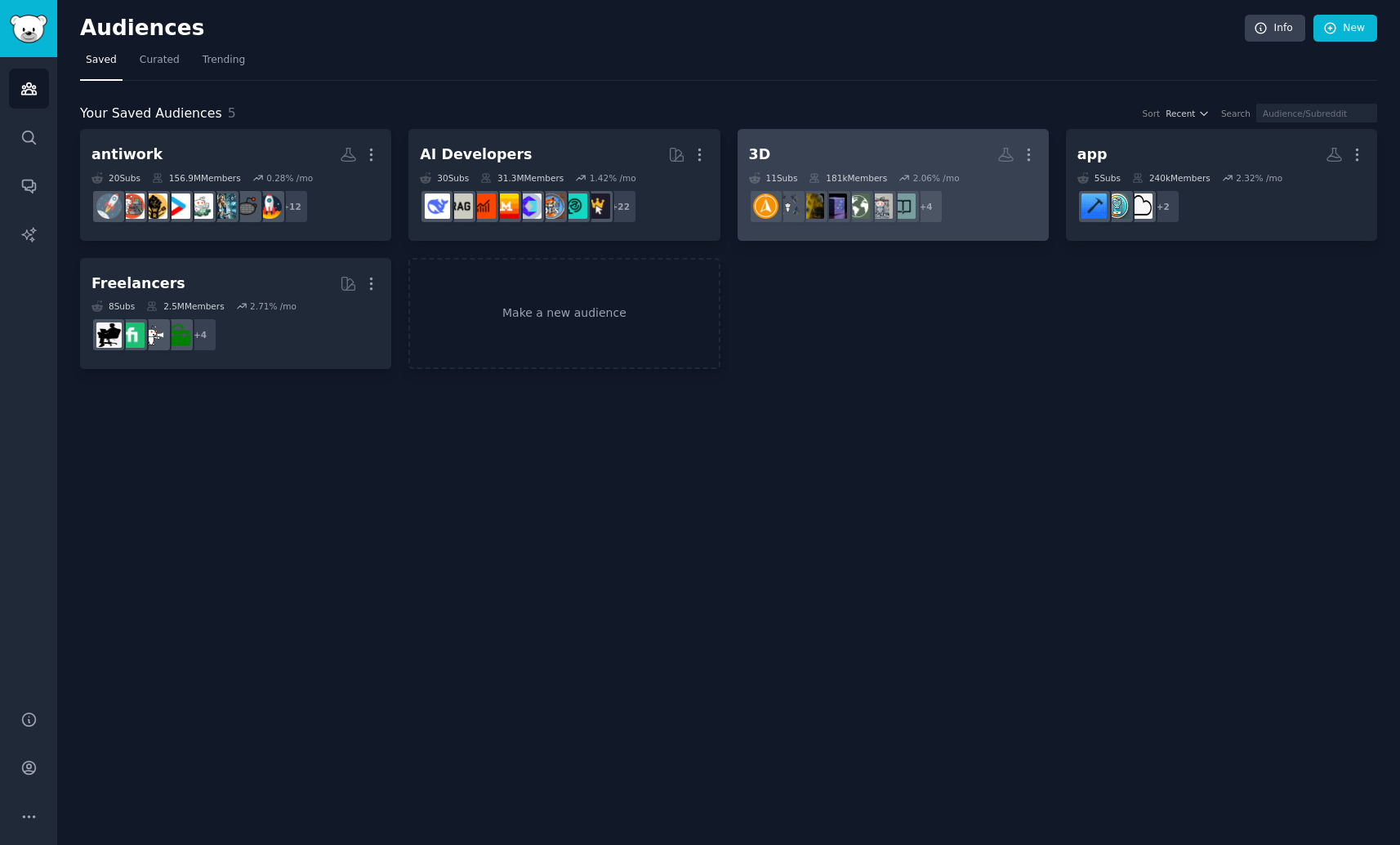
click at [896, 148] on h2 "3D More" at bounding box center [893, 154] width 289 height 29
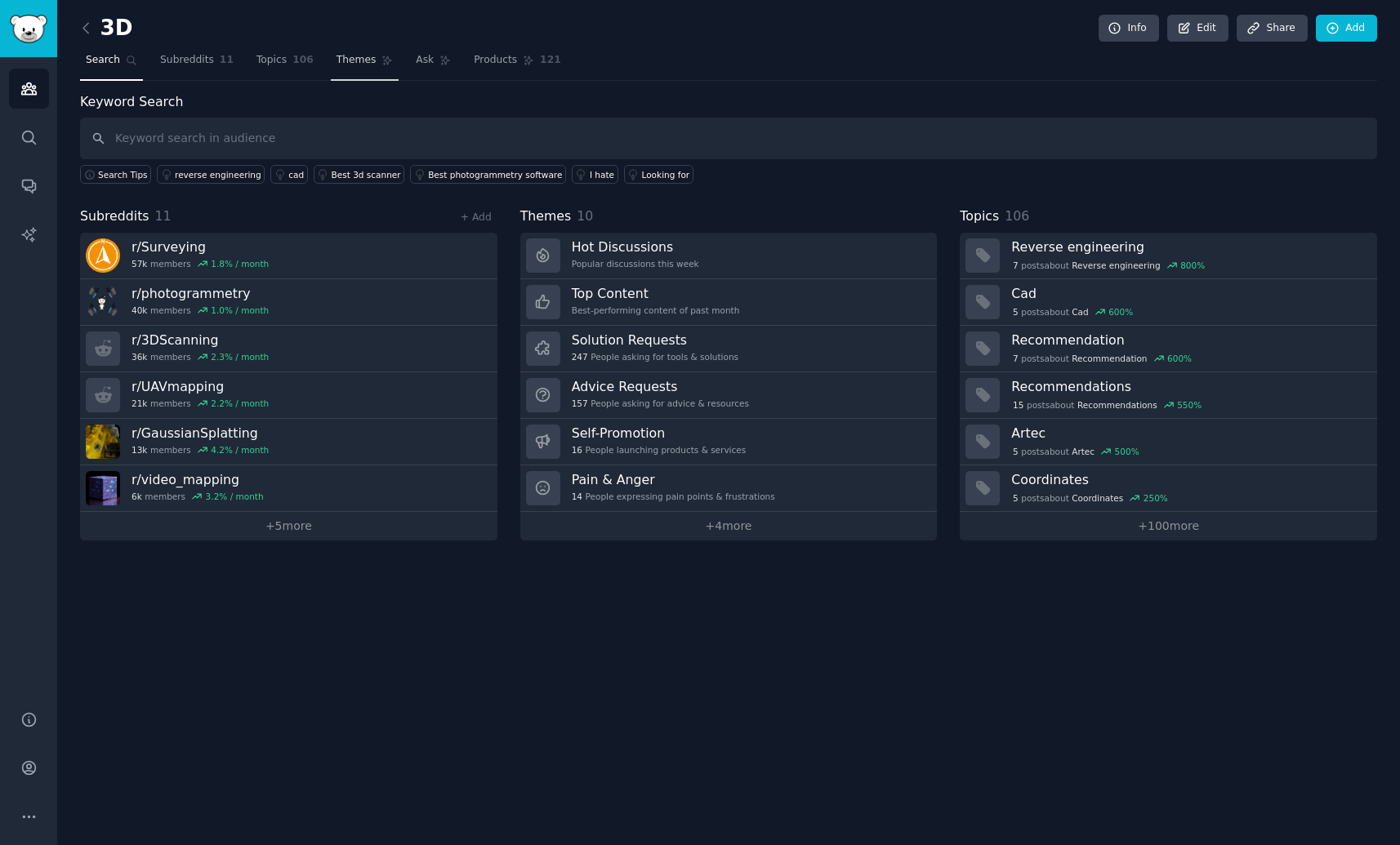
click at [348, 69] on link "Themes" at bounding box center [365, 64] width 69 height 34
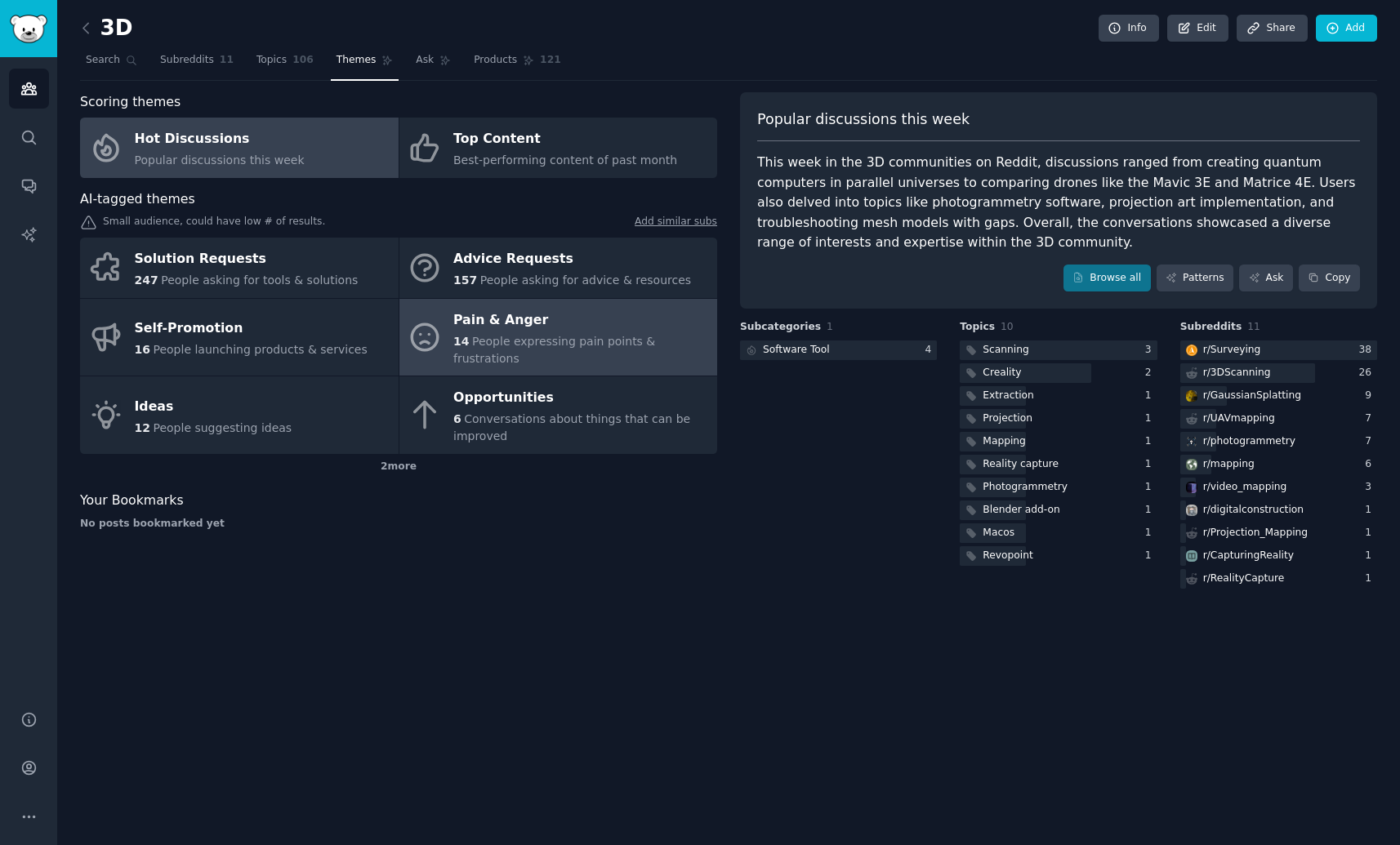
click at [566, 335] on span "People expressing pain points & frustrations" at bounding box center [554, 350] width 202 height 30
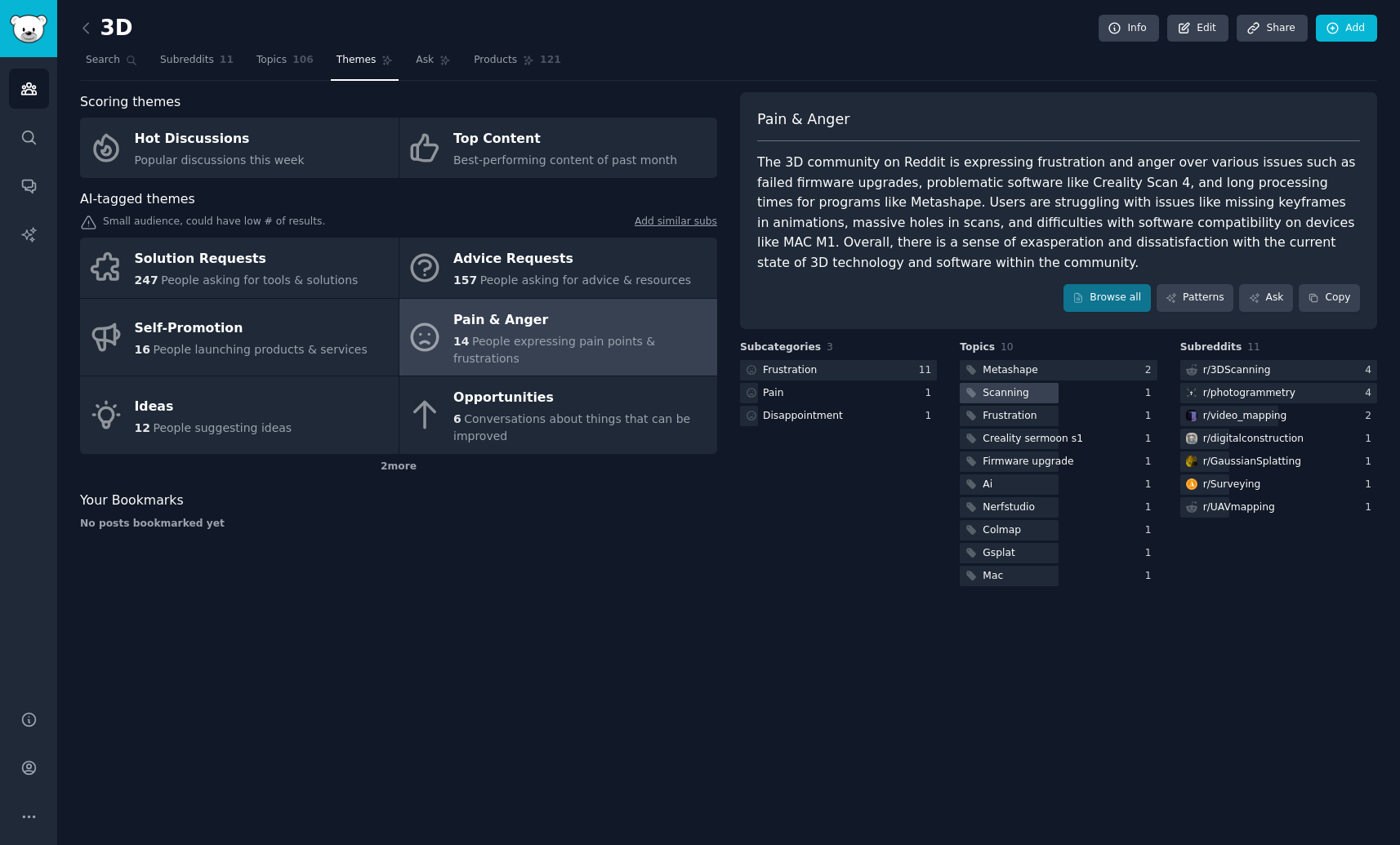
click at [1006, 387] on div "Scanning" at bounding box center [1005, 394] width 47 height 15
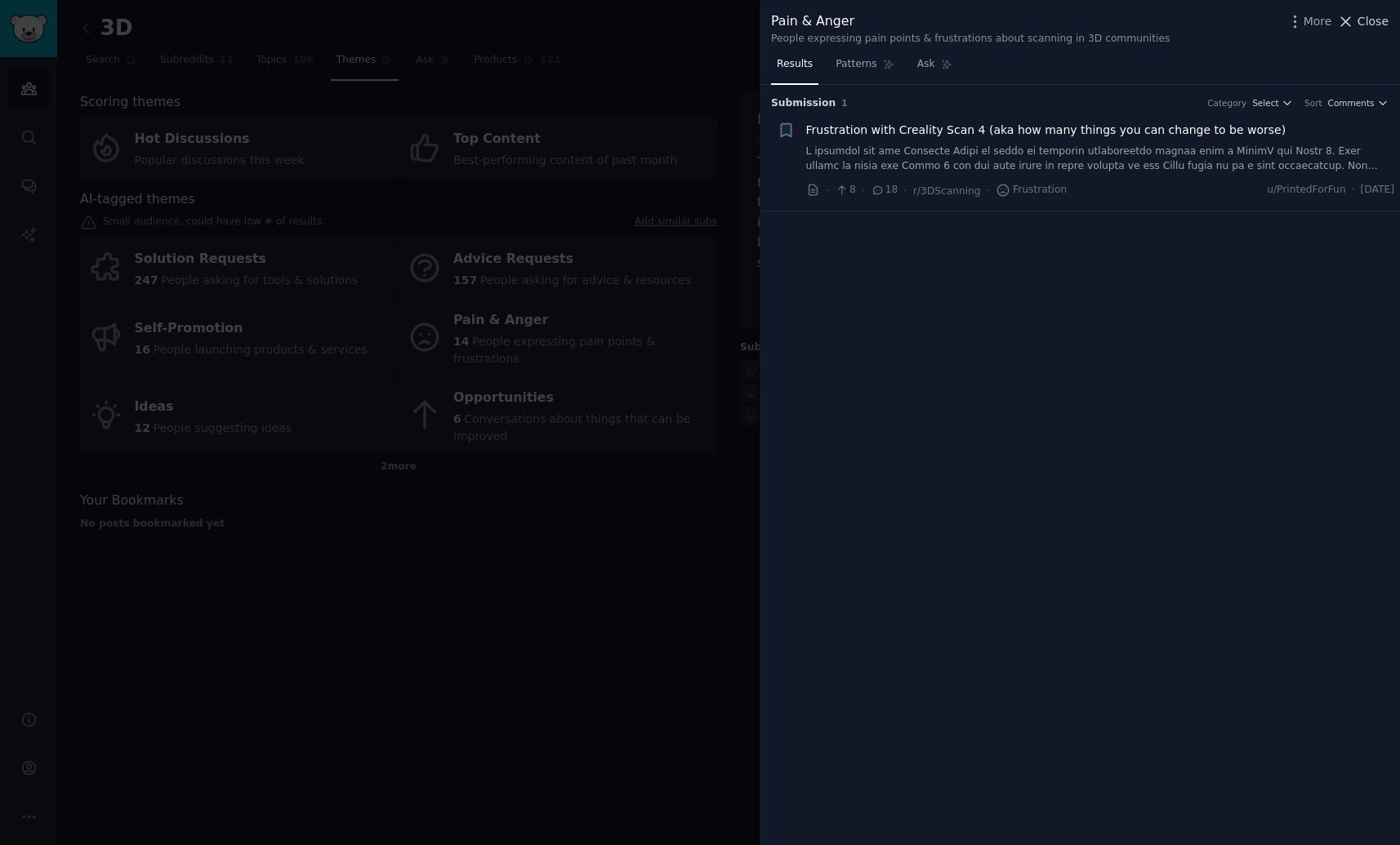
click at [1355, 16] on button "Close" at bounding box center [1362, 21] width 51 height 17
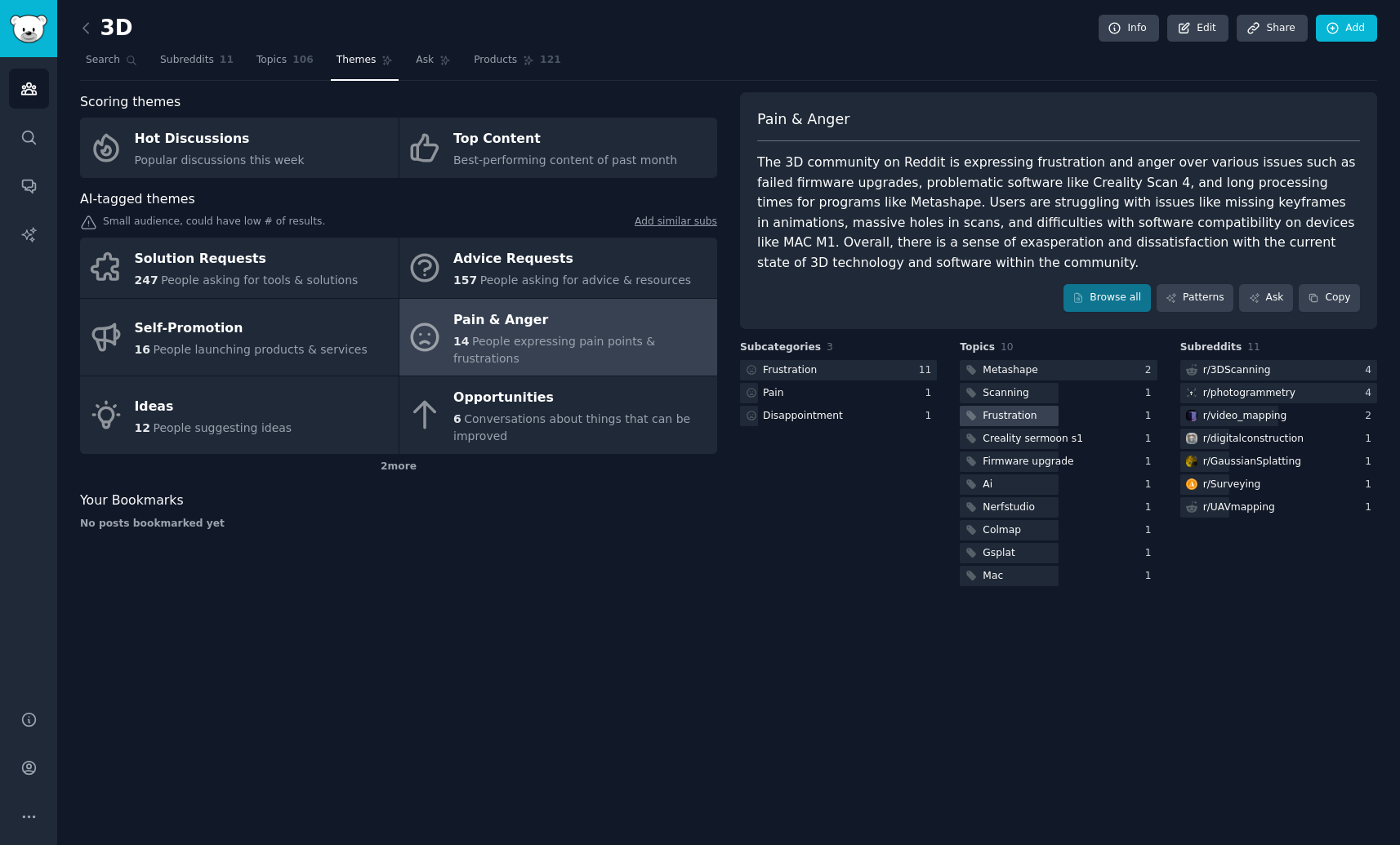
click at [1039, 411] on div at bounding box center [1009, 416] width 99 height 20
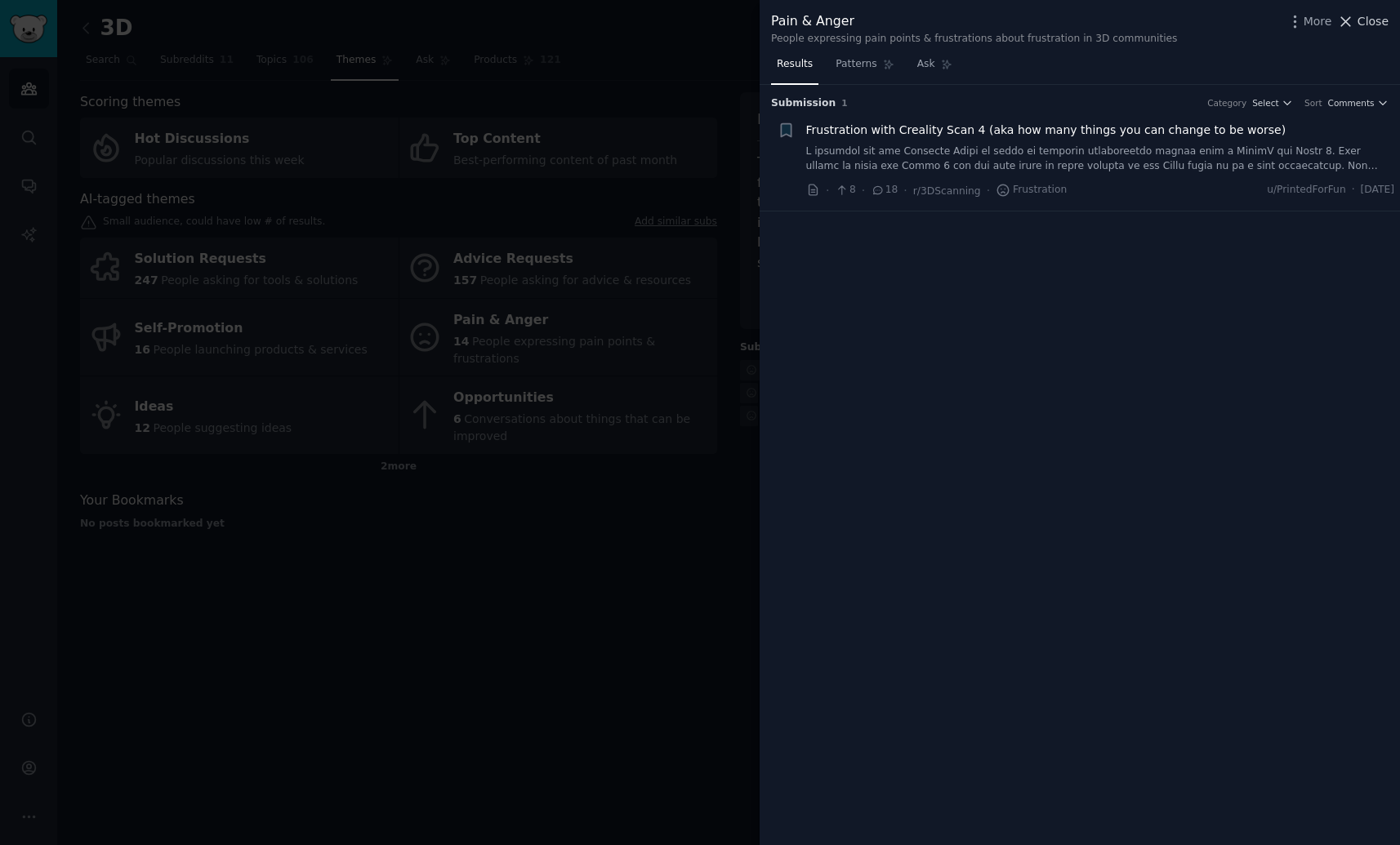
click at [1359, 20] on span "Close" at bounding box center [1372, 21] width 31 height 17
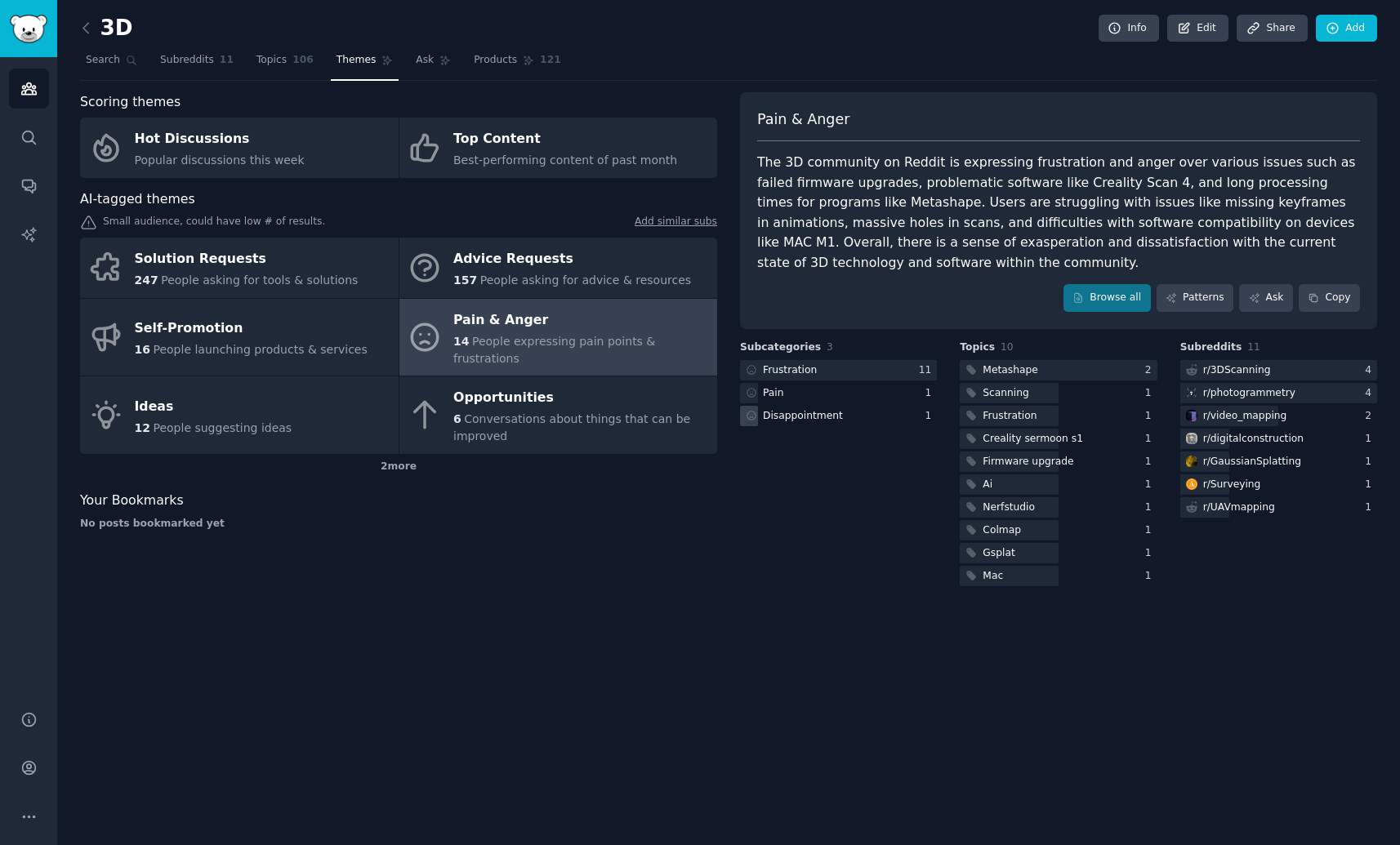
click at [869, 418] on div "Disappointment" at bounding box center [838, 416] width 196 height 20
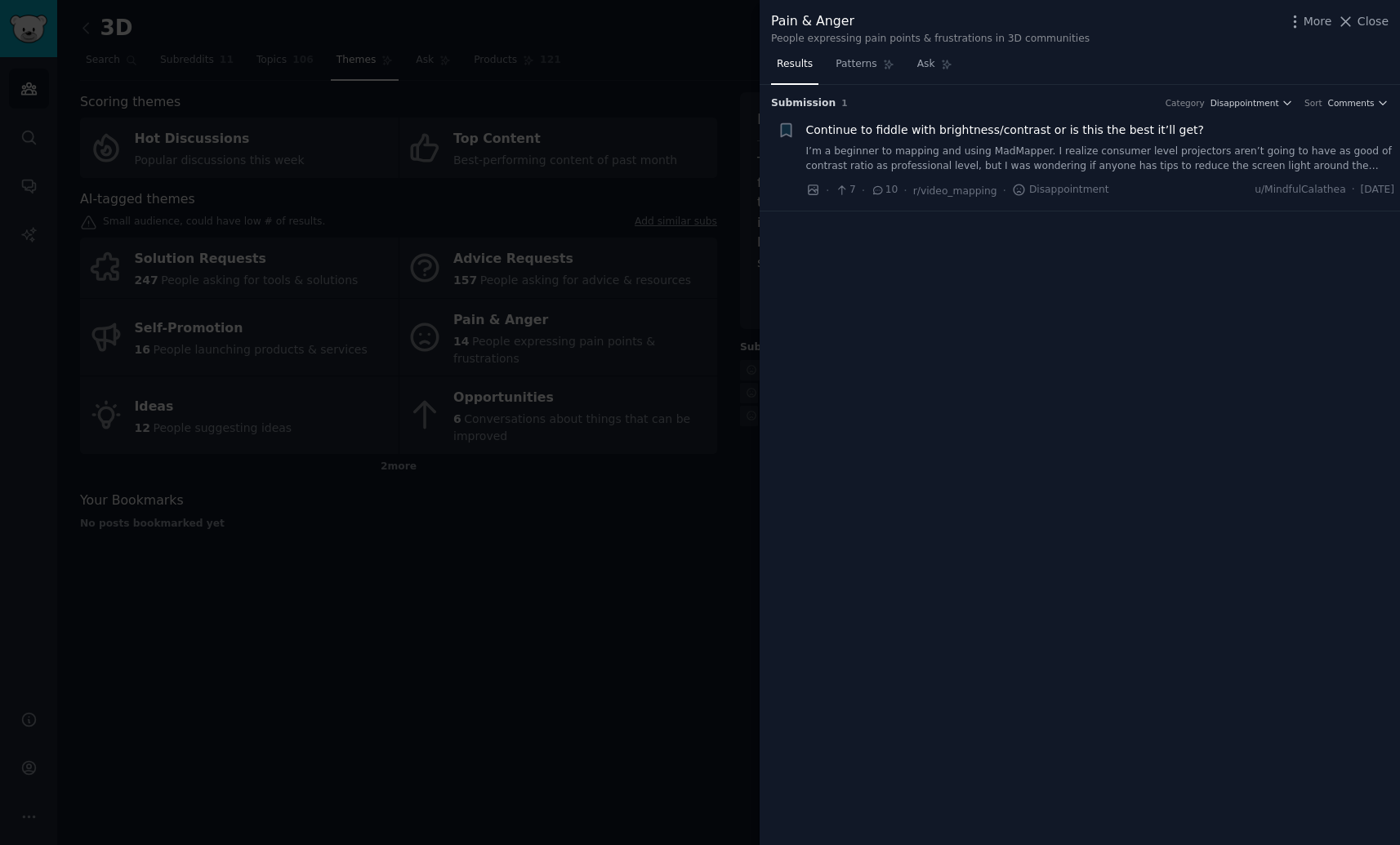
click at [629, 756] on div at bounding box center [700, 422] width 1400 height 845
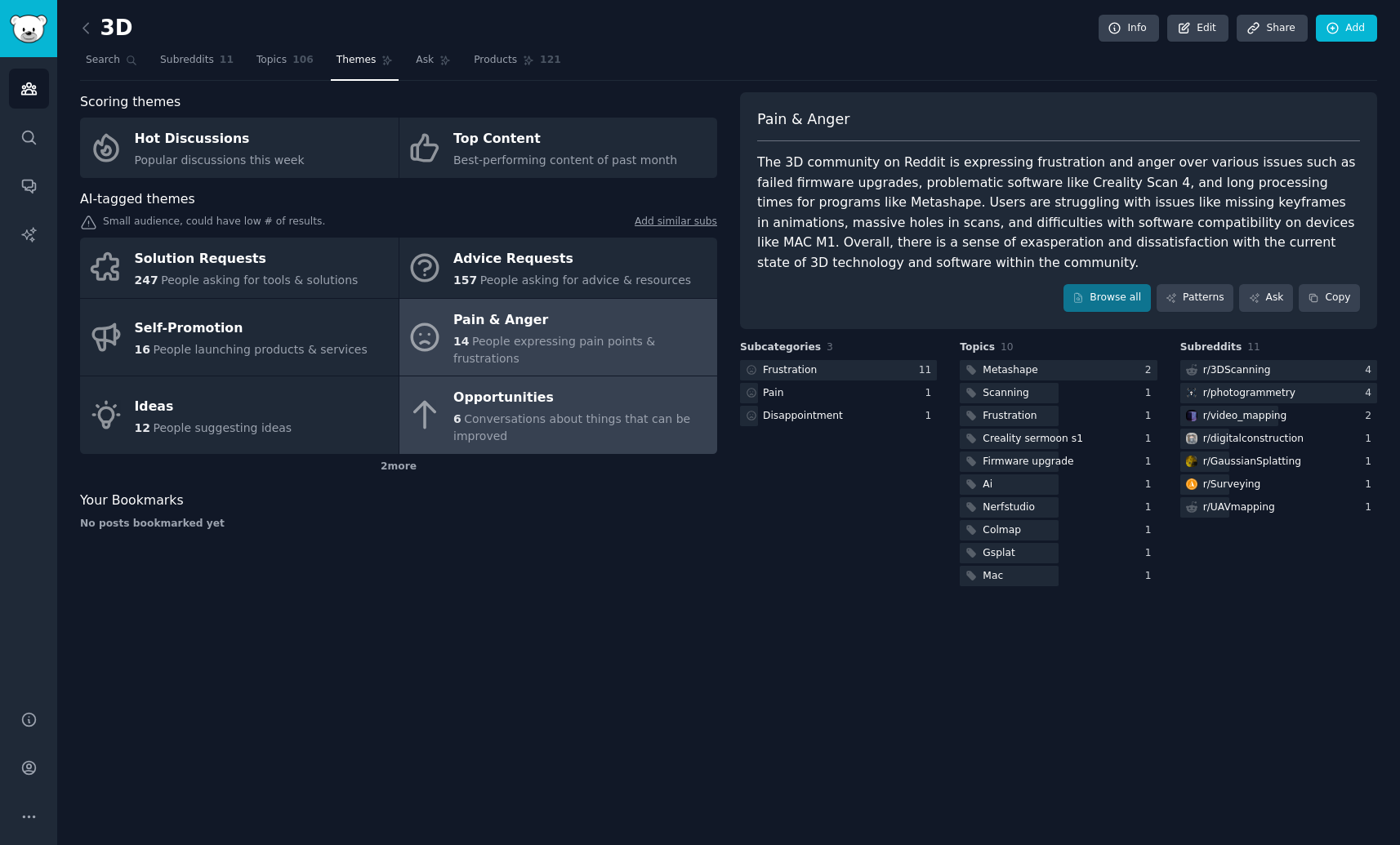
click at [594, 411] on div "6 Conversations about things that can be improved" at bounding box center [581, 427] width 256 height 34
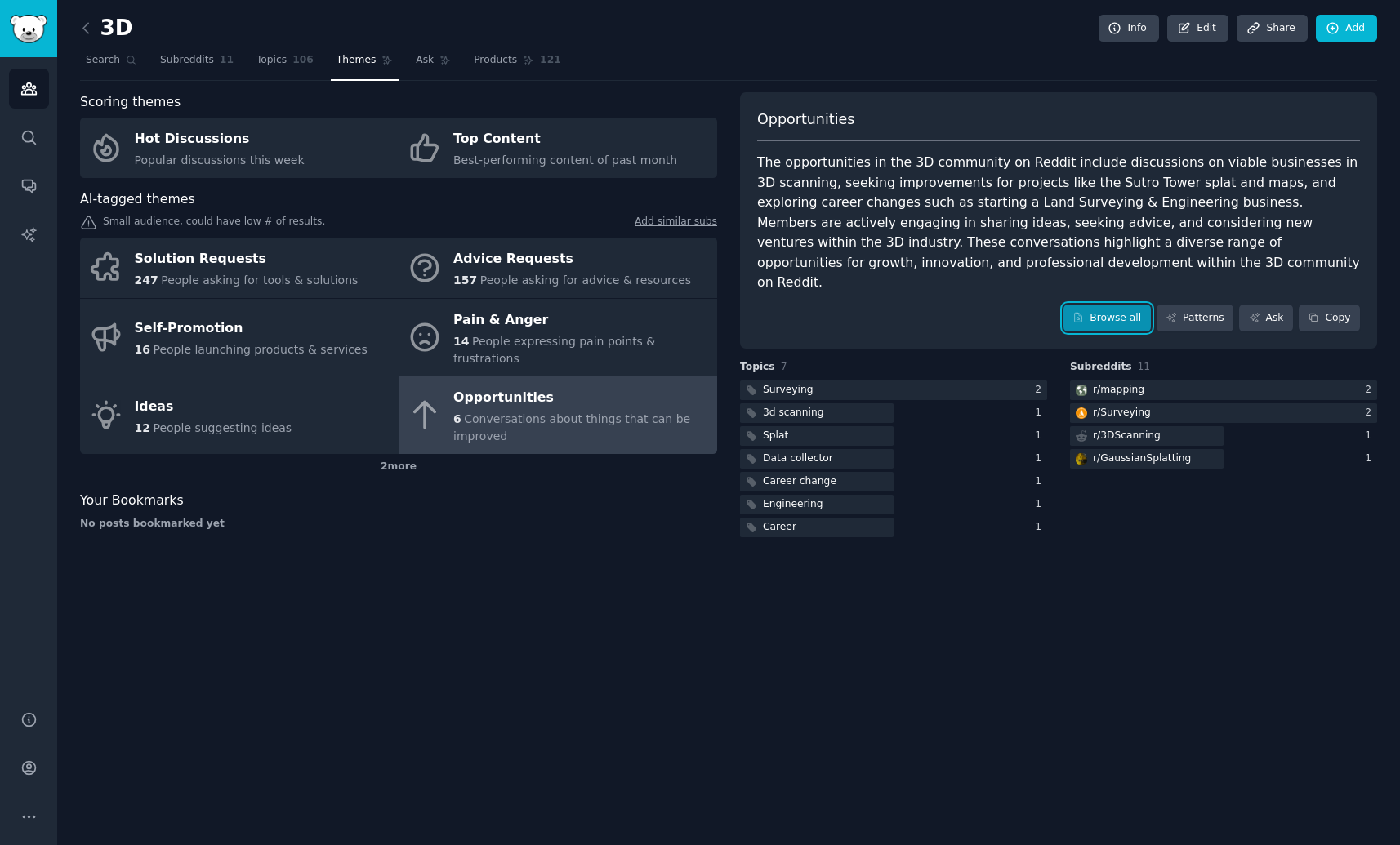
click at [1090, 304] on link "Browse all" at bounding box center [1107, 318] width 88 height 28
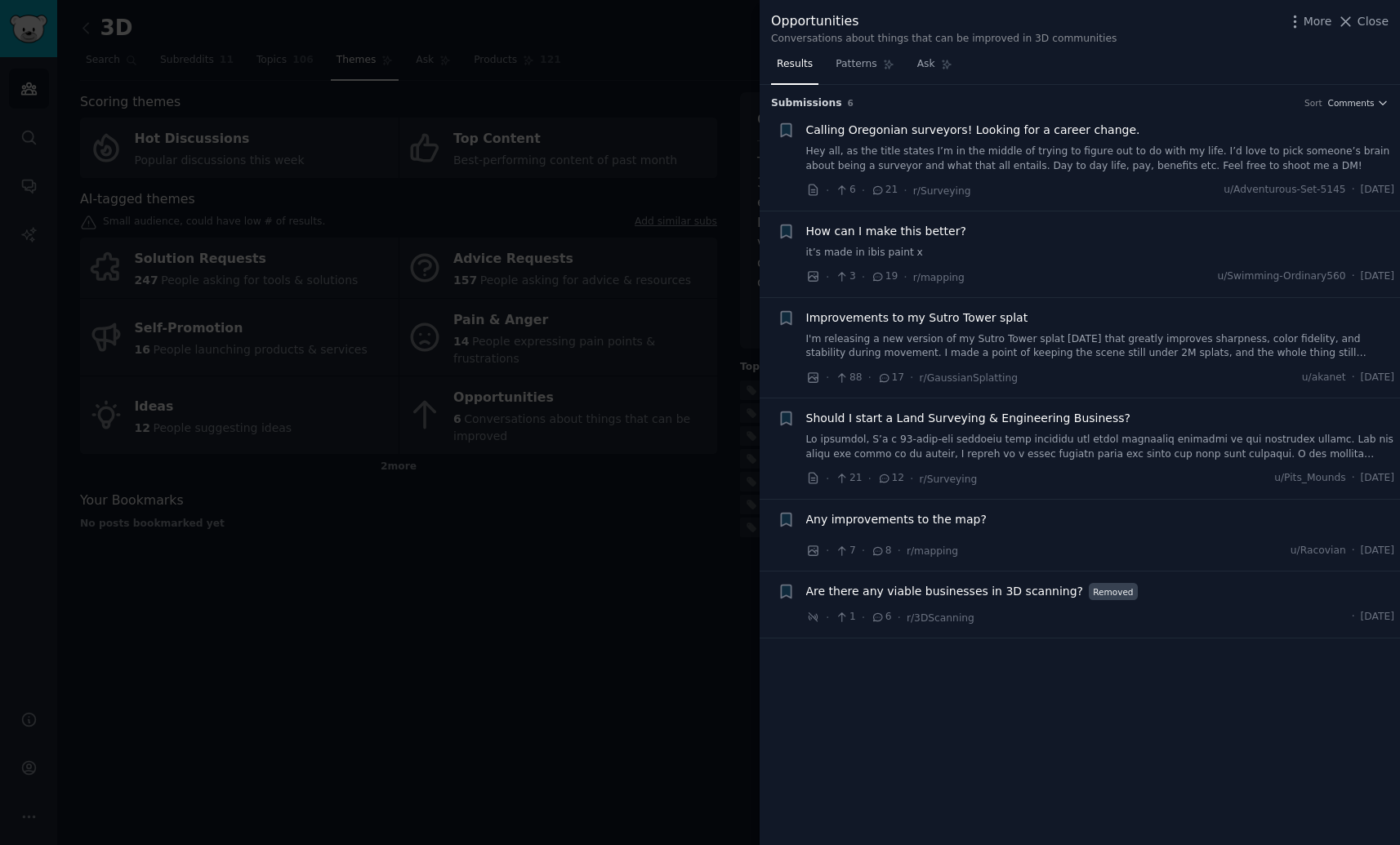
click at [445, 479] on div at bounding box center [700, 422] width 1400 height 845
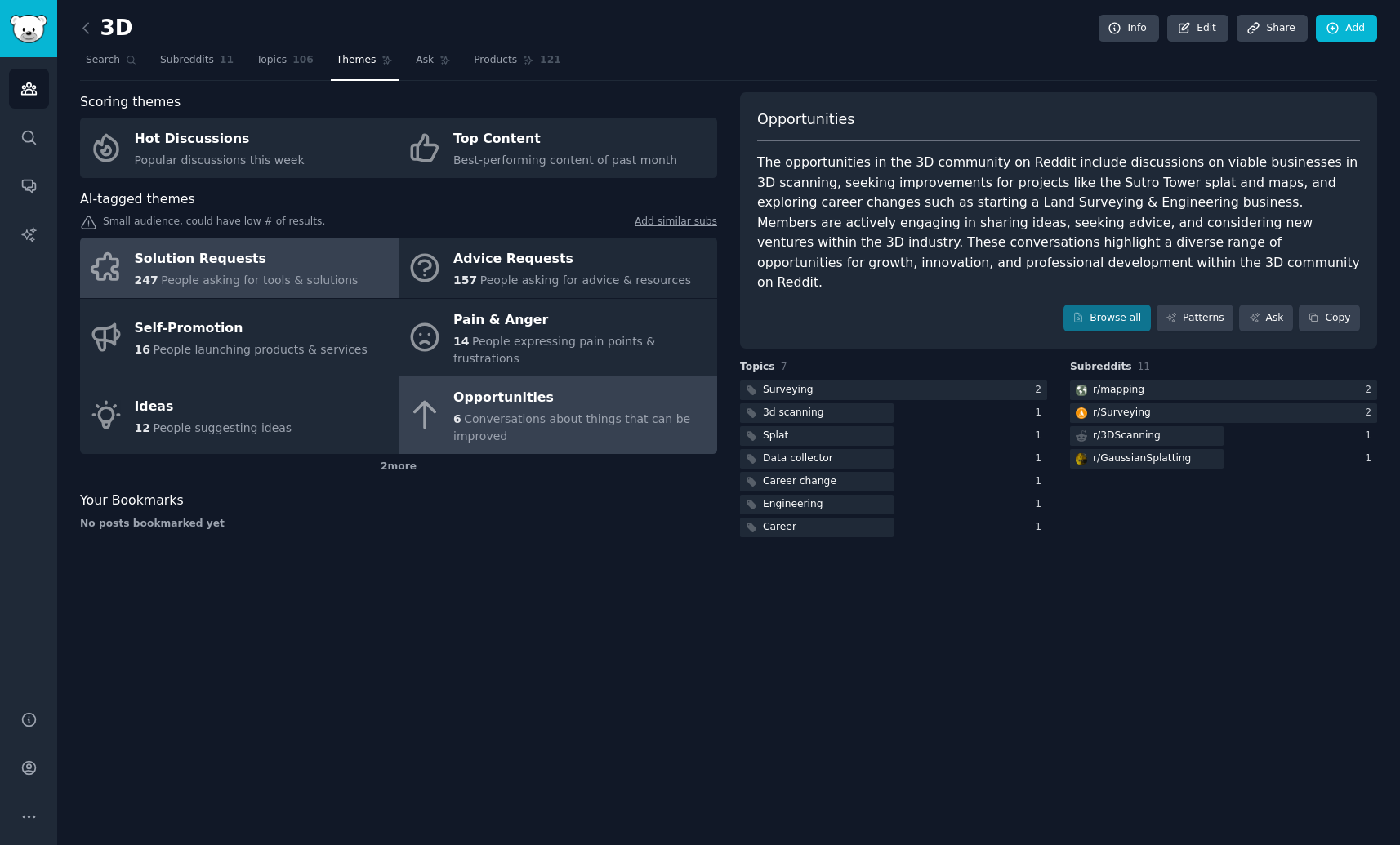
click at [250, 285] on span "People asking for tools & solutions" at bounding box center [259, 280] width 196 height 13
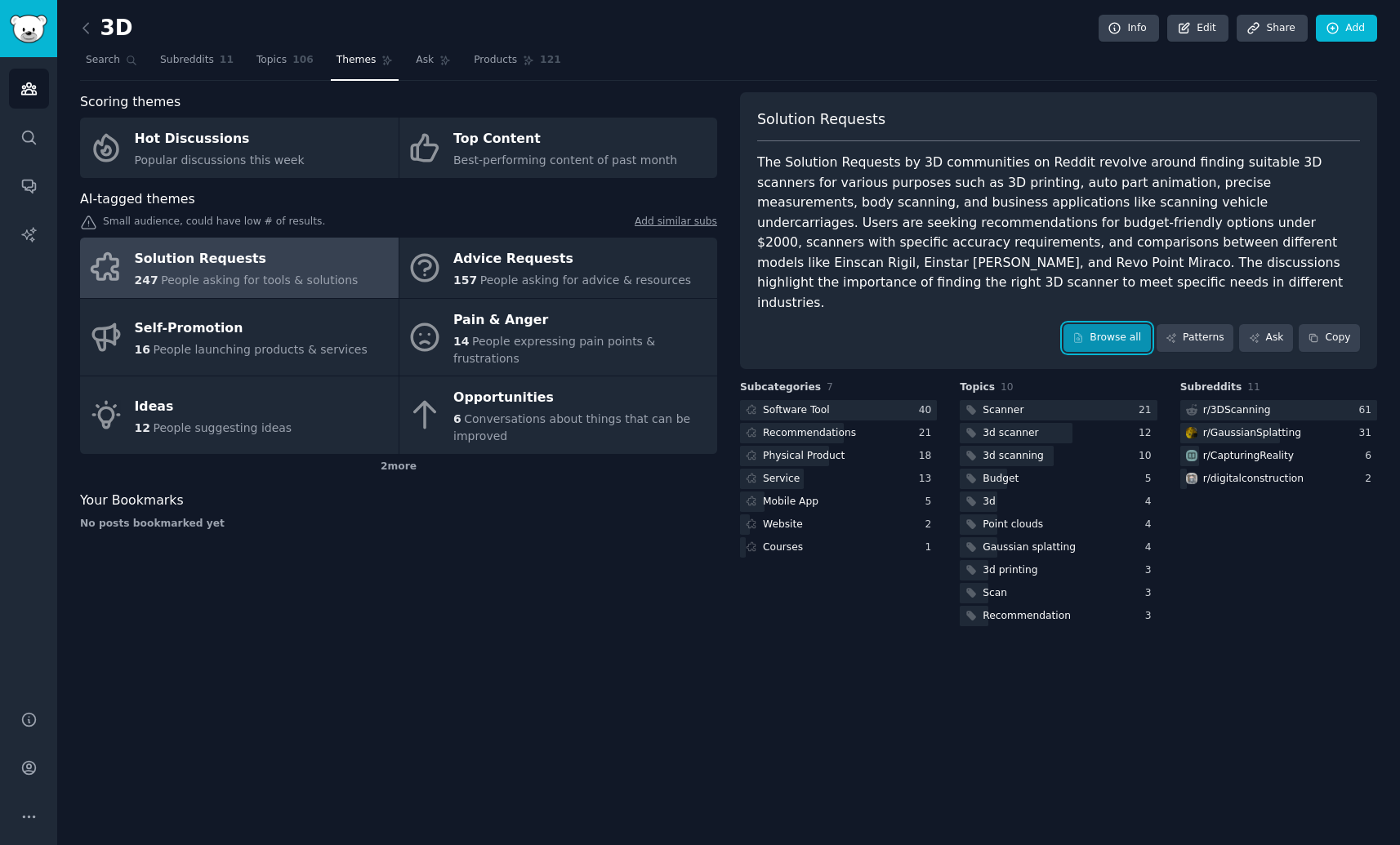
click at [1090, 324] on link "Browse all" at bounding box center [1107, 338] width 88 height 28
